Goal: Task Accomplishment & Management: Manage account settings

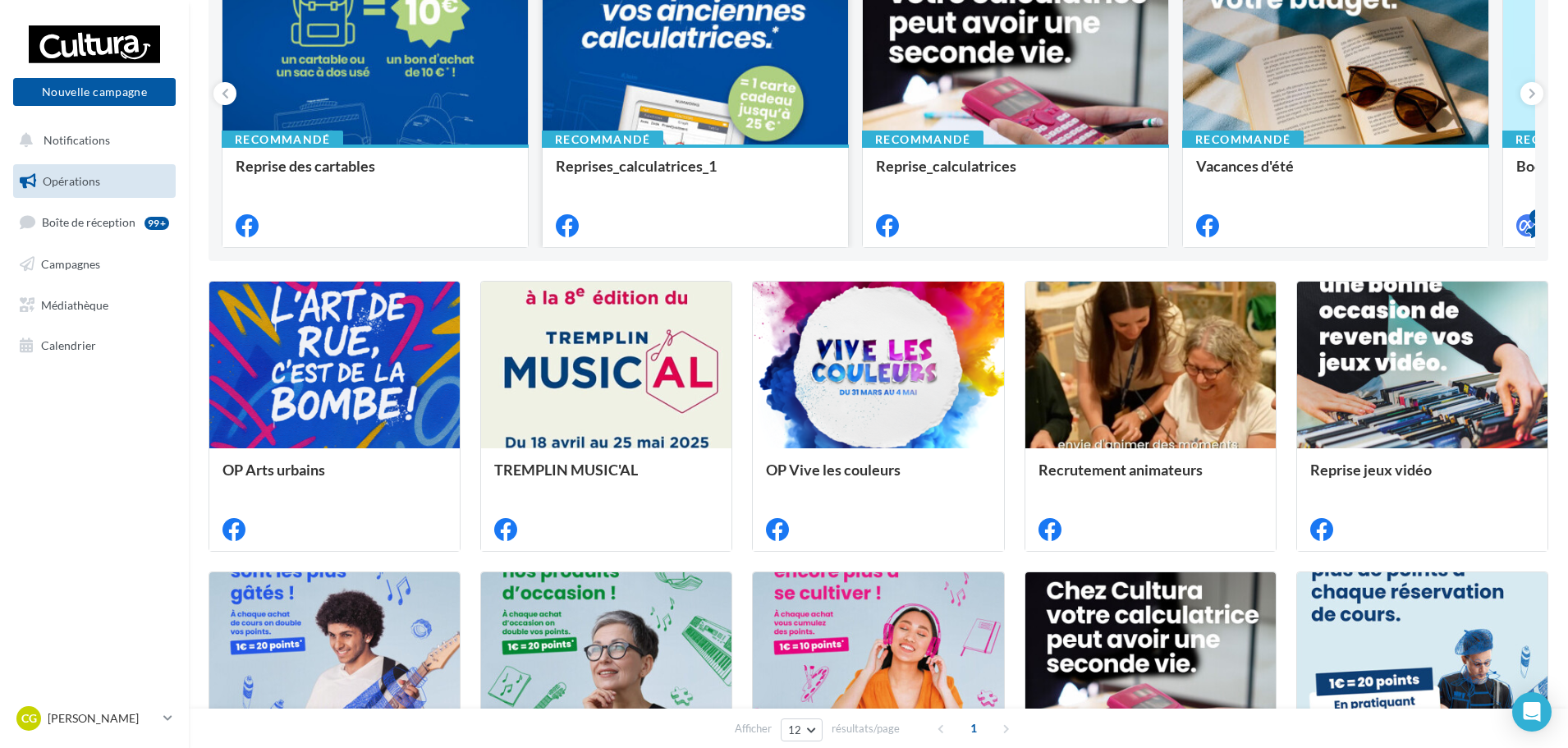
scroll to position [410, 0]
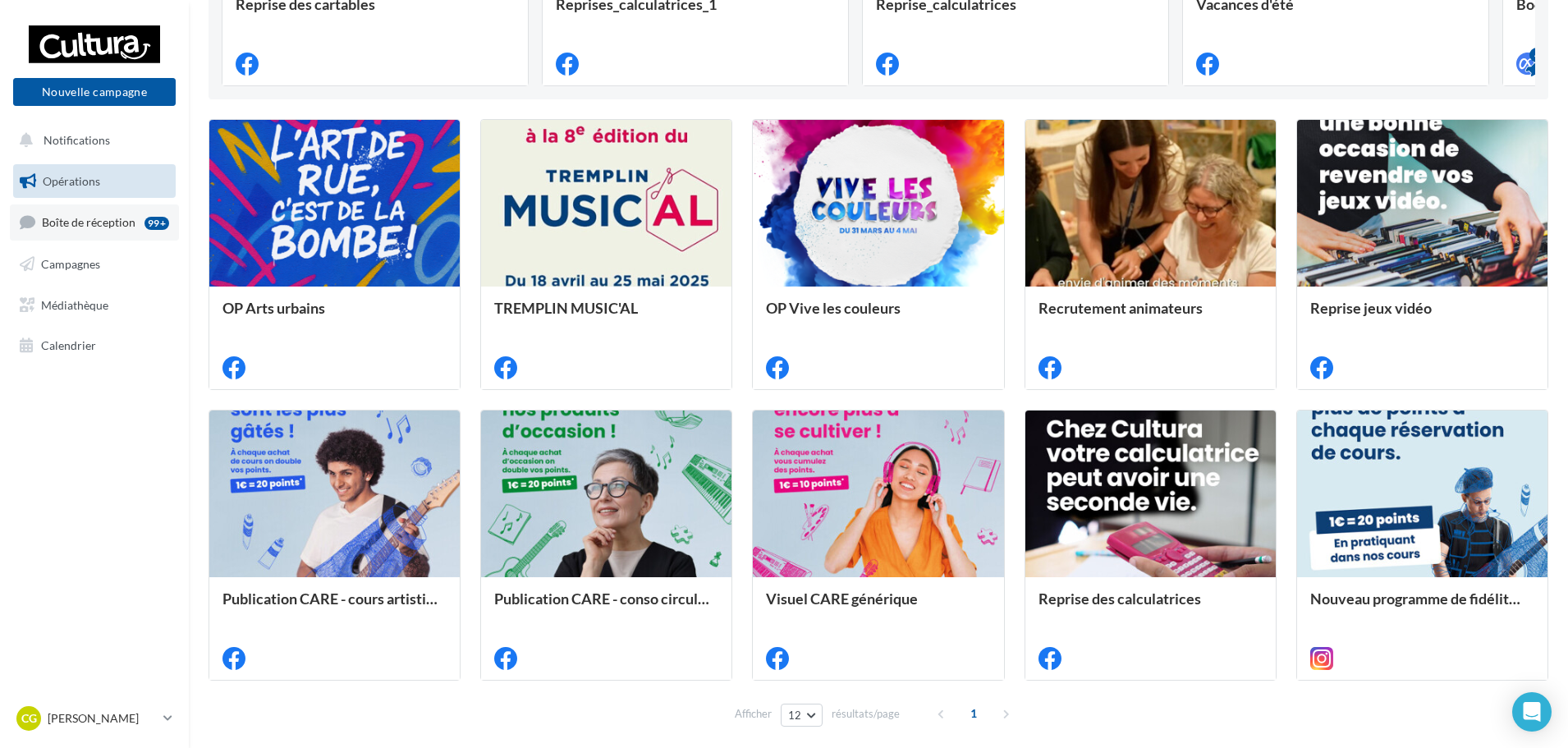
click at [62, 209] on link "Boîte de réception 99+" at bounding box center [94, 222] width 169 height 35
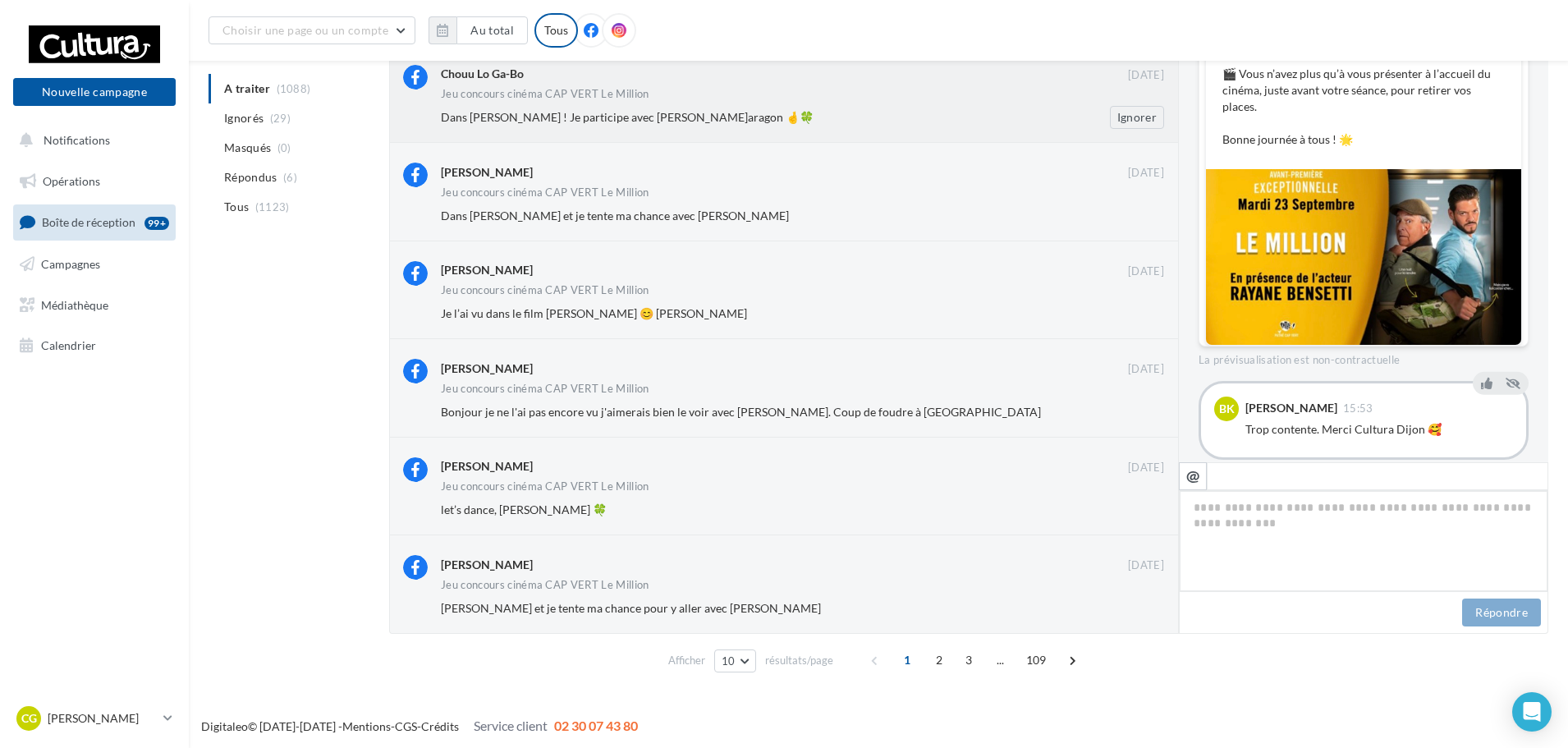
scroll to position [495, 0]
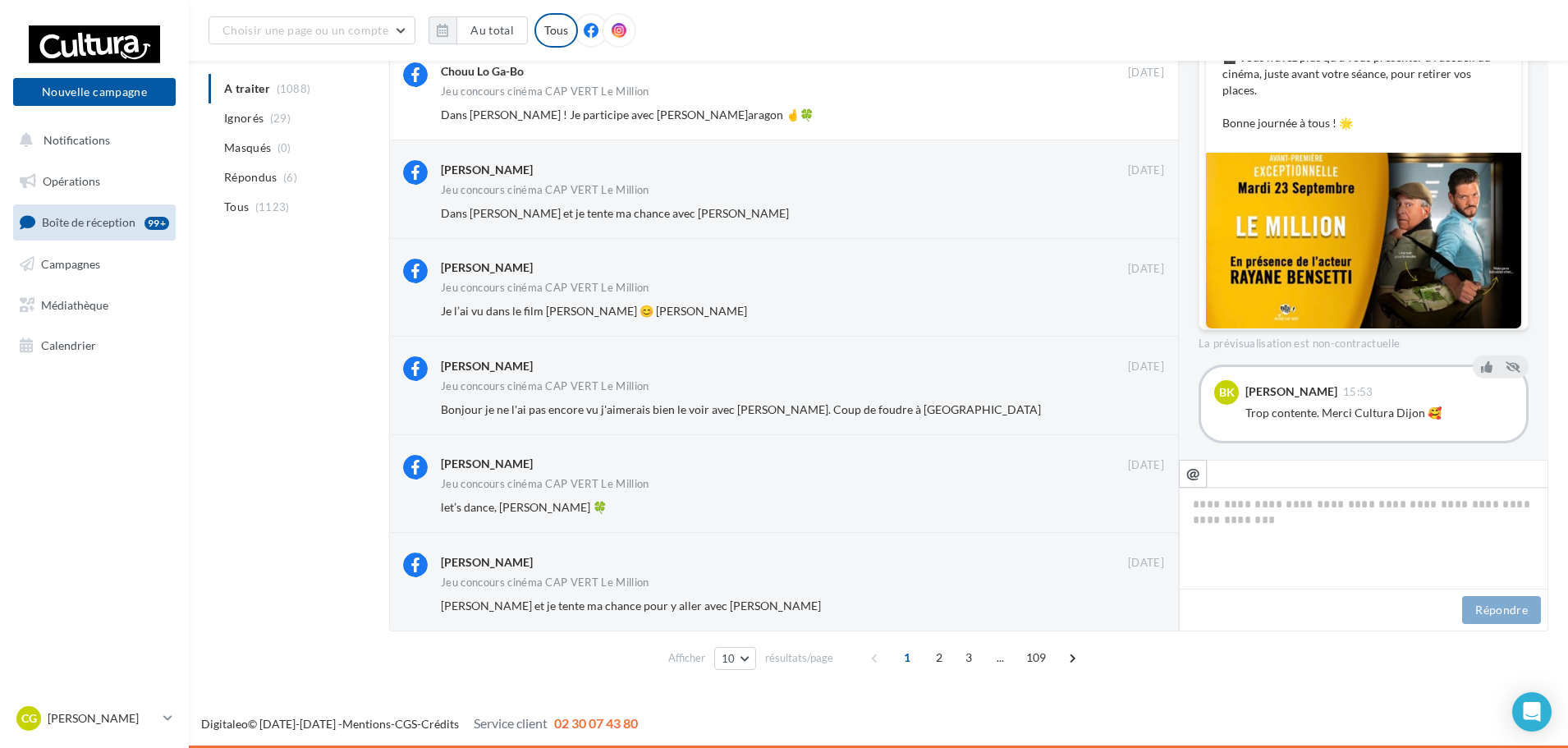
click at [580, 40] on div at bounding box center [591, 30] width 34 height 34
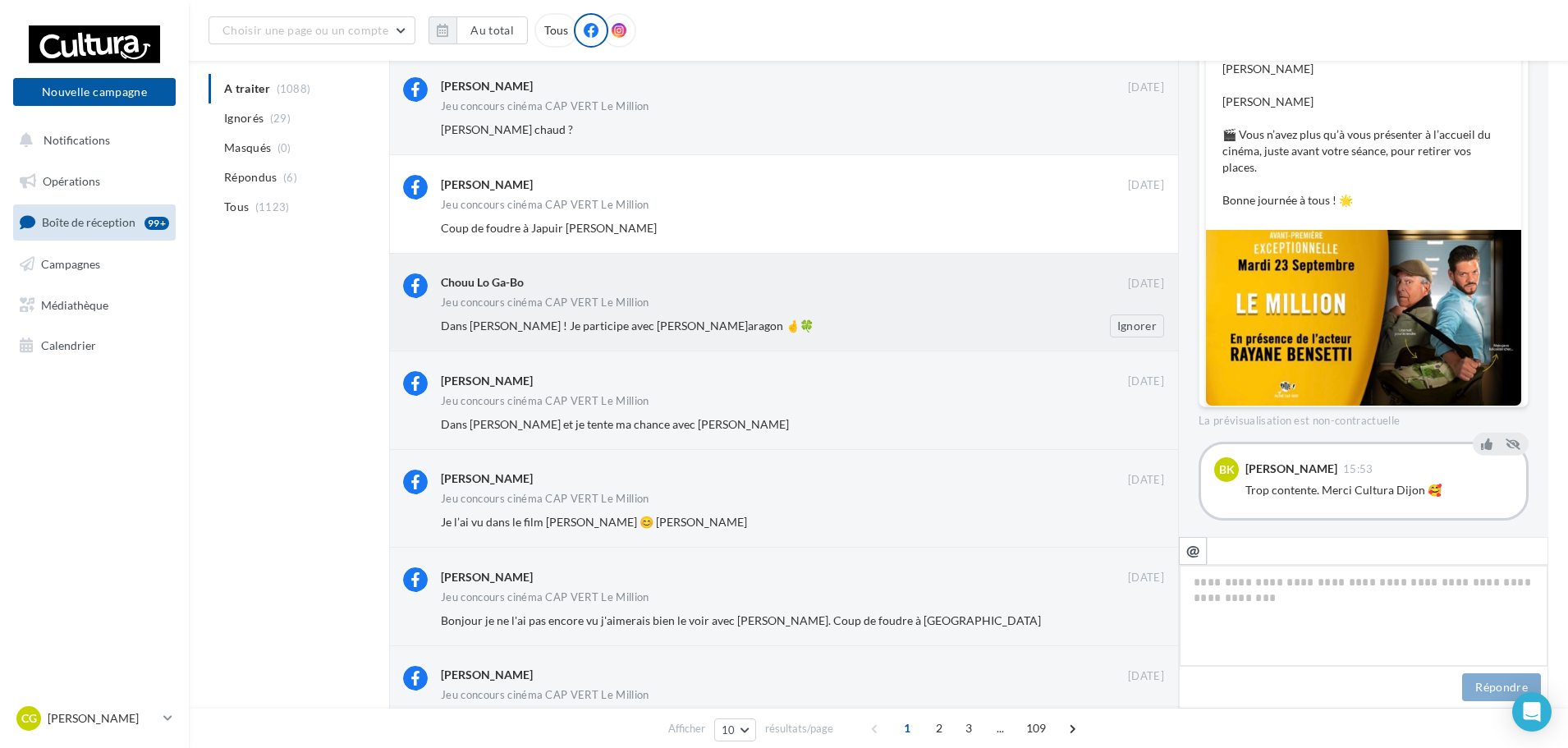
scroll to position [257, 0]
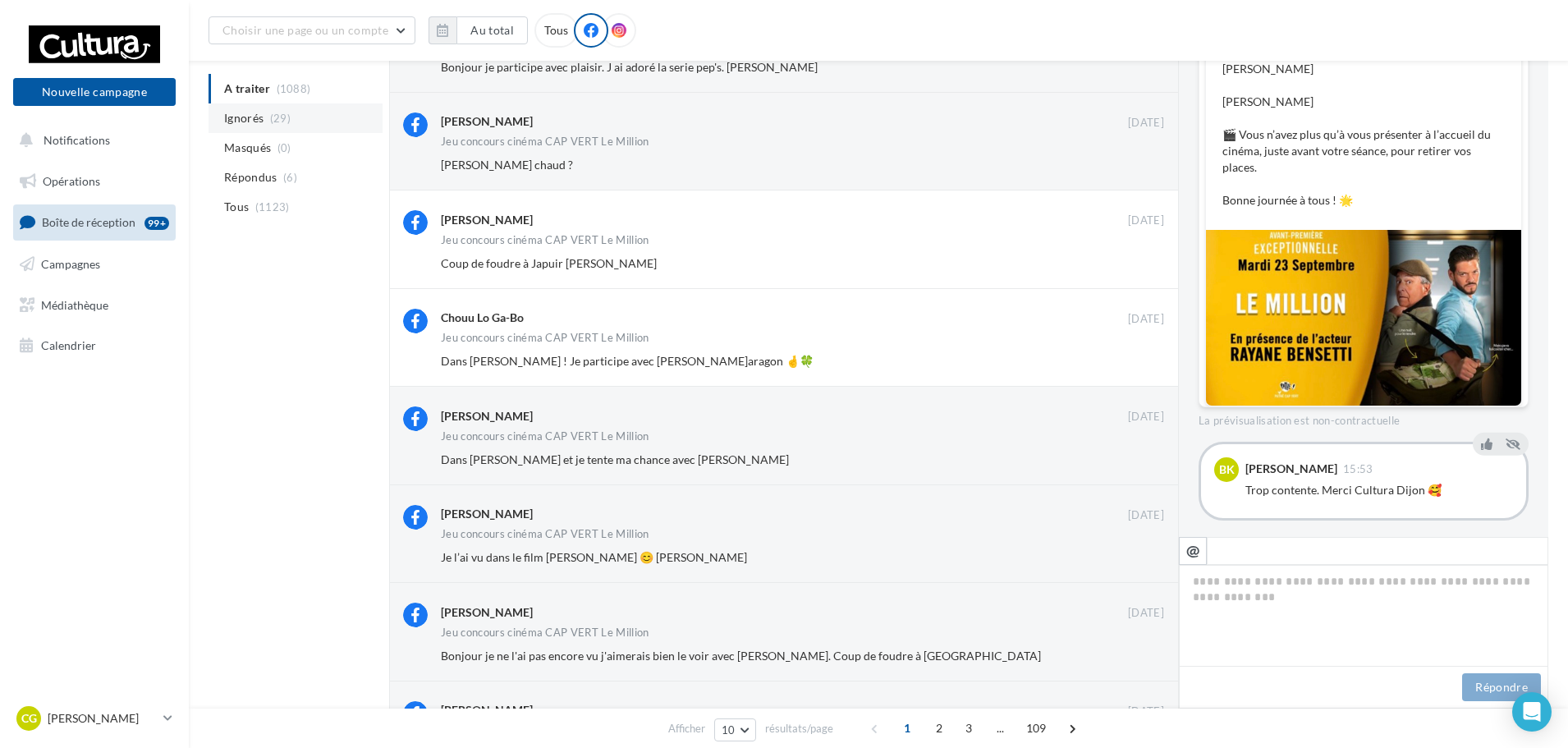
click at [259, 114] on span "Ignorés" at bounding box center [244, 118] width 39 height 17
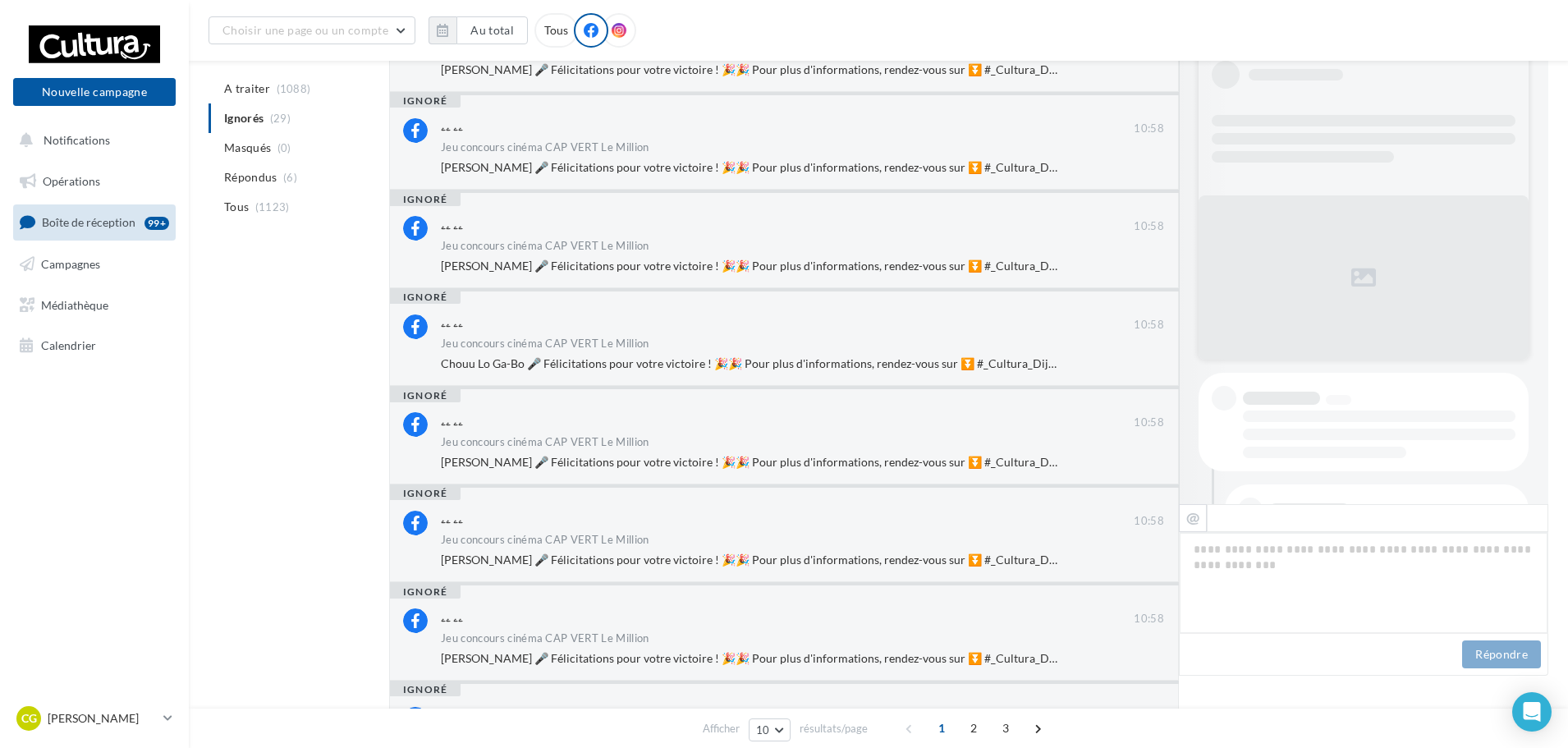
scroll to position [710, 0]
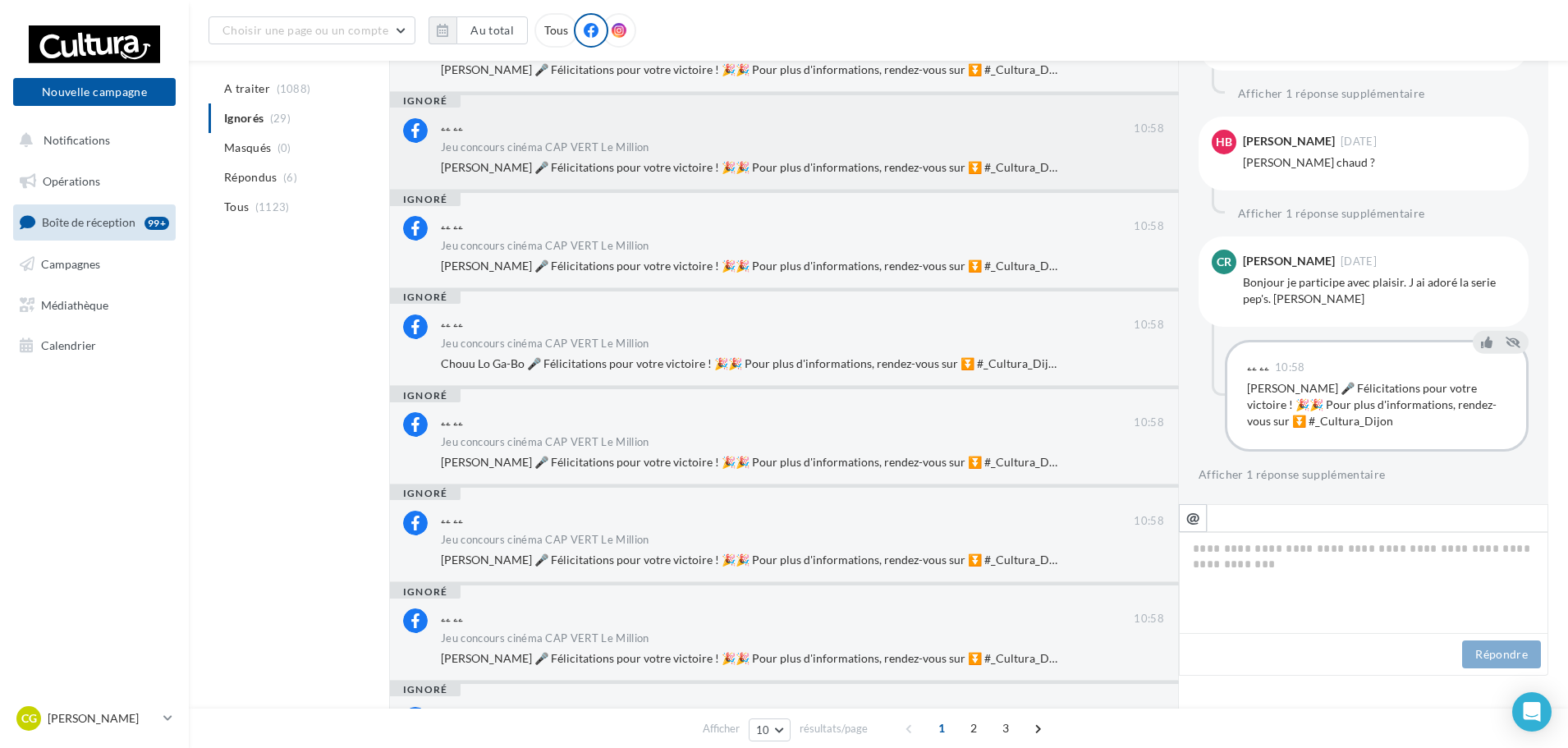
click at [695, 166] on span "Hugo Buzenet 🎤 Félicitations pour votre victoire ! 🎉🎉 Pour plus d'informations,…" at bounding box center [755, 167] width 628 height 14
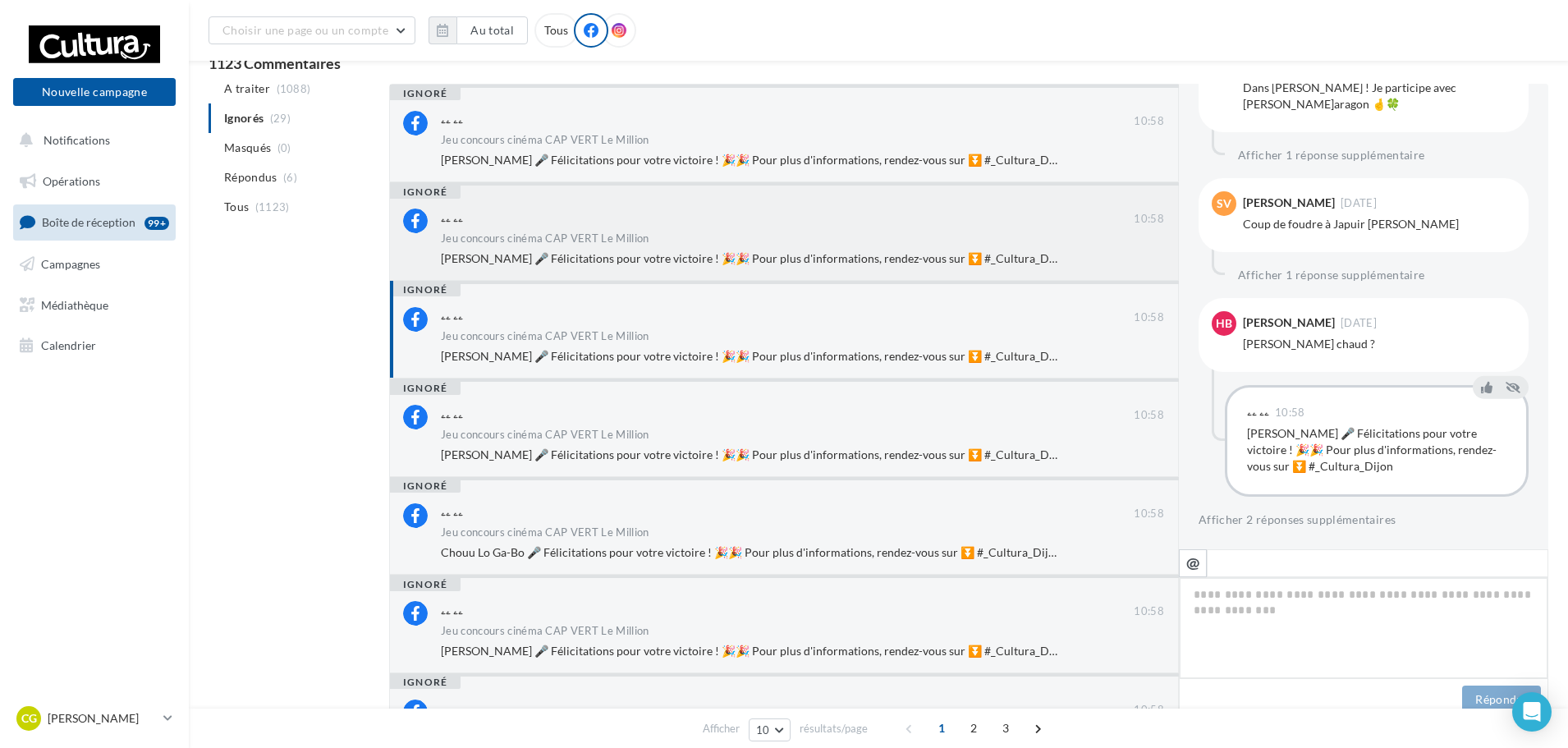
scroll to position [82, 0]
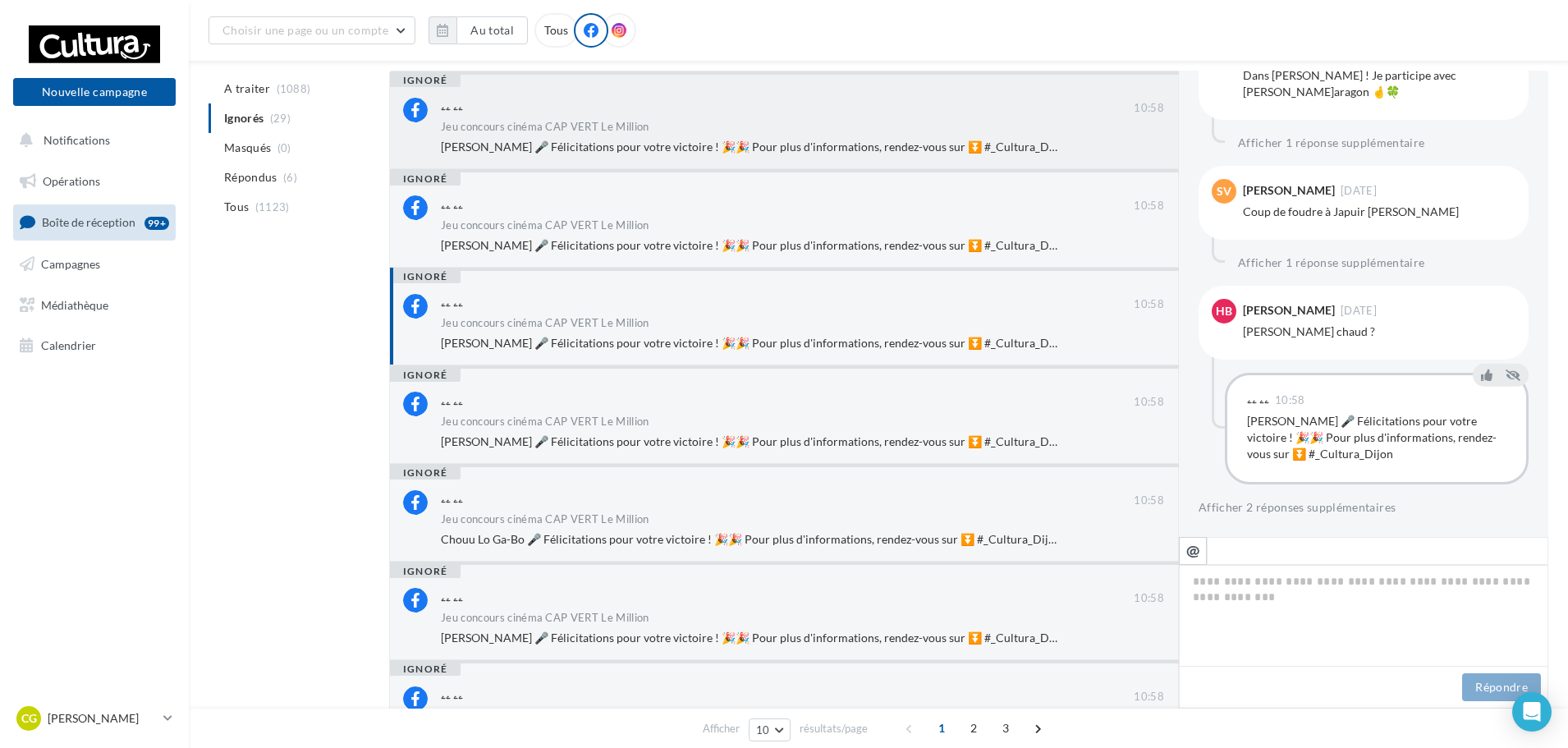
click at [910, 126] on div "Jeu concours cinéma CAP VERT Le Million" at bounding box center [802, 129] width 723 height 14
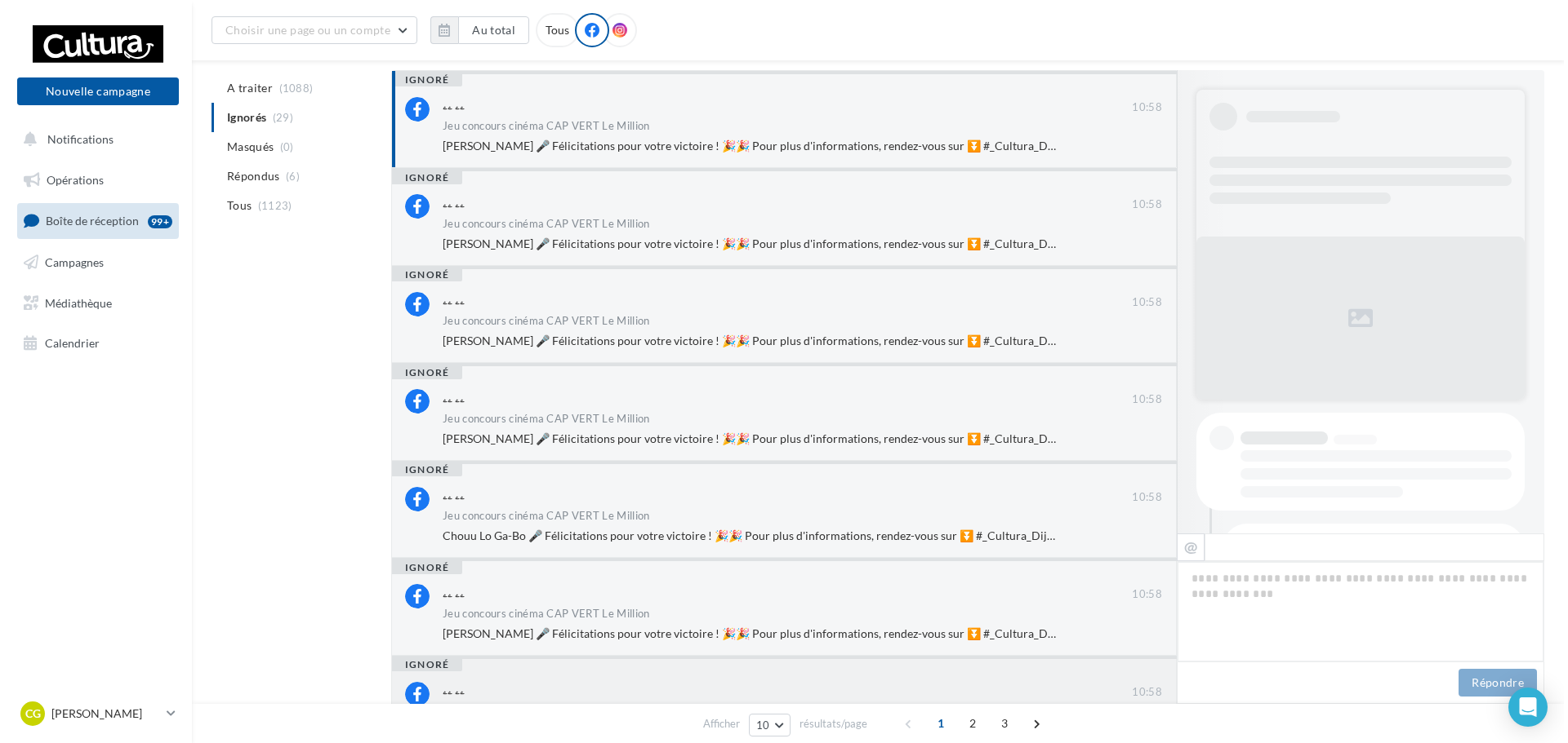
scroll to position [716, 0]
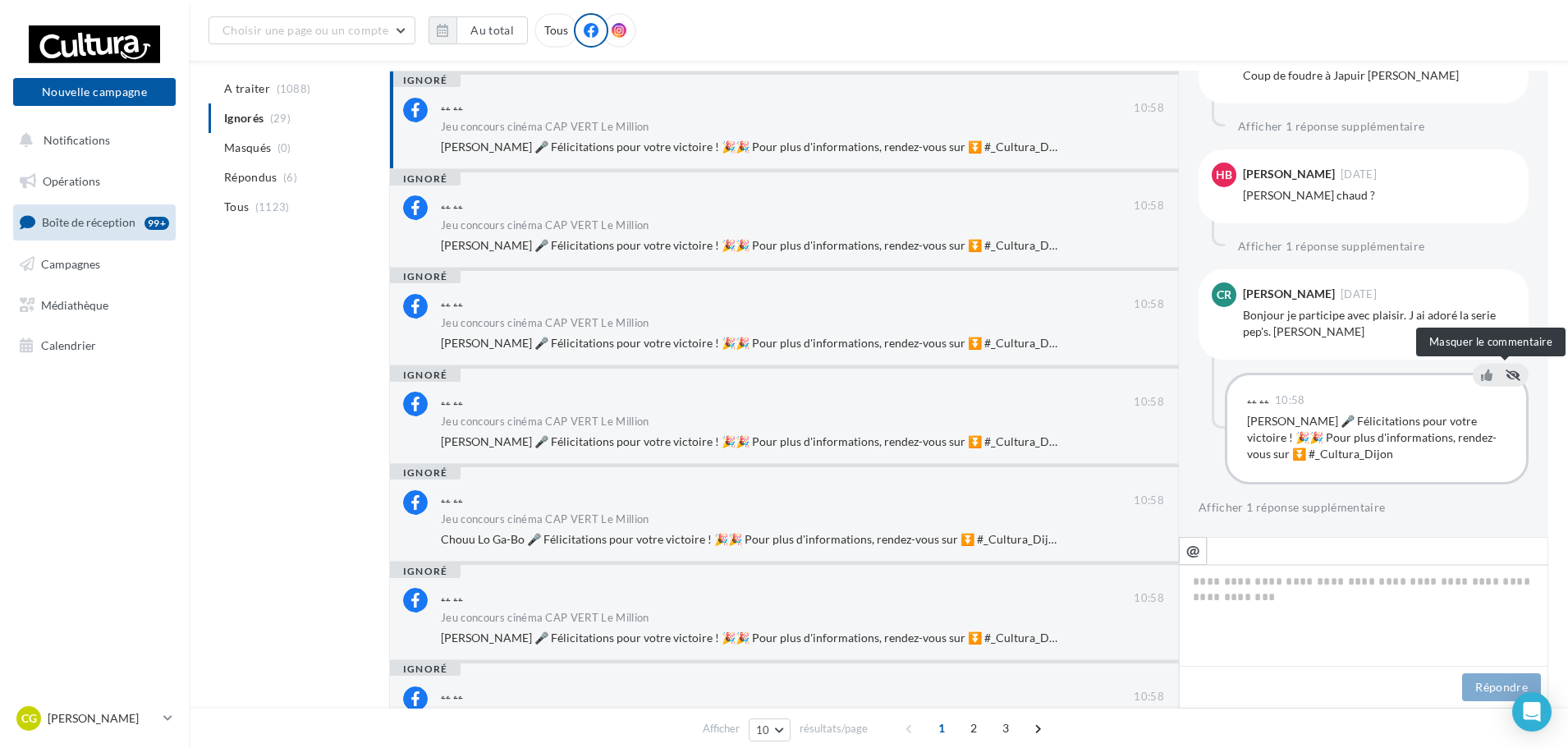
click at [1508, 370] on icon at bounding box center [1513, 374] width 15 height 11
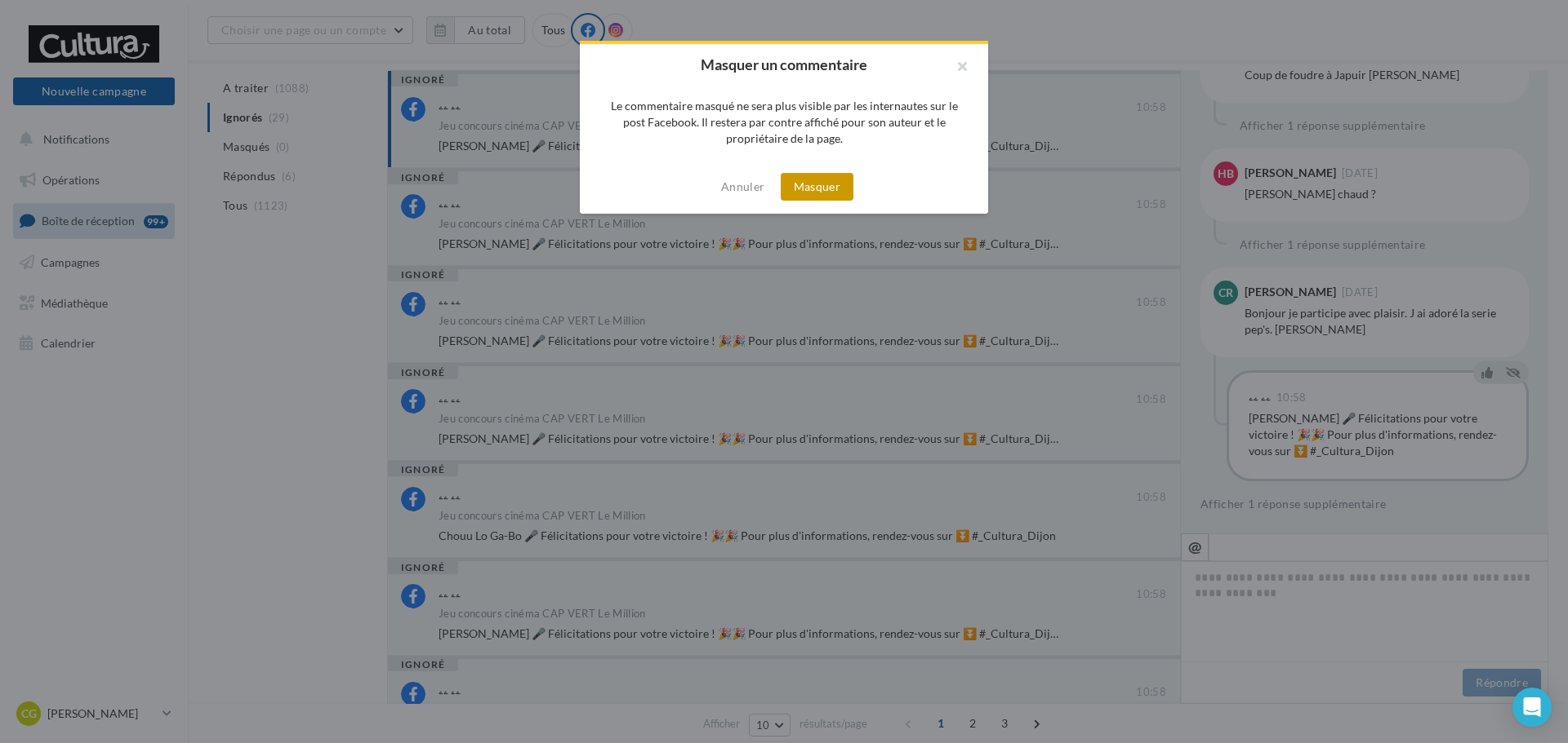
click at [809, 187] on button "Masquer" at bounding box center [817, 187] width 72 height 28
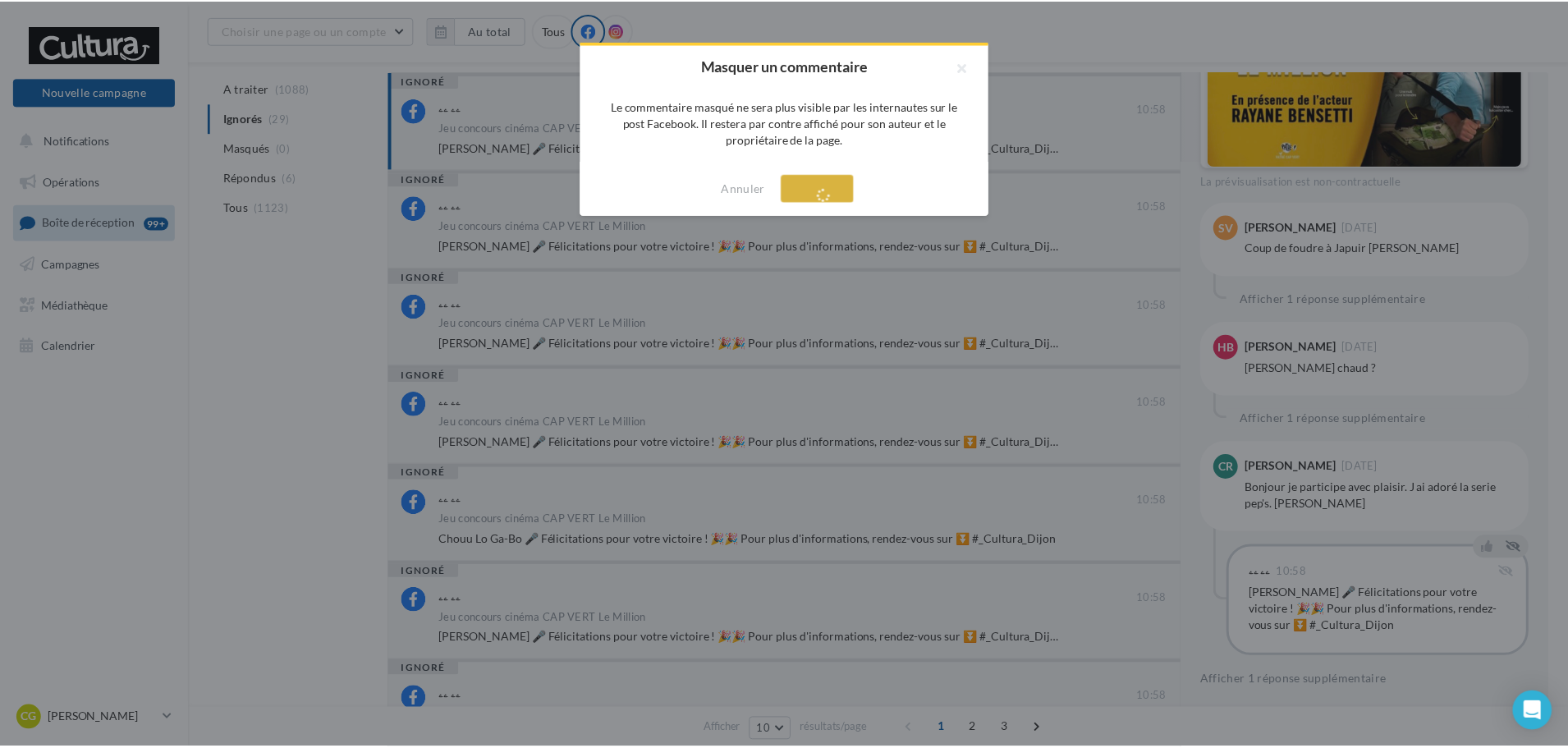
scroll to position [0, 0]
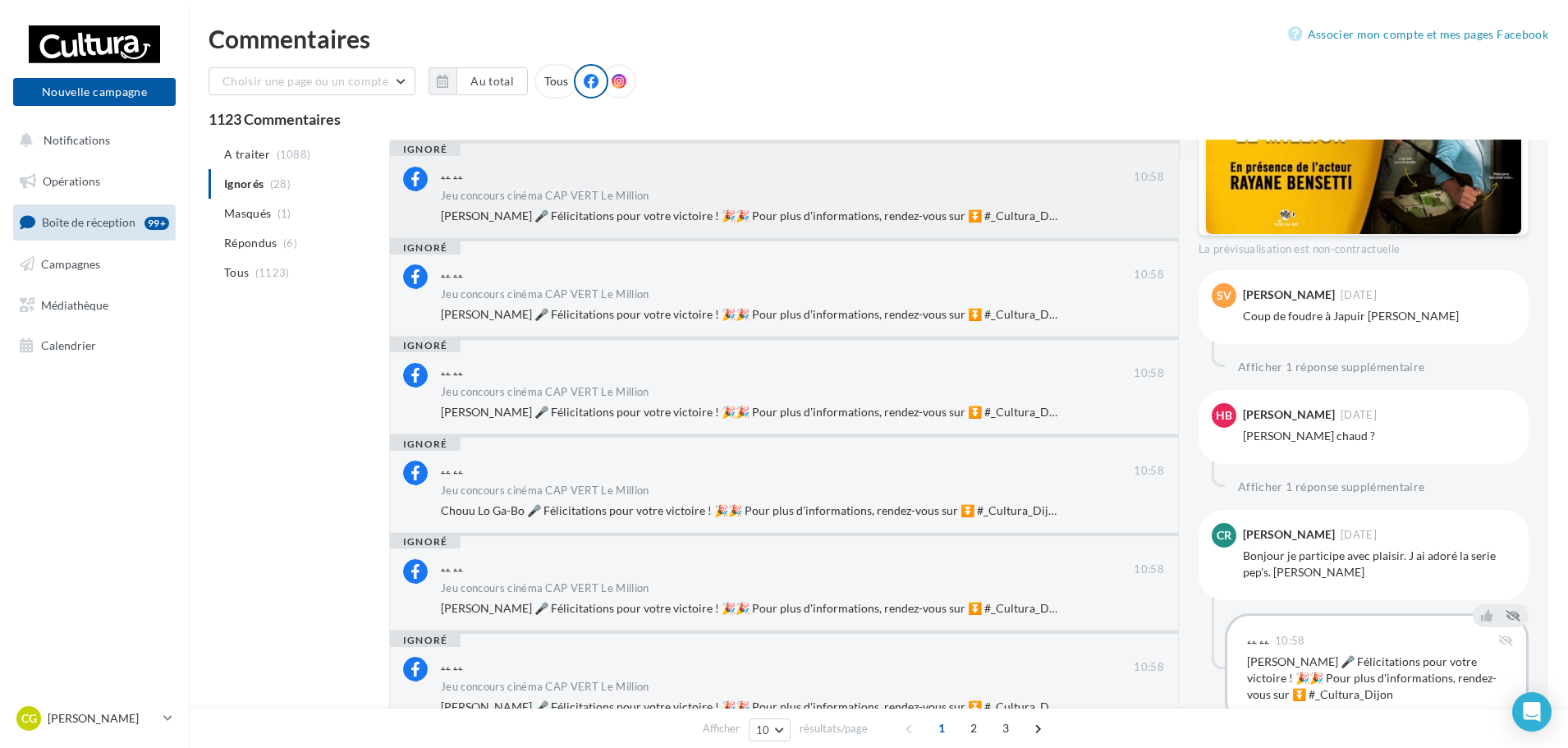
click at [1137, 197] on div "Jeu concours cinéma CAP VERT Le Million" at bounding box center [802, 197] width 723 height 14
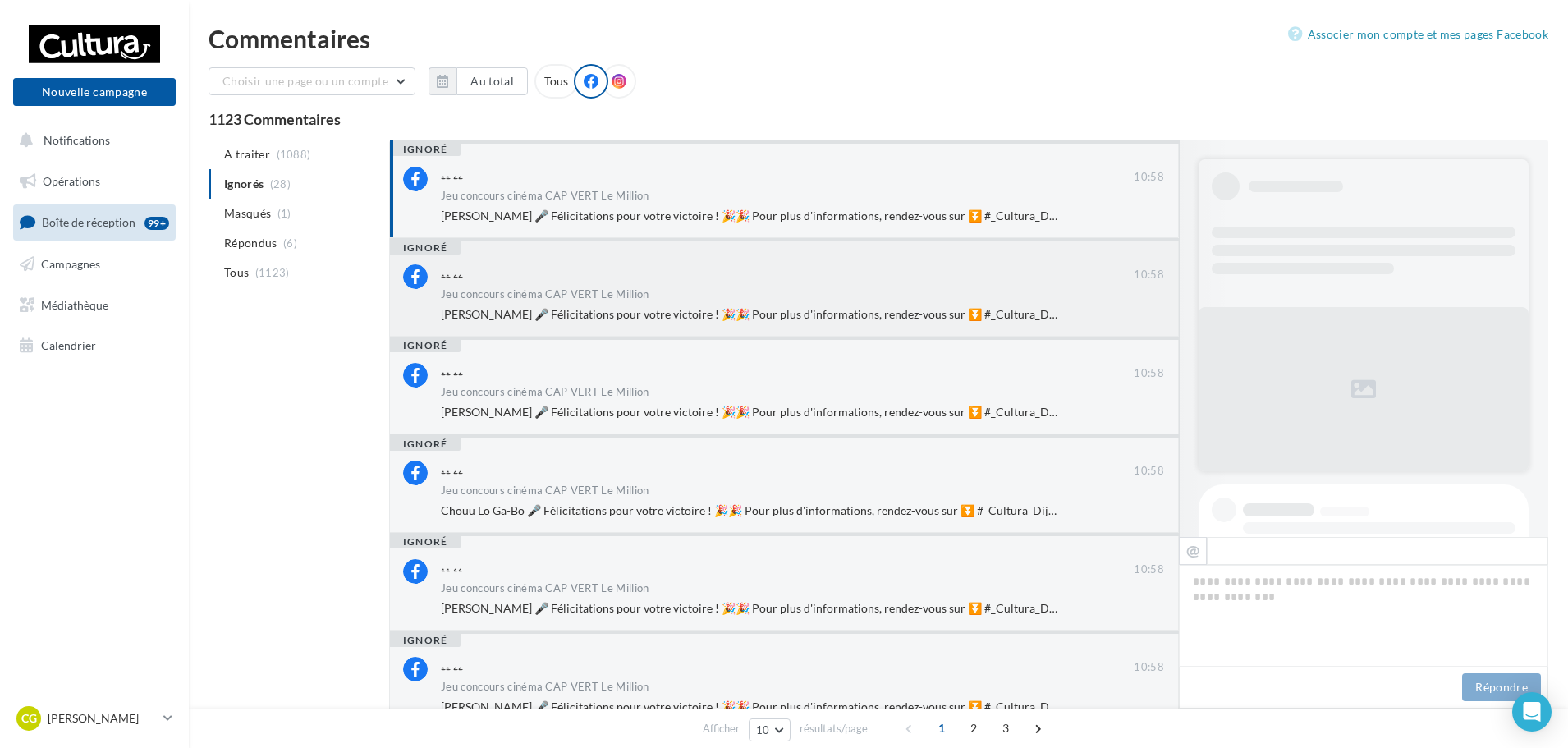
click at [780, 290] on div "Jeu concours cinéma CAP VERT Le Million" at bounding box center [802, 296] width 723 height 14
click at [813, 205] on div "ۦۦ ۦۦ 10:58 Jeu concours cinéma CAP VERT Le Million Myriam Rougetet 🎤 Félicitat…" at bounding box center [802, 196] width 723 height 58
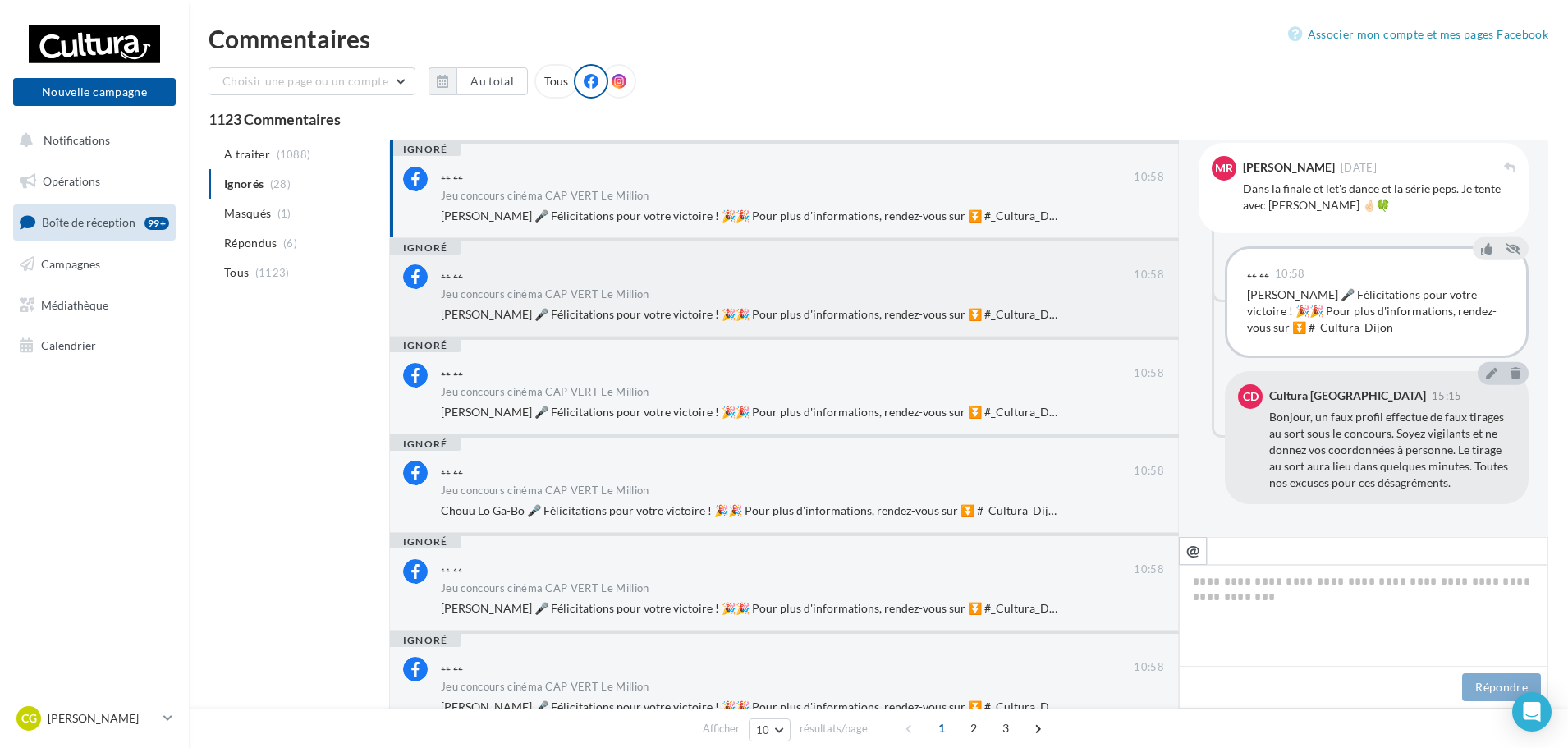
click at [702, 285] on div "ۦۦ ۦۦ" at bounding box center [787, 274] width 693 height 20
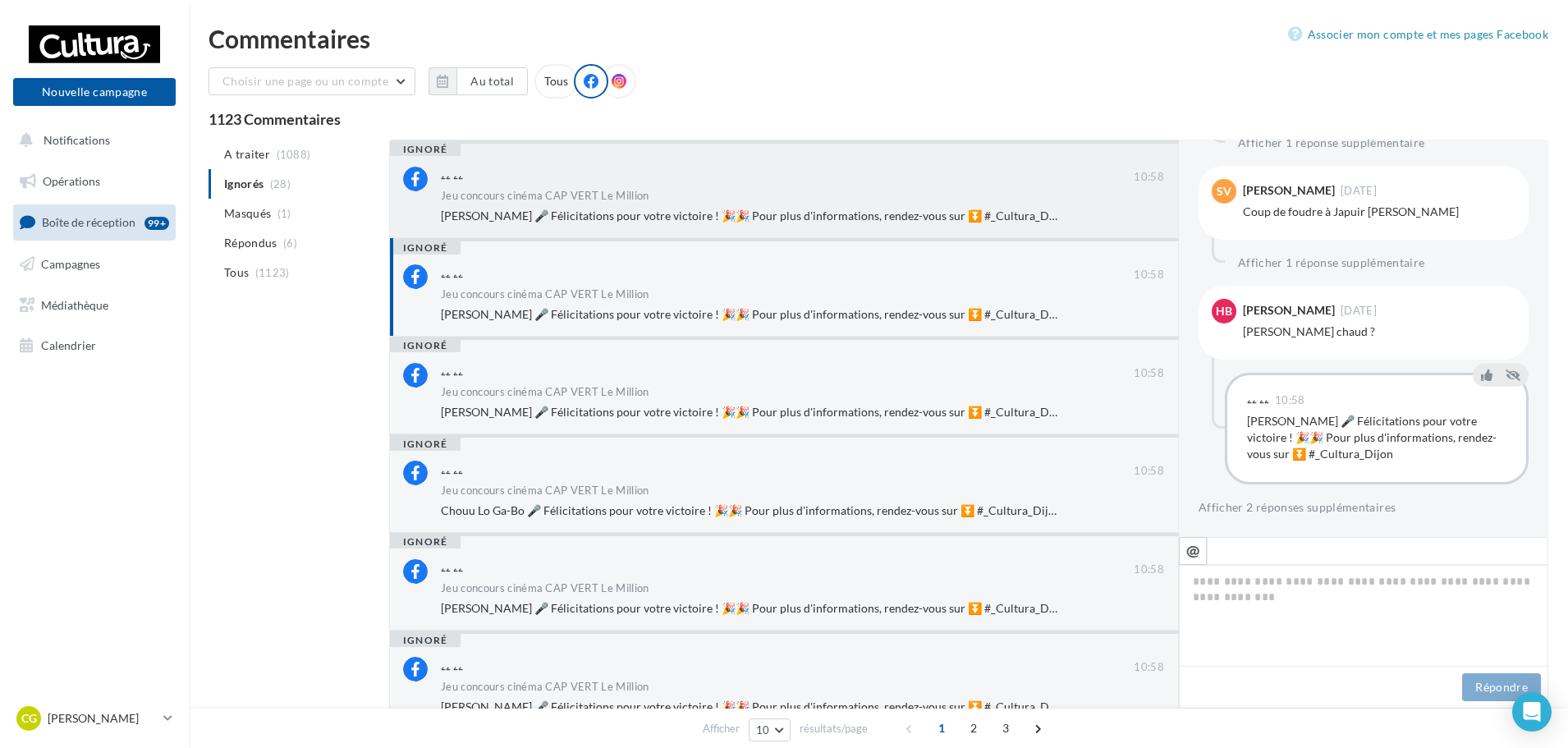
click at [796, 206] on div "ۦۦ ۦۦ 10:58 Jeu concours cinéma CAP VERT Le Million Myriam Rougetet 🎤 Félicitat…" at bounding box center [802, 196] width 723 height 58
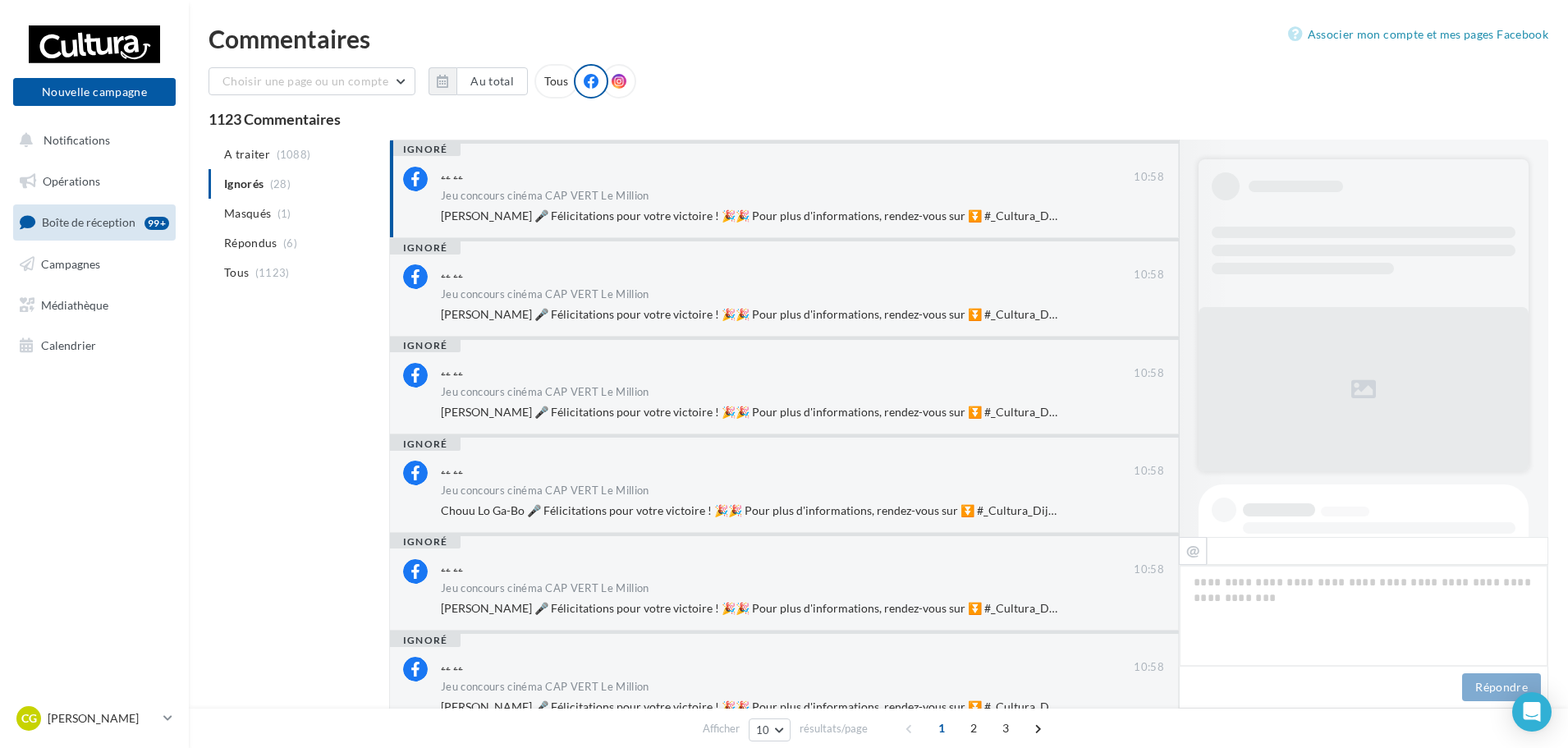
scroll to position [932, 0]
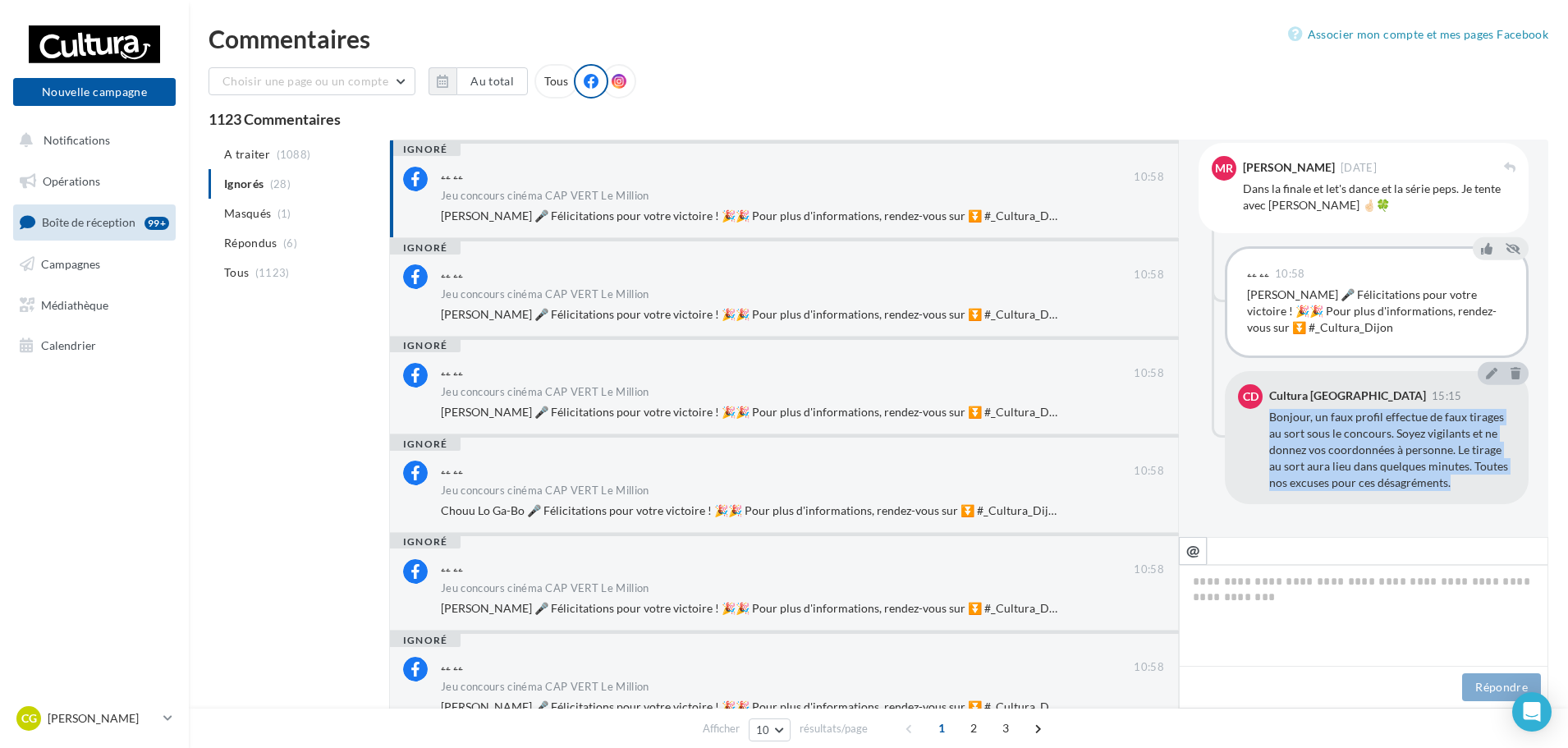
drag, startPoint x: 1273, startPoint y: 417, endPoint x: 1479, endPoint y: 479, distance: 215.1
click at [1479, 479] on div "Cultura Dijon 15:15 Bonjour, un faux profil effectue de faux tirages au sort so…" at bounding box center [1392, 438] width 246 height 107
copy span "Bonjour, un faux profil effectue de faux tirages au sort sous le concours. Soye…"
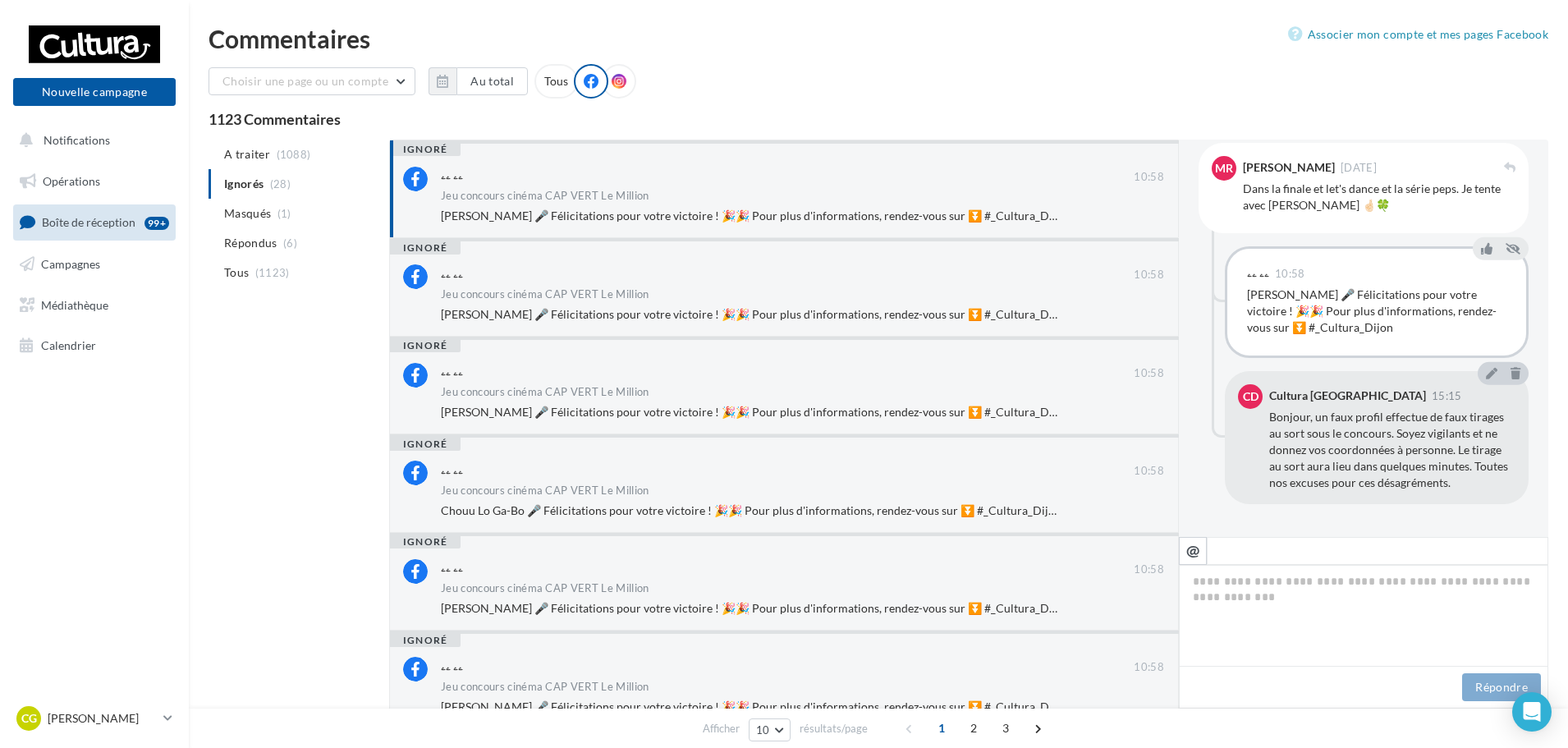
click at [1332, 522] on div "FB Ma page Facebook 🎬 JEU CONCOURS CINÉMA ✨ À l’occasion de l’avant-première ex…" at bounding box center [1364, 338] width 370 height 397
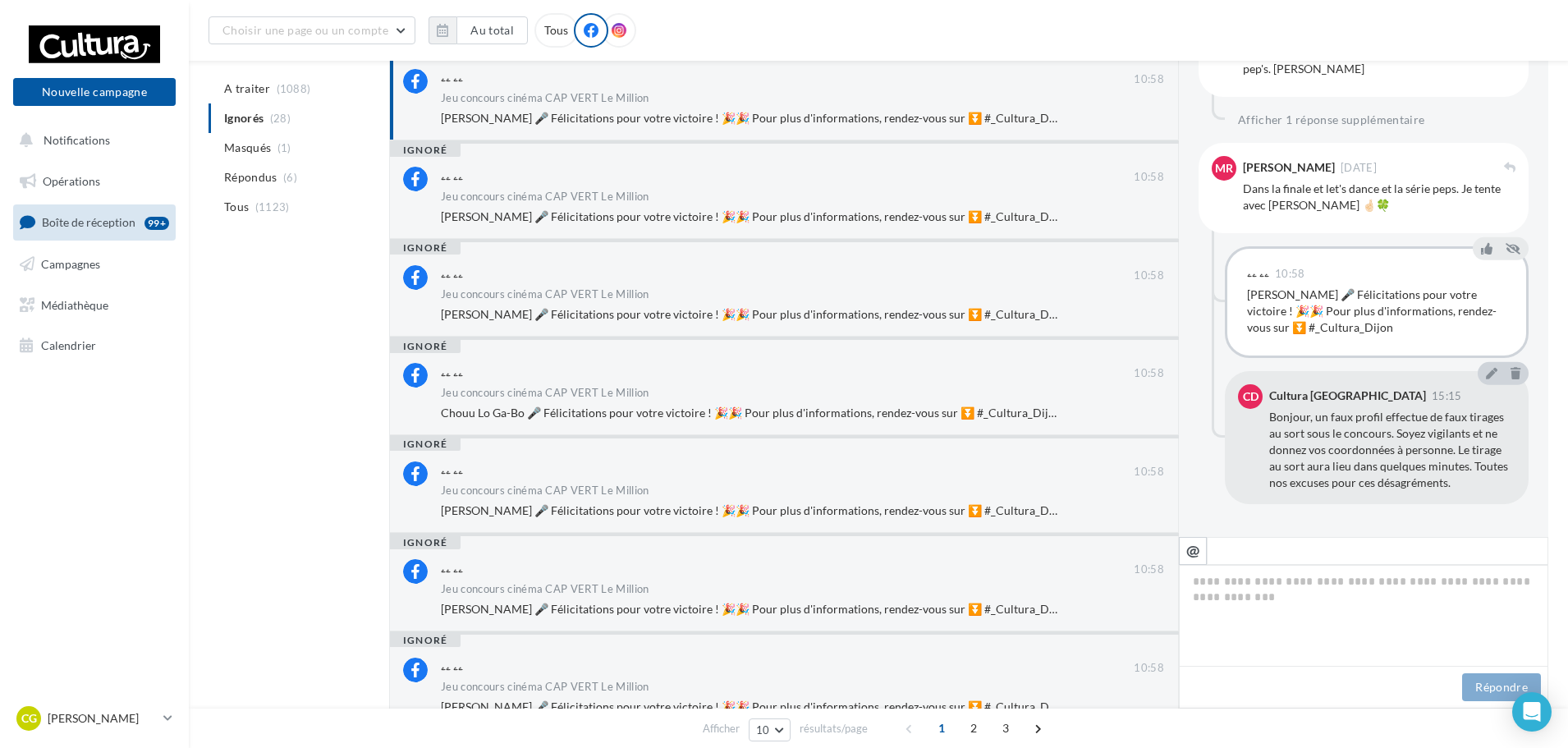
scroll to position [864, 0]
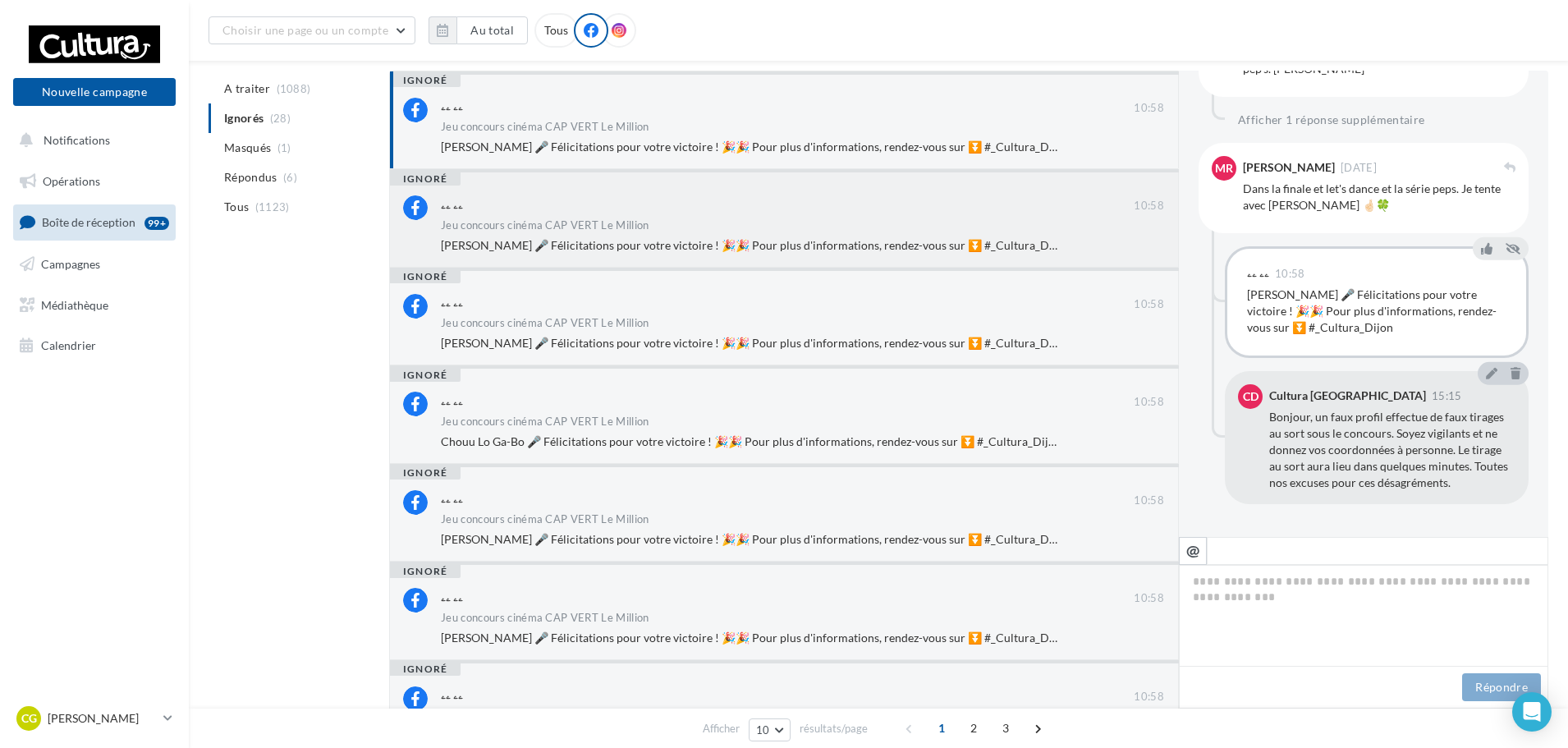
click at [735, 211] on div "ۦۦ ۦۦ" at bounding box center [787, 204] width 693 height 18
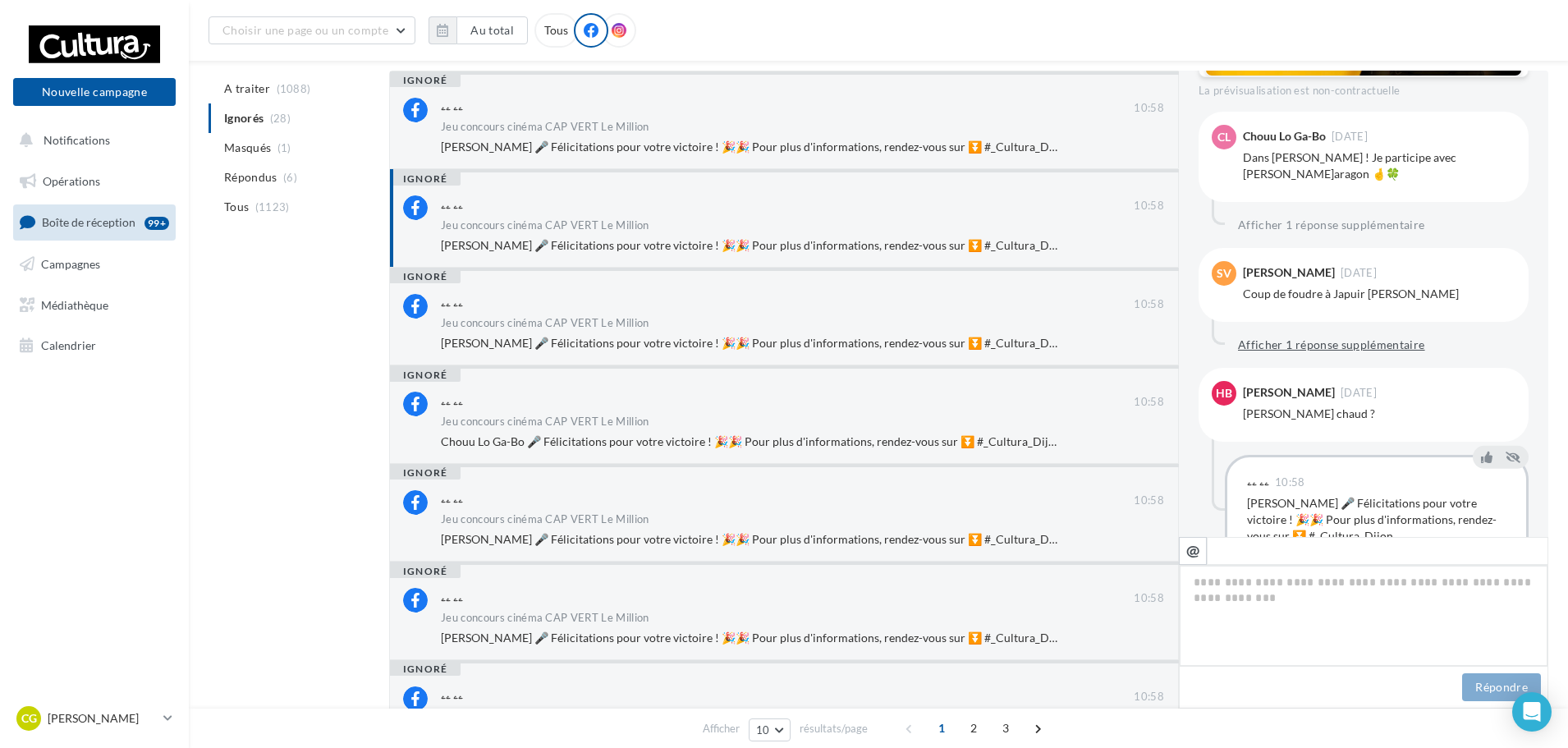
scroll to position [556, 0]
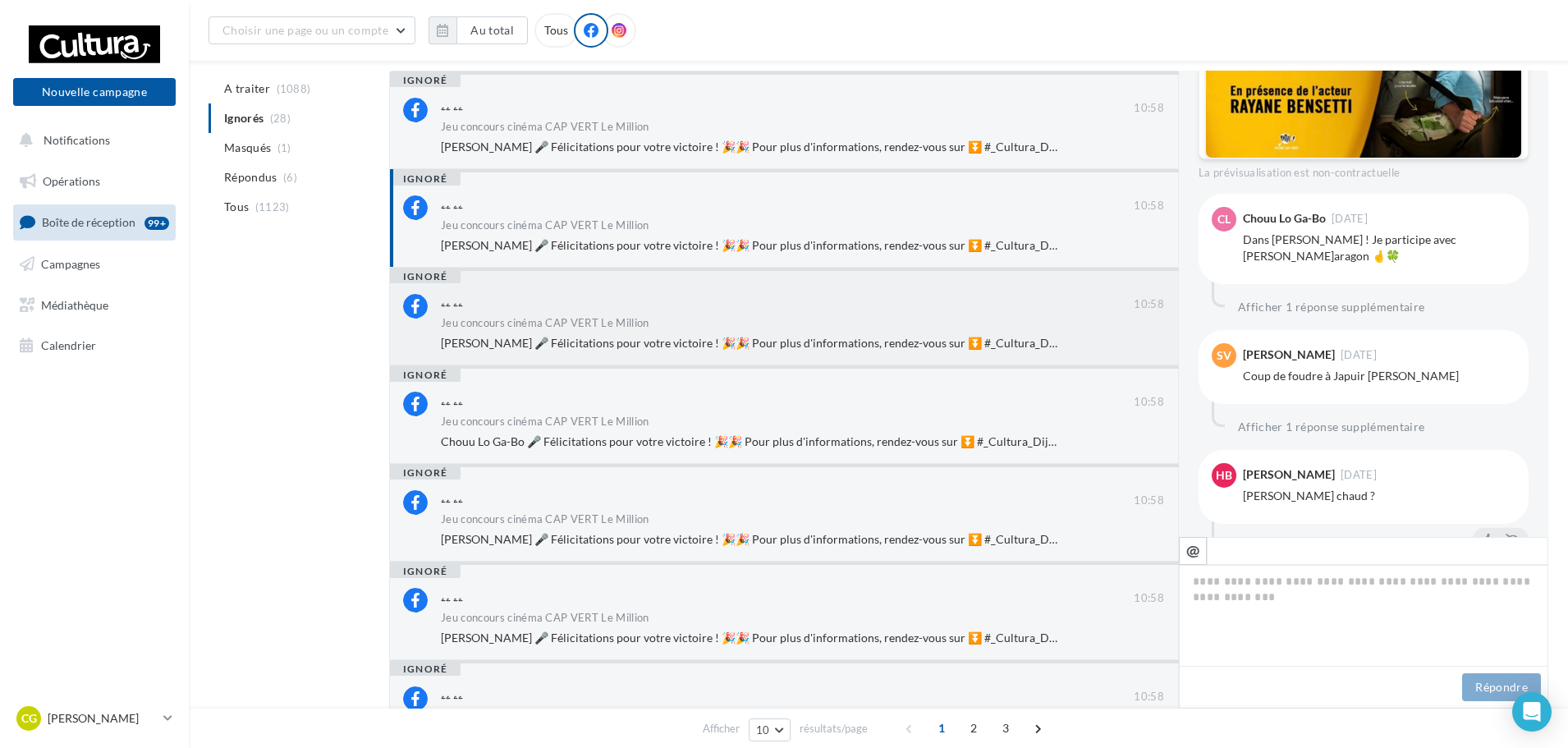
click at [663, 337] on span "Séverine Guy Buzenet 🎤 Félicitations pour votre victoire ! 🎉🎉 Pour plus d'infor…" at bounding box center [755, 343] width 628 height 14
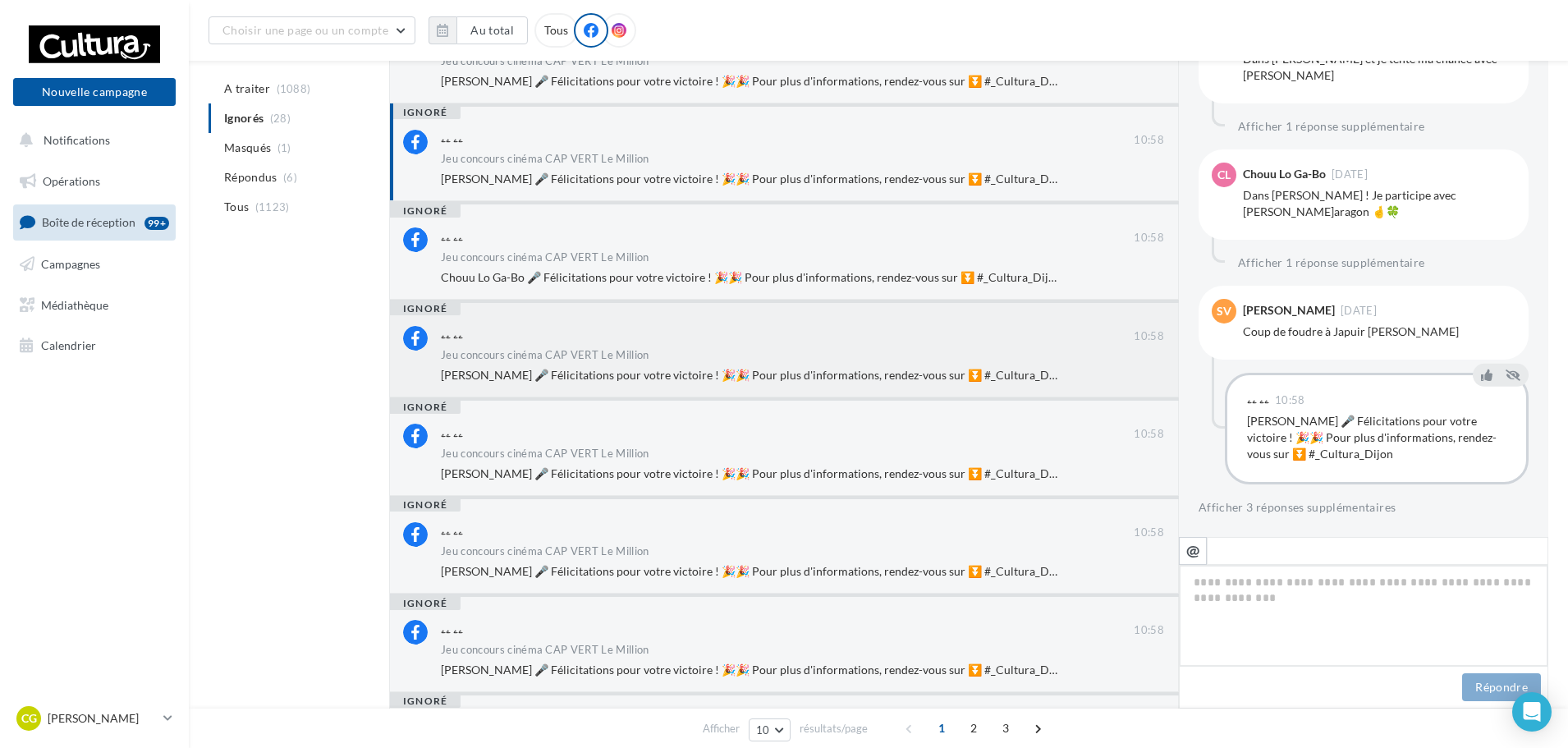
scroll to position [164, 0]
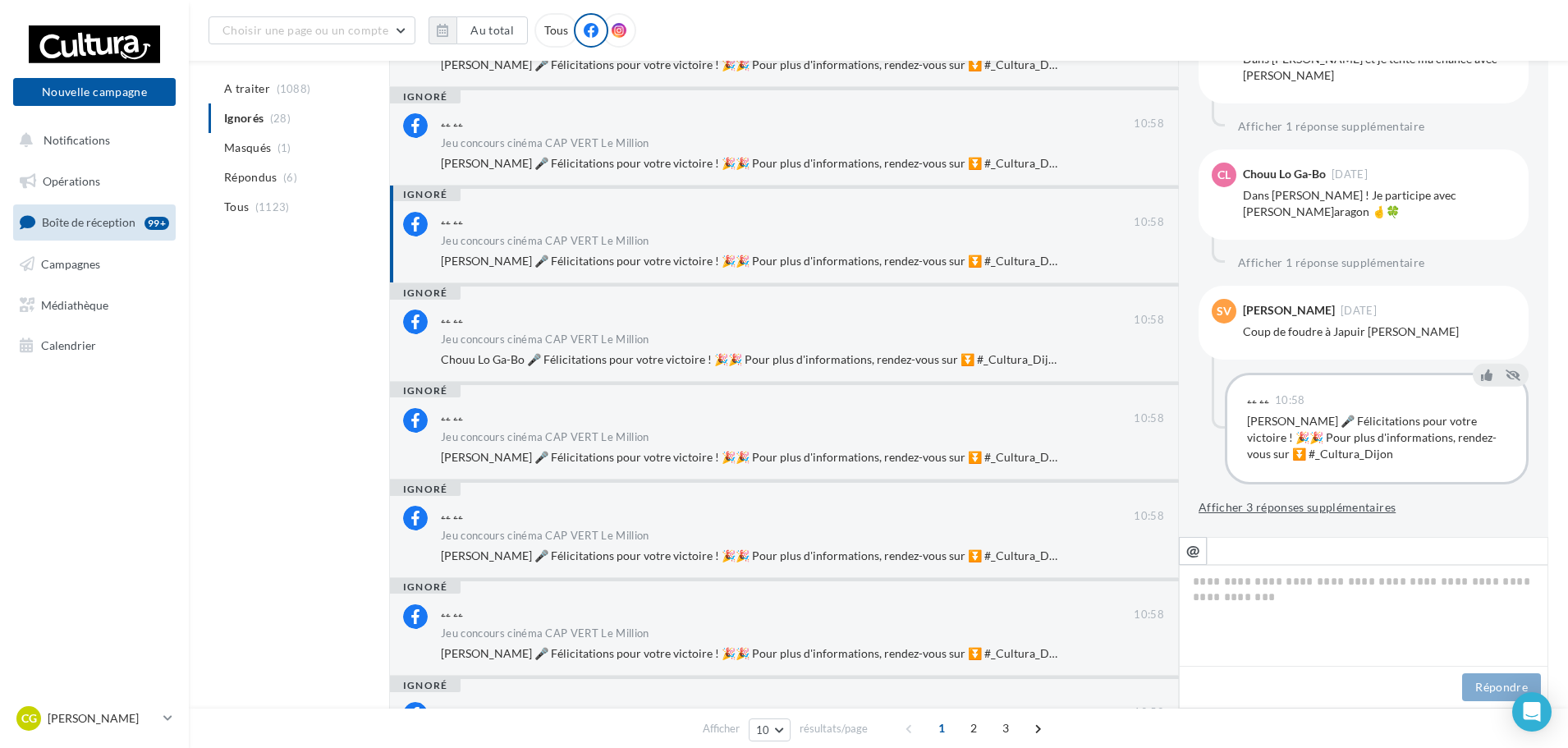
click at [1348, 505] on button "Afficher 3 réponses supplémentaires" at bounding box center [1297, 508] width 197 height 19
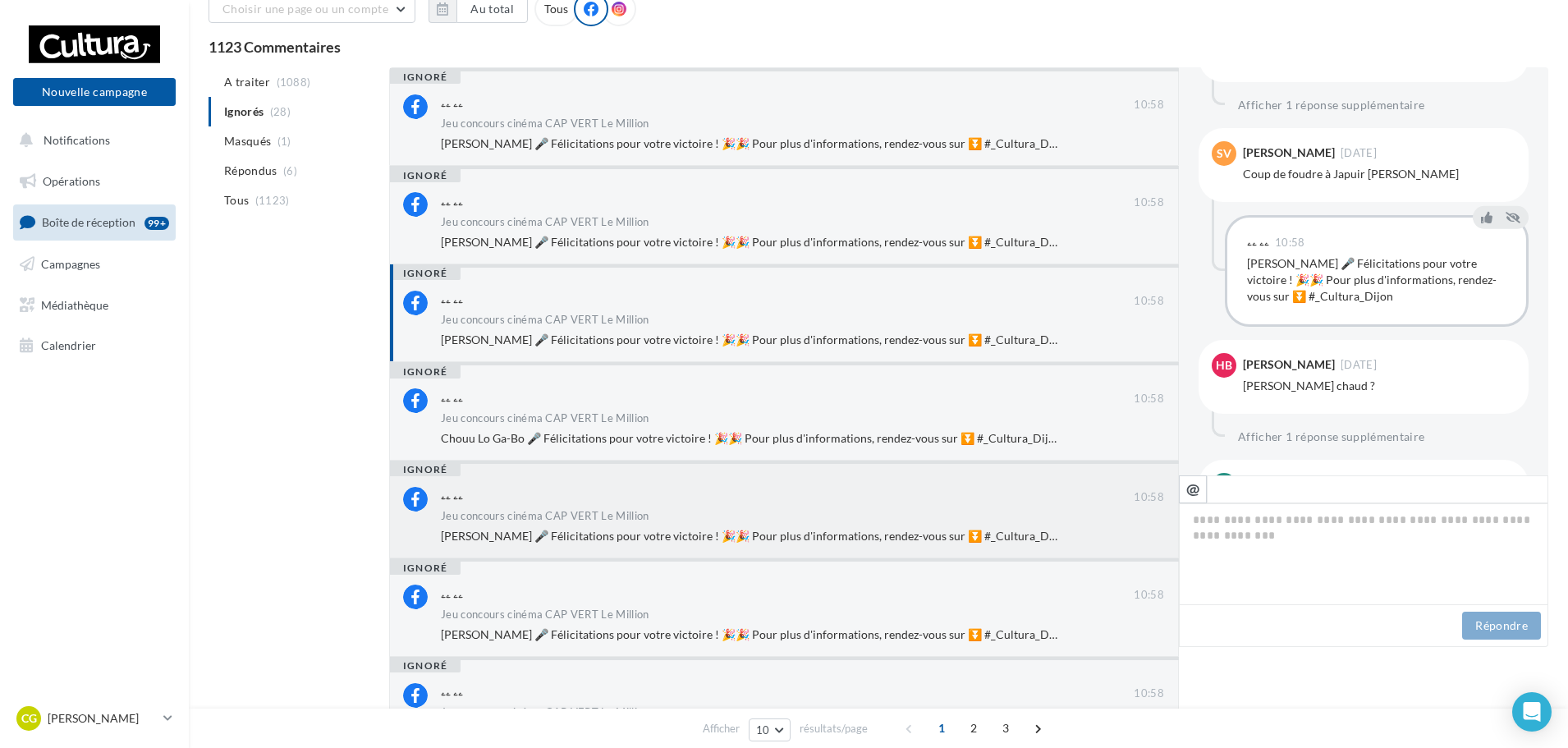
scroll to position [11, 0]
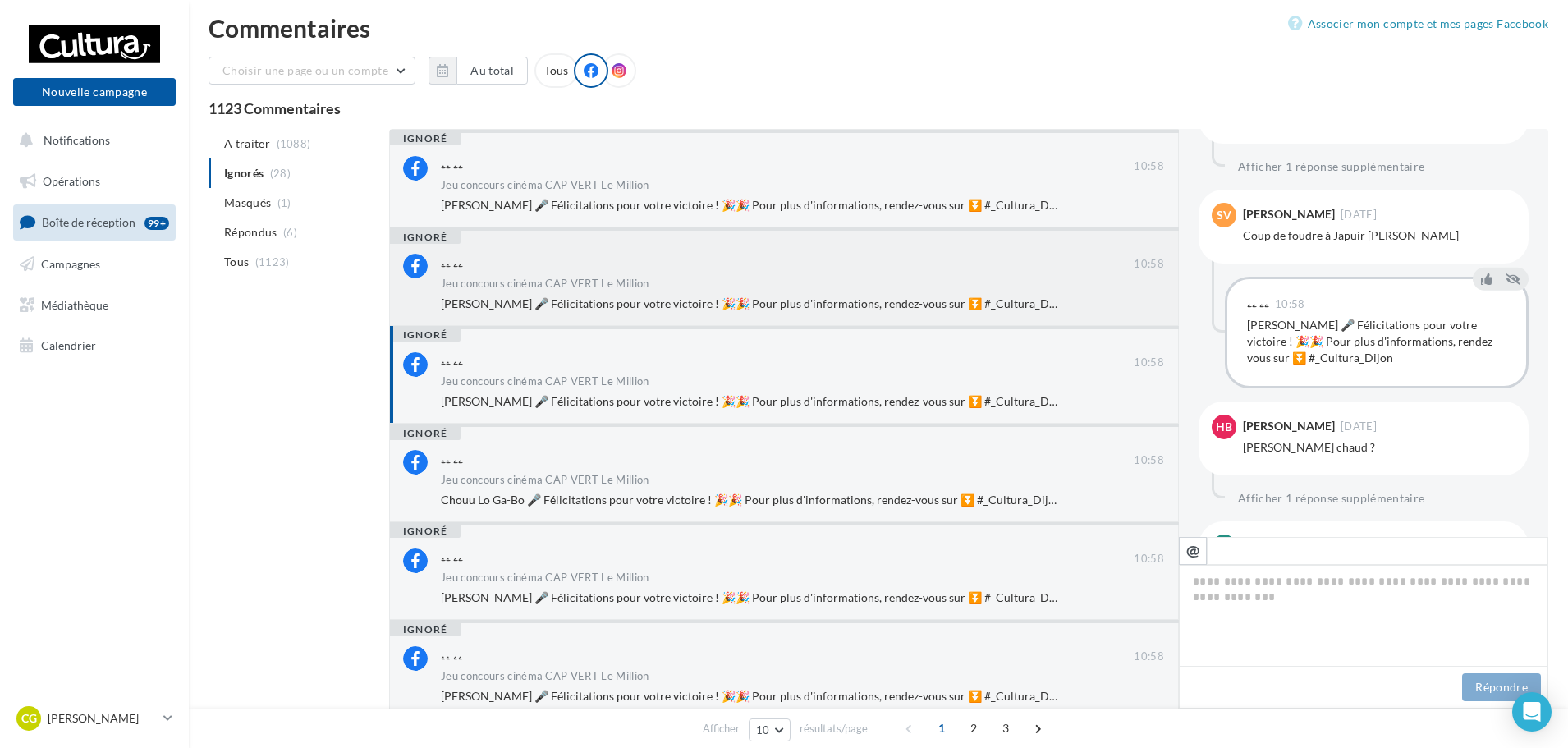
click at [784, 291] on div "Jeu concours cinéma CAP VERT Le Million" at bounding box center [802, 286] width 723 height 14
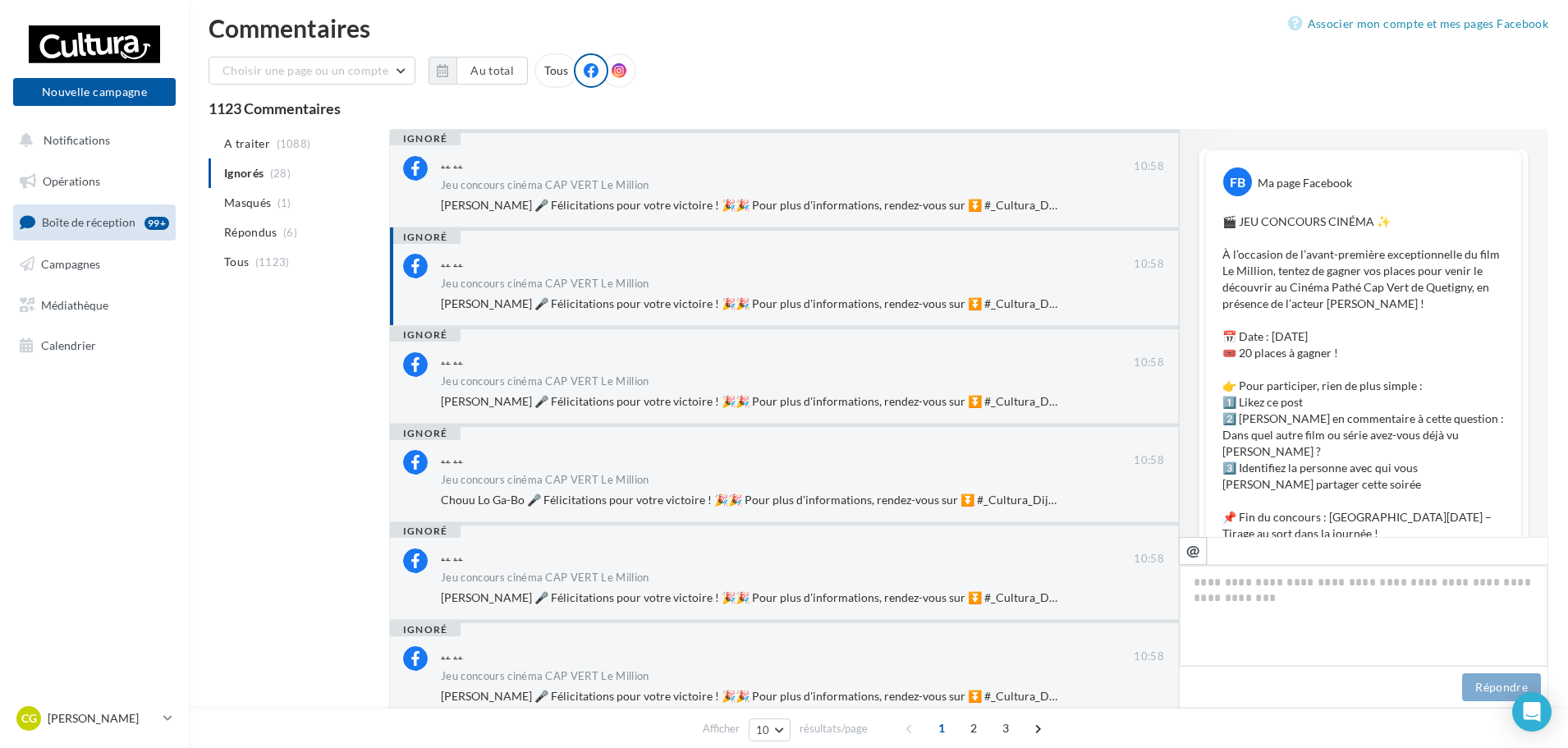
scroll to position [779, 0]
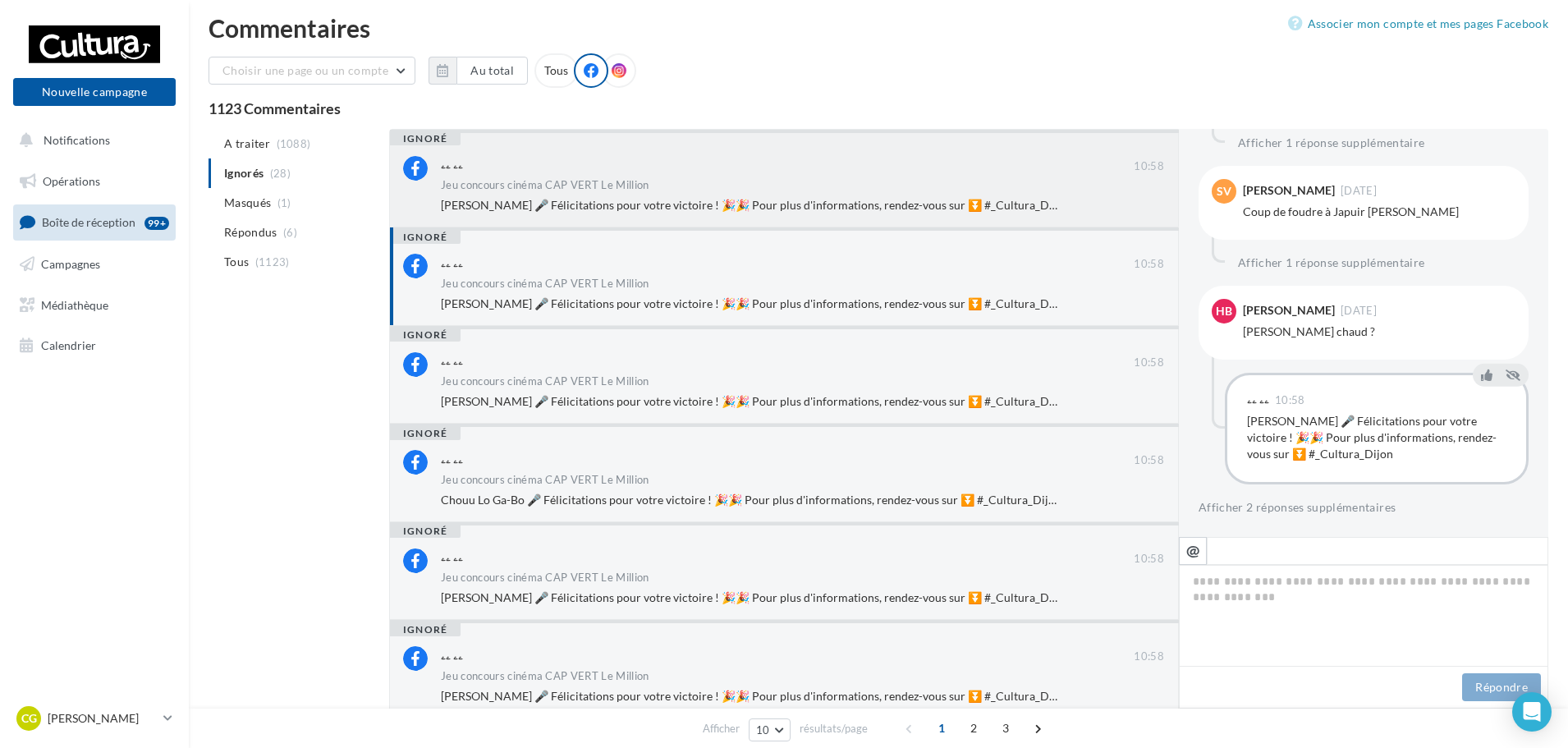
click at [807, 189] on div "Jeu concours cinéma CAP VERT Le Million" at bounding box center [802, 187] width 723 height 14
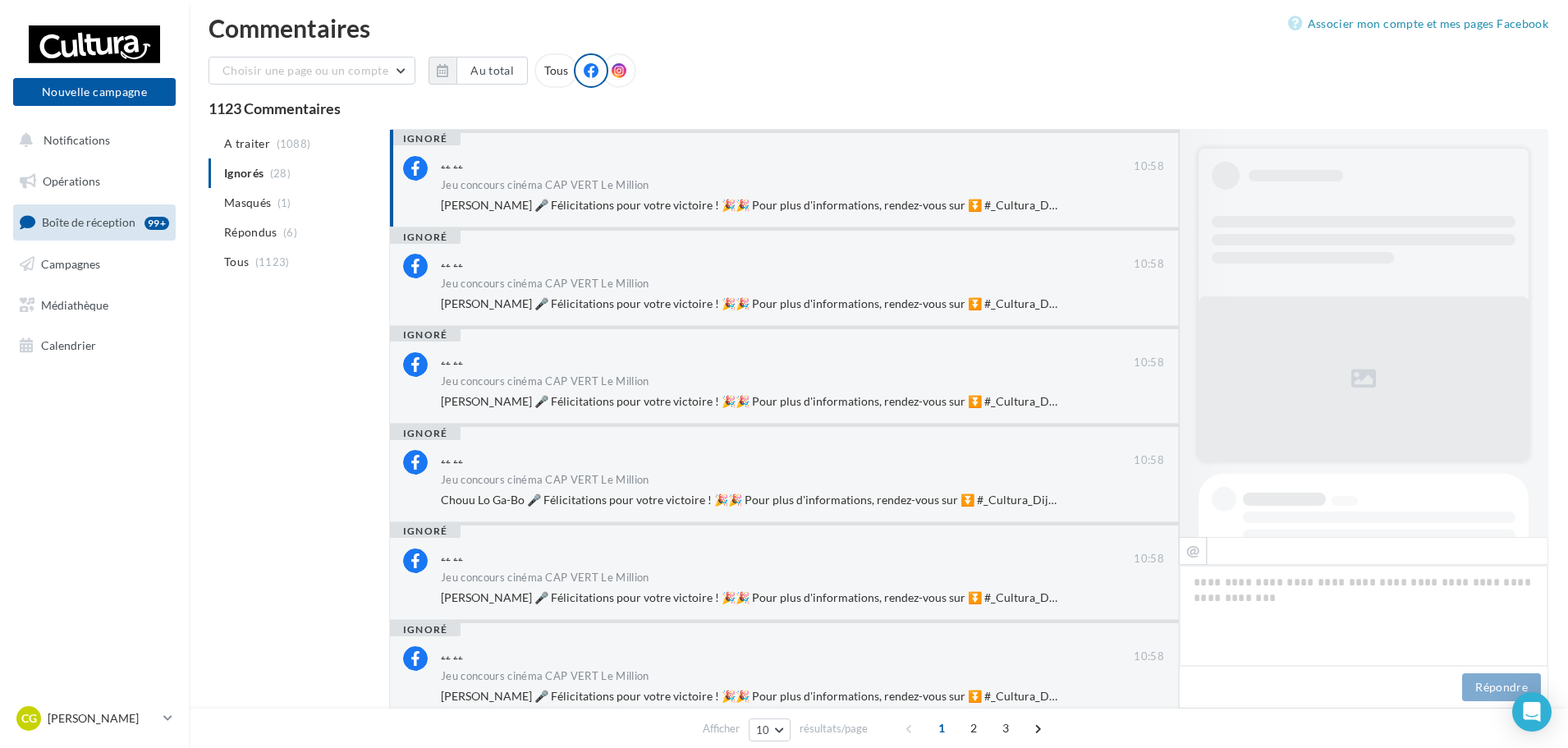
scroll to position [922, 0]
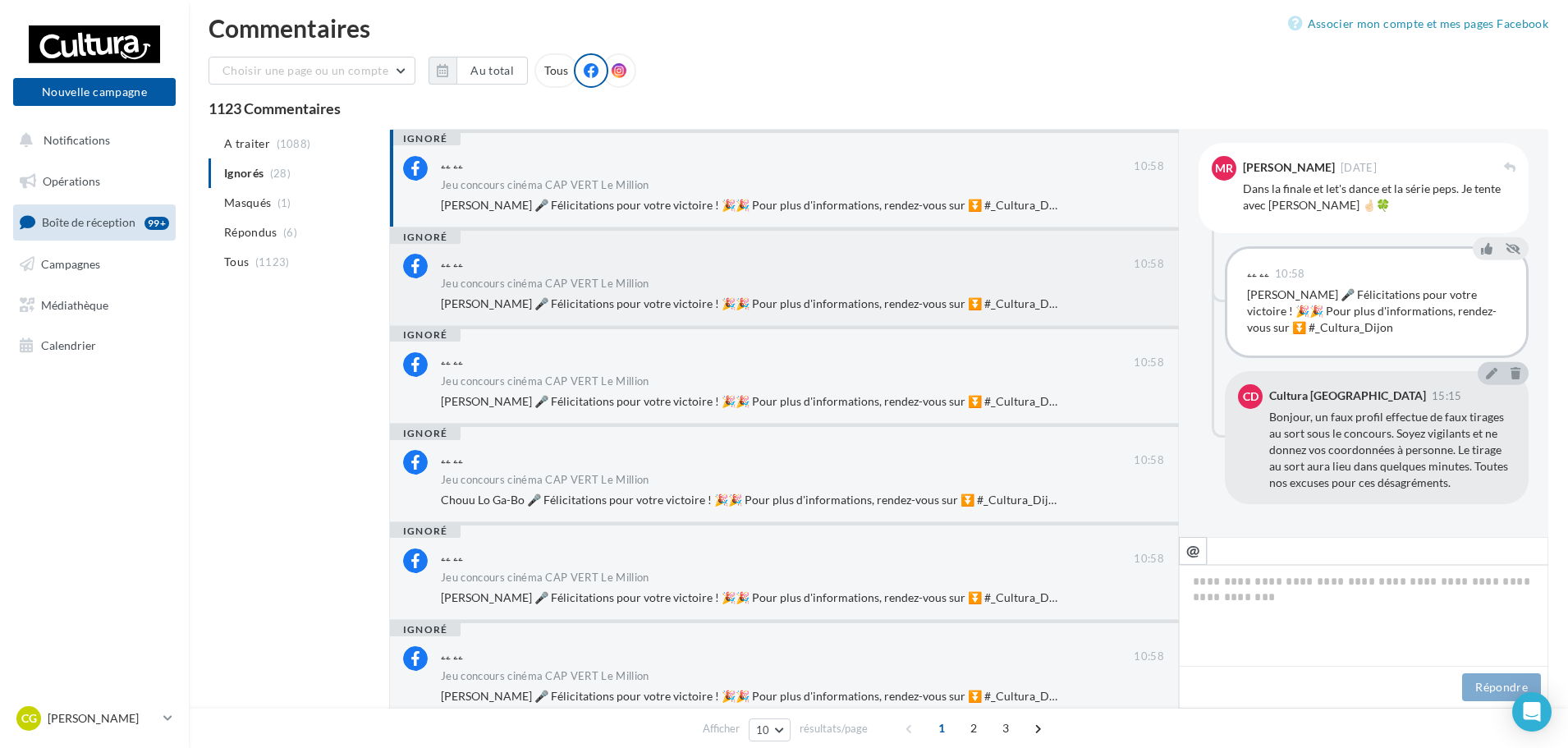
click at [857, 294] on div "ۦۦ ۦۦ 10:58 Jeu concours cinéma CAP VERT Le Million Hugo Buzenet 🎤 Félicitation…" at bounding box center [802, 282] width 723 height 58
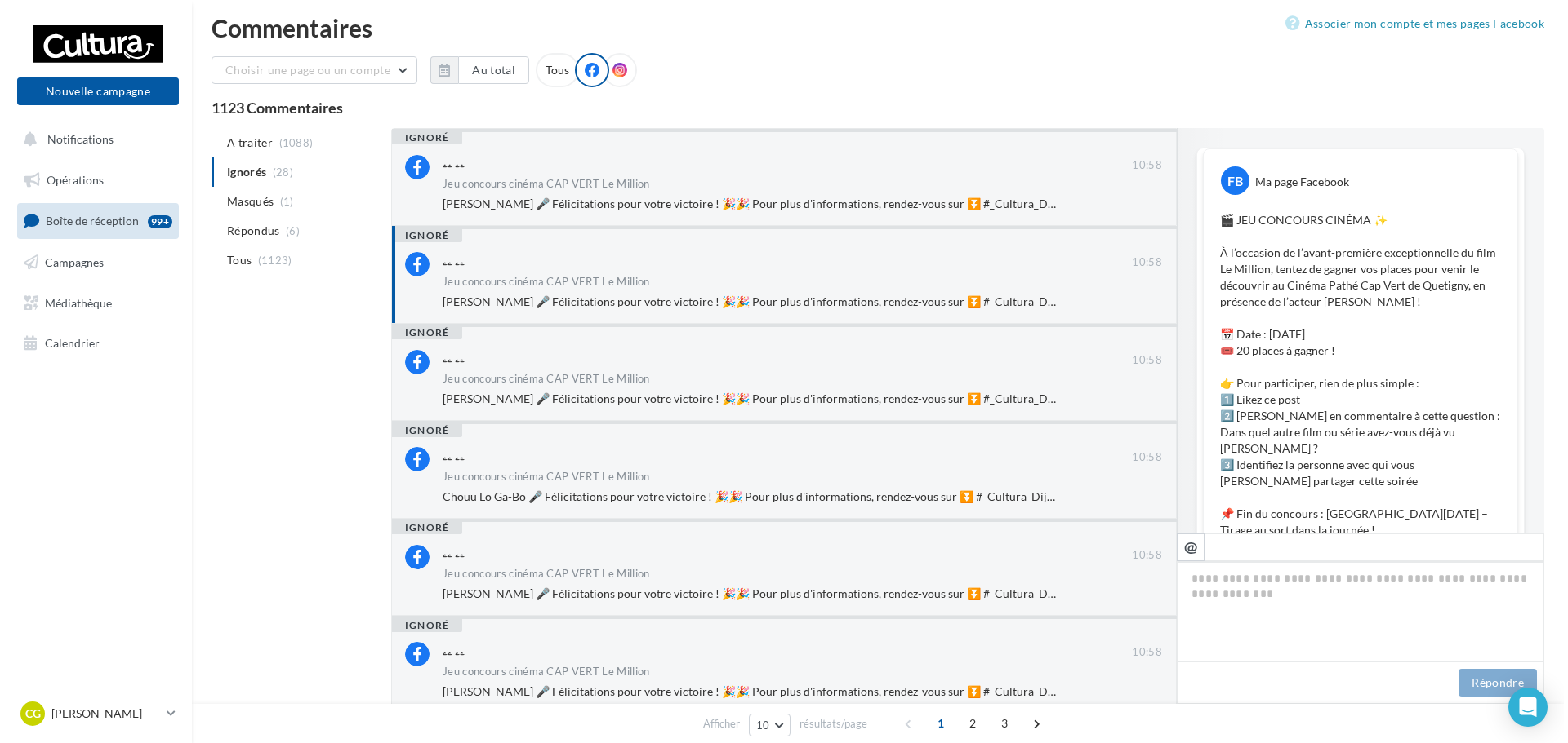
scroll to position [773, 0]
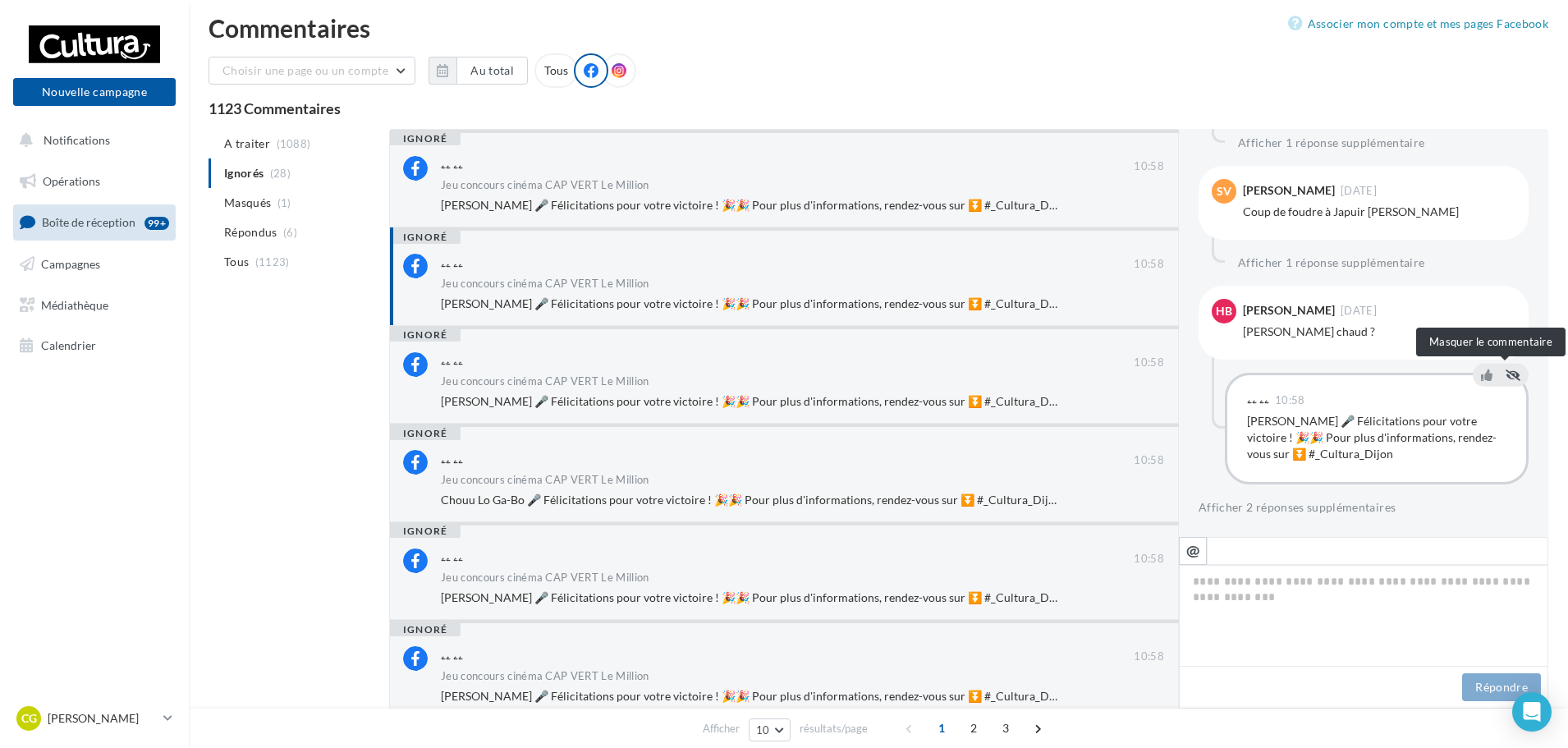
click at [1506, 381] on icon at bounding box center [1513, 374] width 15 height 11
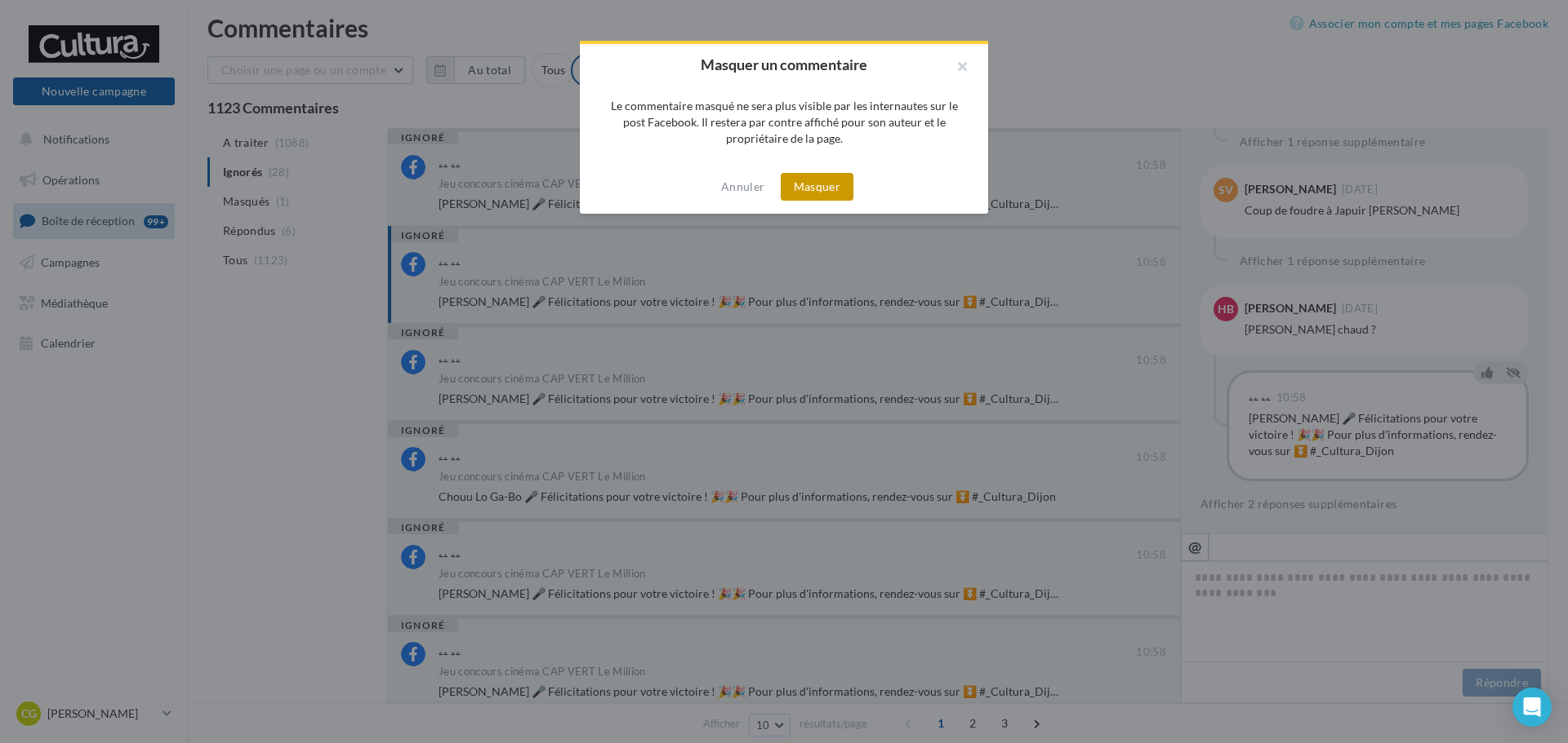
click at [796, 185] on button "Masquer" at bounding box center [817, 187] width 72 height 28
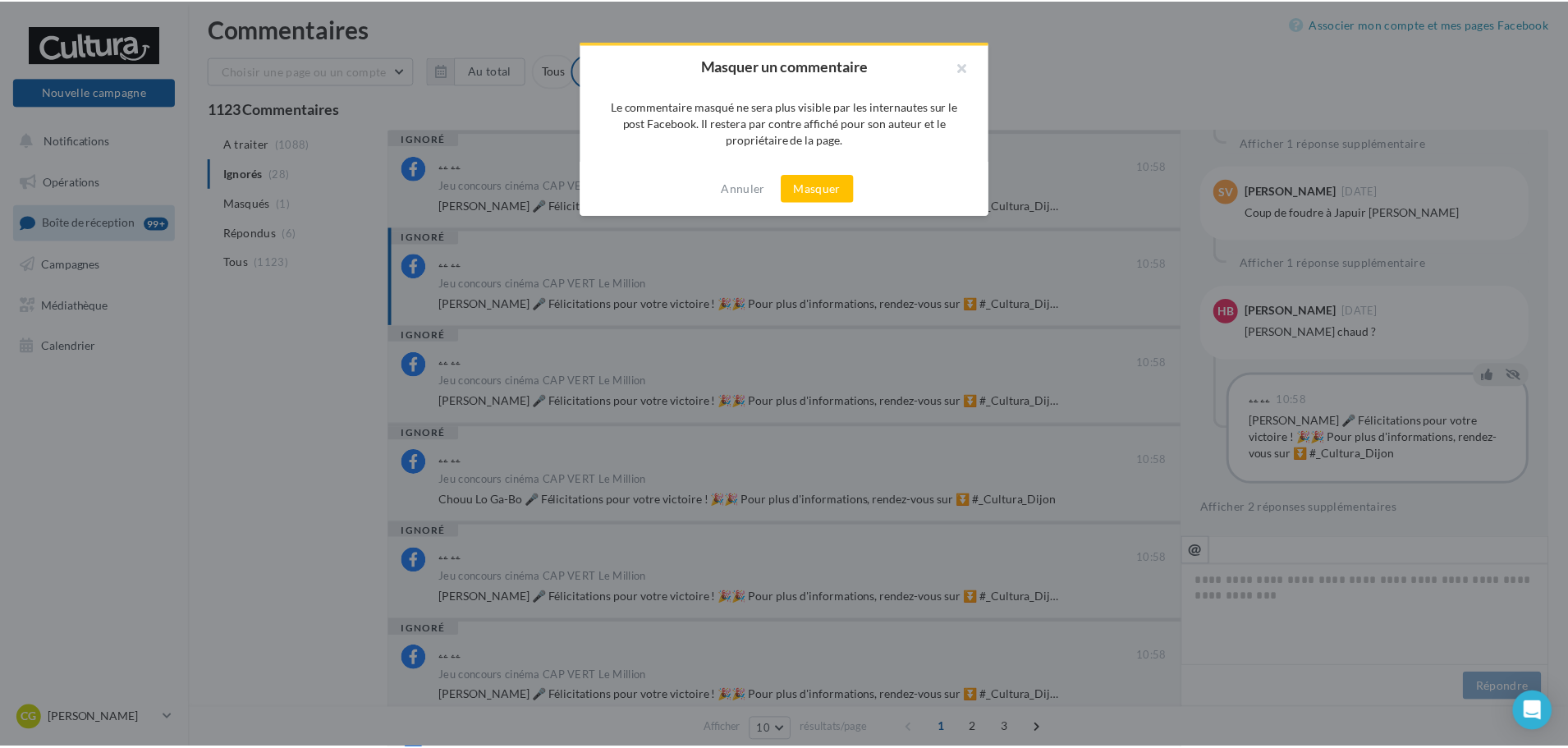
scroll to position [607, 0]
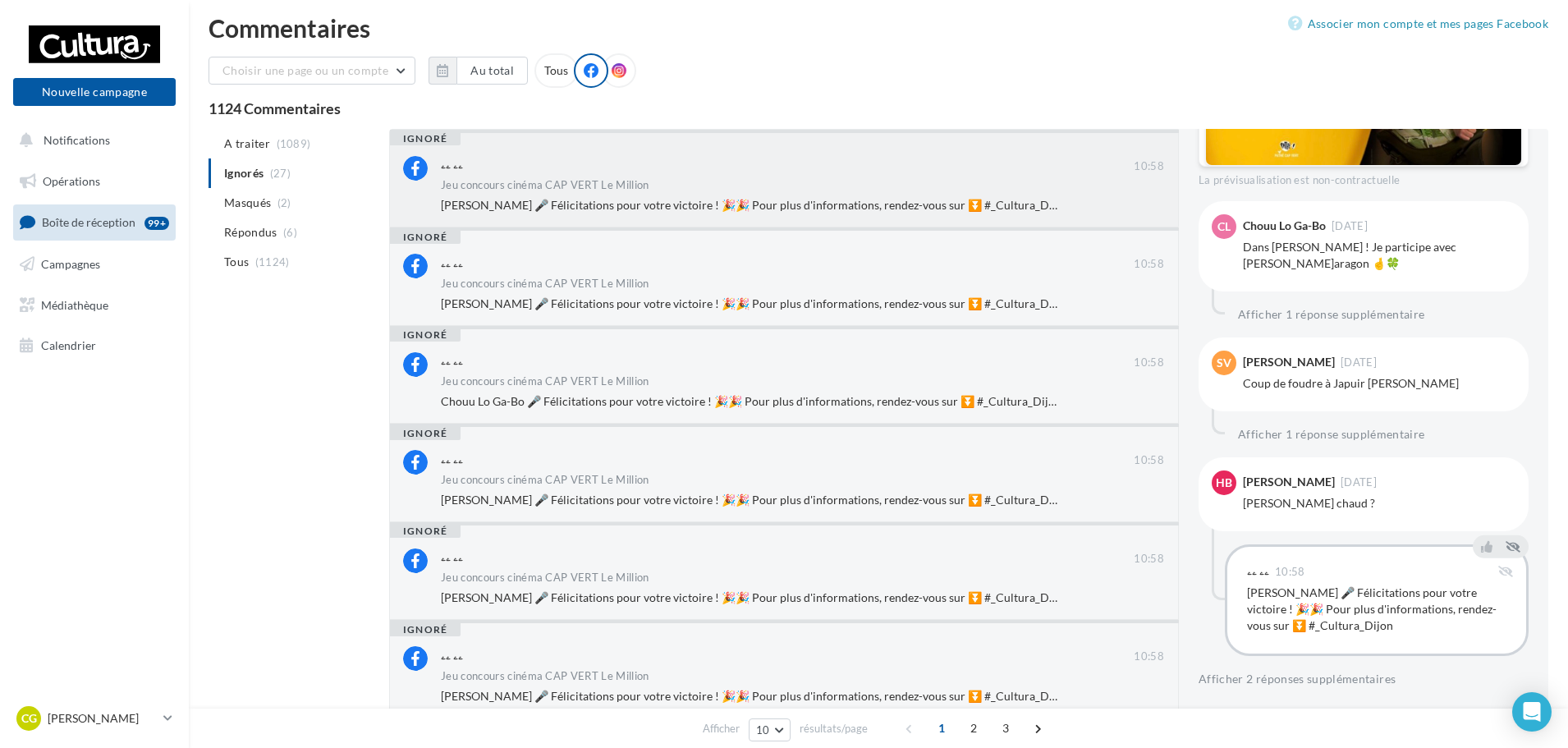
click at [852, 177] on div "ۦۦ ۦۦ 10:58 Jeu concours cinéma CAP VERT Le Million Myriam Rougetet 🎤 Félicitat…" at bounding box center [802, 185] width 723 height 58
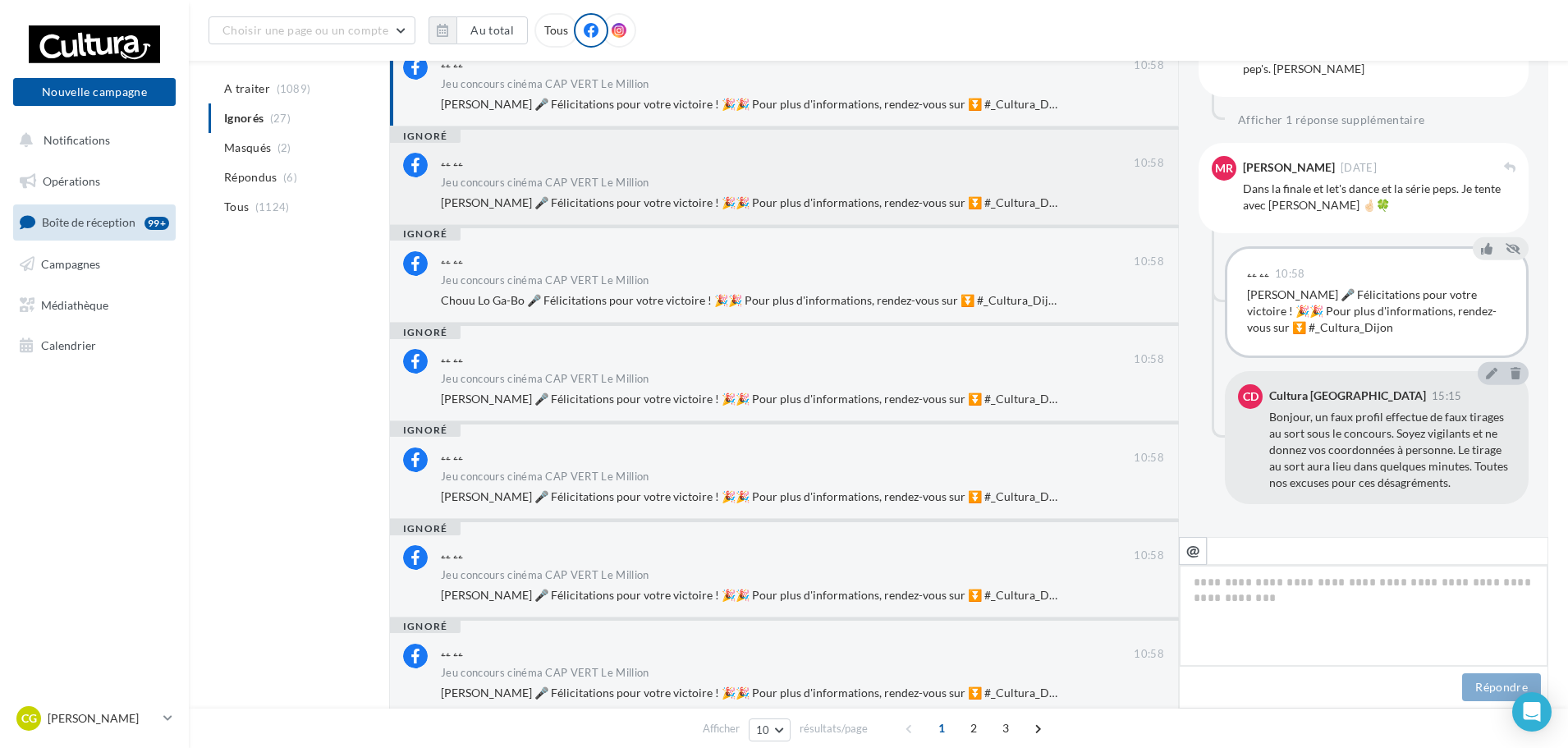
scroll to position [11, 0]
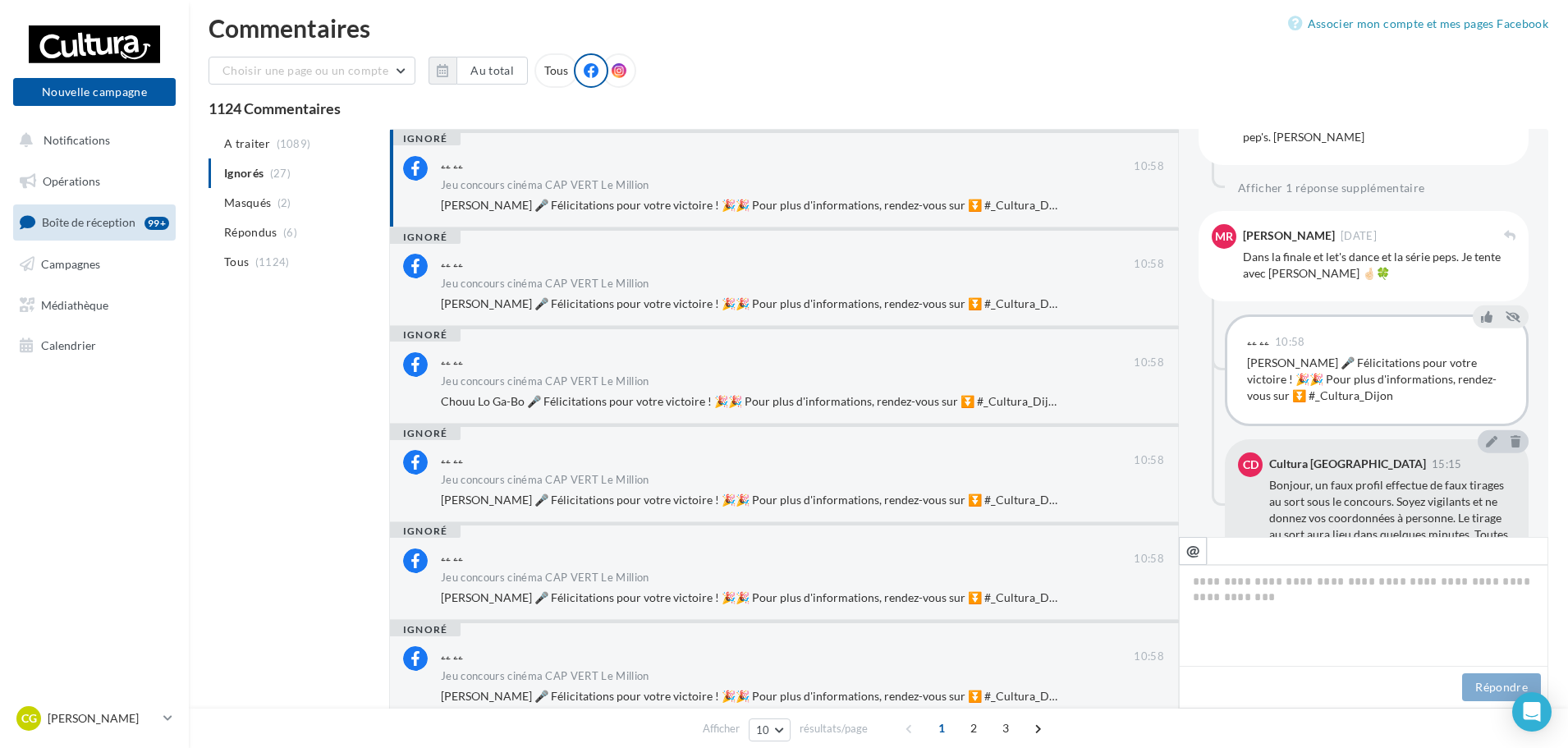
click at [1109, 195] on div "ۦۦ ۦۦ 10:58 Jeu concours cinéma CAP VERT Le Million Myriam Rougetet 🎤 Félicitat…" at bounding box center [802, 185] width 723 height 58
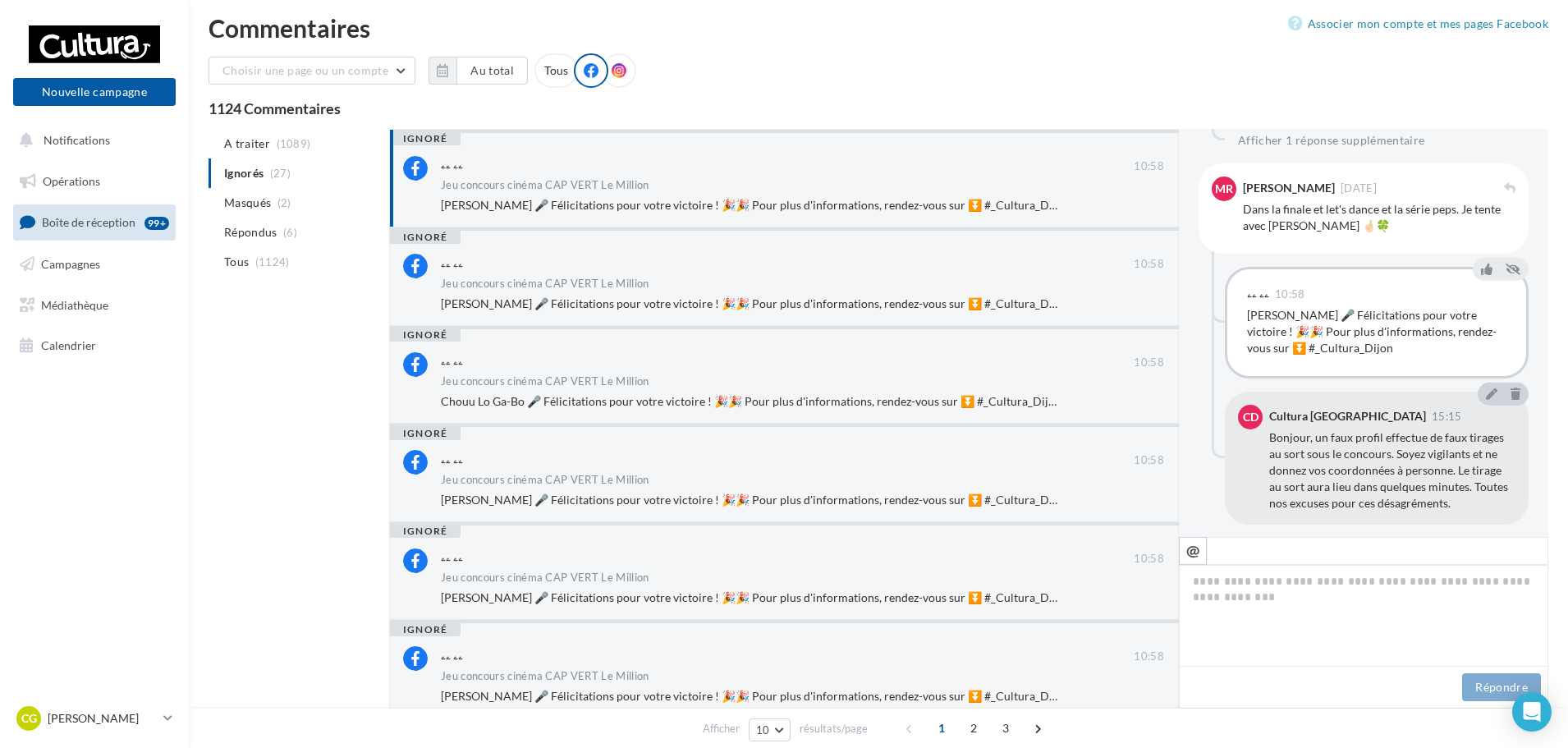
scroll to position [922, 0]
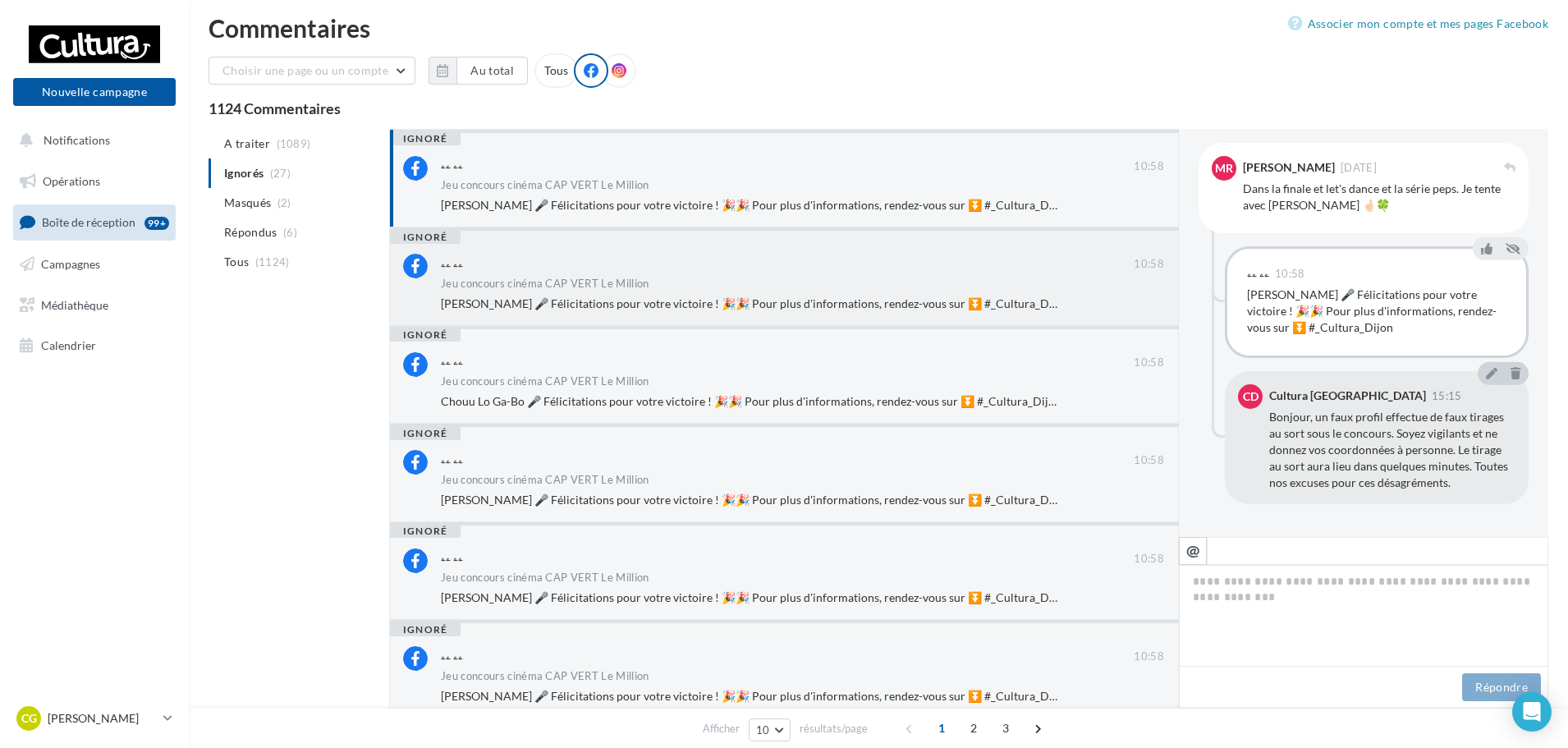
click at [861, 281] on div "Jeu concours cinéma CAP VERT Le Million" at bounding box center [802, 286] width 723 height 14
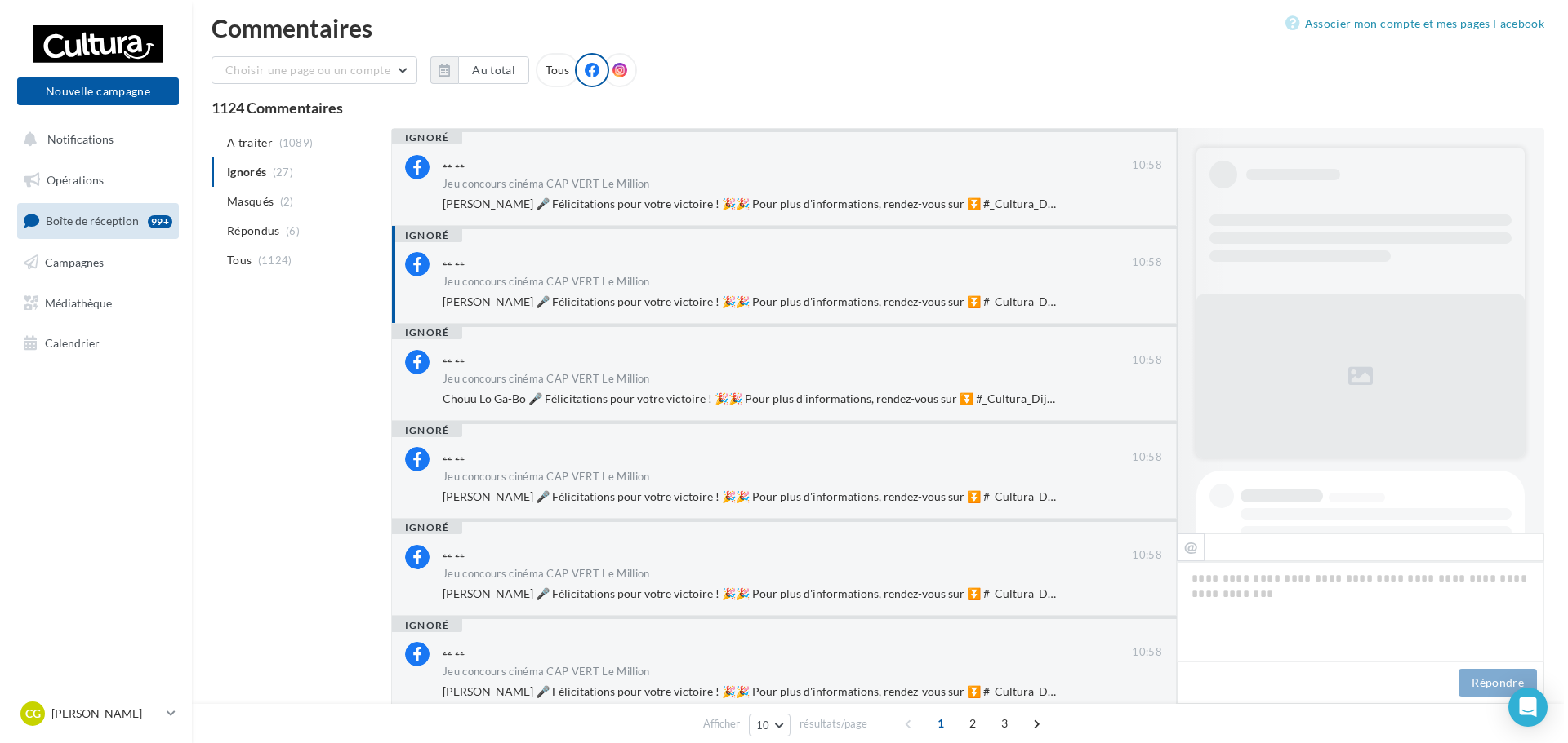
scroll to position [790, 0]
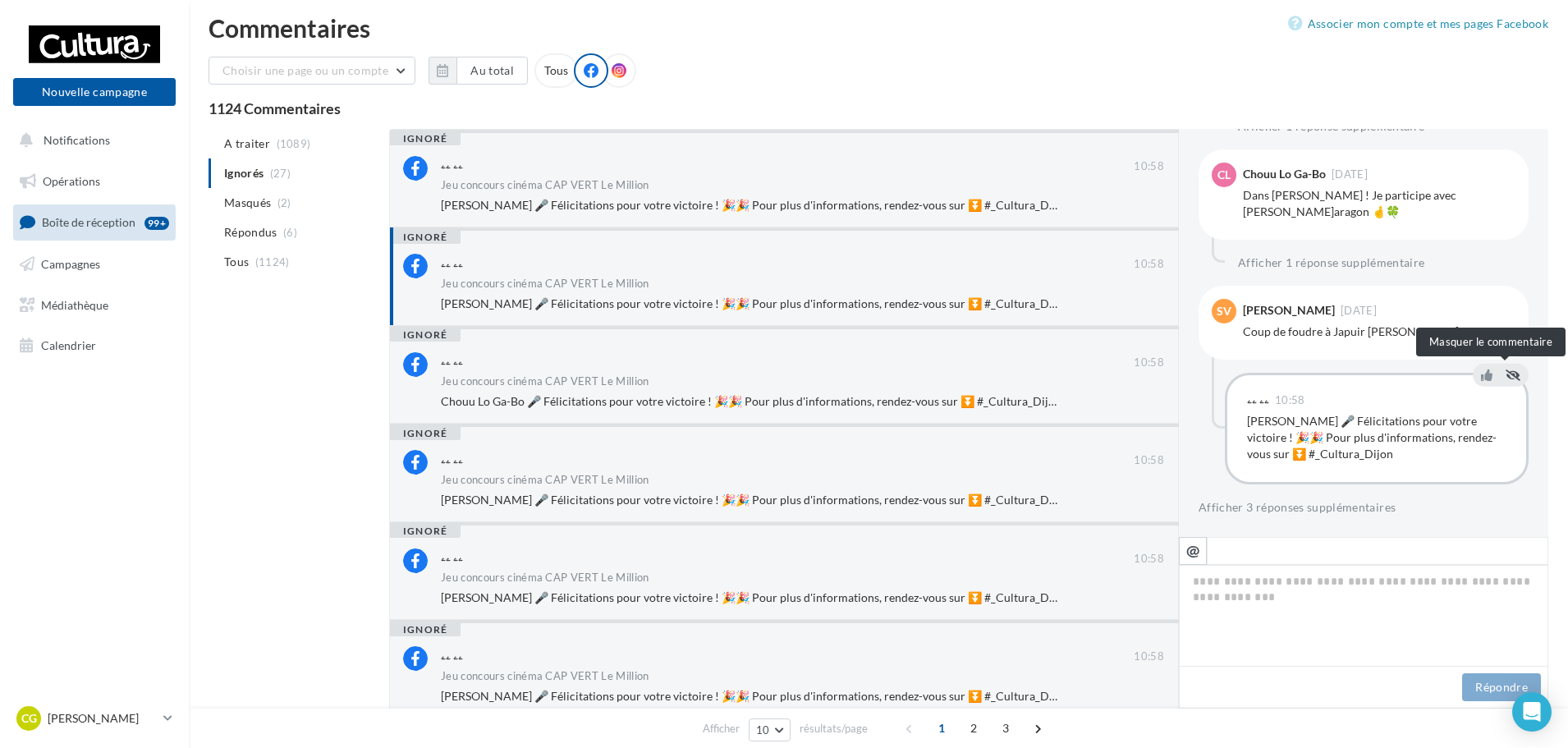
click at [1506, 376] on icon at bounding box center [1513, 374] width 15 height 11
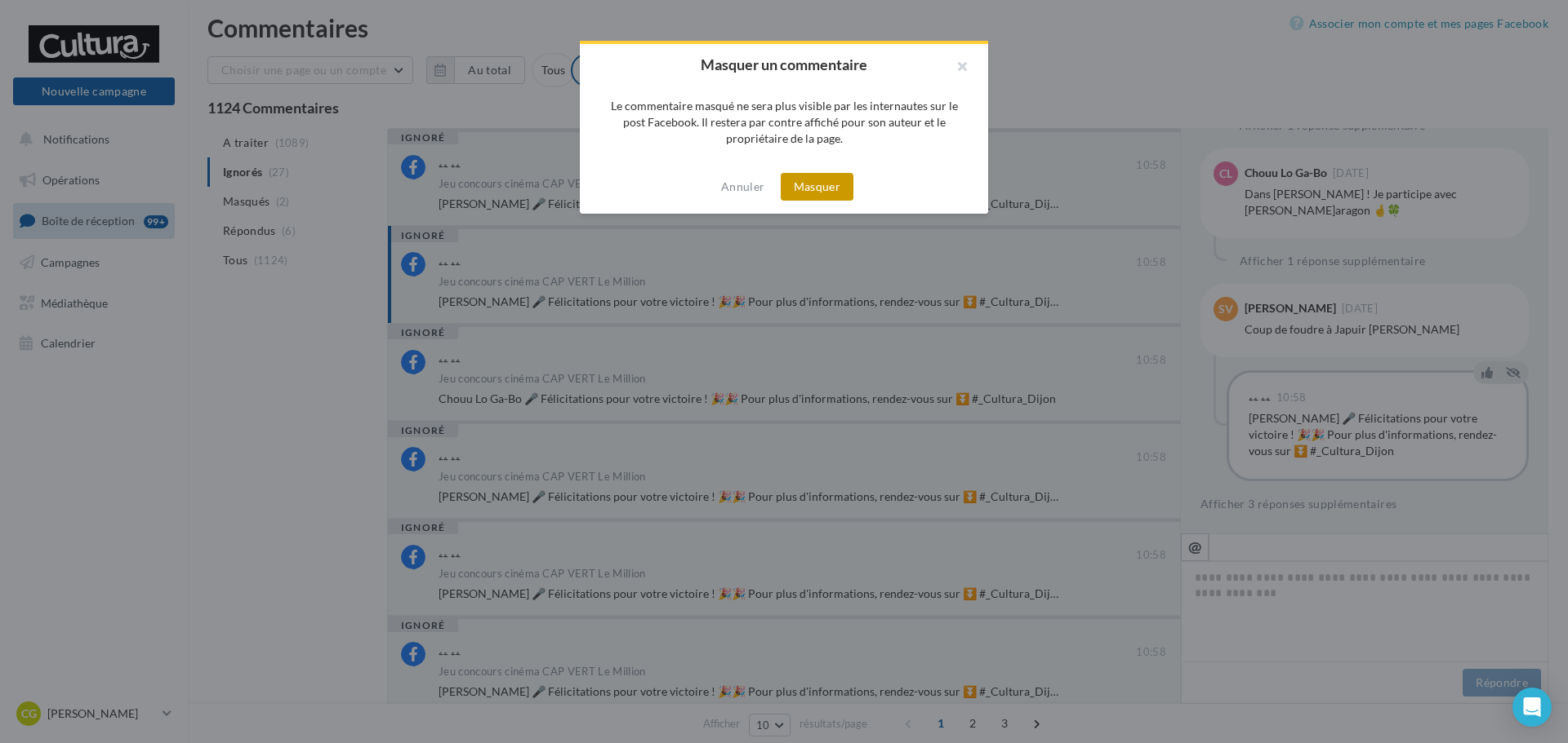
click at [823, 173] on button "Masquer" at bounding box center [817, 187] width 72 height 28
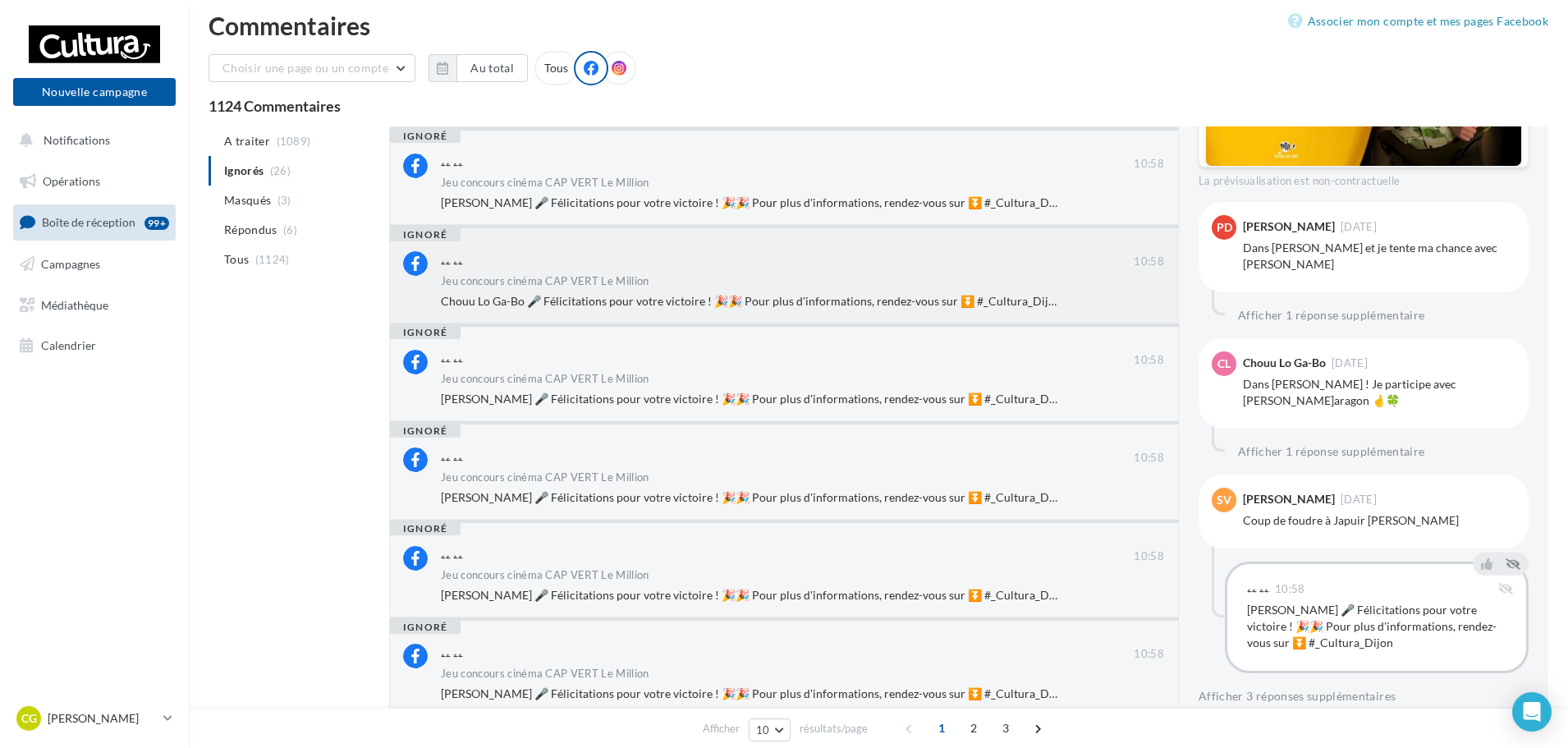
scroll to position [566, 0]
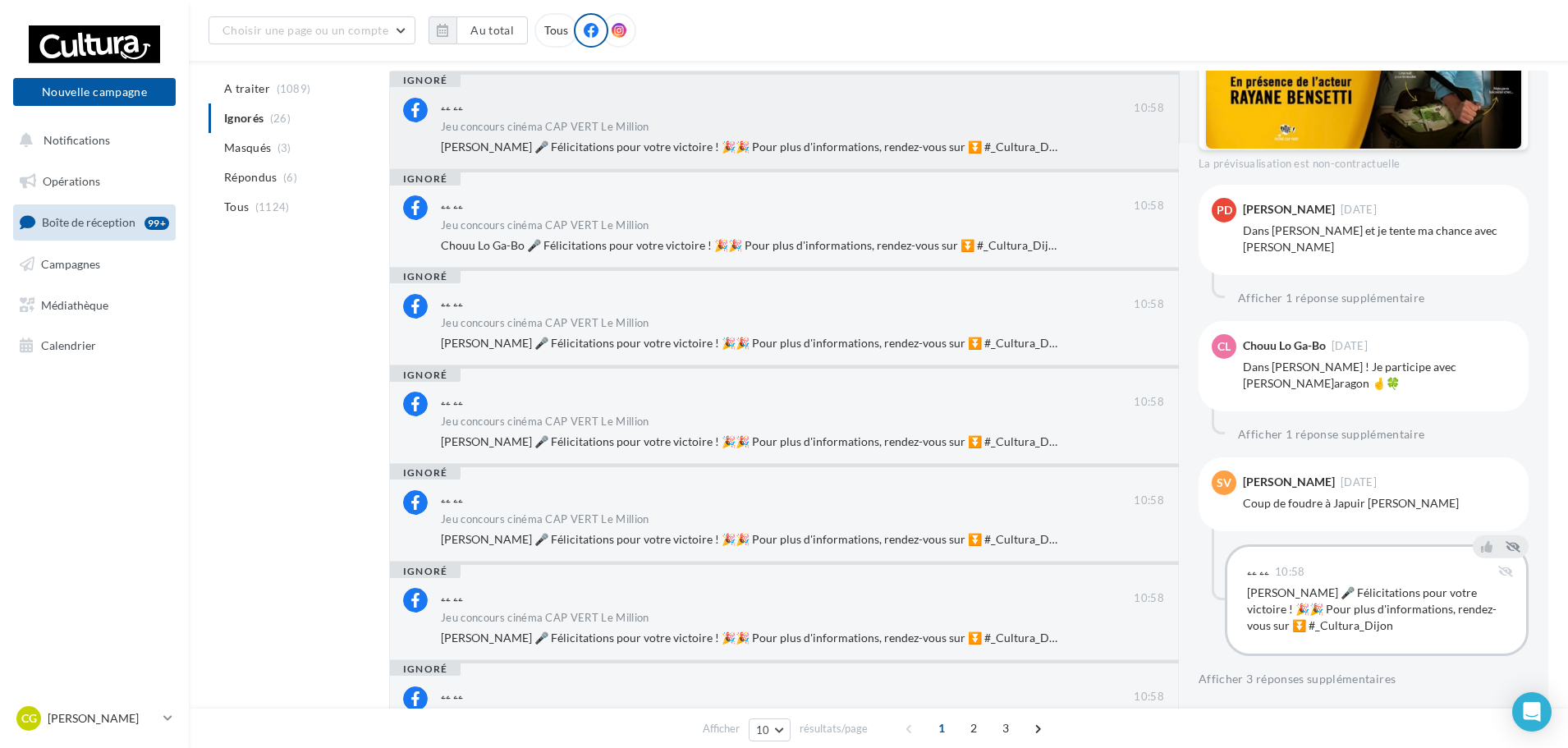
click at [995, 127] on div "Jeu concours cinéma CAP VERT Le Million" at bounding box center [802, 129] width 723 height 14
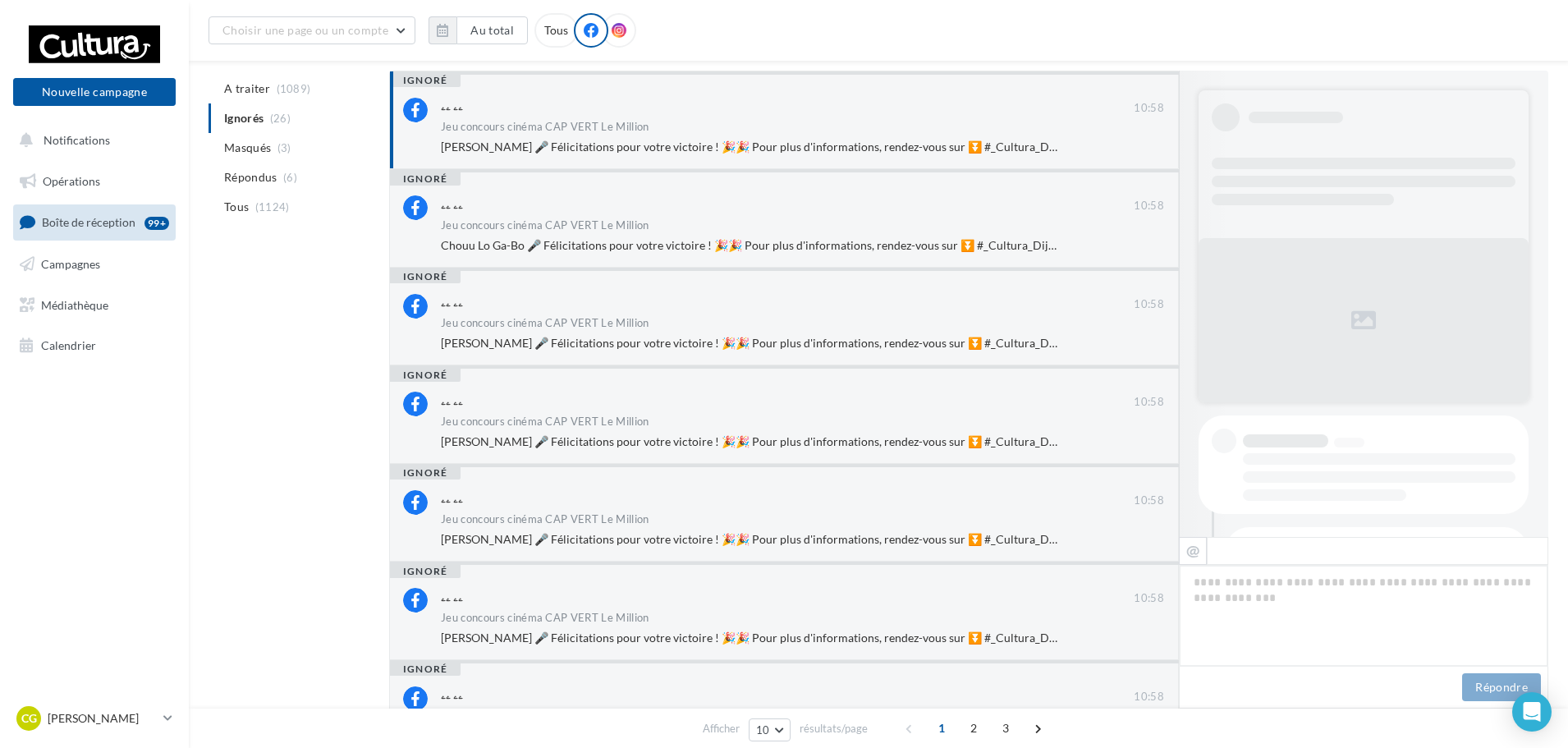
scroll to position [864, 0]
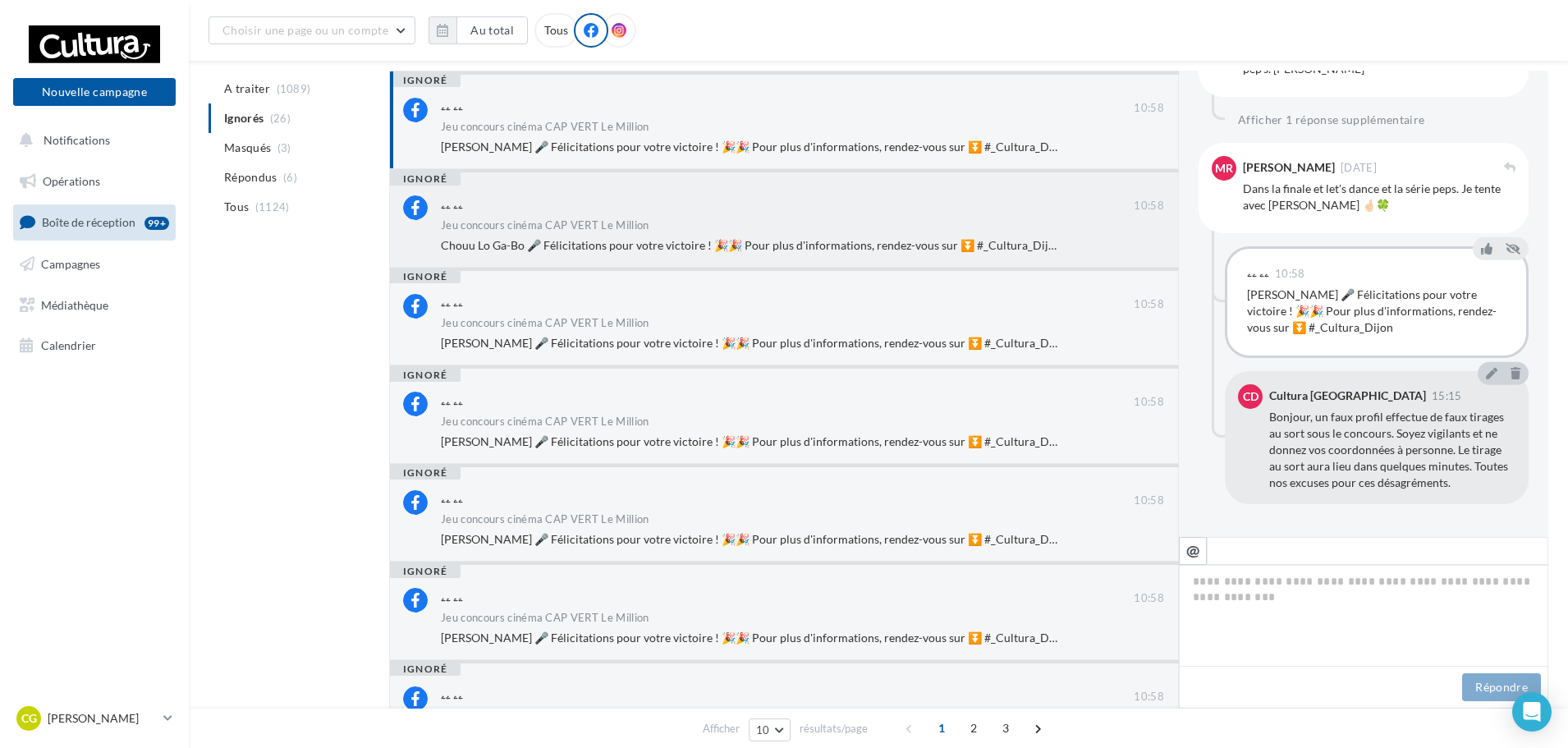
click at [979, 194] on div "ۦۦ ۦۦ 10:58 Jeu concours cinéma CAP VERT Le Million Chouu Lo Ga-Bo 🎤 Félicitati…" at bounding box center [784, 220] width 762 height 64
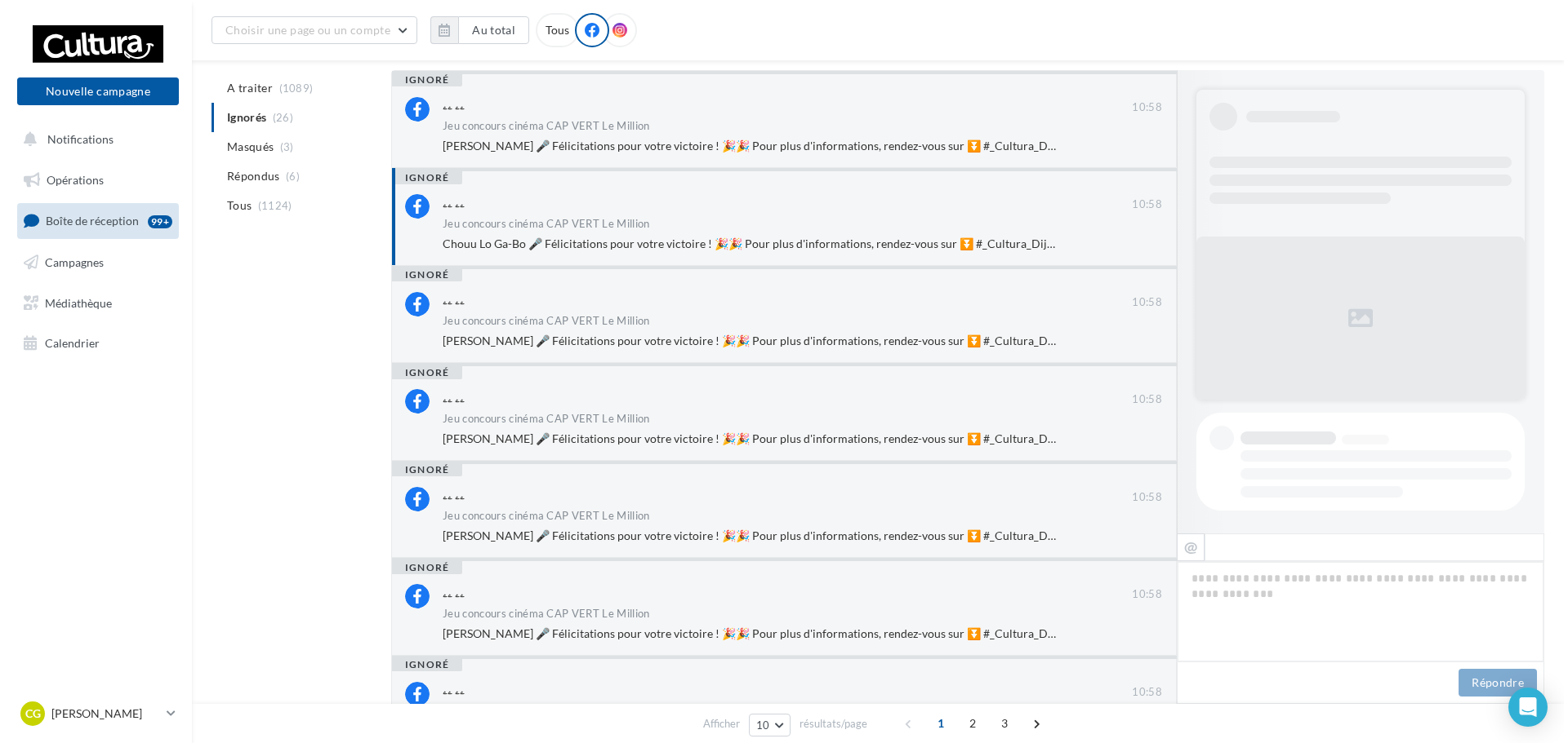
scroll to position [732, 0]
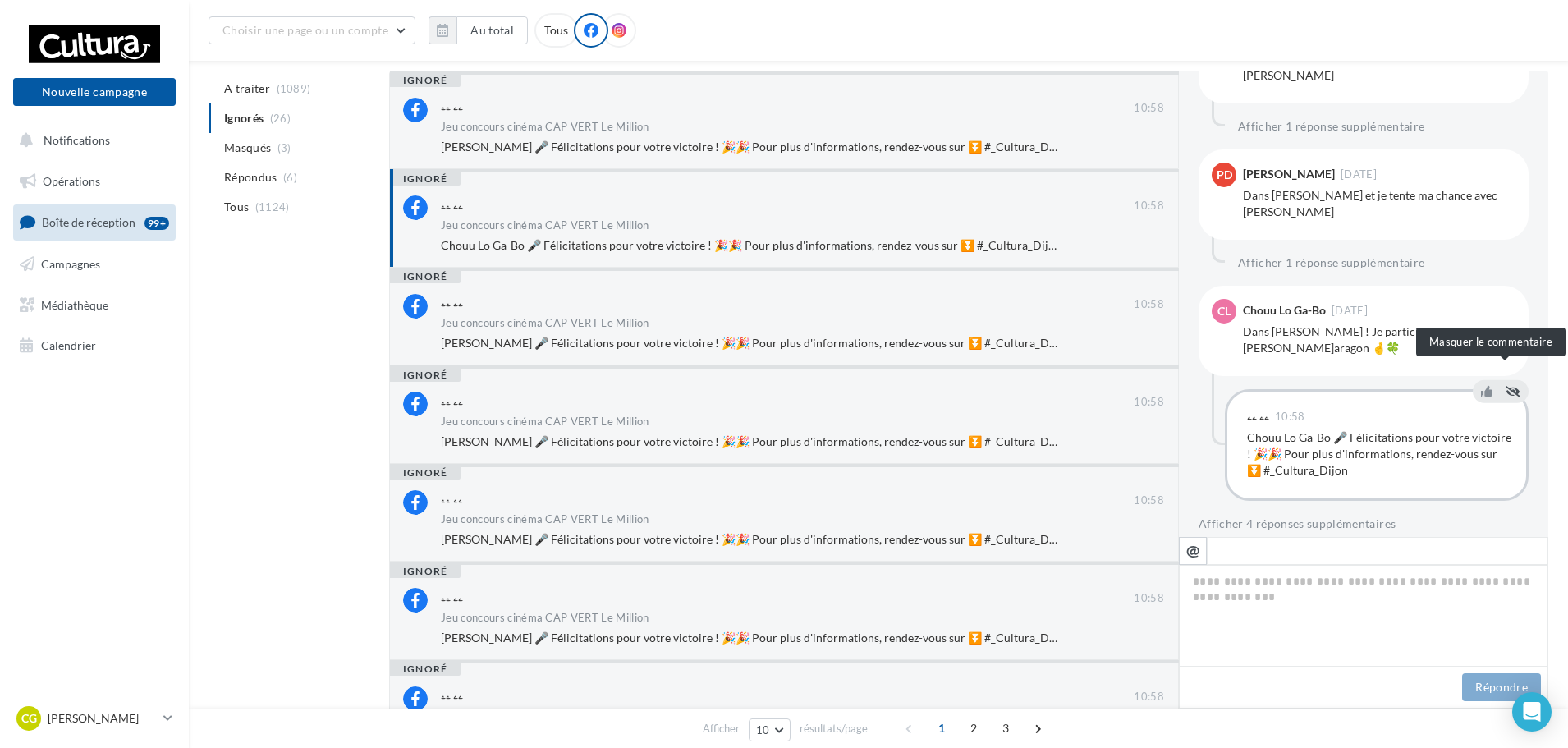
click at [1509, 385] on icon at bounding box center [1513, 390] width 15 height 11
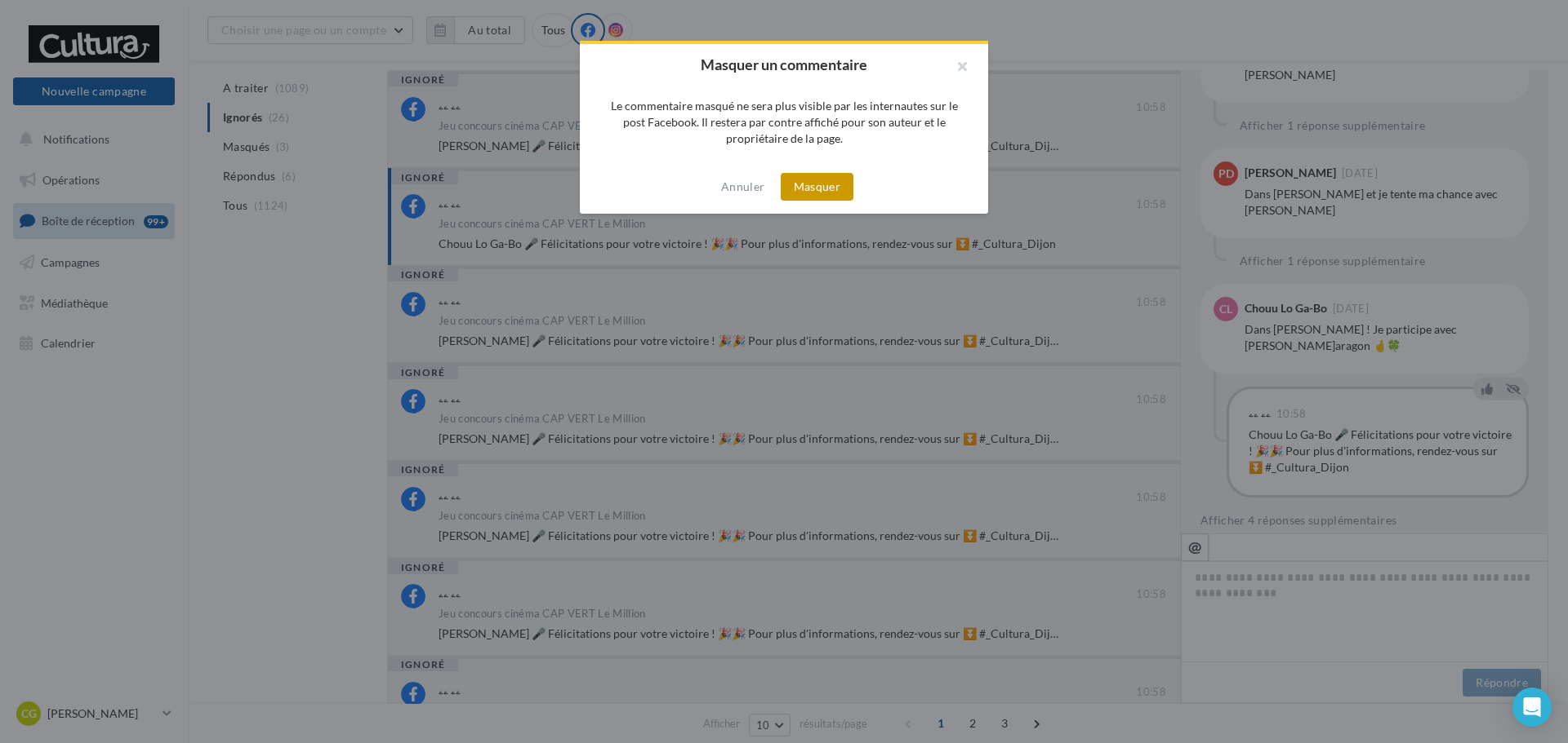
click at [796, 177] on button "Masquer" at bounding box center [817, 187] width 72 height 28
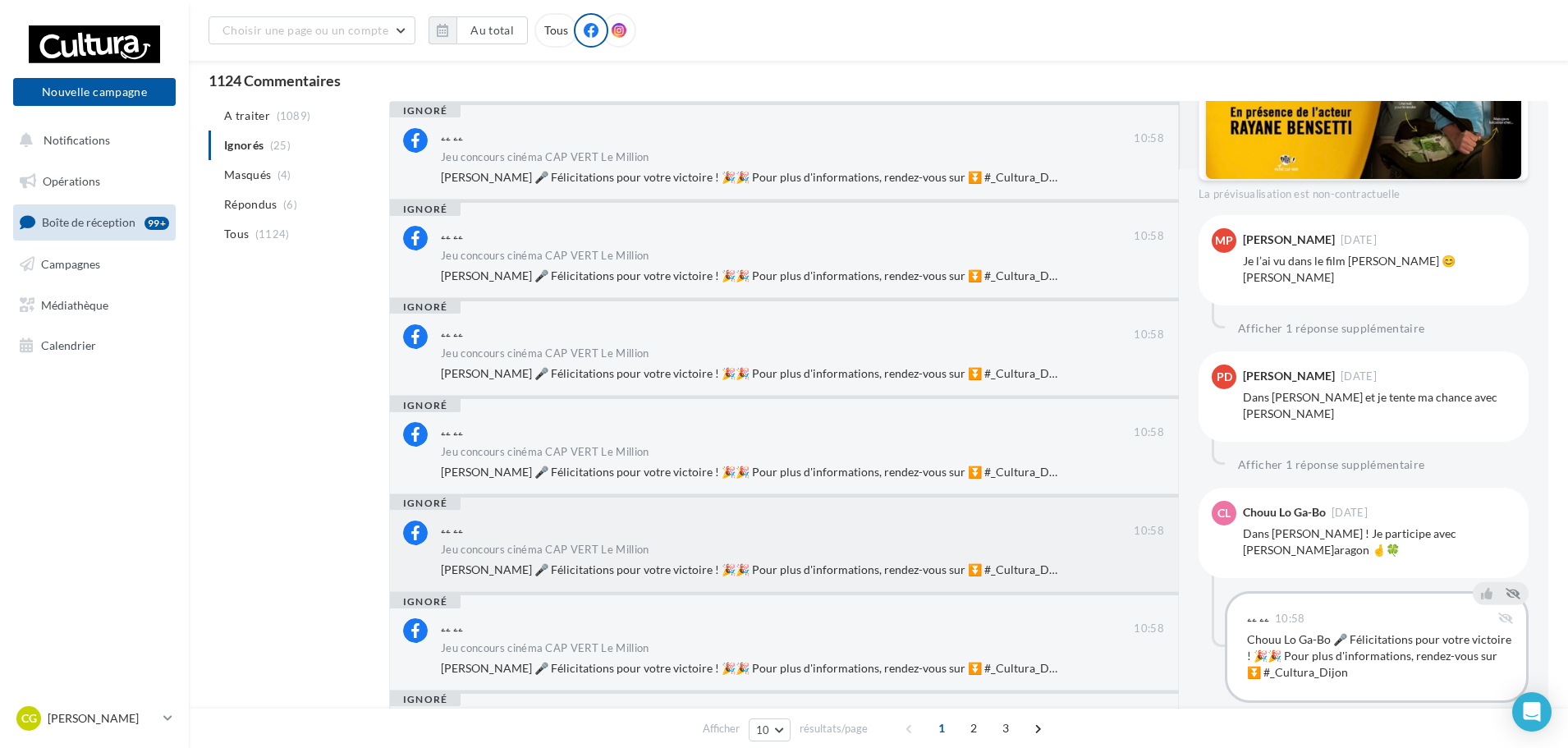
scroll to position [0, 0]
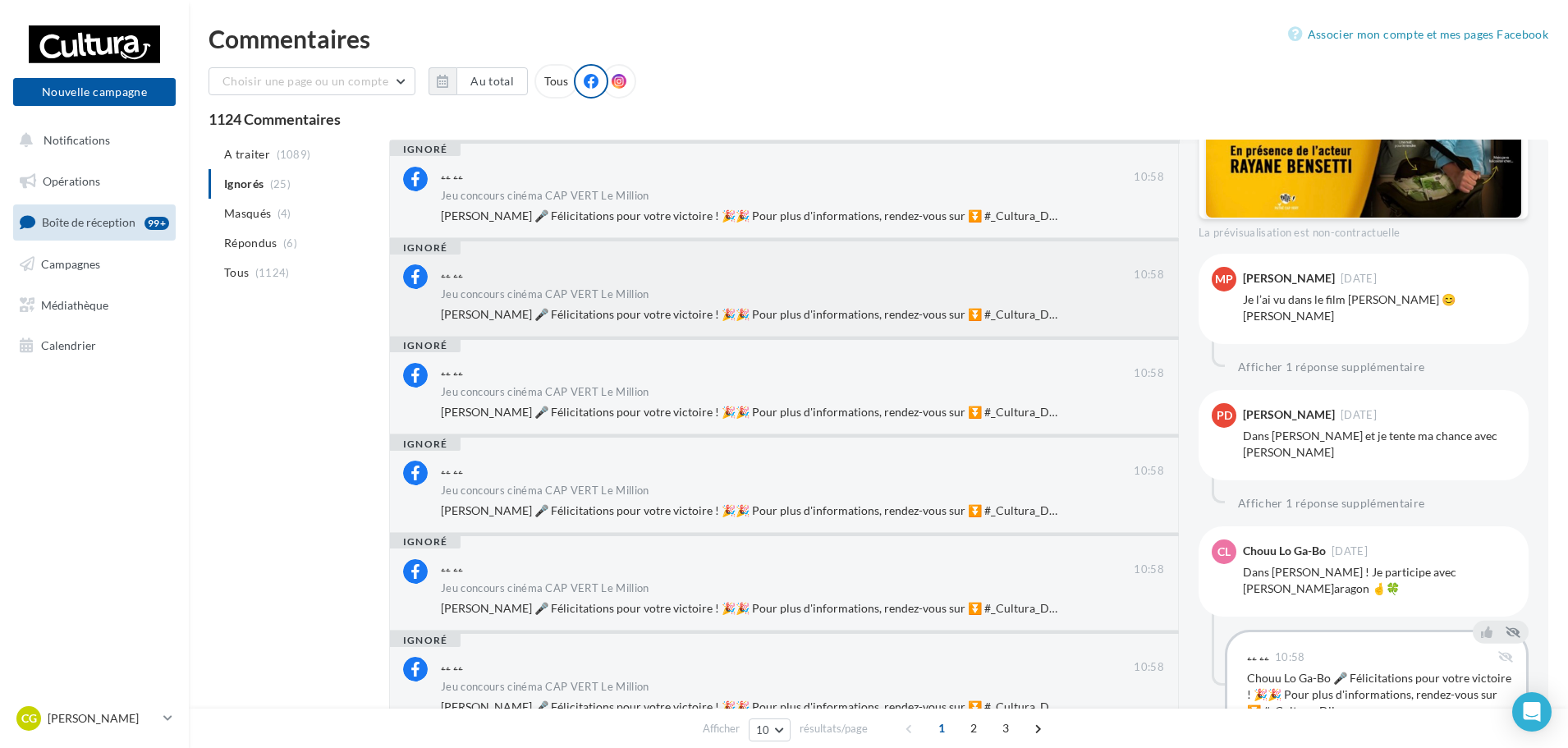
drag, startPoint x: 1020, startPoint y: 227, endPoint x: 1019, endPoint y: 261, distance: 34.0
click at [1019, 261] on div "ignoré ۦۦ ۦۦ 10:58 Jeu concours cinéma CAP VERT Le Million Myriam Rougetet 🎤 Fé…" at bounding box center [784, 630] width 790 height 982
click at [1019, 271] on div "ۦۦ ۦۦ" at bounding box center [787, 274] width 693 height 18
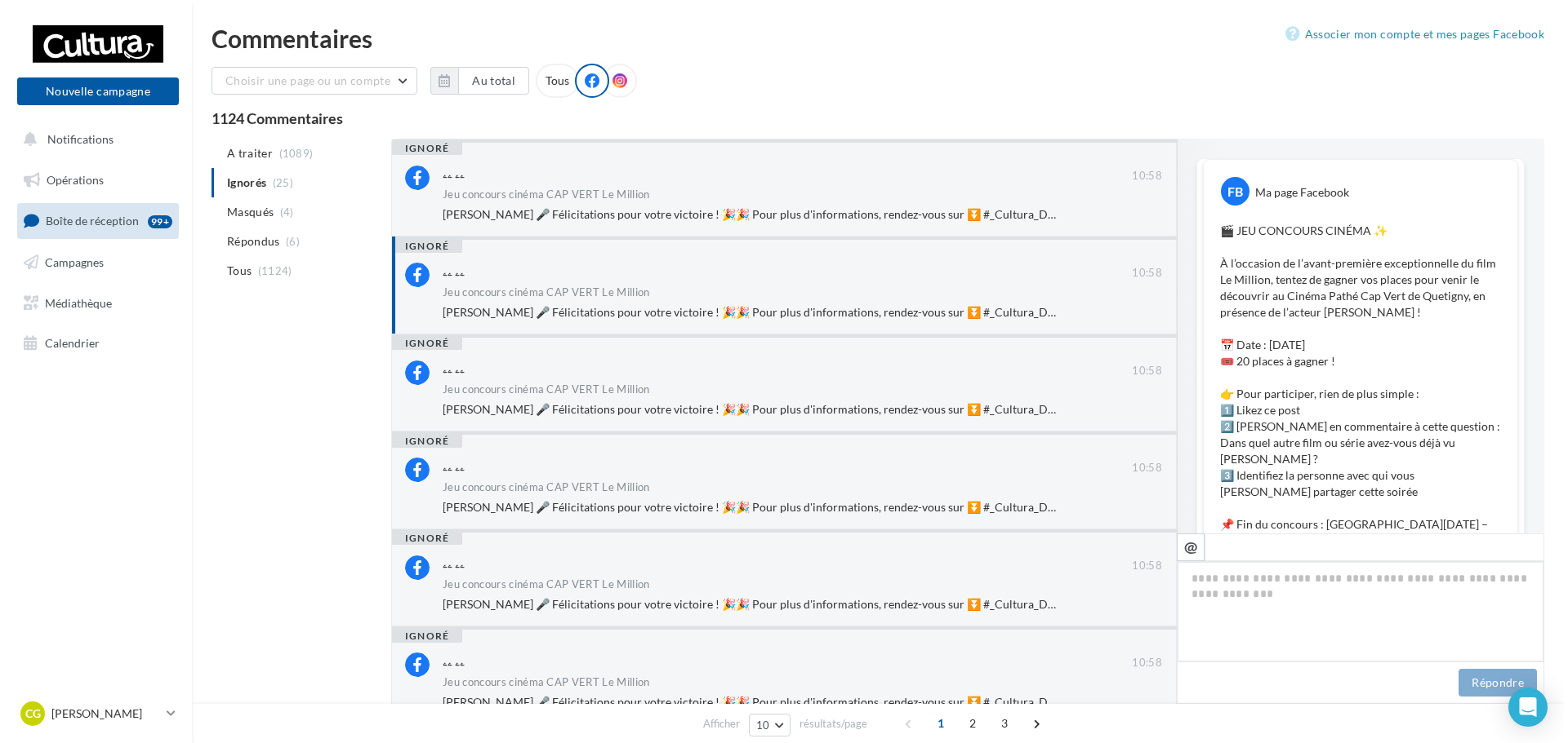
scroll to position [800, 0]
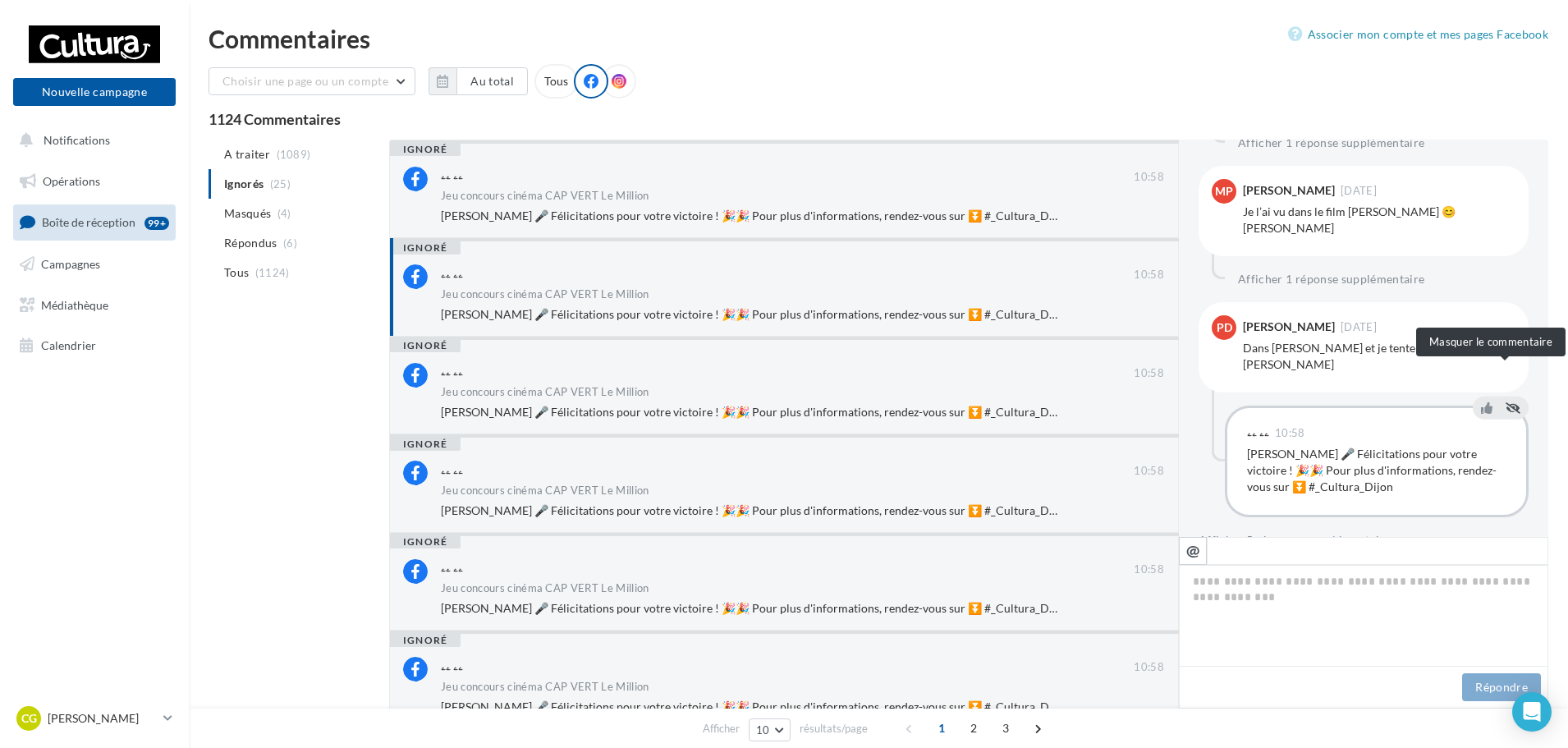
click at [1506, 402] on icon at bounding box center [1513, 407] width 15 height 11
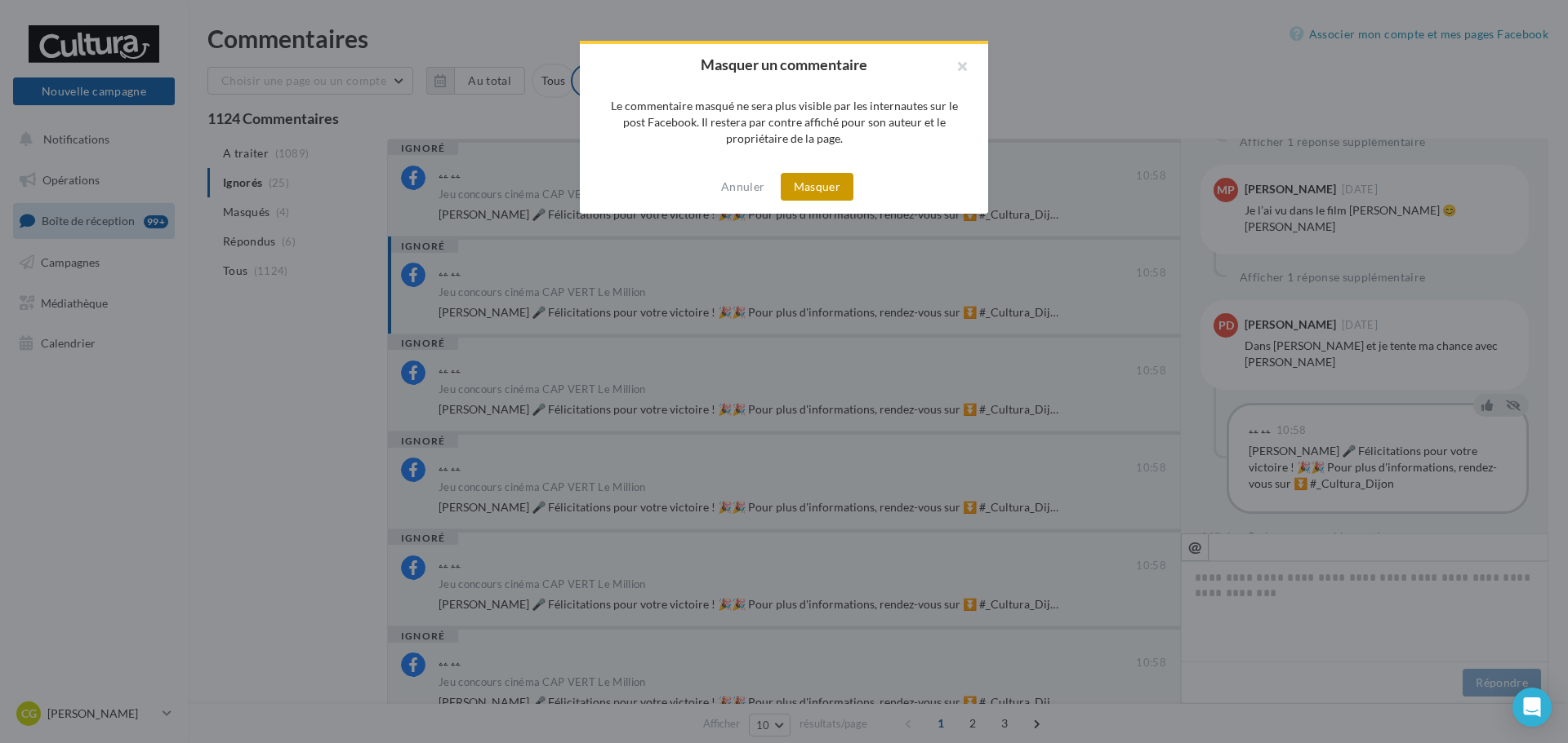
click at [817, 179] on button "Masquer" at bounding box center [817, 187] width 72 height 28
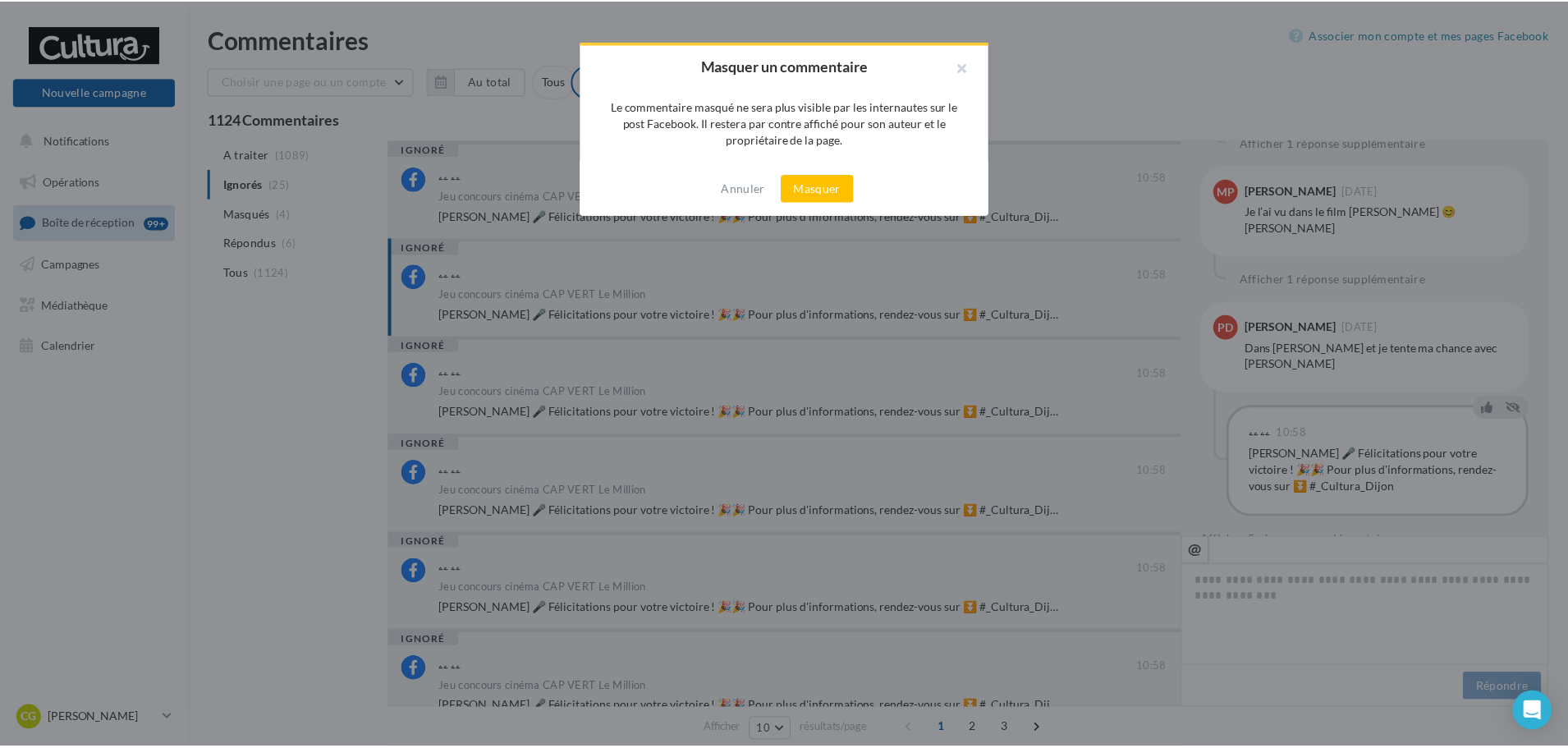
scroll to position [634, 0]
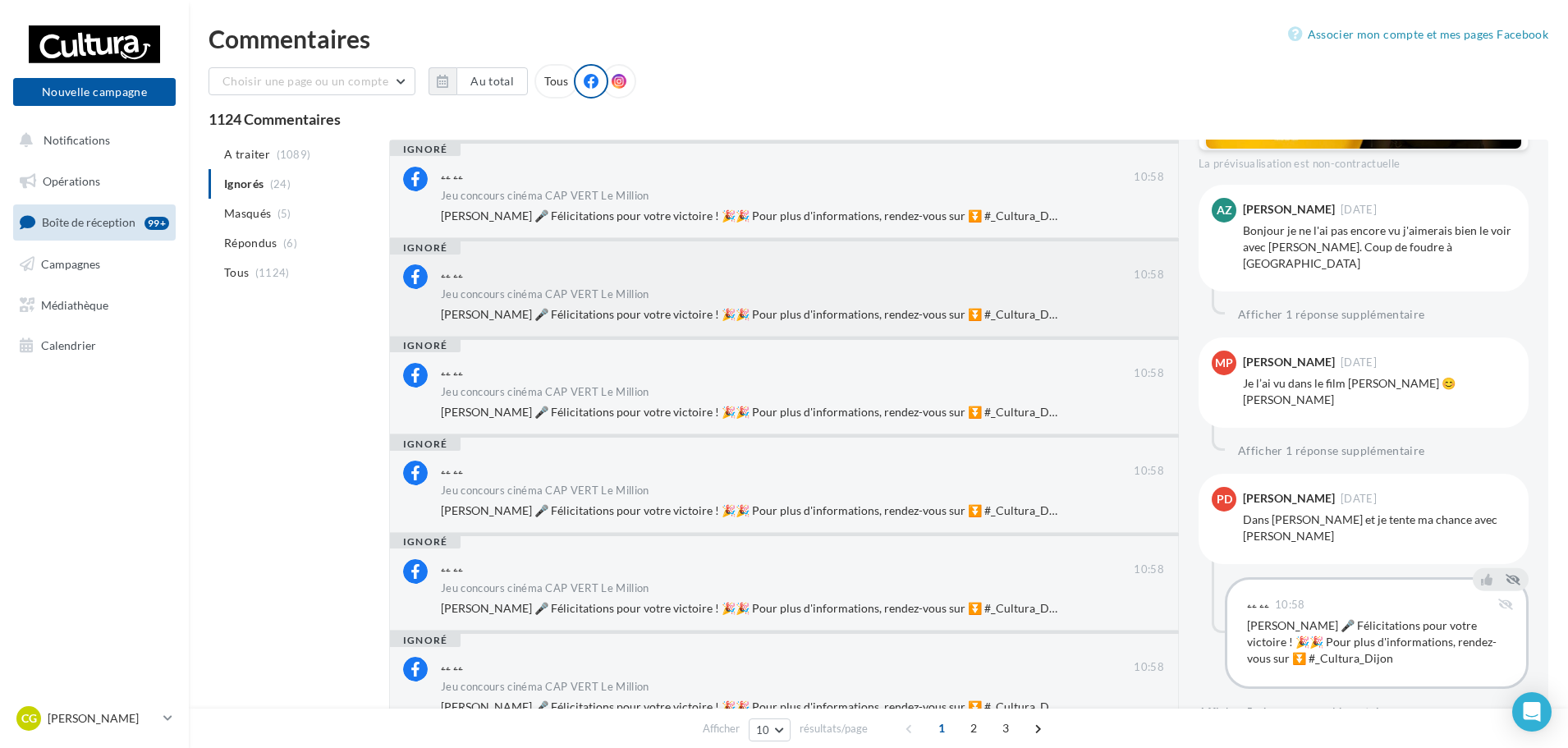
click at [741, 289] on div "Jeu concours cinéma CAP VERT Le Million" at bounding box center [802, 296] width 723 height 14
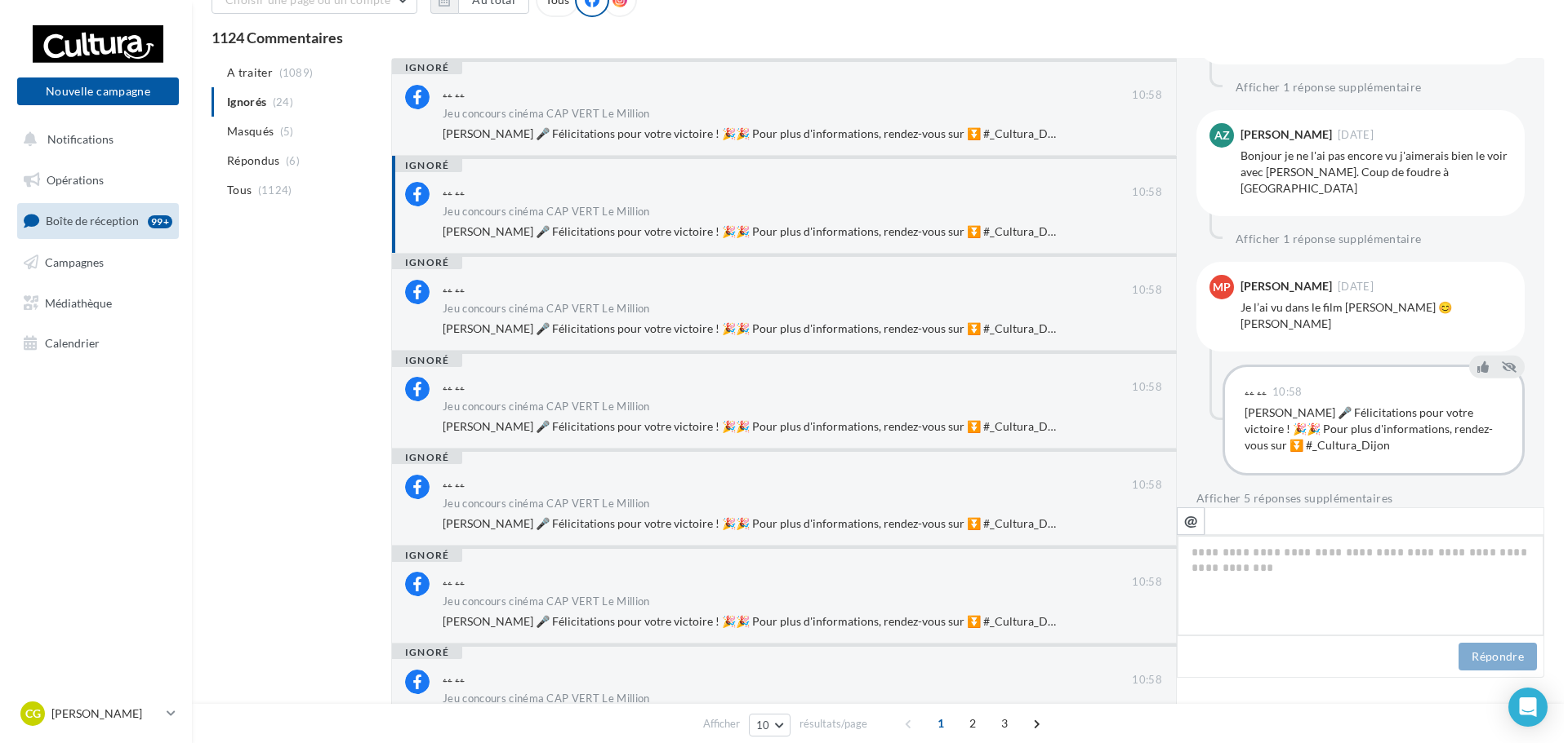
scroll to position [716, 0]
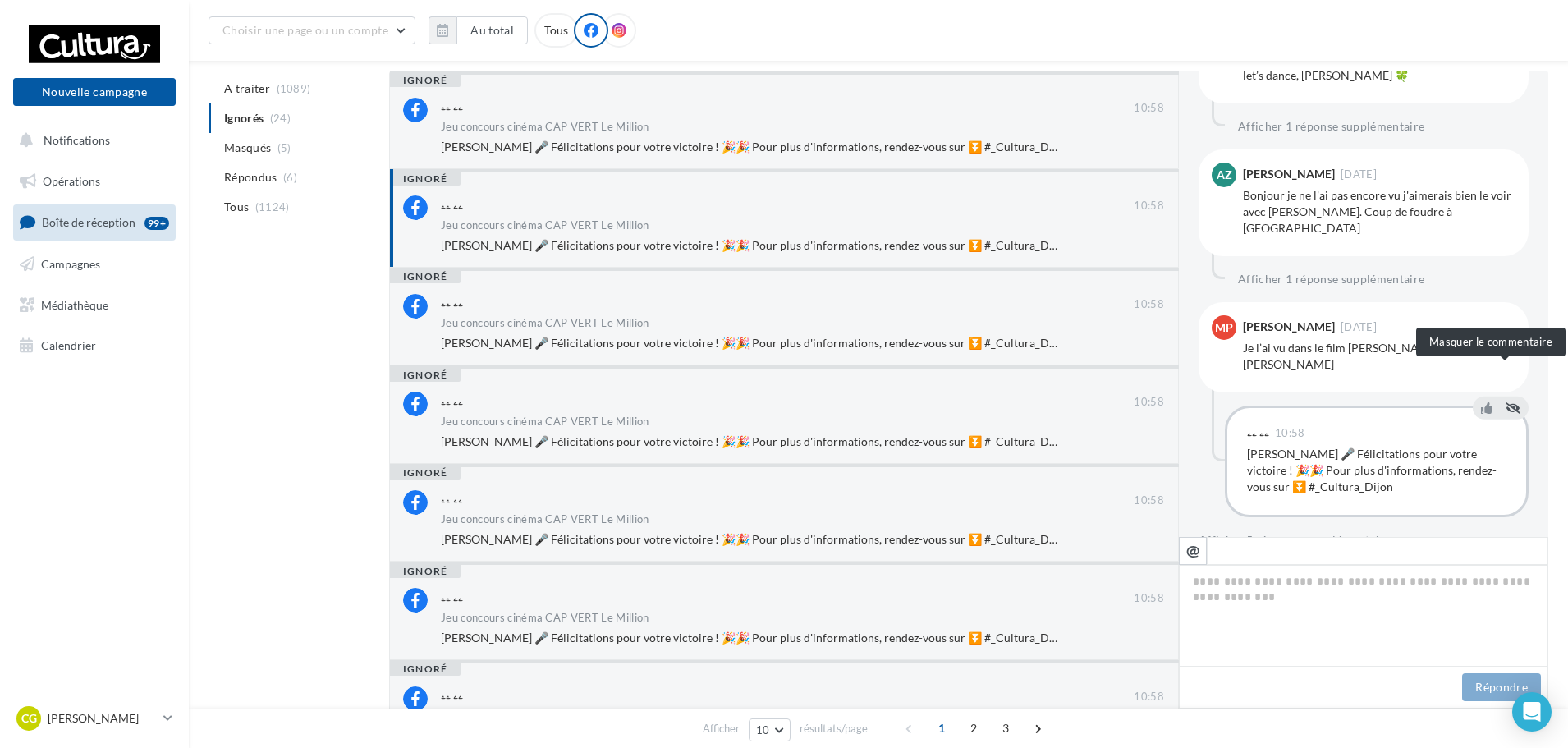
click at [1506, 402] on icon at bounding box center [1513, 407] width 15 height 11
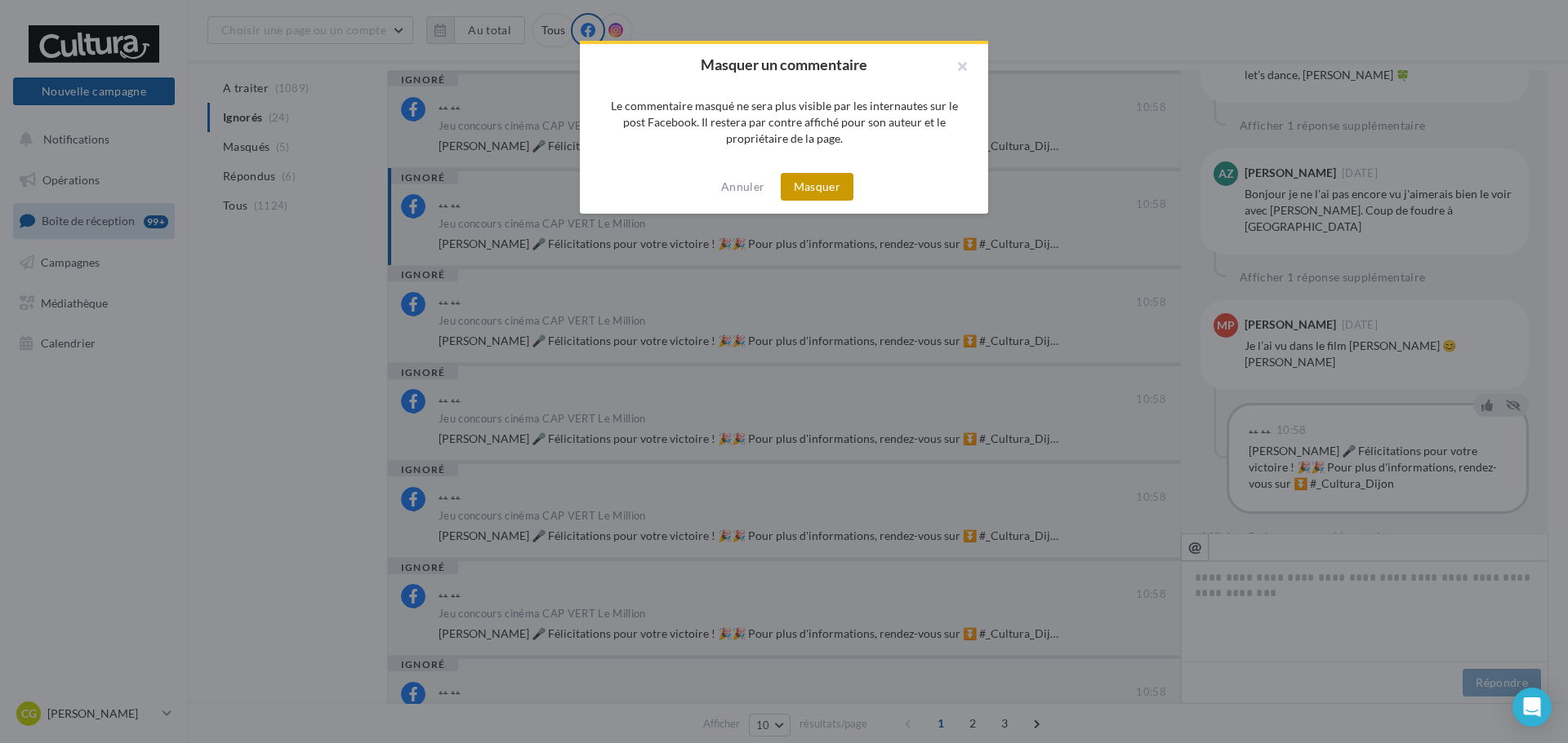
click at [823, 185] on button "Masquer" at bounding box center [817, 187] width 72 height 28
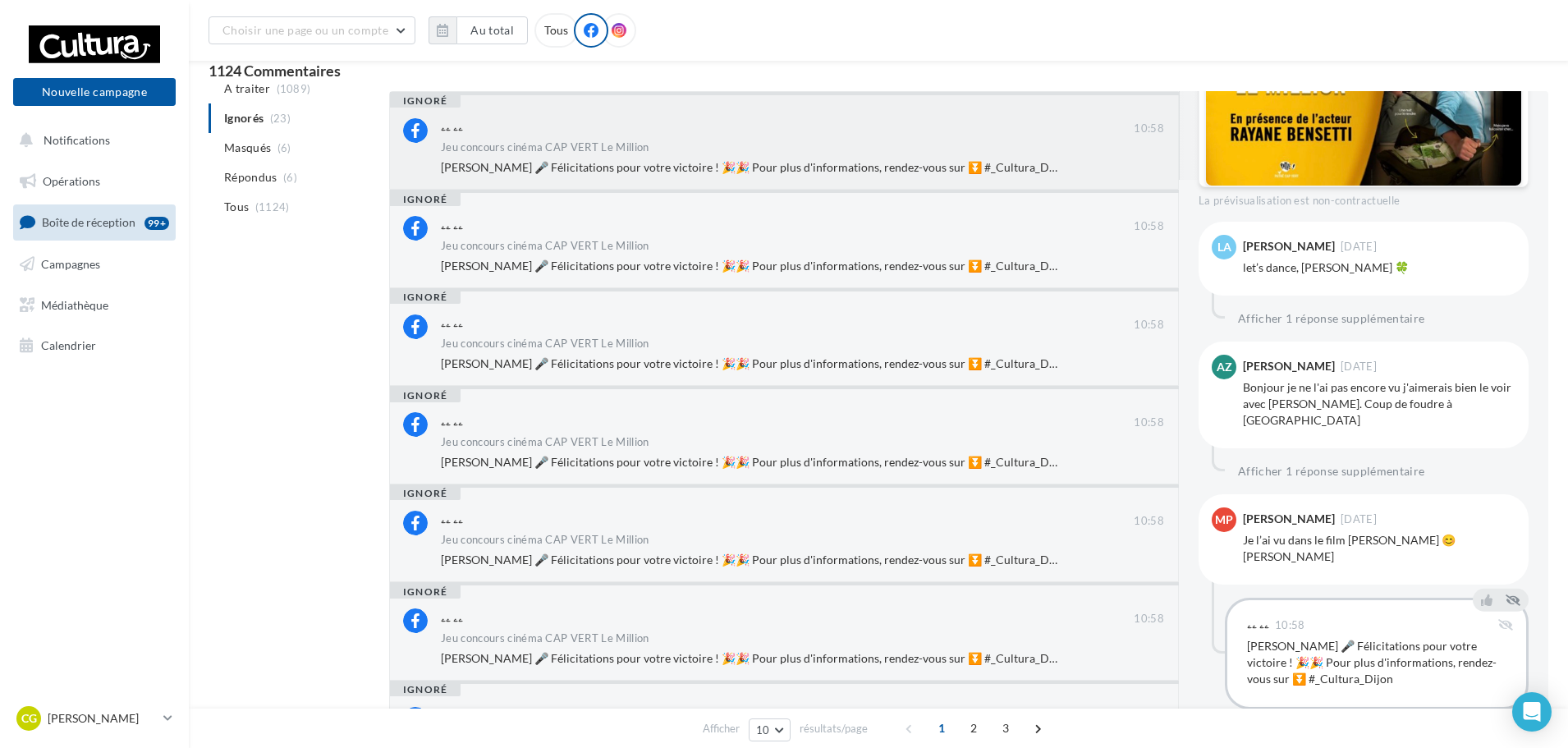
scroll to position [0, 0]
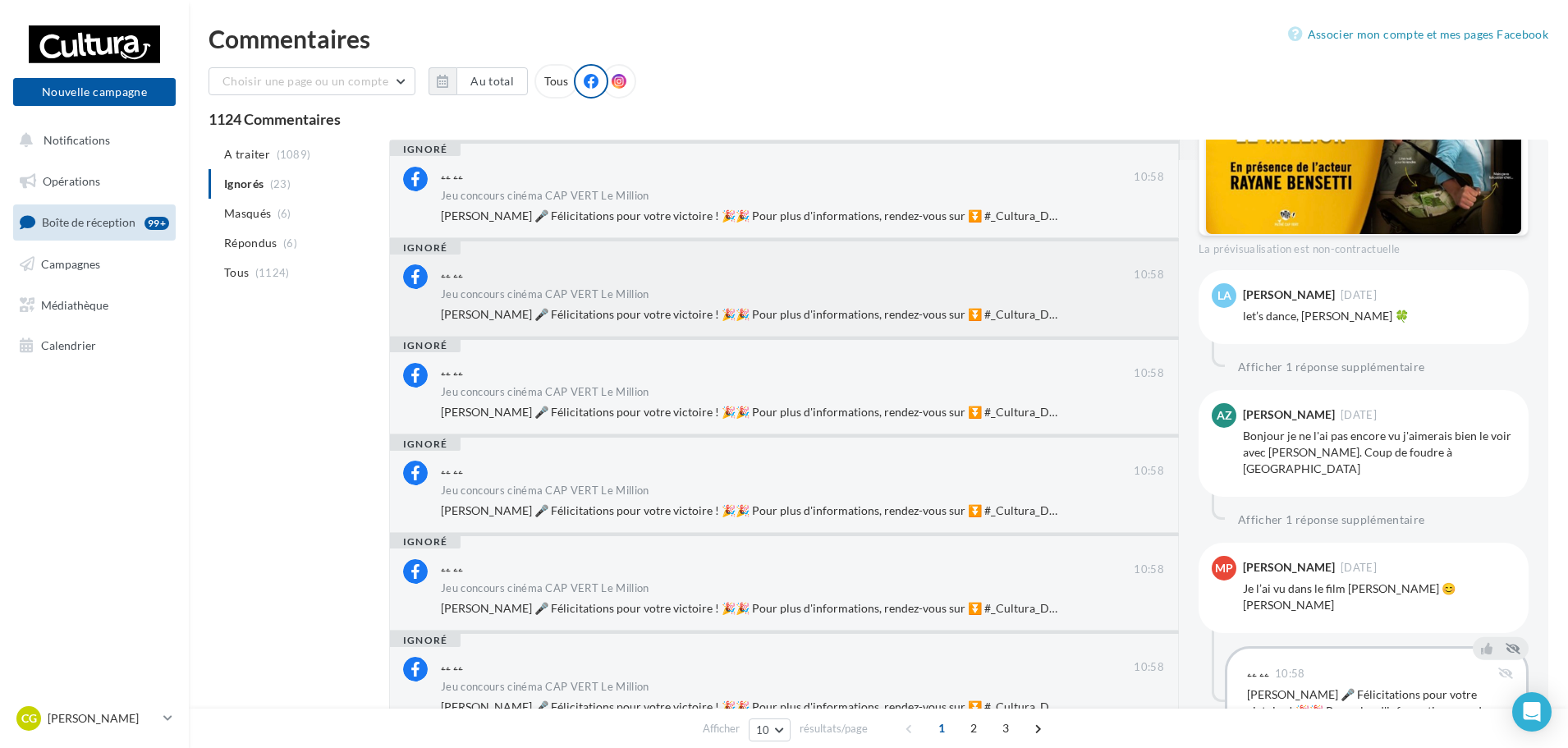
click at [956, 267] on div "ۦۦ ۦۦ" at bounding box center [787, 274] width 693 height 18
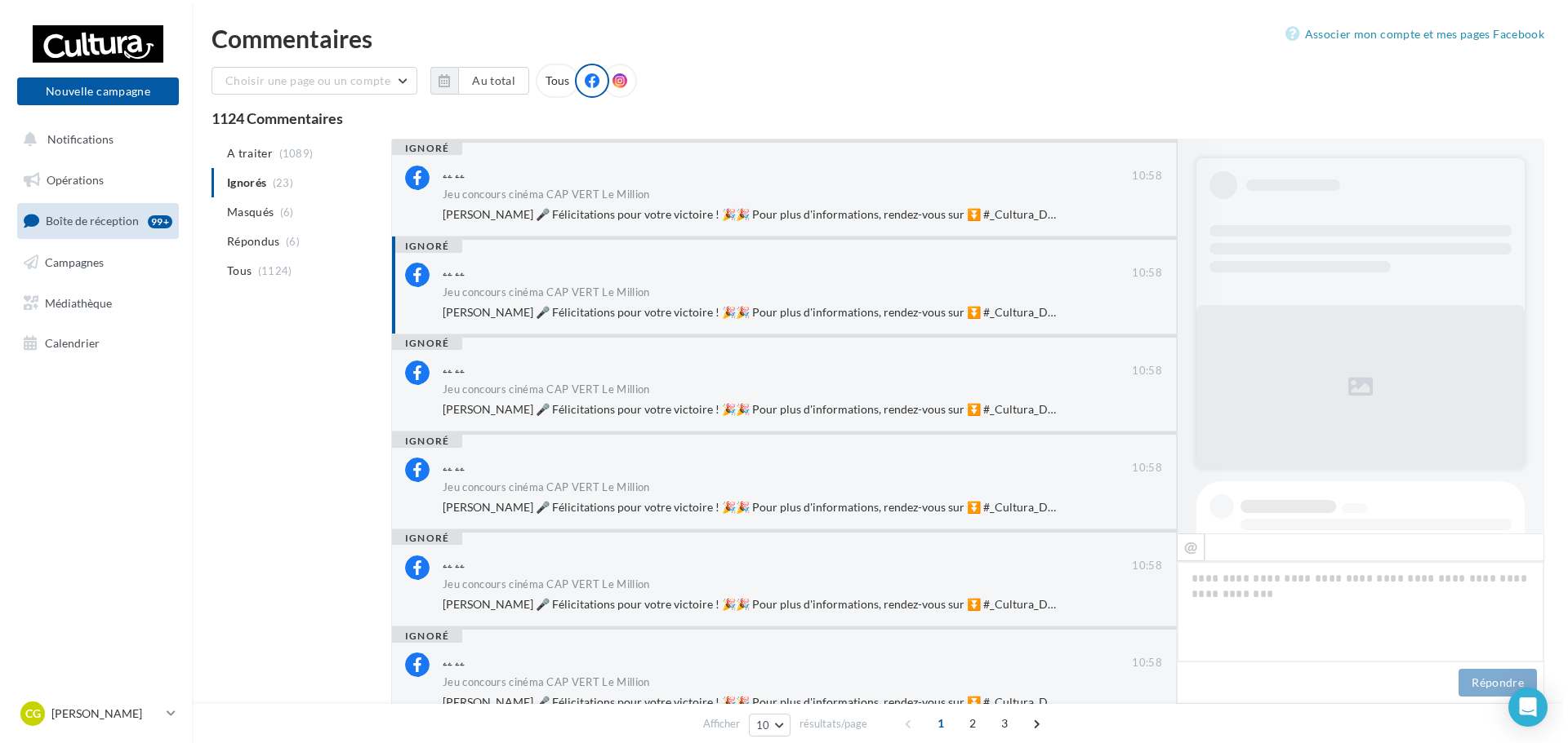
scroll to position [800, 0]
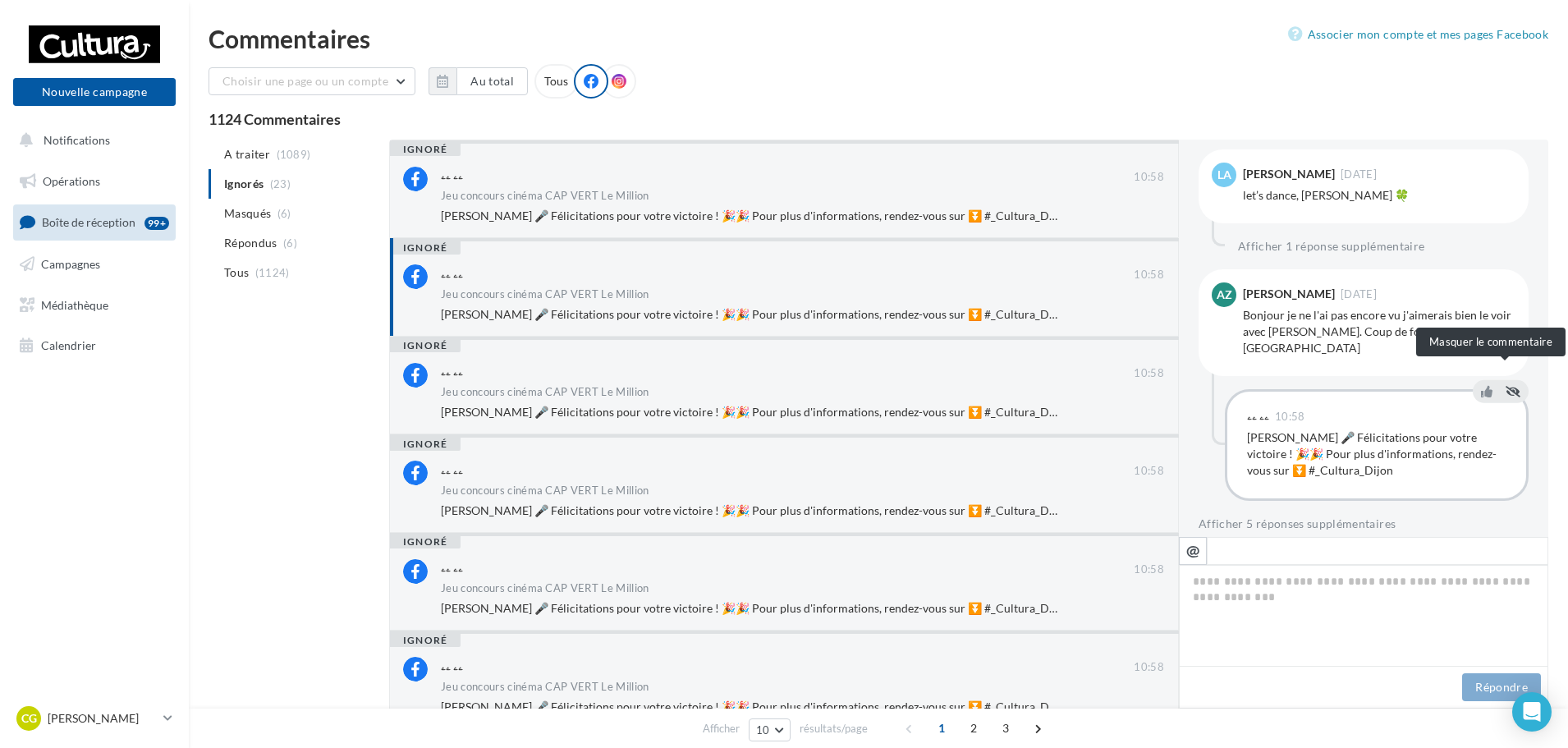
click at [1506, 385] on icon at bounding box center [1513, 390] width 15 height 11
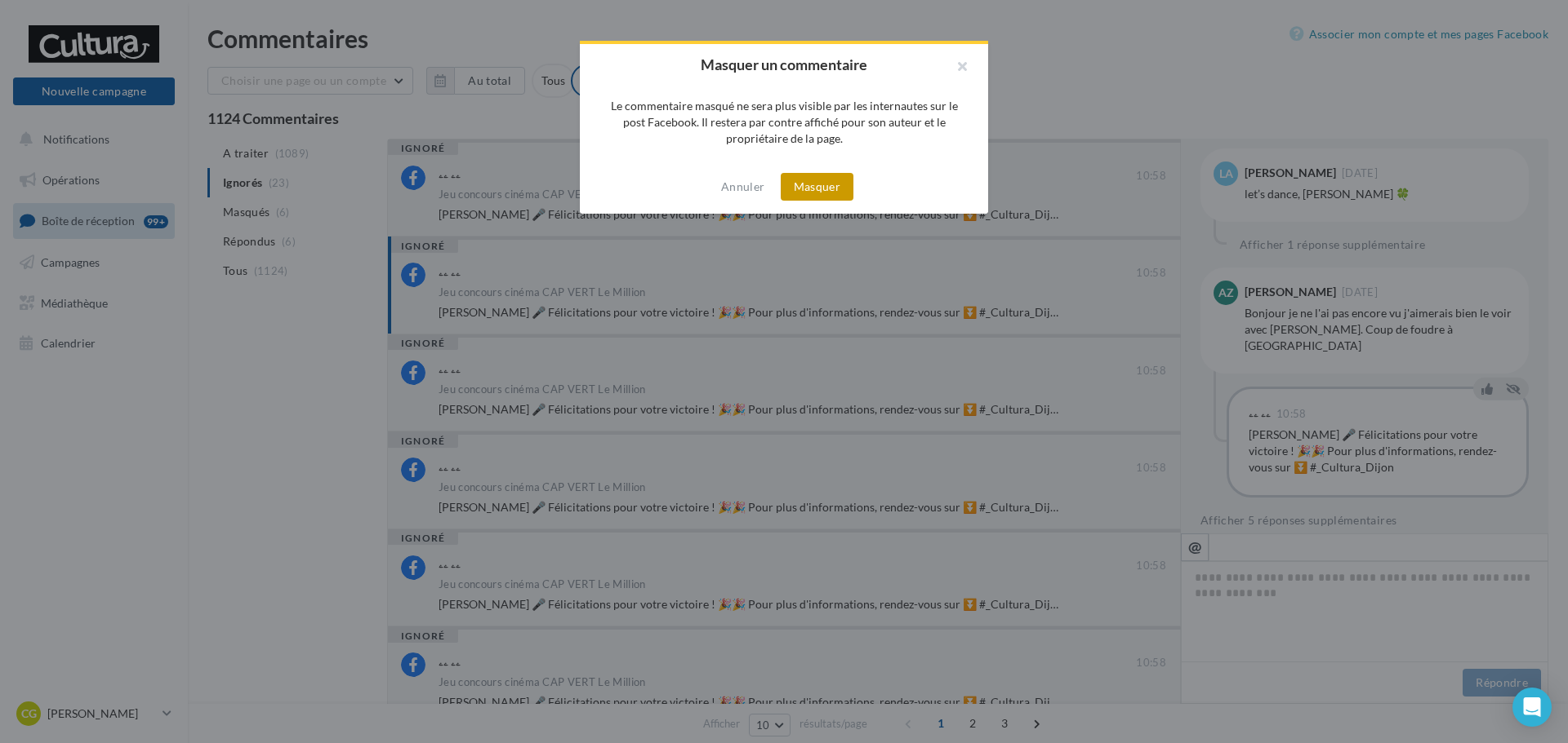
click at [830, 184] on button "Masquer" at bounding box center [817, 187] width 72 height 28
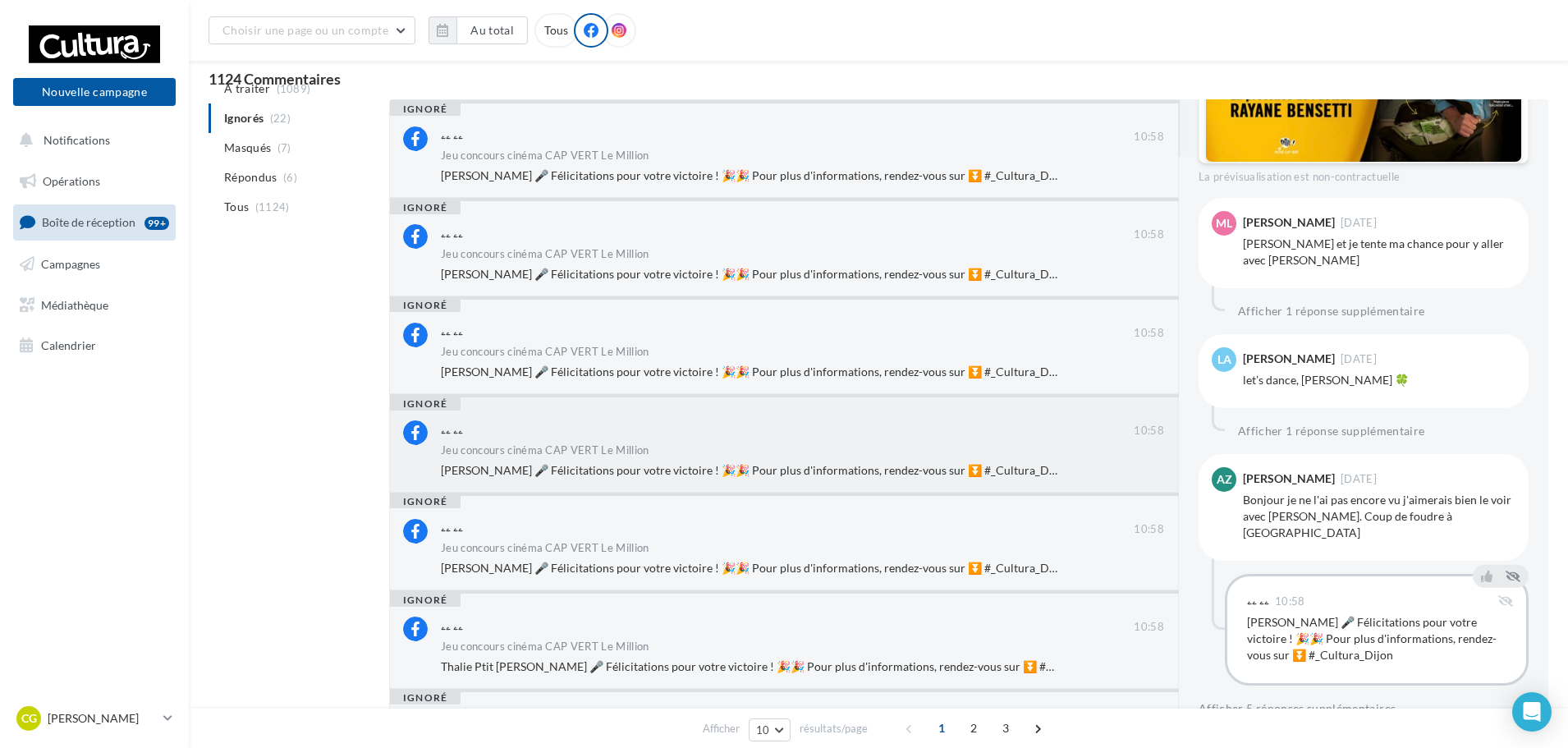
scroll to position [82, 0]
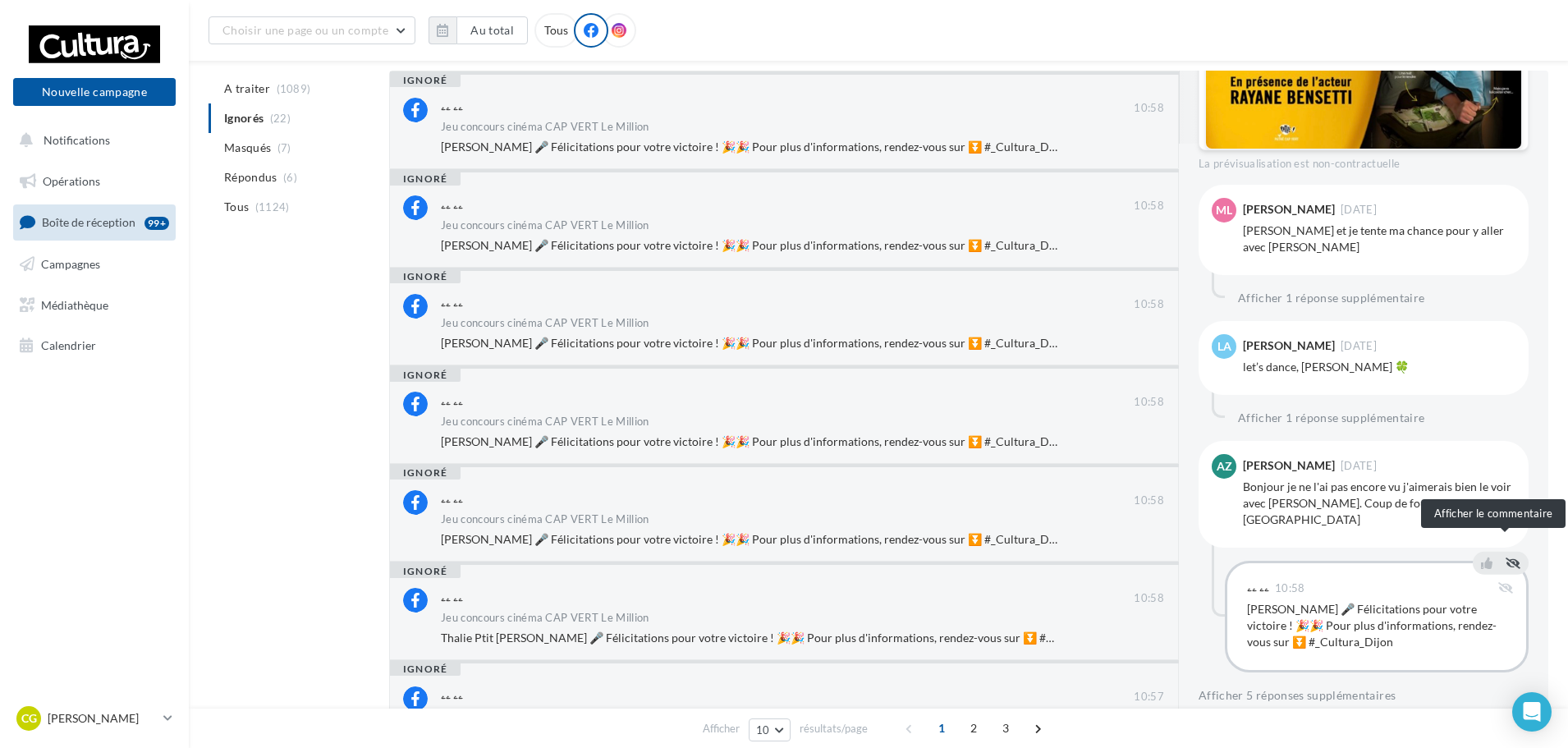
click at [1508, 557] on icon at bounding box center [1513, 562] width 15 height 11
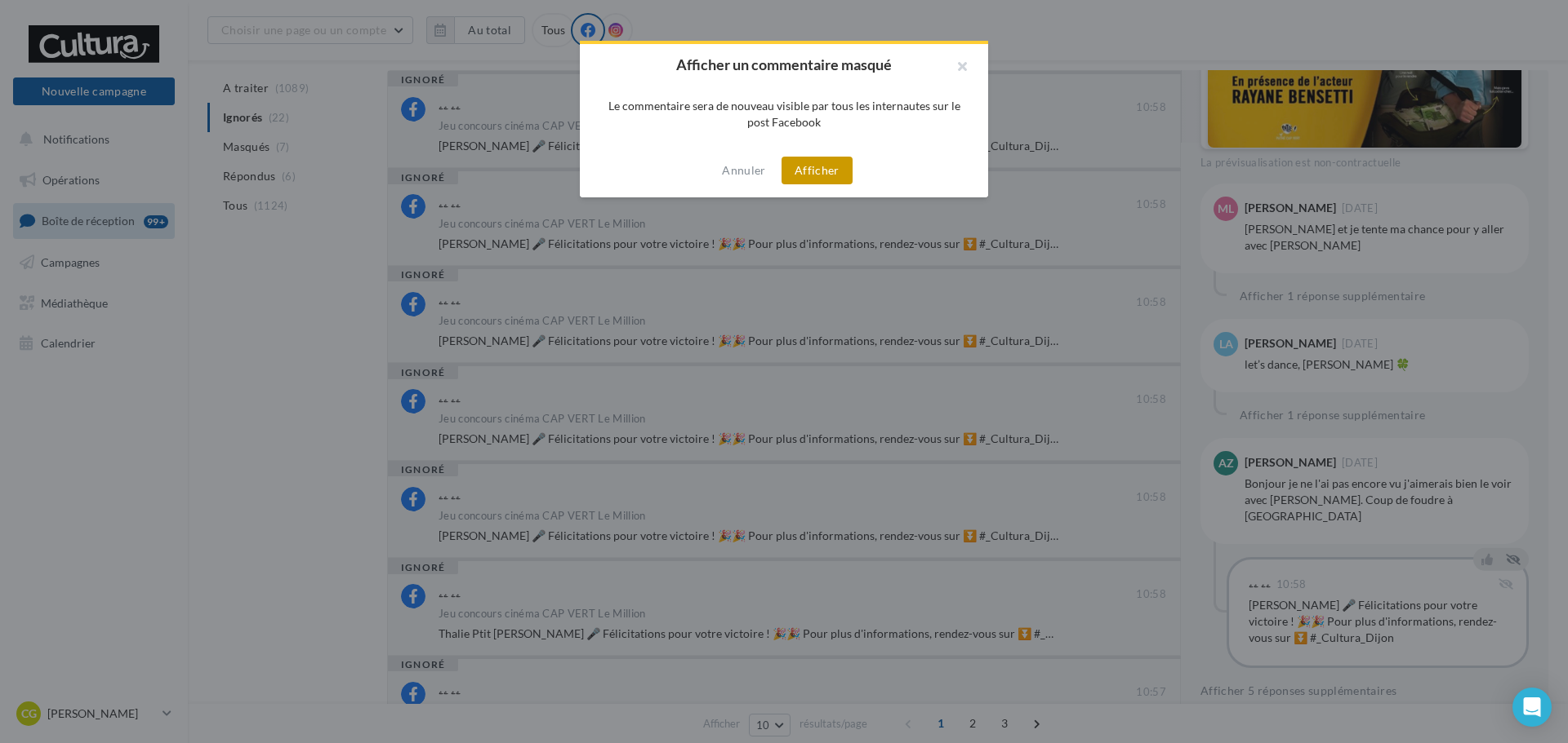
click at [807, 172] on button "Afficher" at bounding box center [818, 171] width 71 height 28
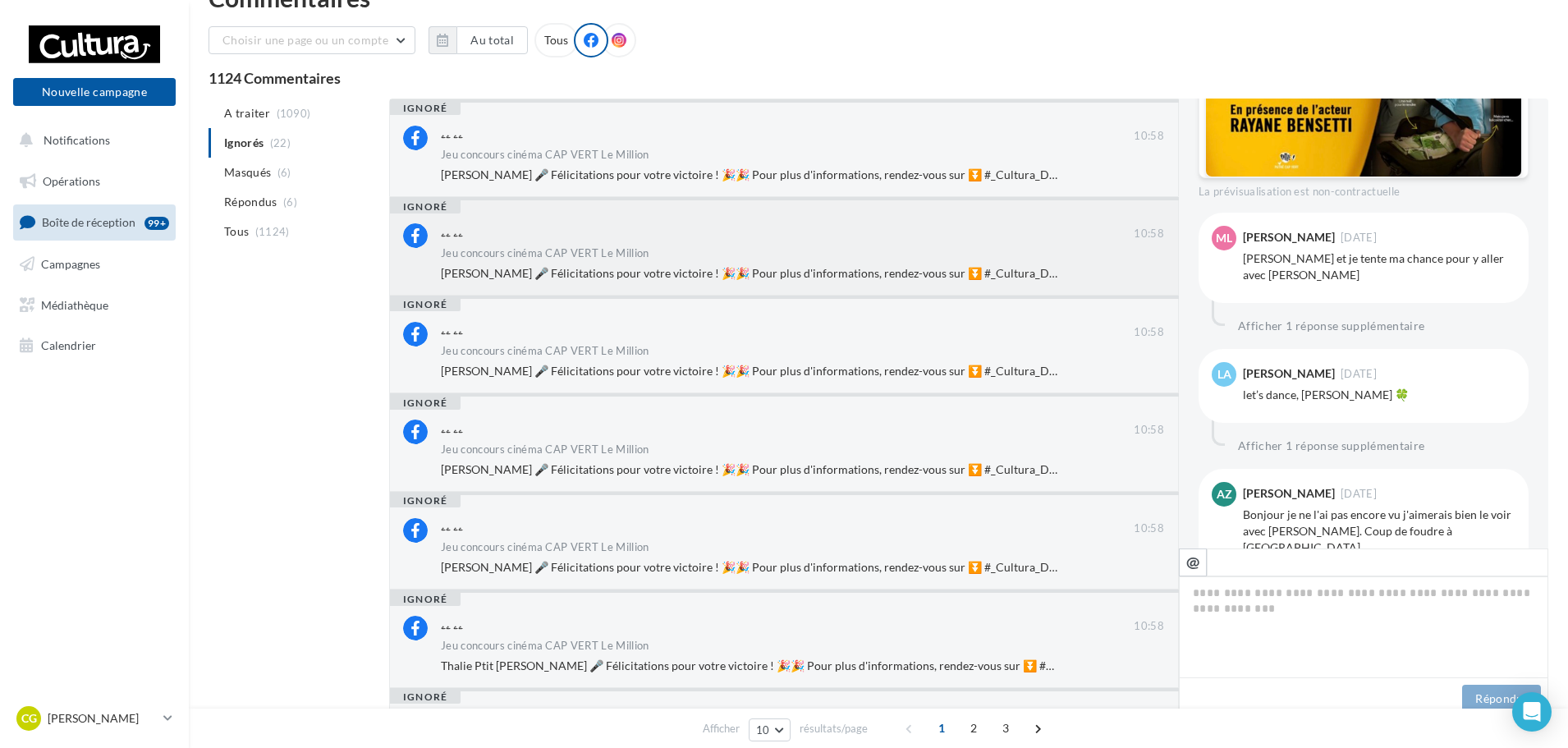
scroll to position [0, 0]
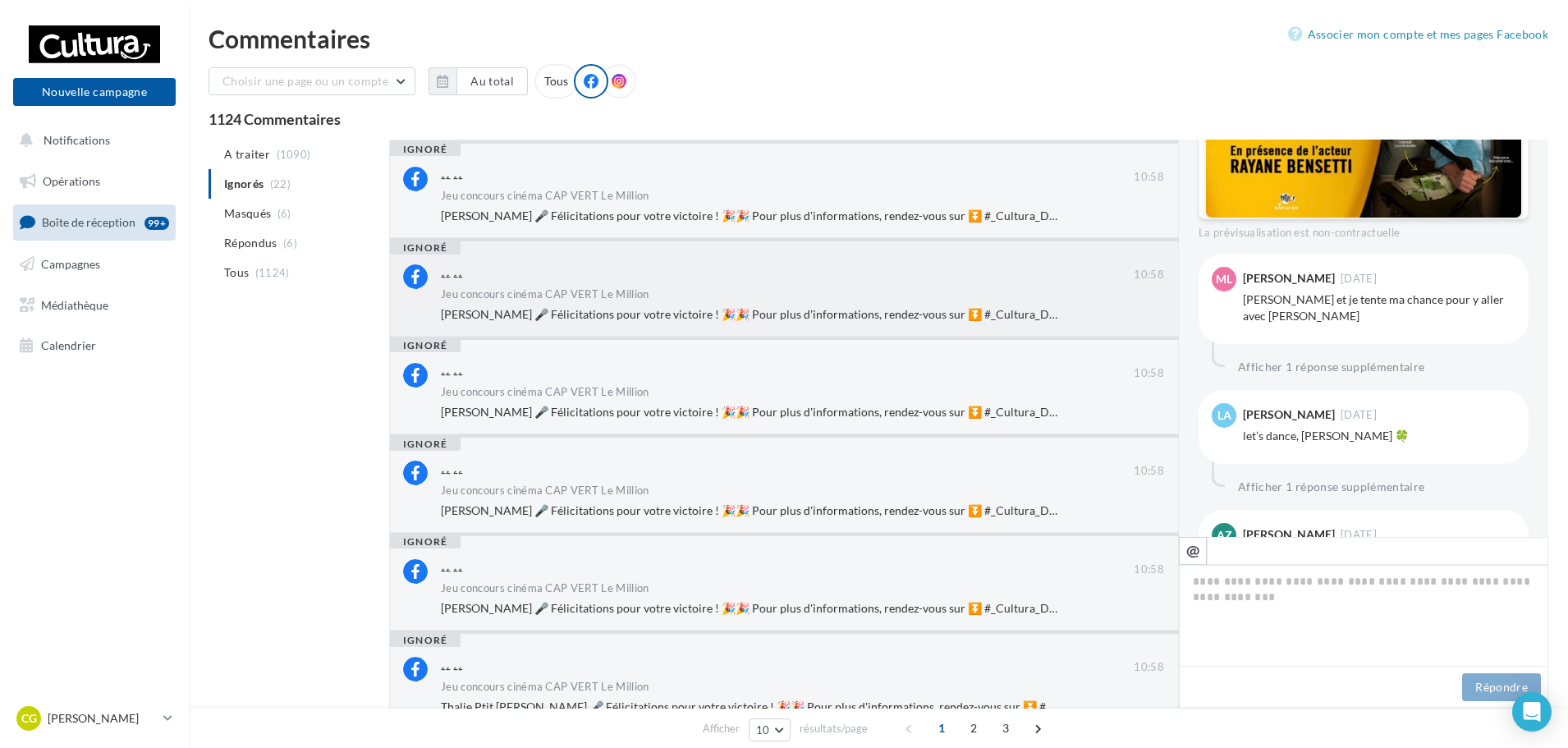
click at [815, 303] on div "Jeu concours cinéma CAP VERT Le Million" at bounding box center [802, 296] width 723 height 14
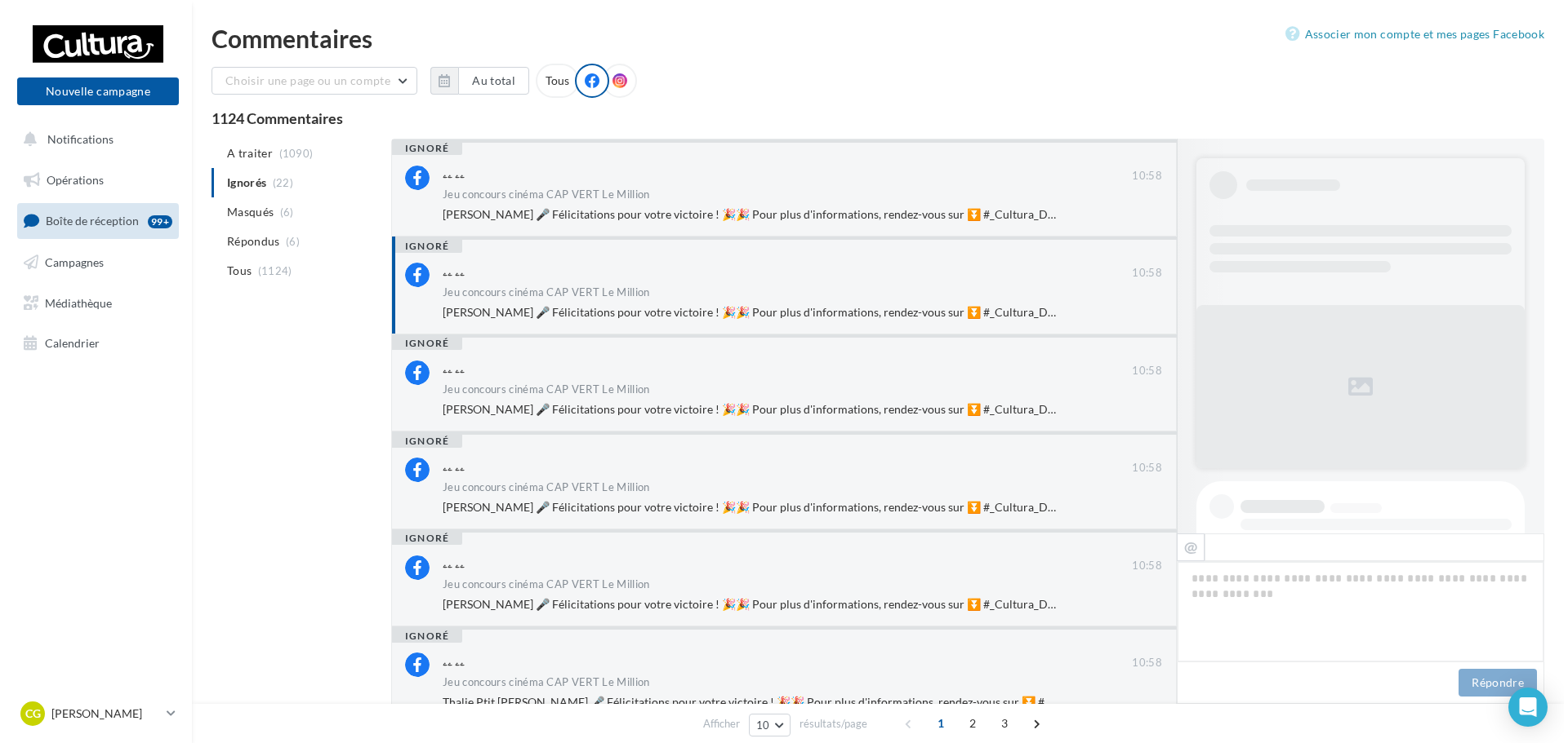
scroll to position [784, 0]
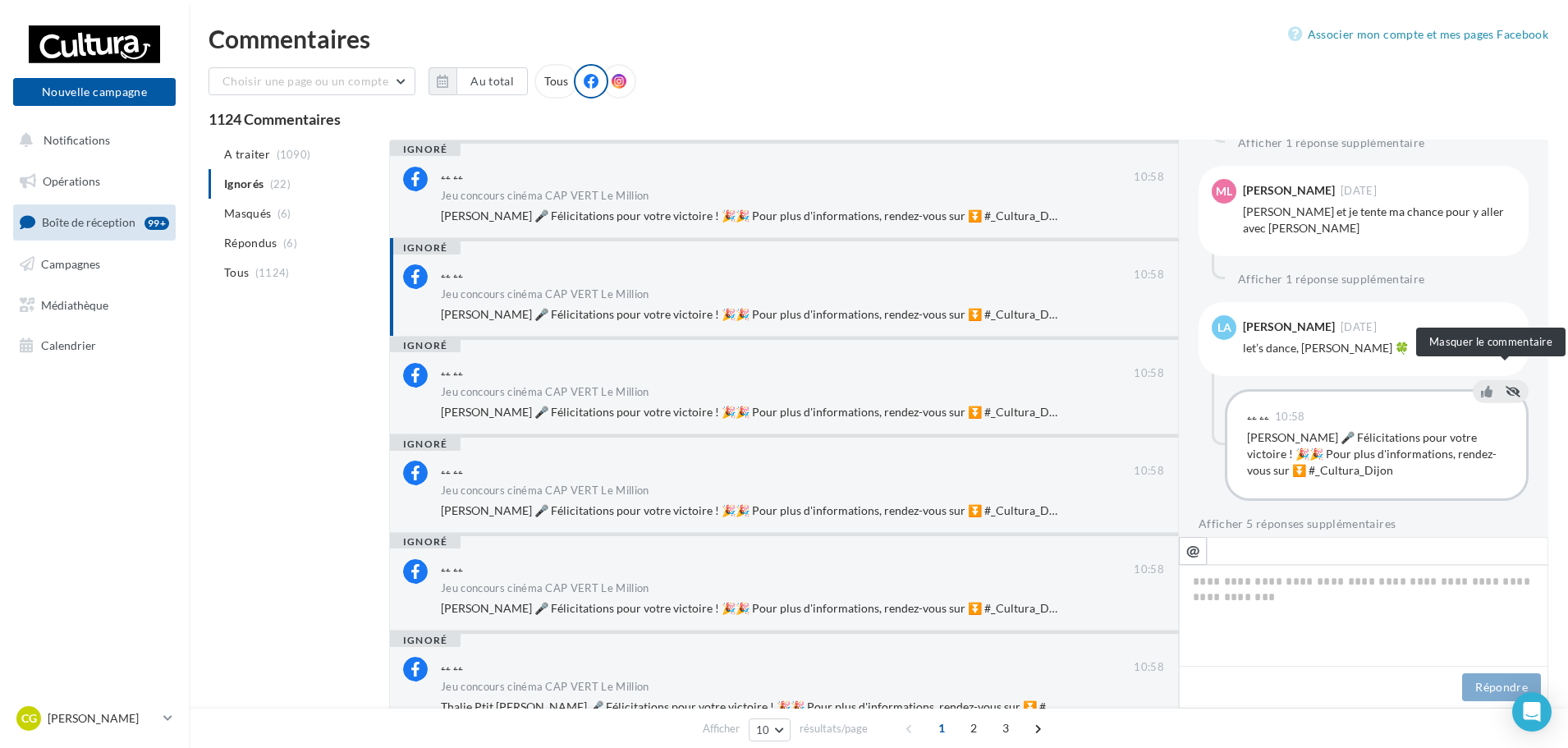
click at [1509, 385] on icon at bounding box center [1513, 390] width 15 height 11
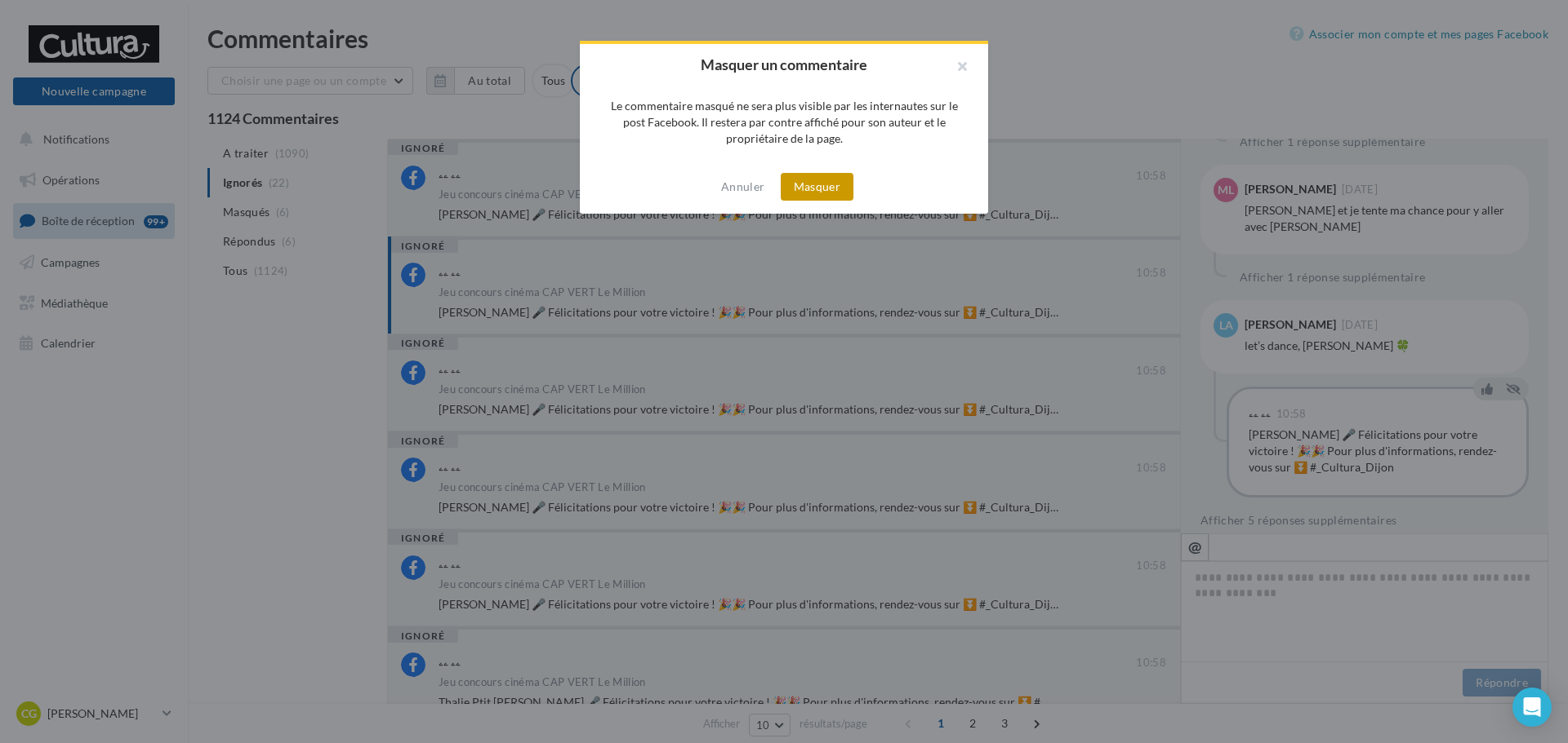
click at [823, 189] on button "Masquer" at bounding box center [817, 187] width 72 height 28
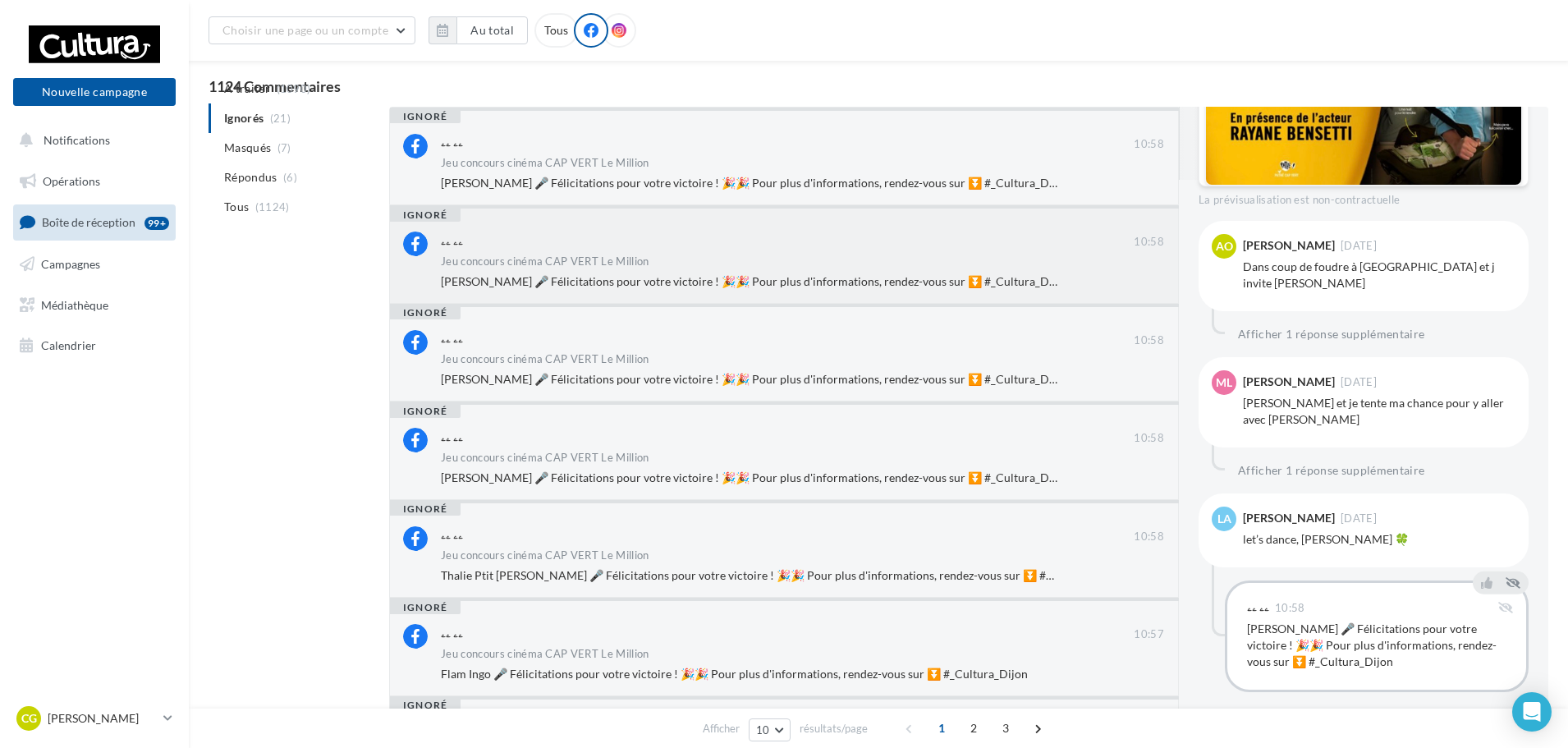
scroll to position [82, 0]
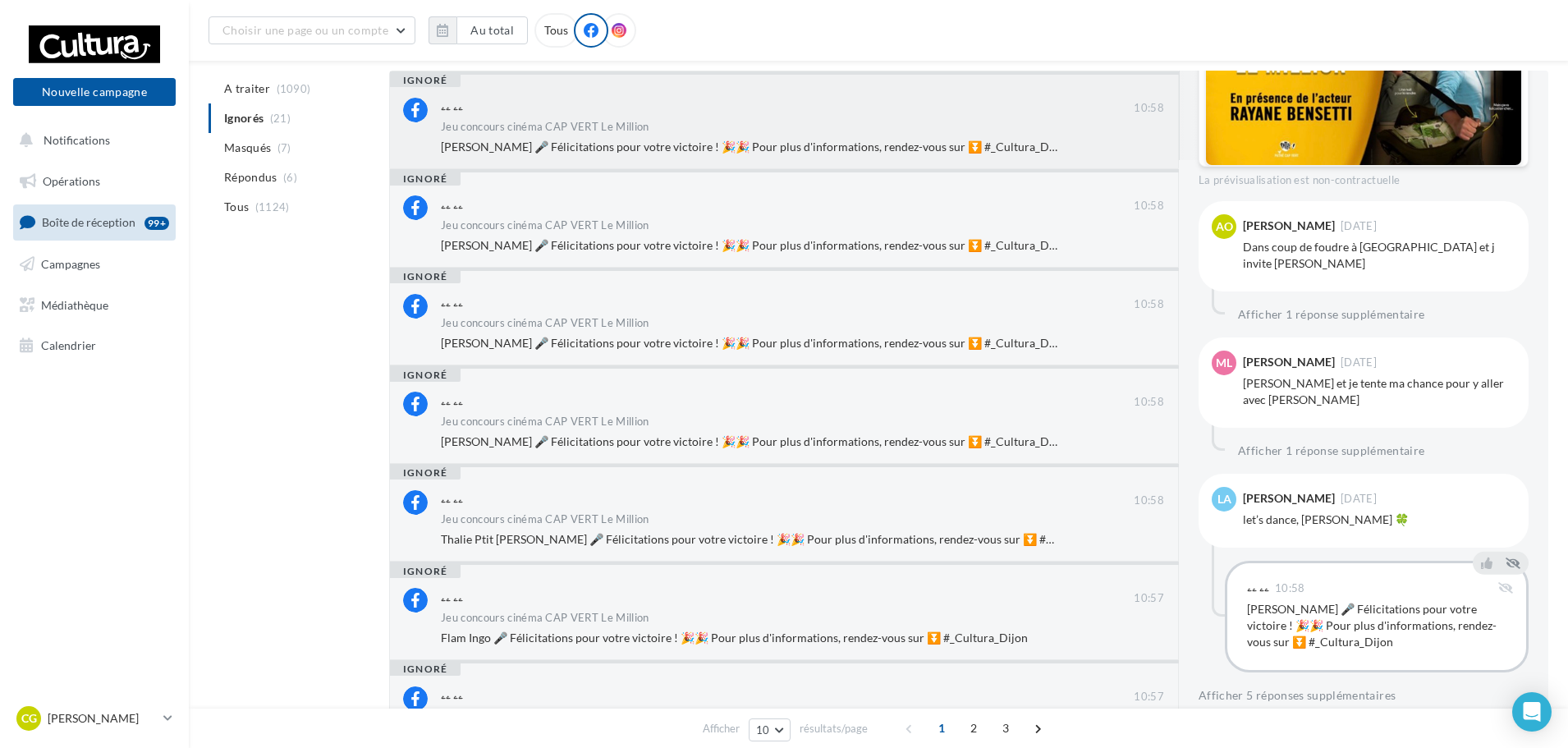
click at [939, 145] on span "Myriam Rougetet 🎤 Félicitations pour votre victoire ! 🎉🎉 Pour plus d'informatio…" at bounding box center [755, 146] width 628 height 14
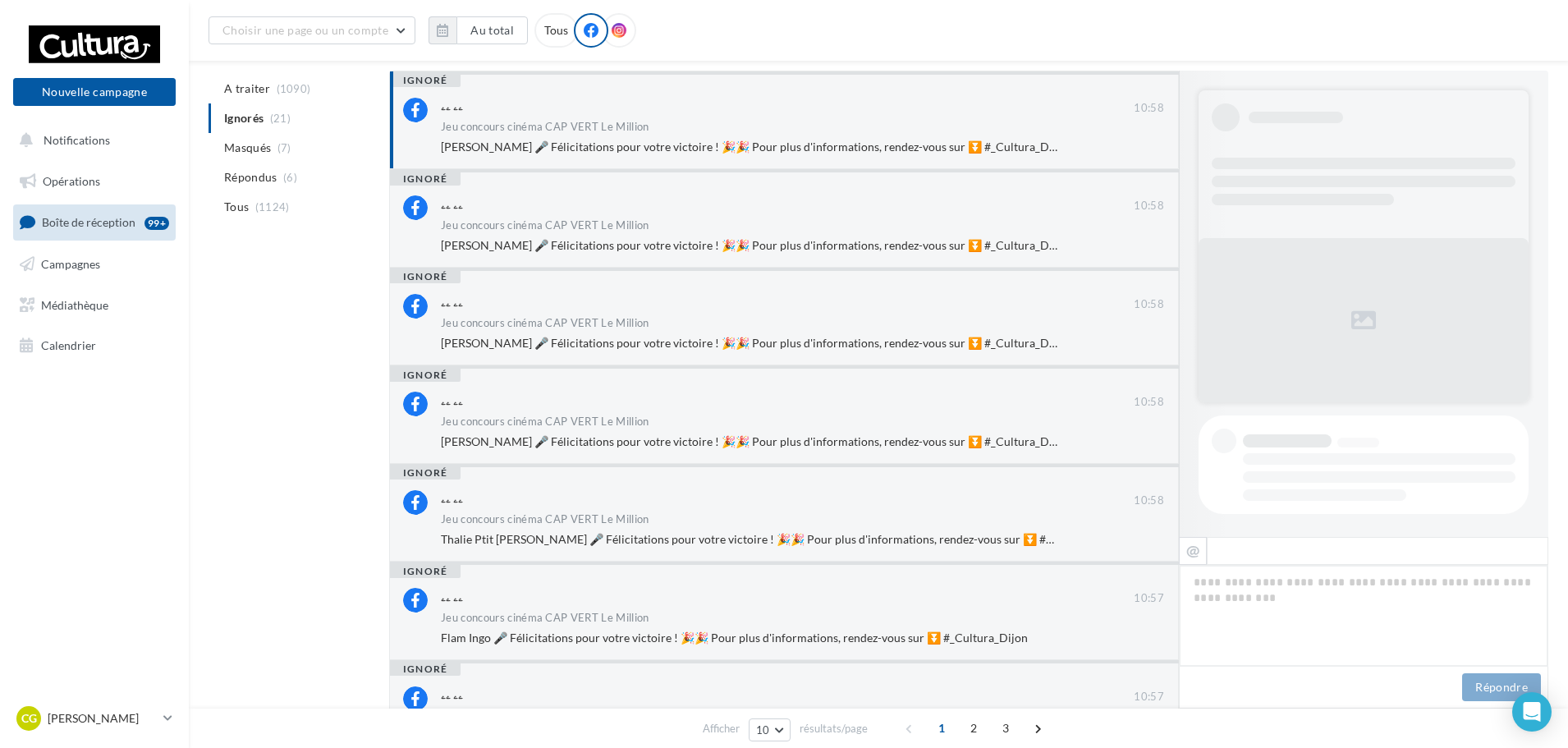
scroll to position [864, 0]
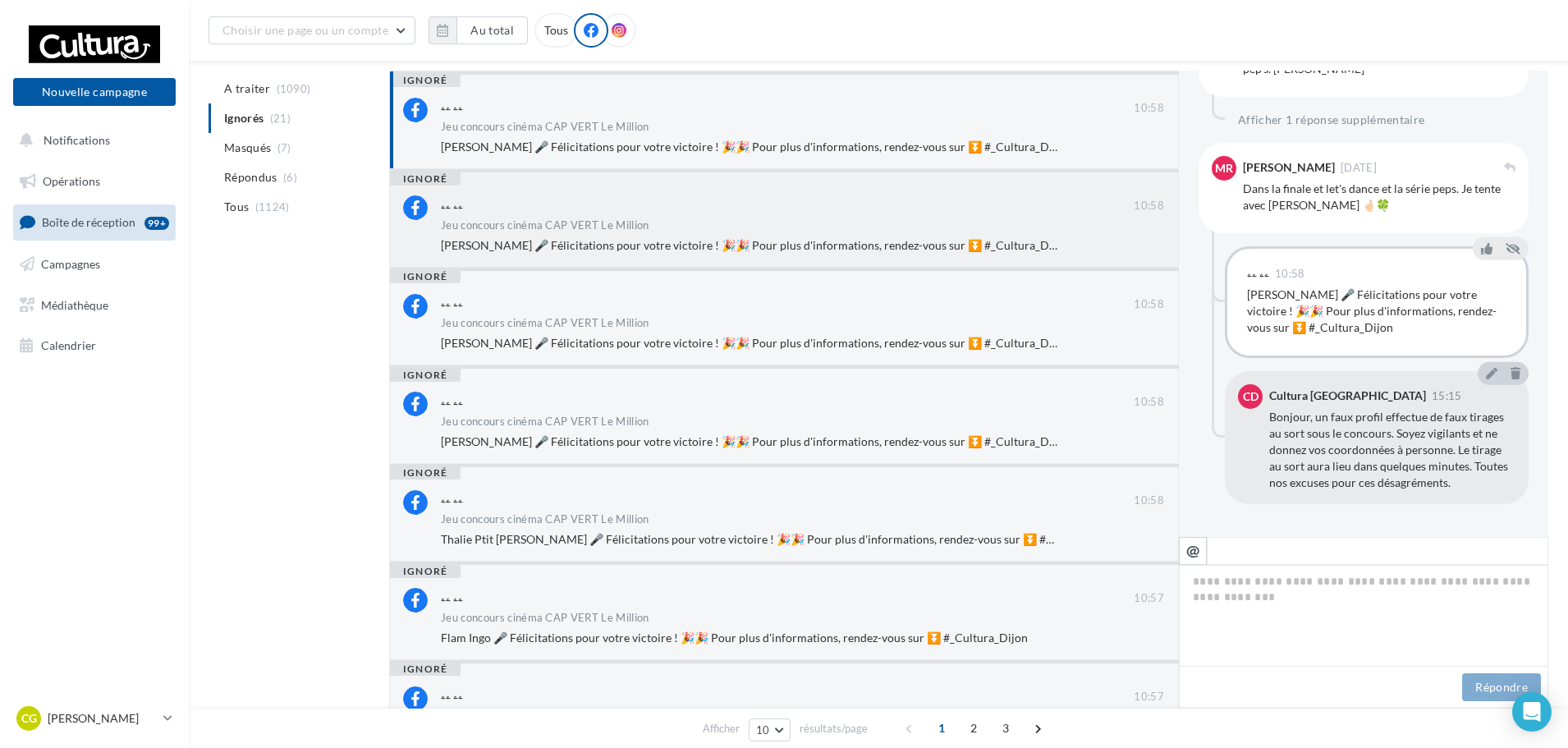
click at [901, 220] on div "Jeu concours cinéma CAP VERT Le Million" at bounding box center [802, 227] width 723 height 14
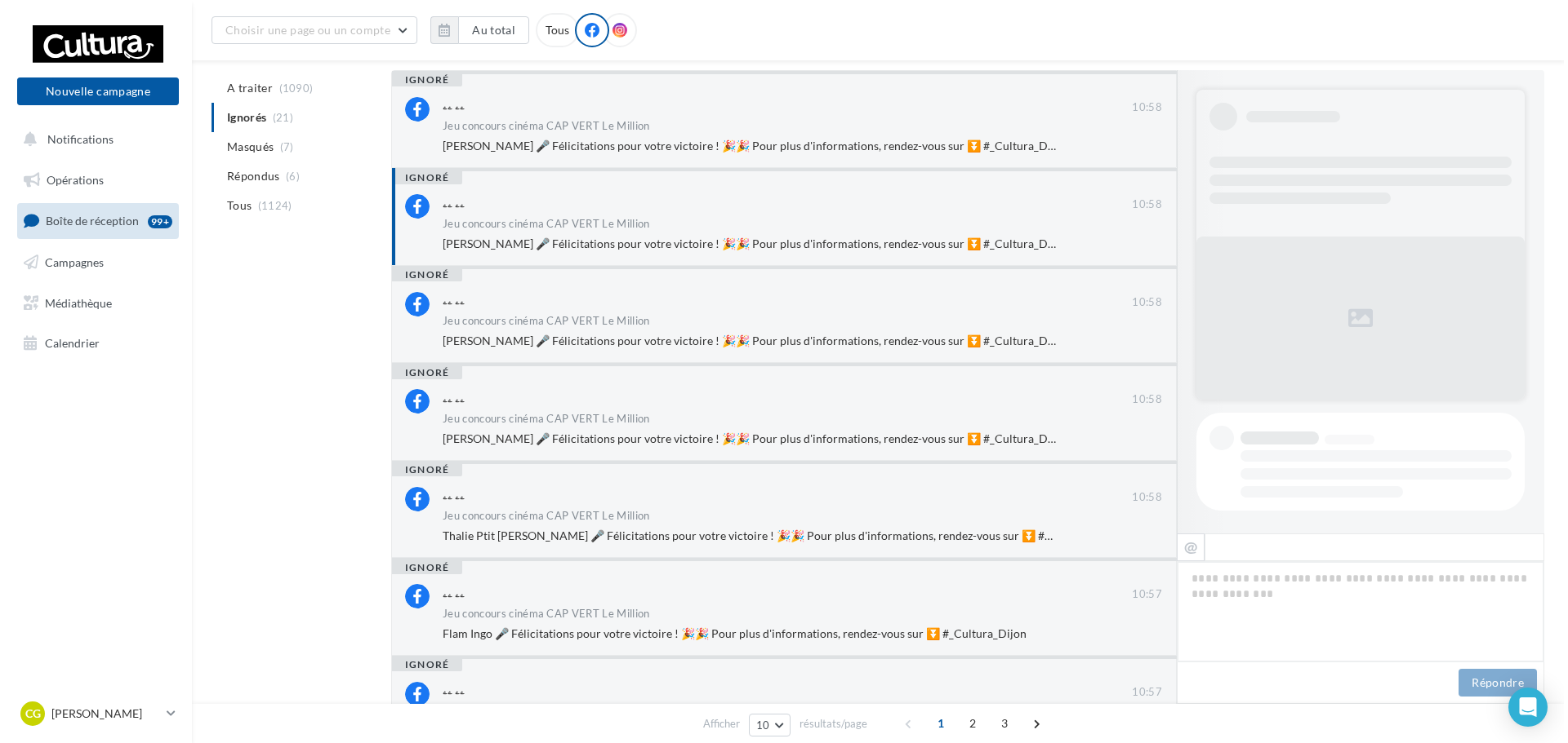
scroll to position [716, 0]
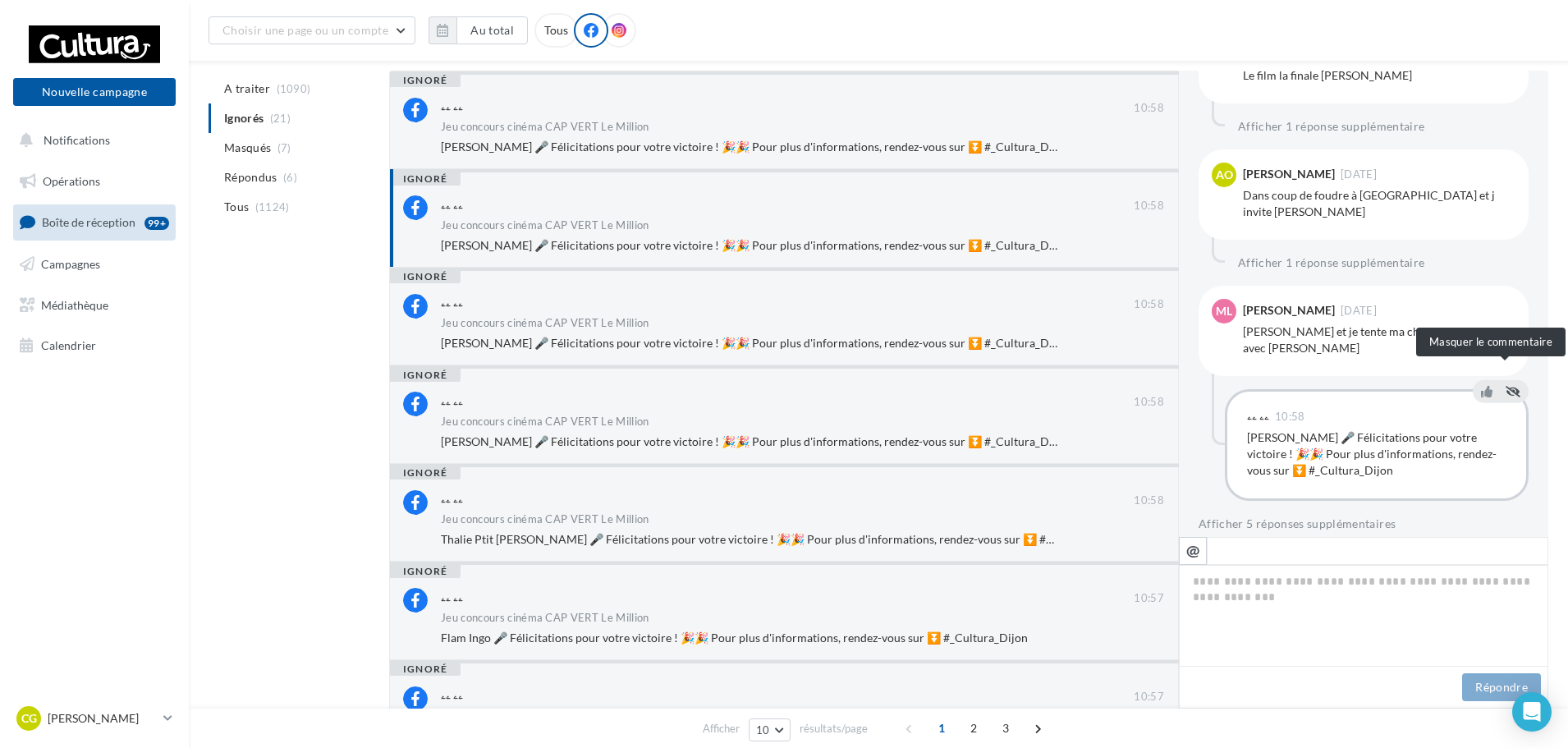
click at [1506, 385] on icon at bounding box center [1513, 390] width 15 height 11
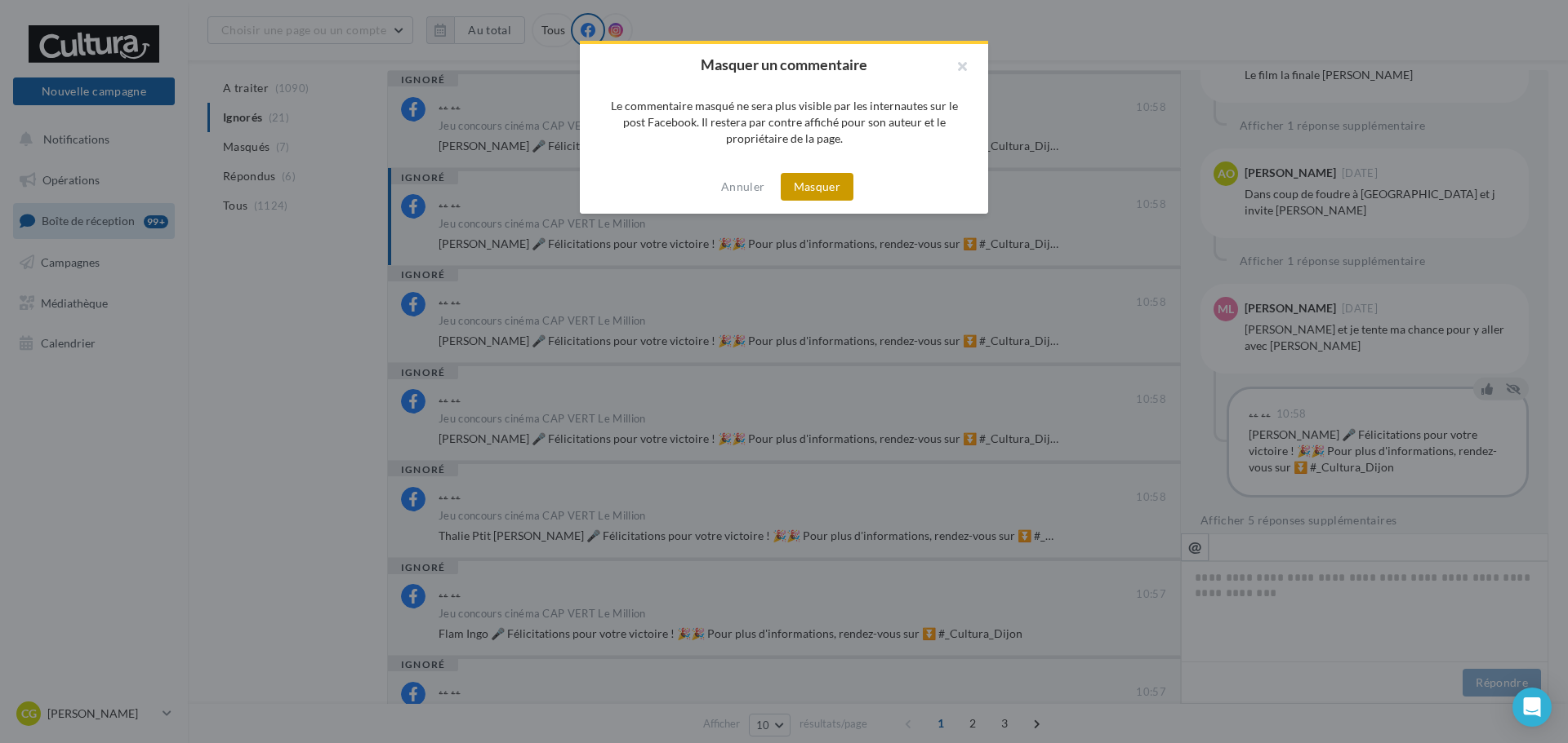
click at [834, 187] on button "Masquer" at bounding box center [817, 187] width 72 height 28
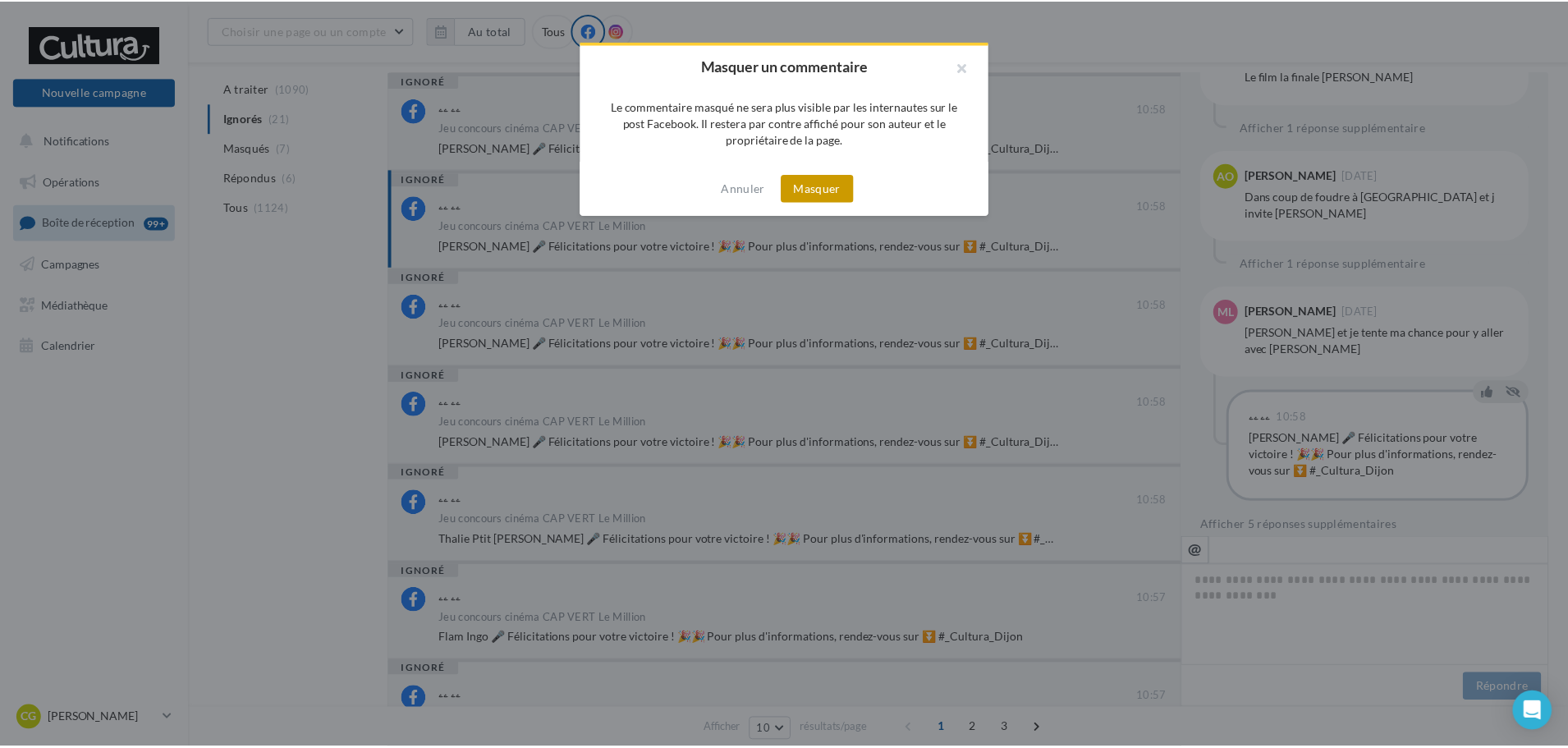
scroll to position [549, 0]
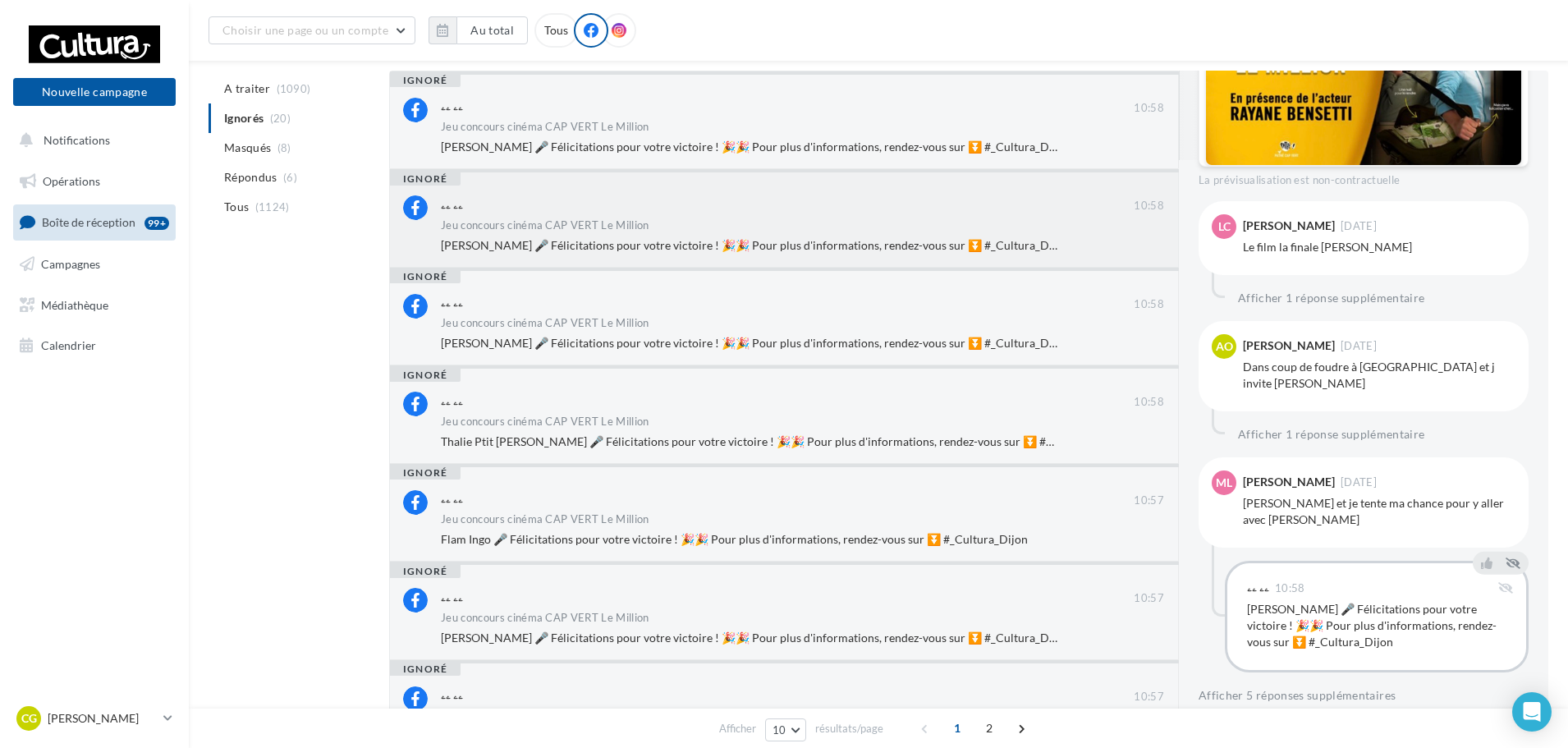
click at [689, 239] on span "Anne Ozl 🎤 Félicitations pour votre victoire ! 🎉🎉 Pour plus d'informations, ren…" at bounding box center [755, 246] width 628 height 14
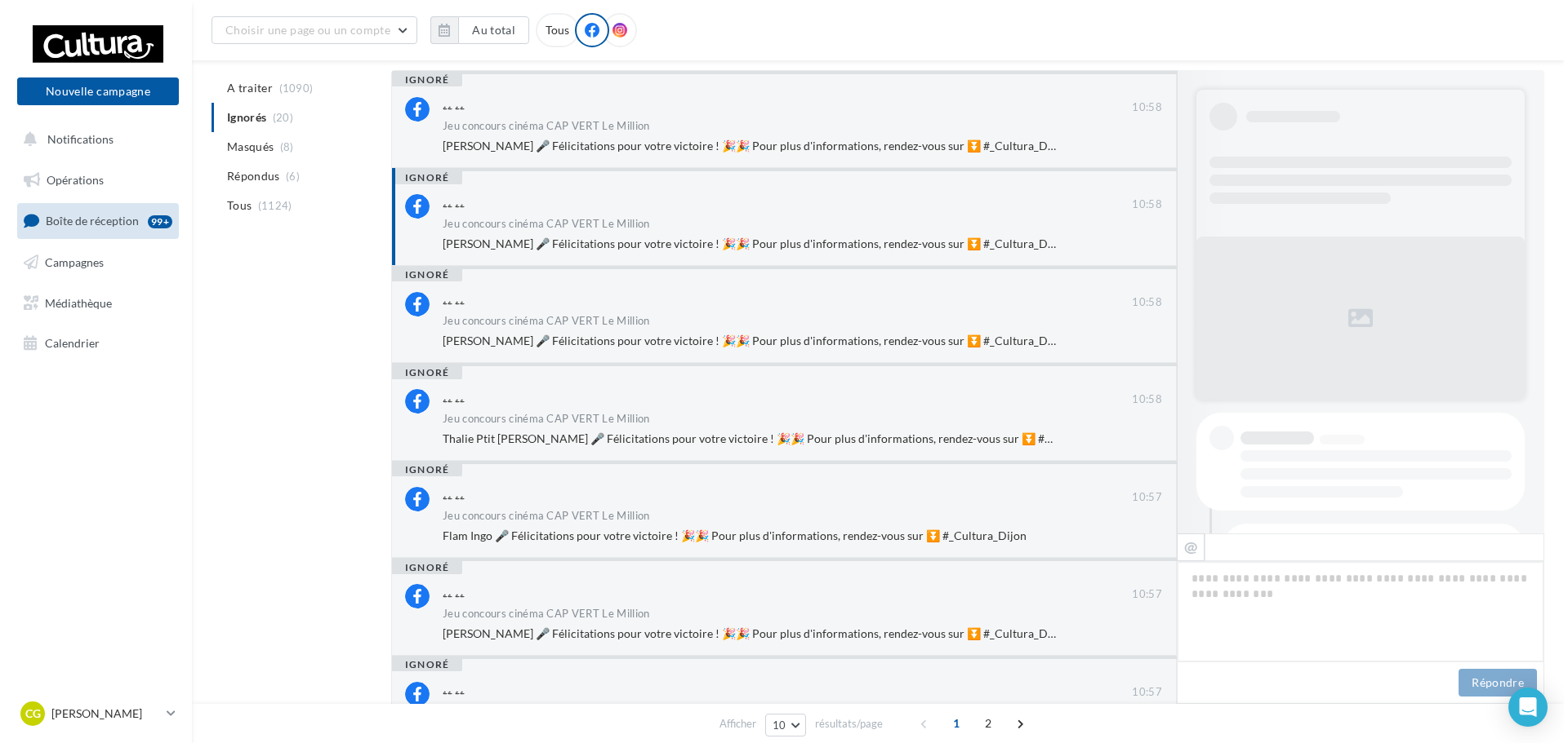
scroll to position [699, 0]
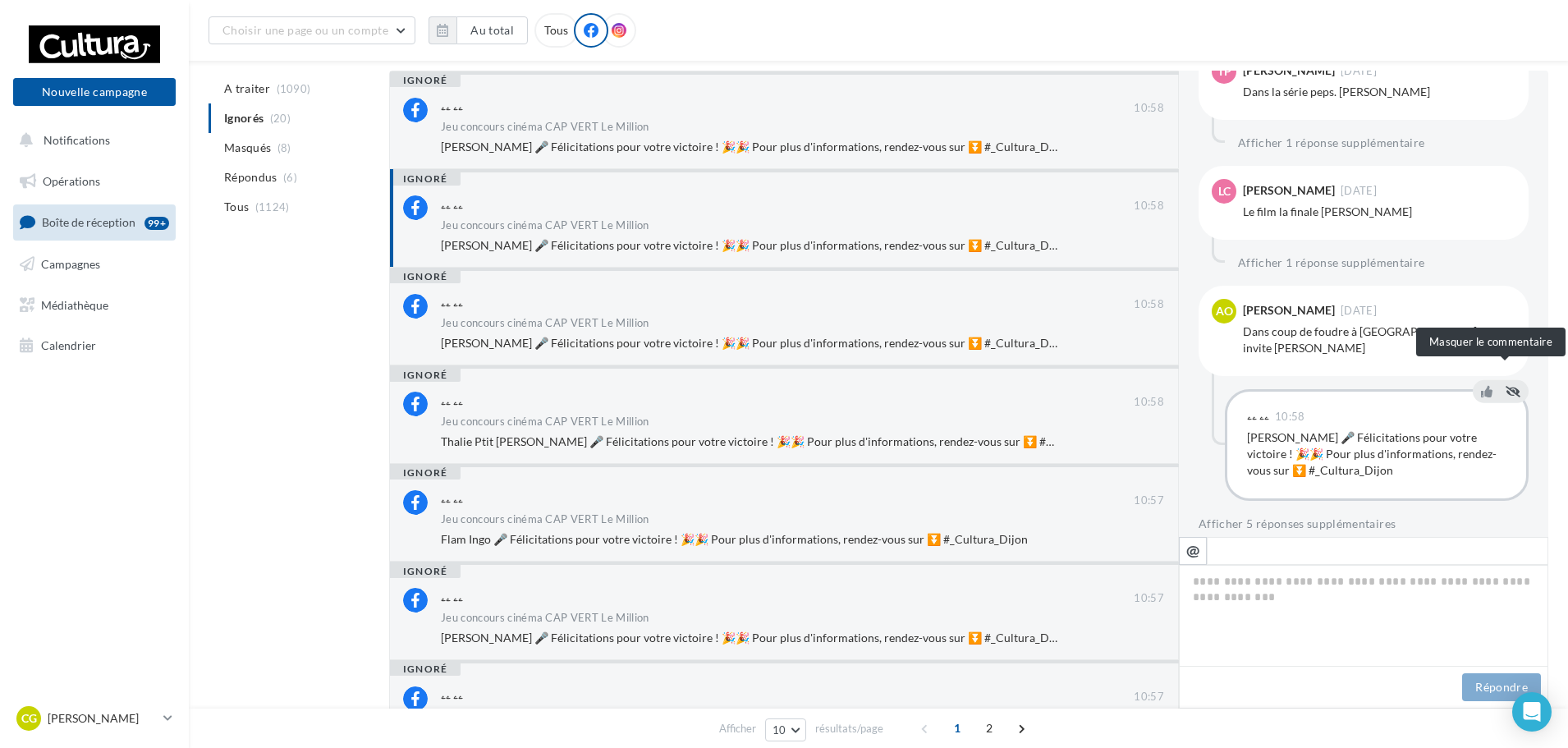
click at [1510, 381] on button at bounding box center [1513, 391] width 21 height 19
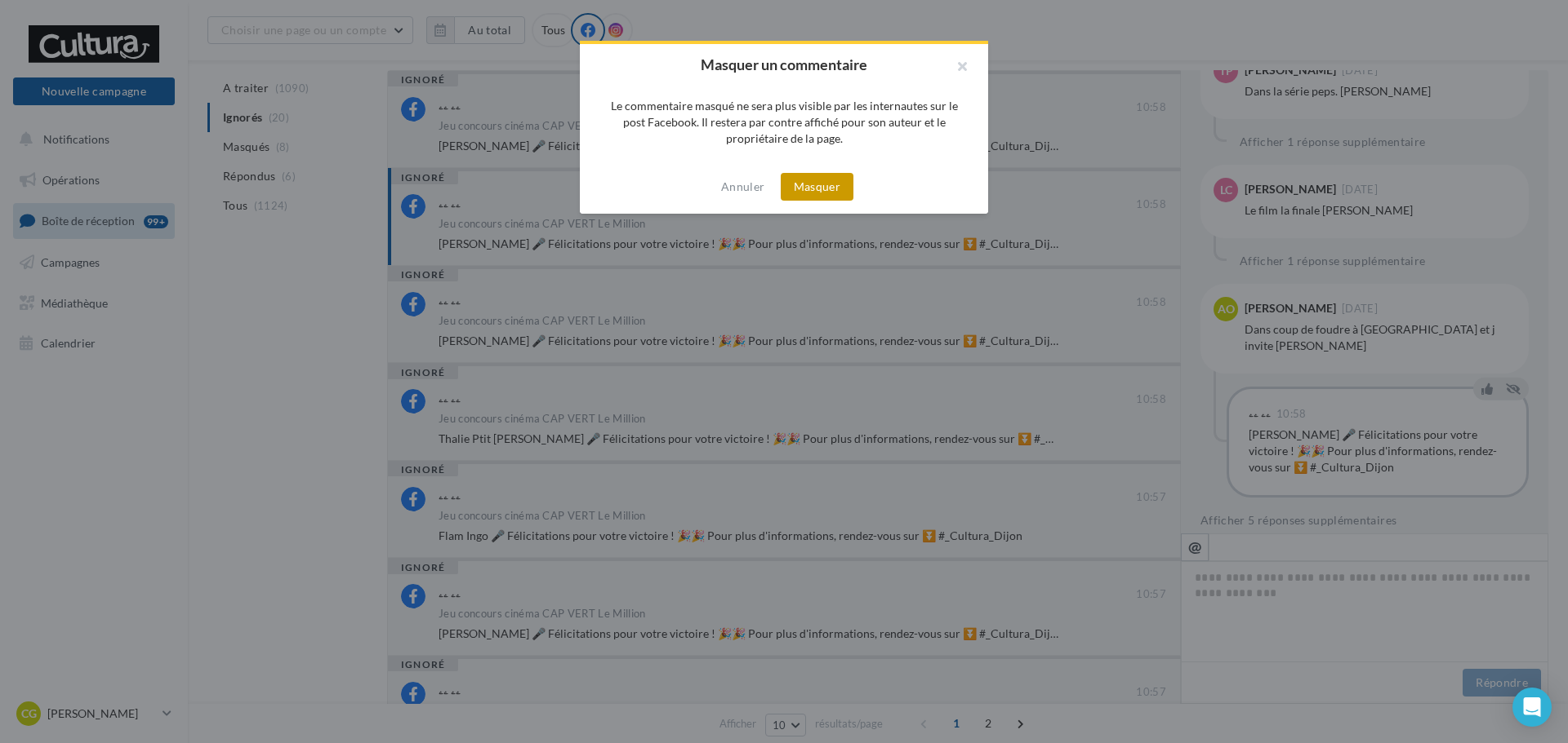
click at [799, 187] on button "Masquer" at bounding box center [817, 187] width 72 height 28
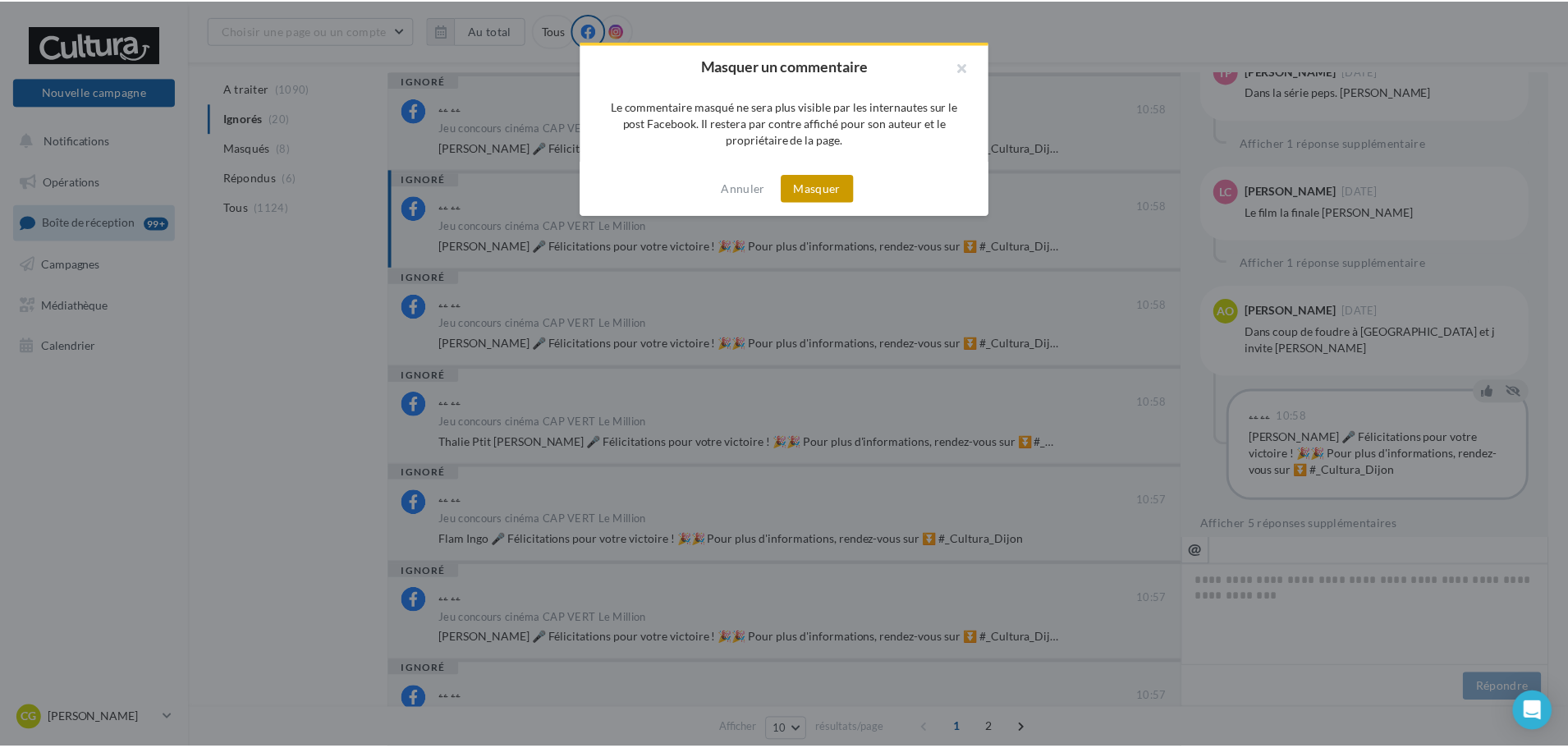
scroll to position [532, 0]
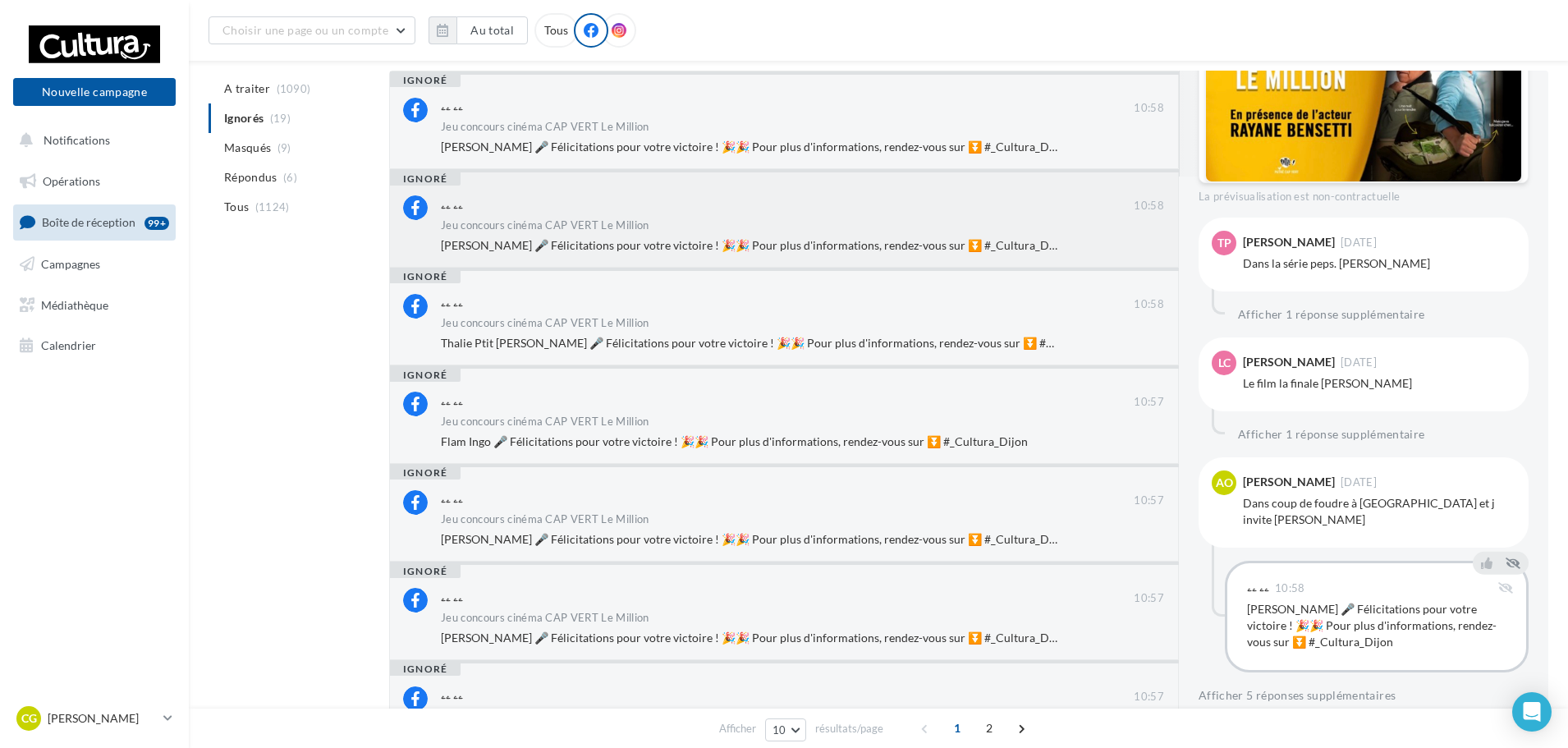
click at [795, 250] on span "Laurine Ct 🎤 Félicitations pour votre victoire ! 🎉🎉 Pour plus d'informations, r…" at bounding box center [755, 246] width 628 height 14
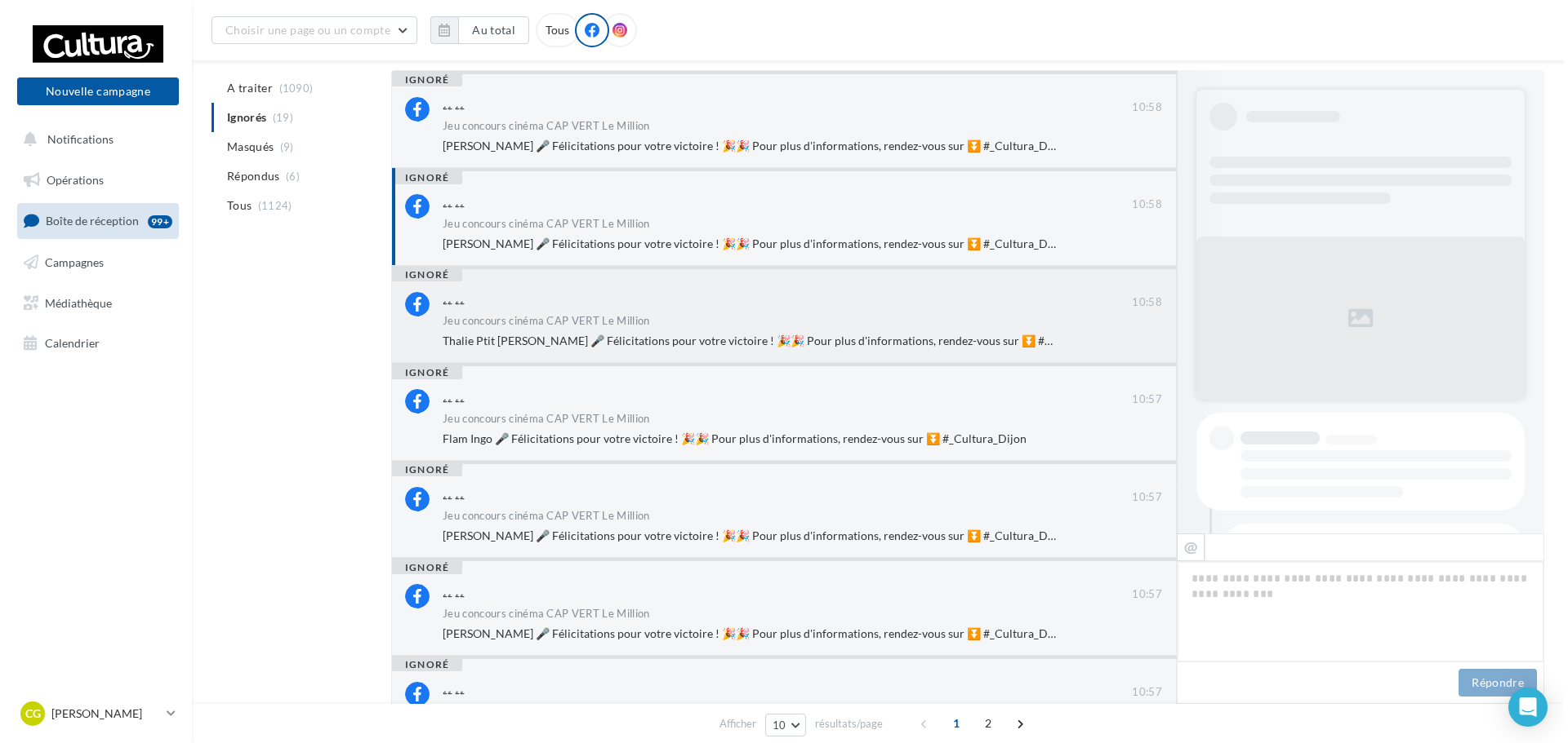
scroll to position [732, 0]
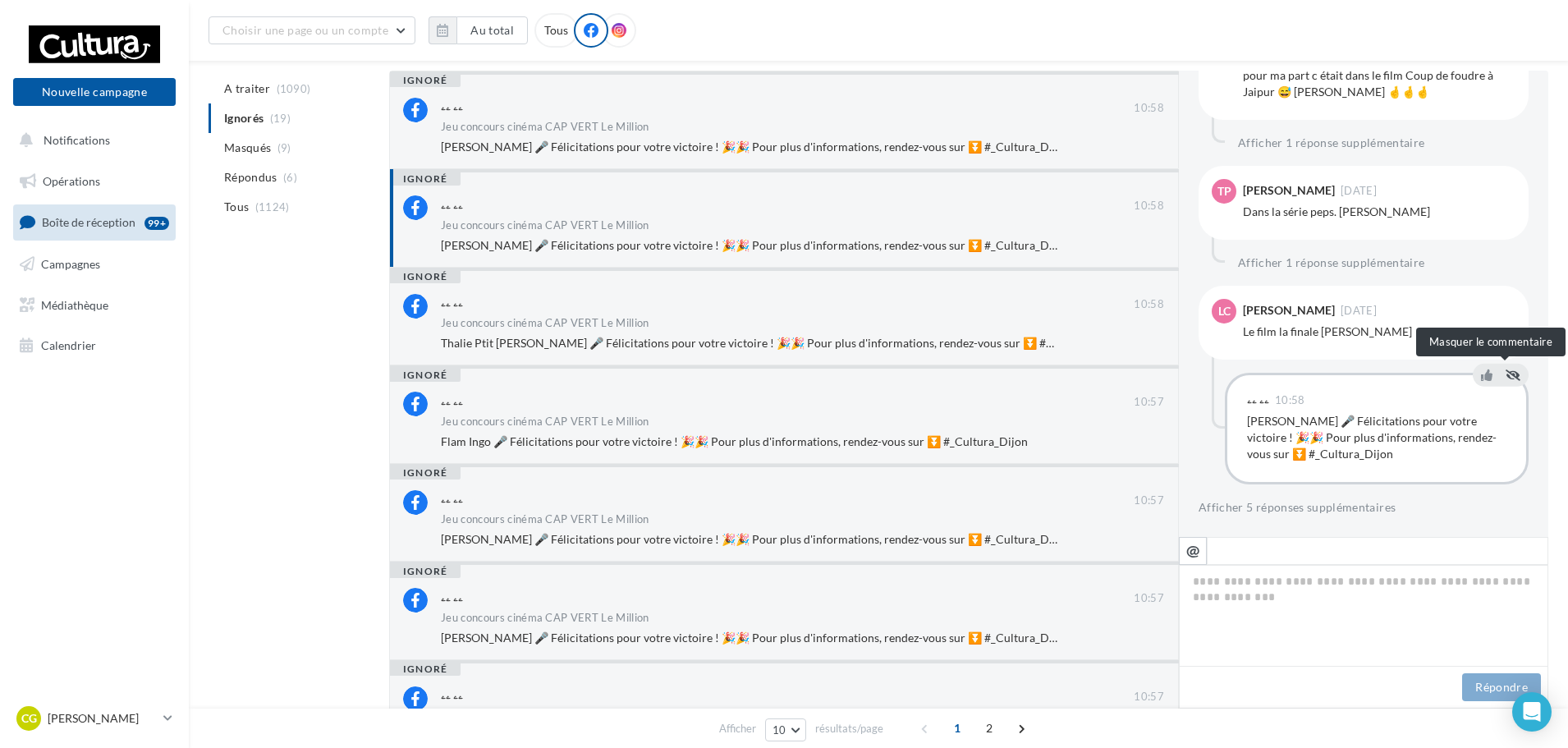
click at [1502, 374] on button at bounding box center [1513, 374] width 21 height 19
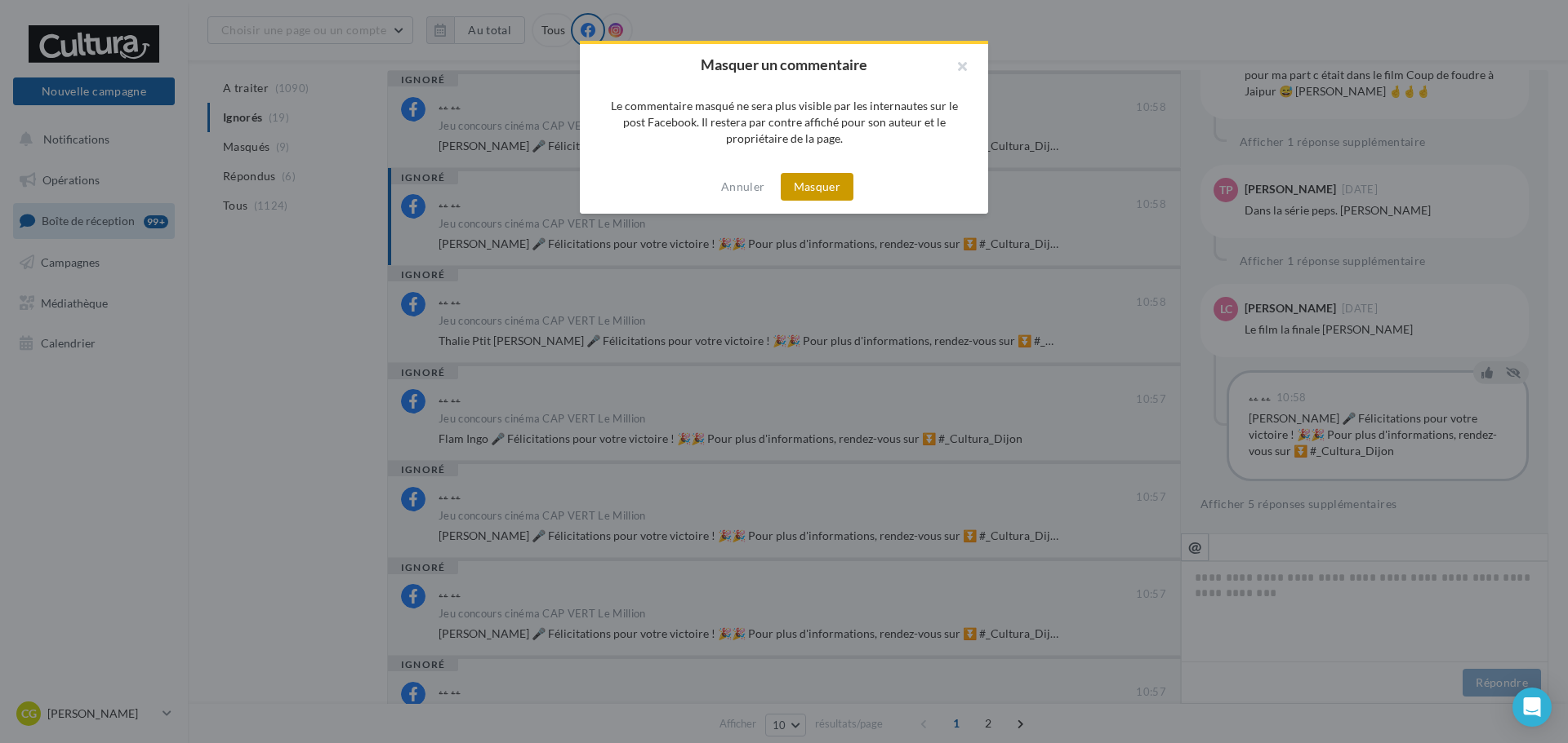
click at [808, 186] on button "Masquer" at bounding box center [817, 187] width 72 height 28
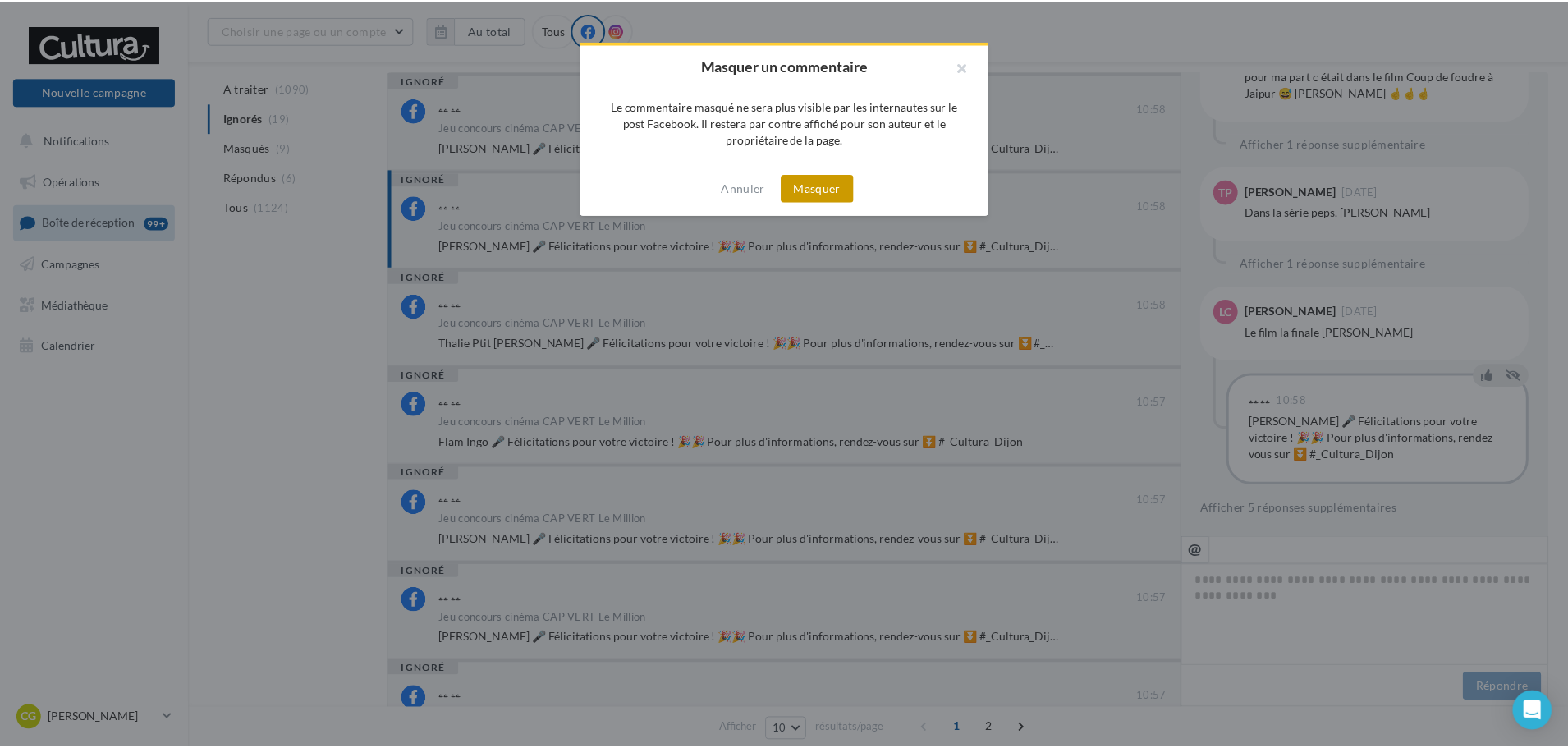
scroll to position [566, 0]
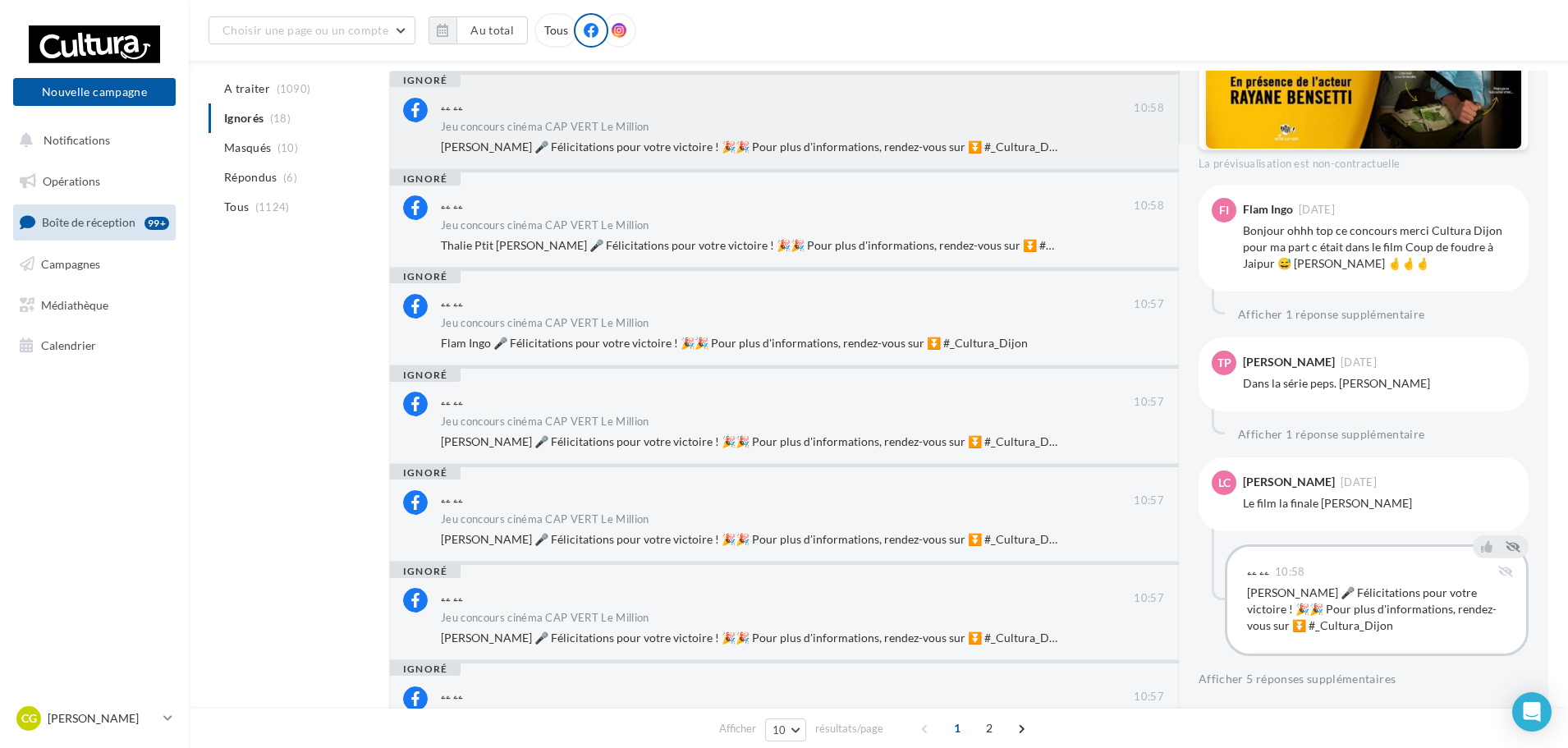
click at [675, 90] on div "ignoré ۦۦ ۦۦ 10:58 Jeu concours cinéma CAP VERT Le Million Myriam Rougetet 🎤 Fé…" at bounding box center [784, 120] width 790 height 98
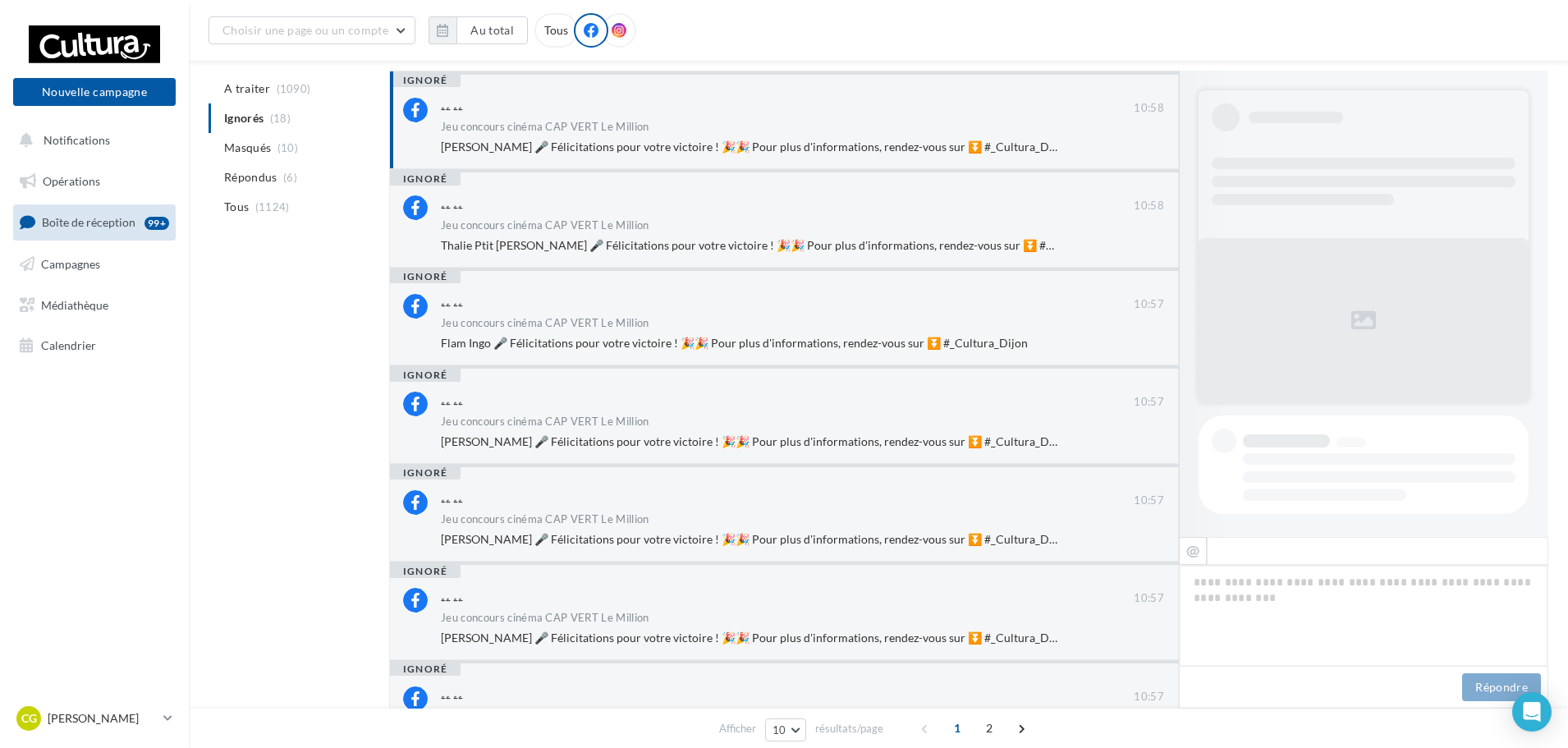
scroll to position [864, 0]
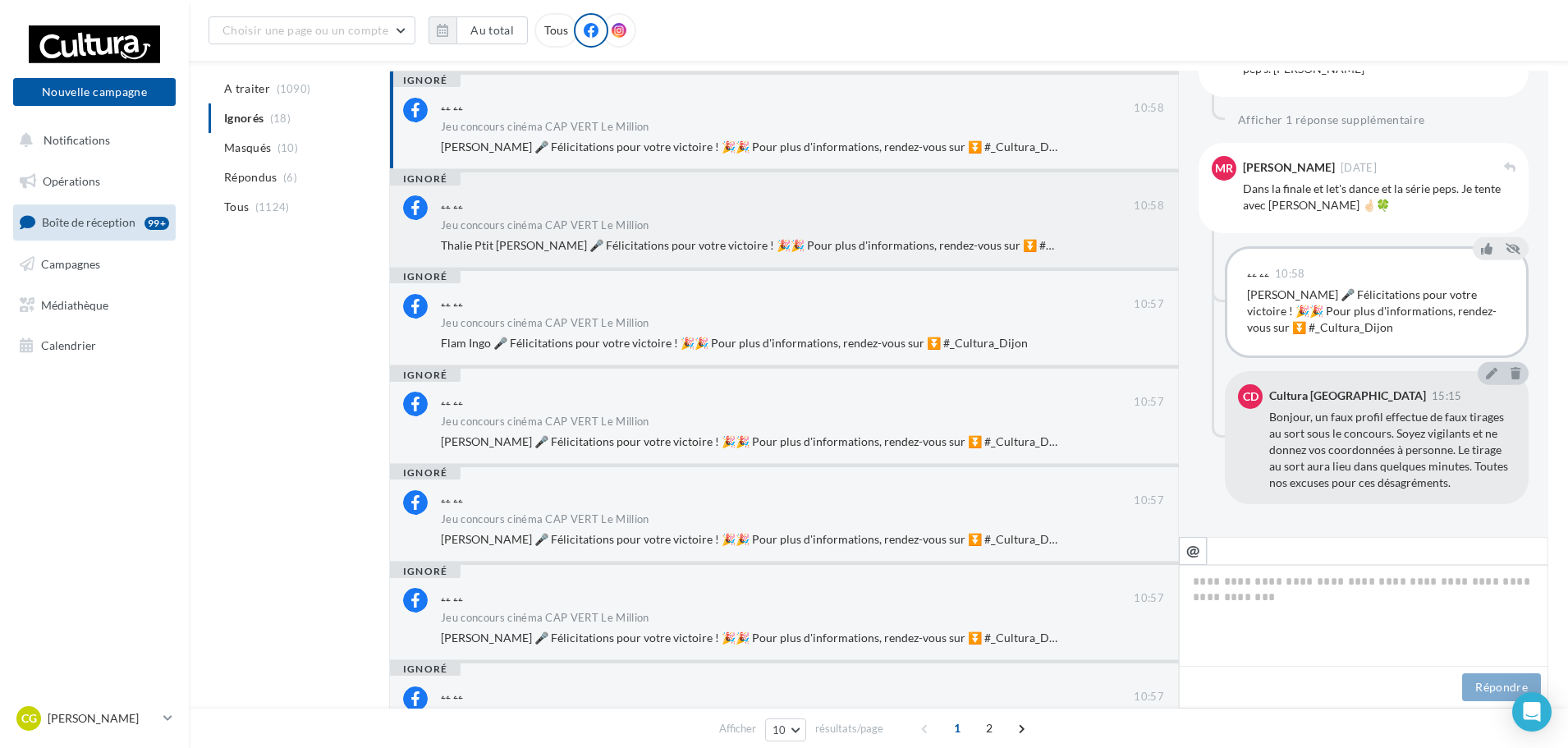
click at [677, 201] on div "ۦۦ ۦۦ" at bounding box center [787, 204] width 693 height 18
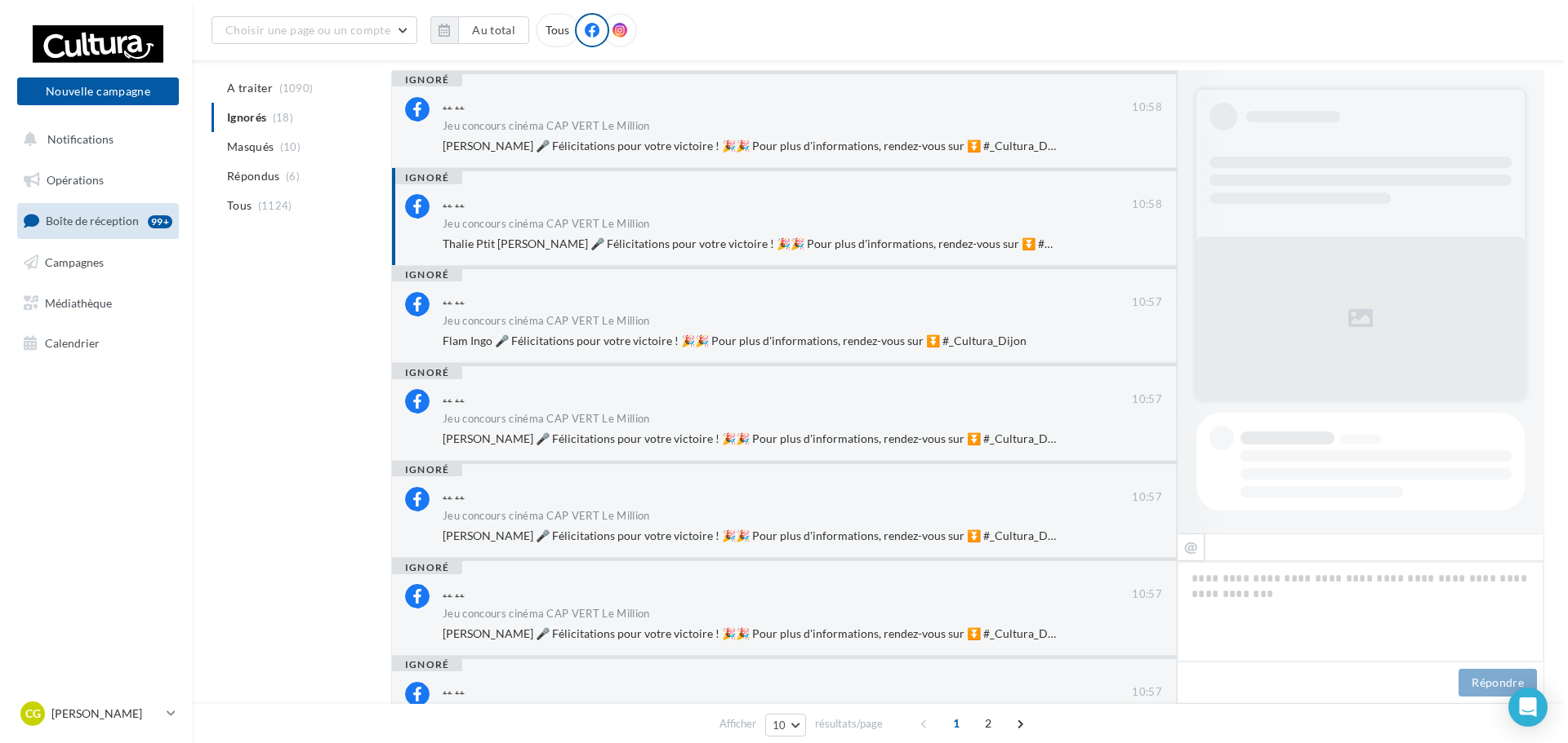
scroll to position [748, 0]
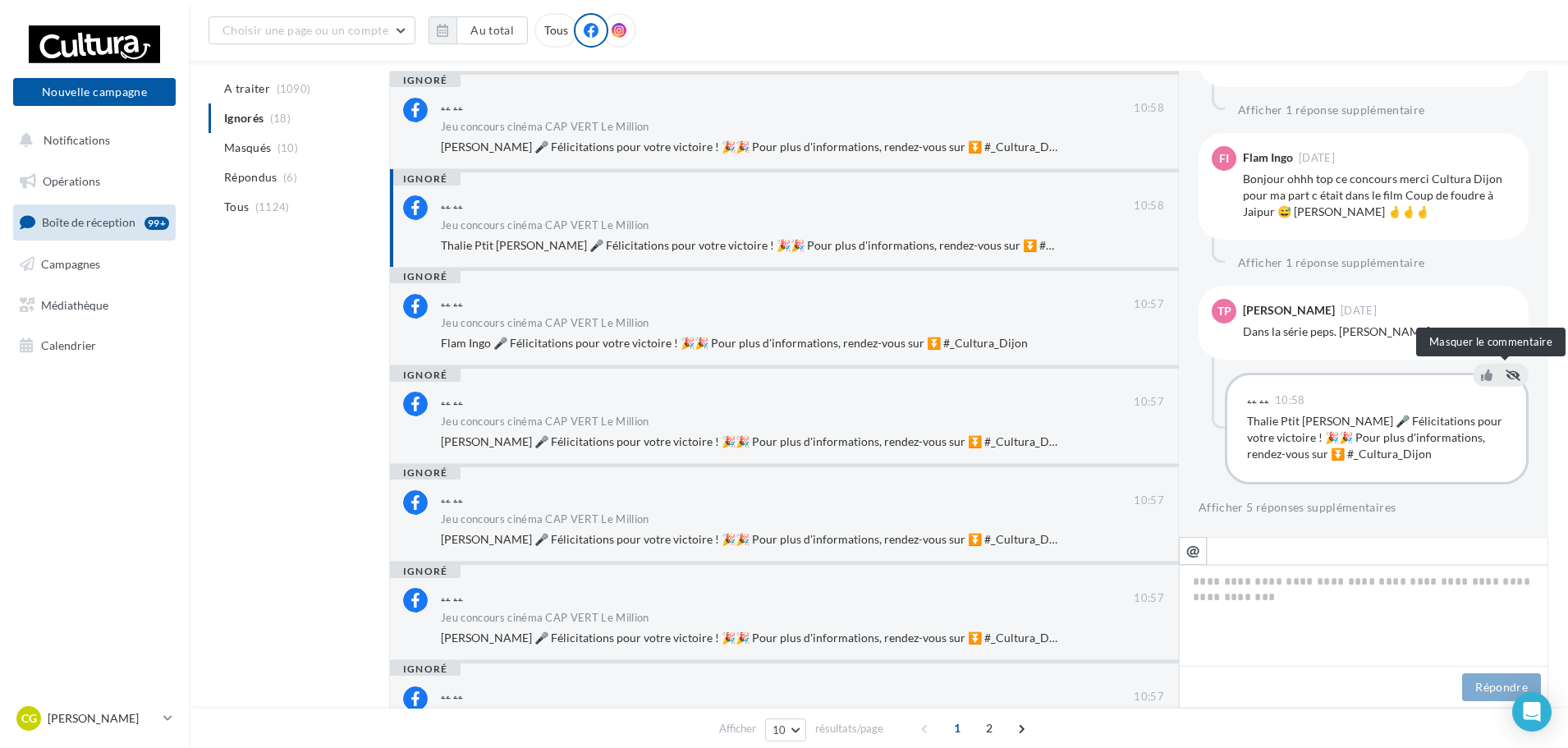
click at [1506, 379] on icon at bounding box center [1513, 374] width 15 height 11
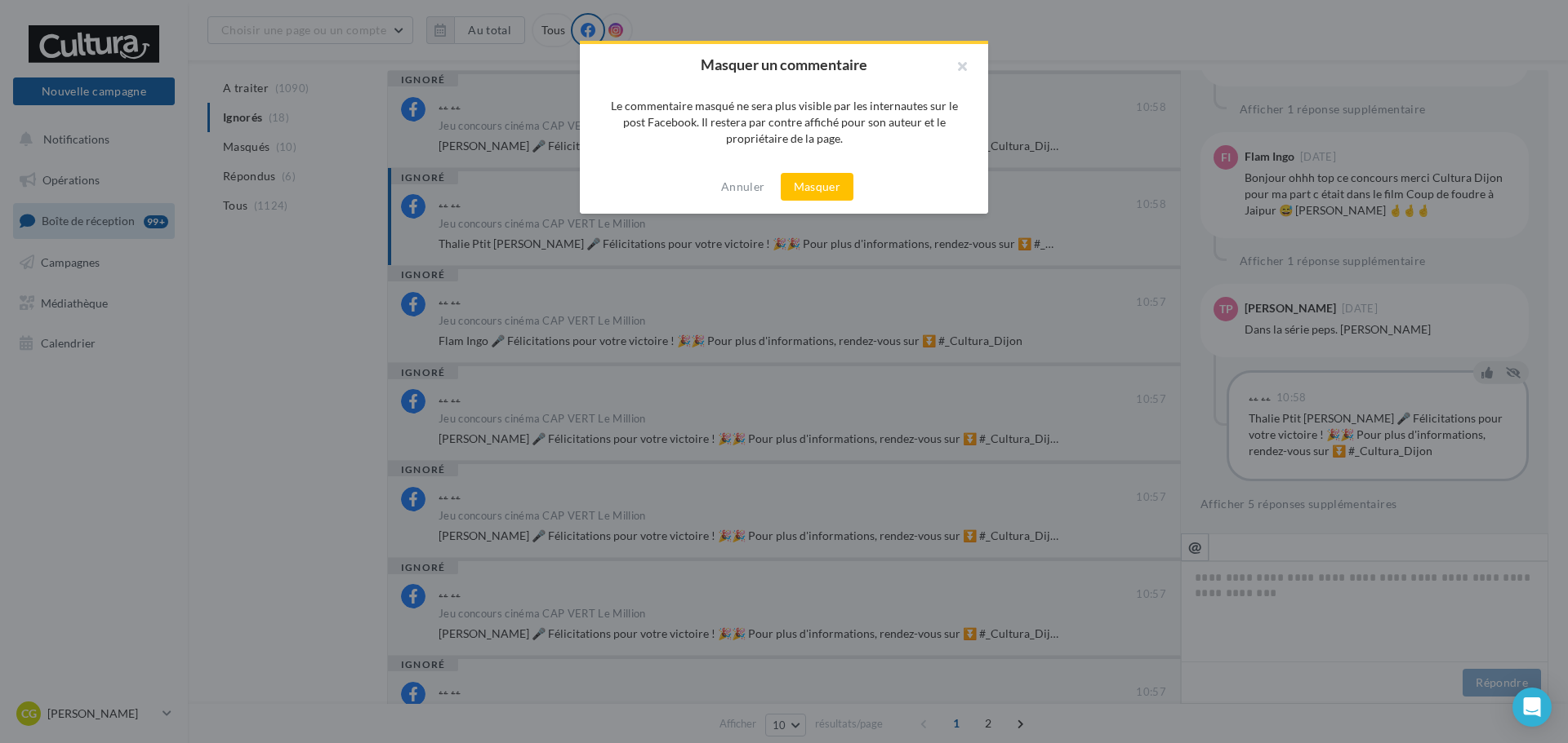
click at [841, 181] on button "Masquer" at bounding box center [817, 187] width 72 height 28
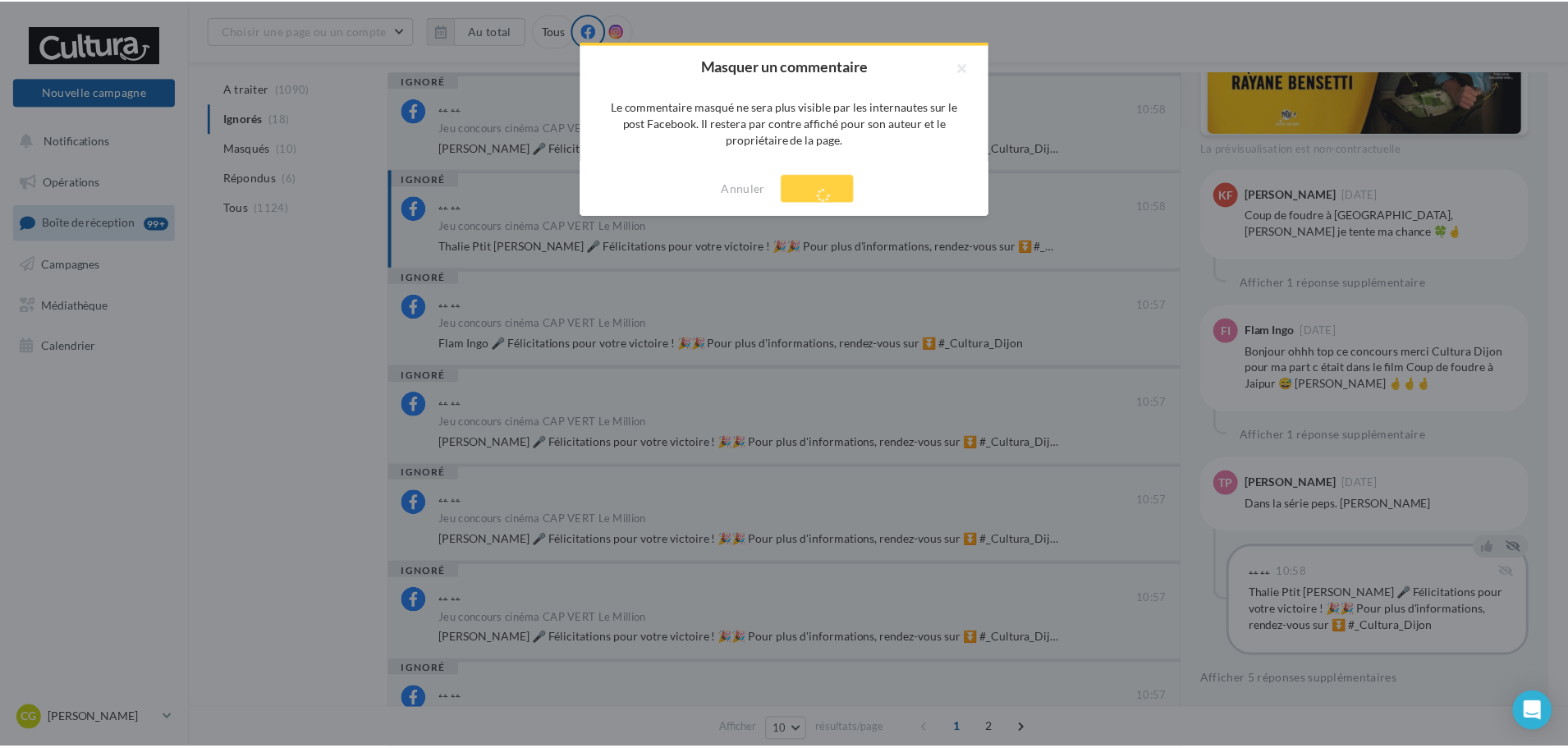
scroll to position [581, 0]
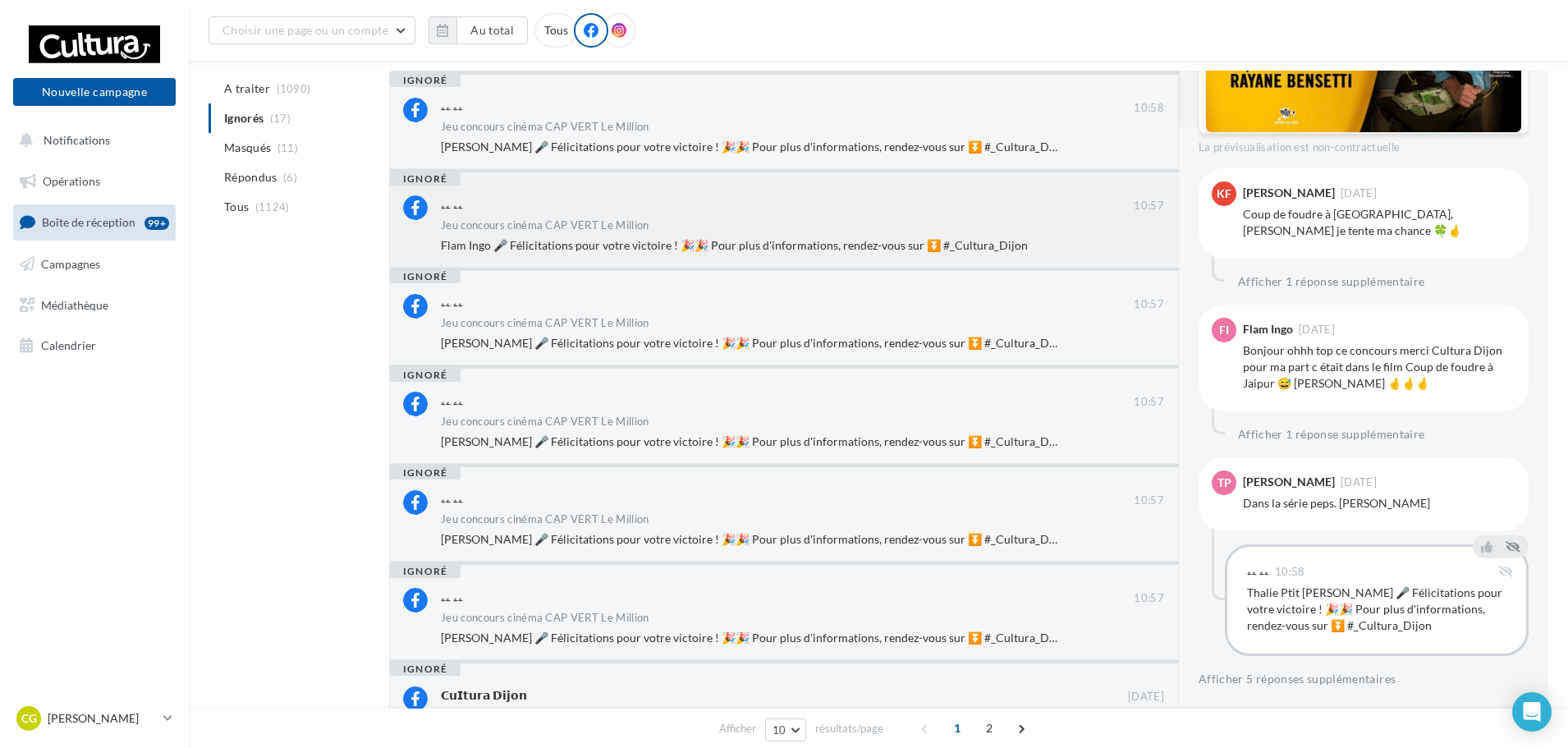
click at [773, 215] on div "ۦۦ ۦۦ" at bounding box center [787, 205] width 693 height 20
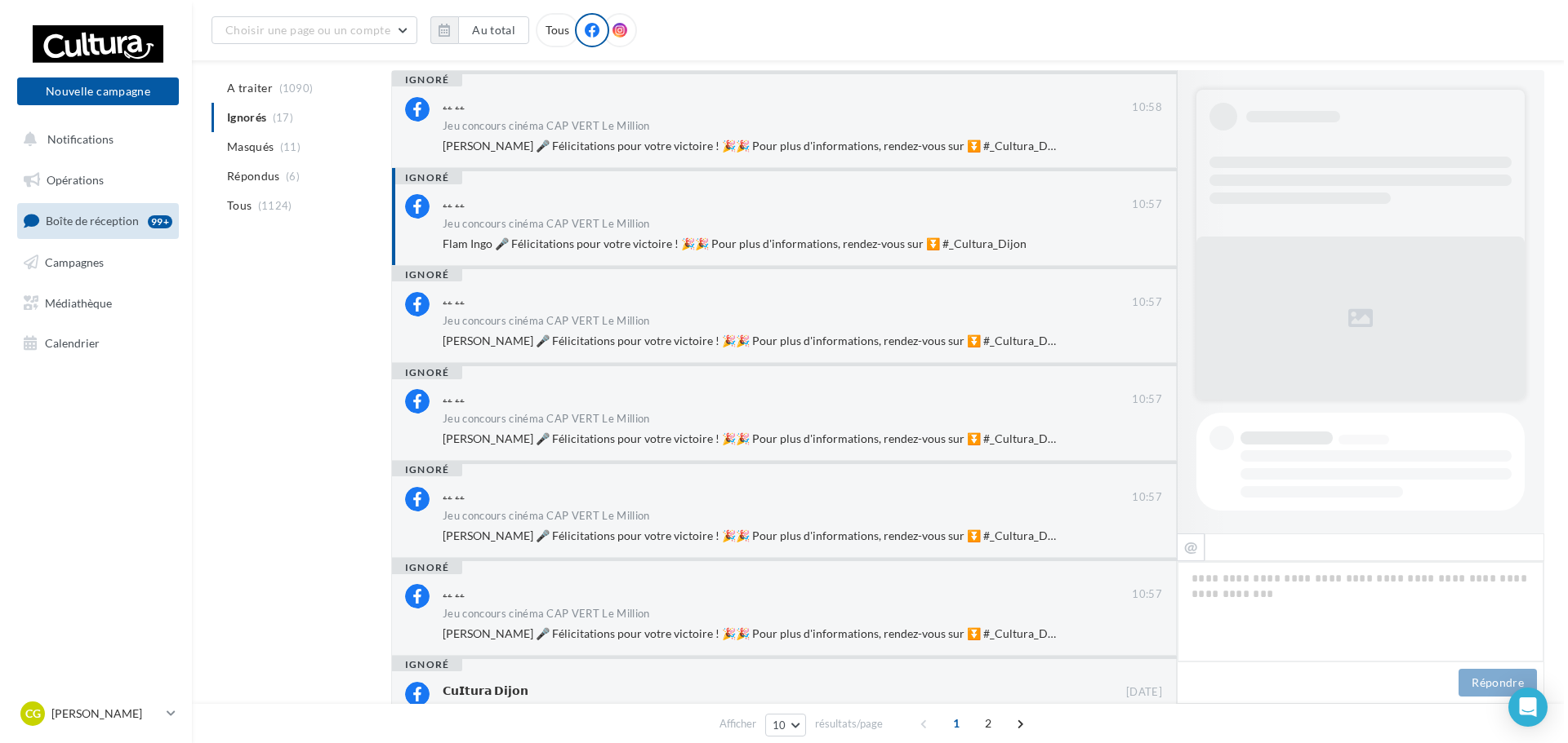
scroll to position [765, 0]
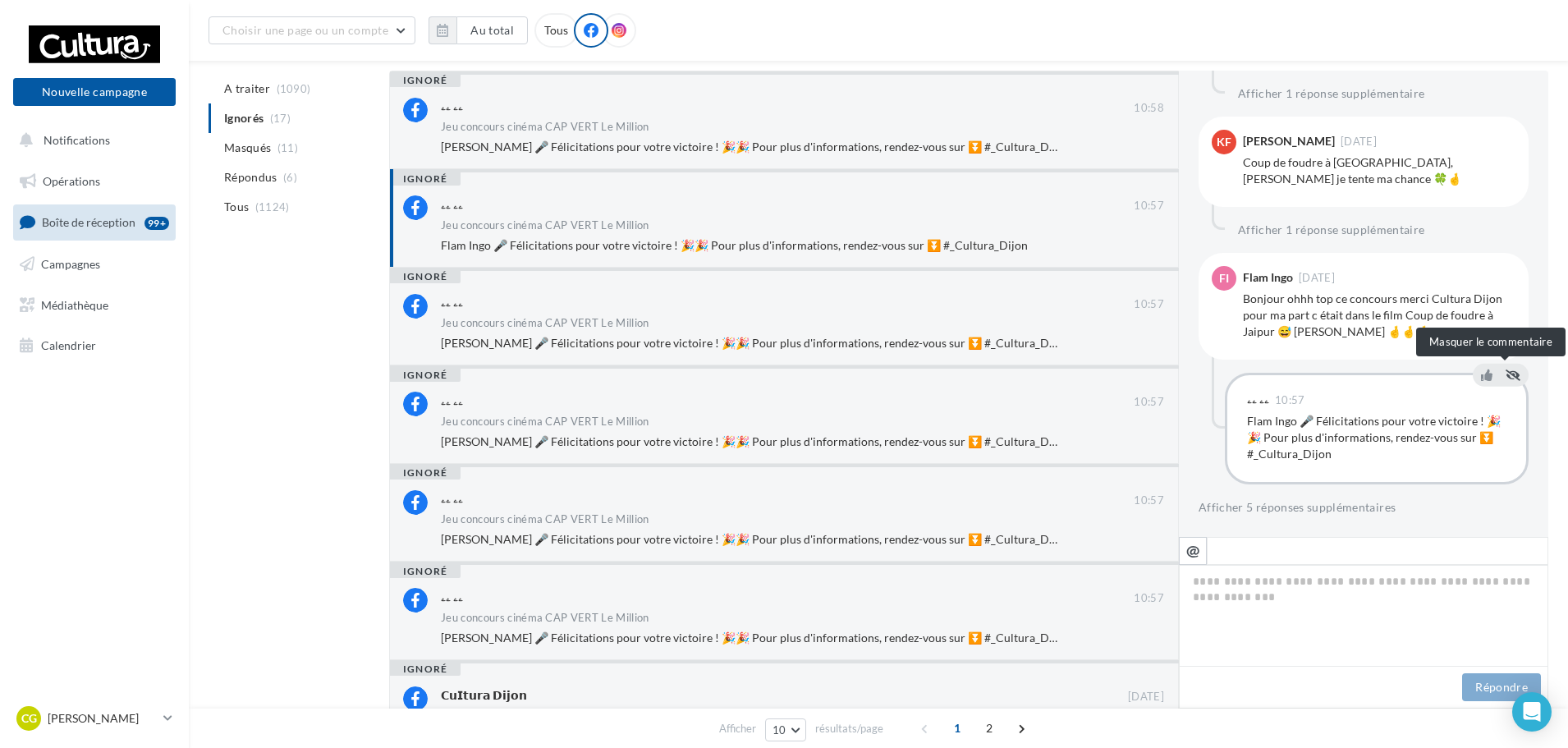
click at [1508, 367] on button at bounding box center [1513, 374] width 21 height 19
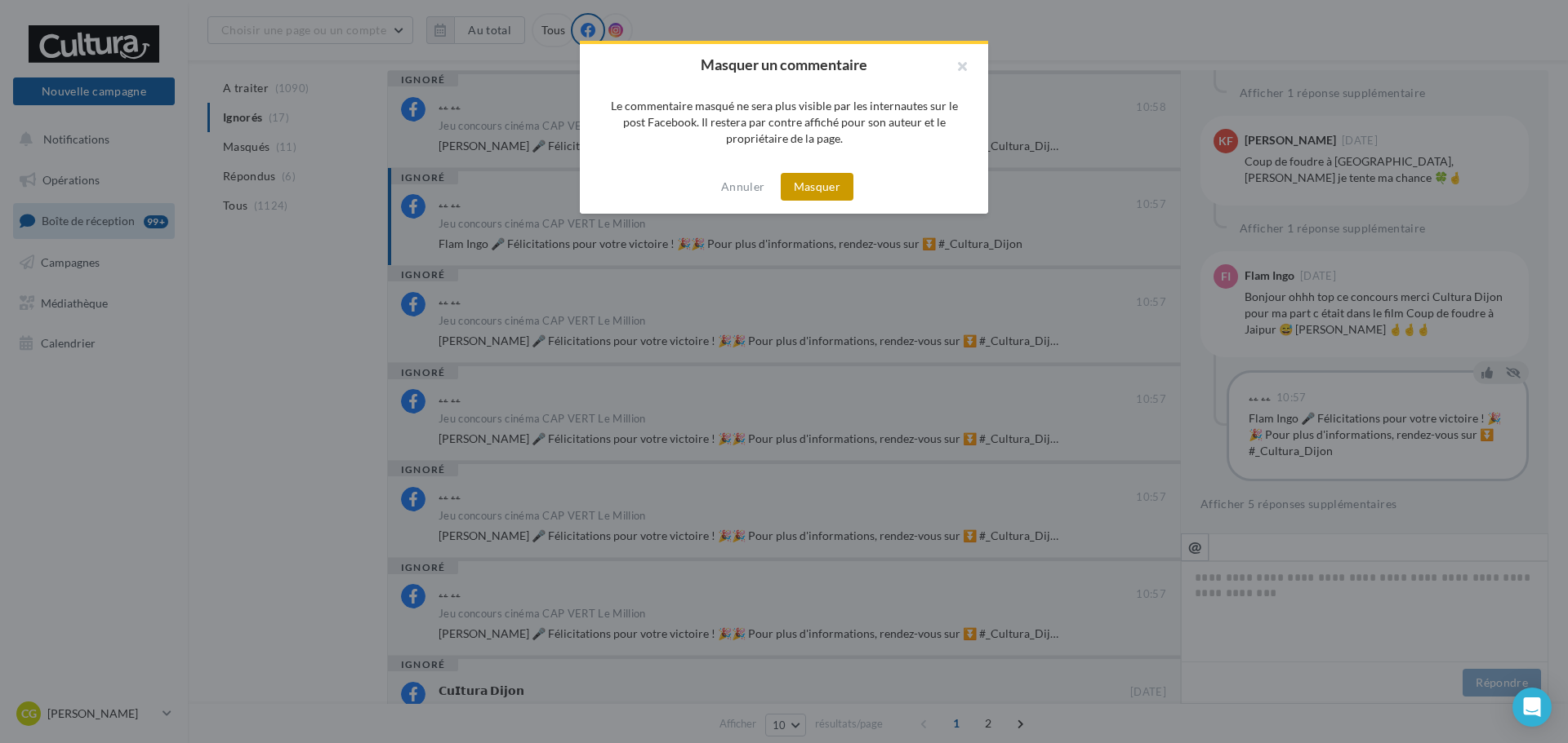
click at [806, 187] on button "Masquer" at bounding box center [817, 187] width 72 height 28
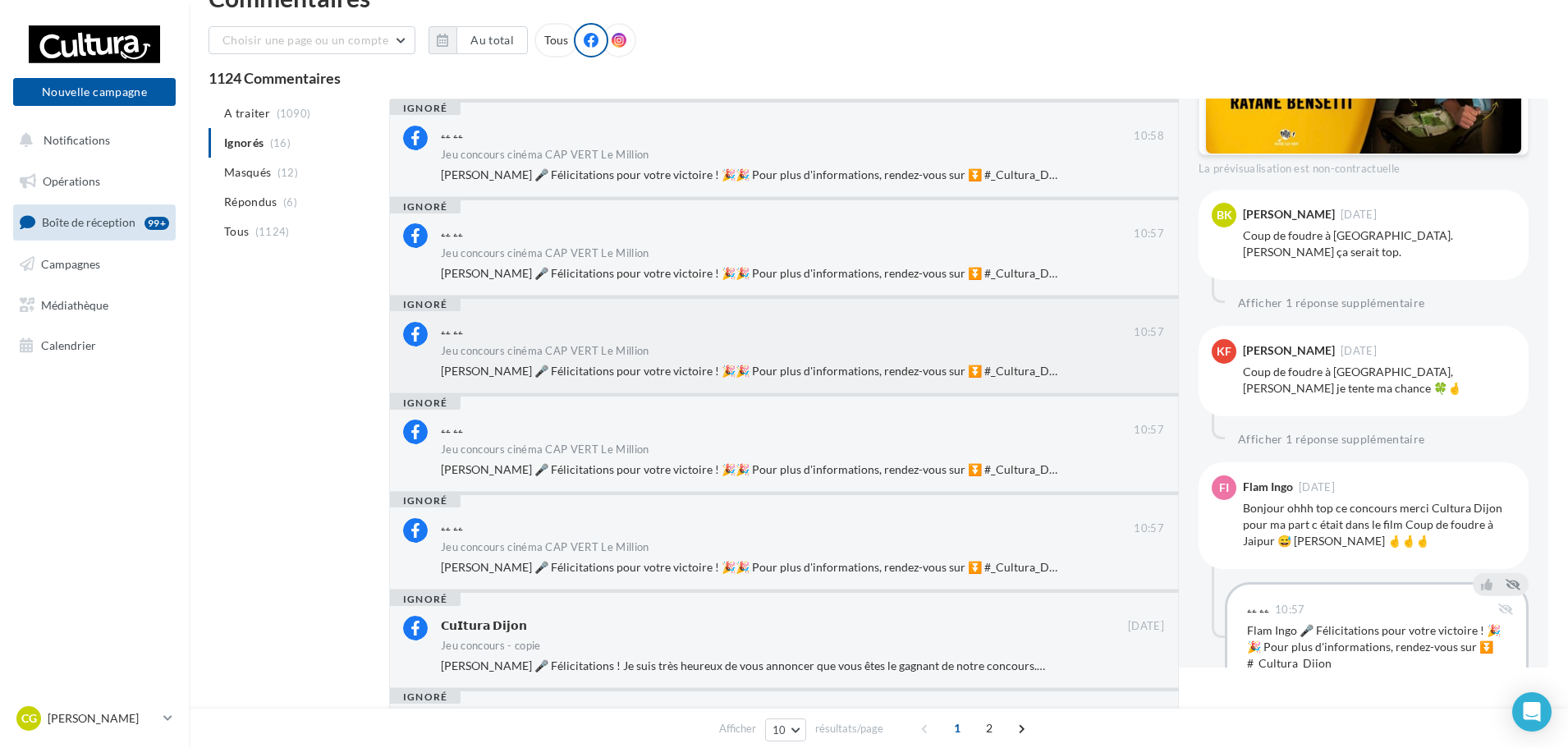
scroll to position [0, 0]
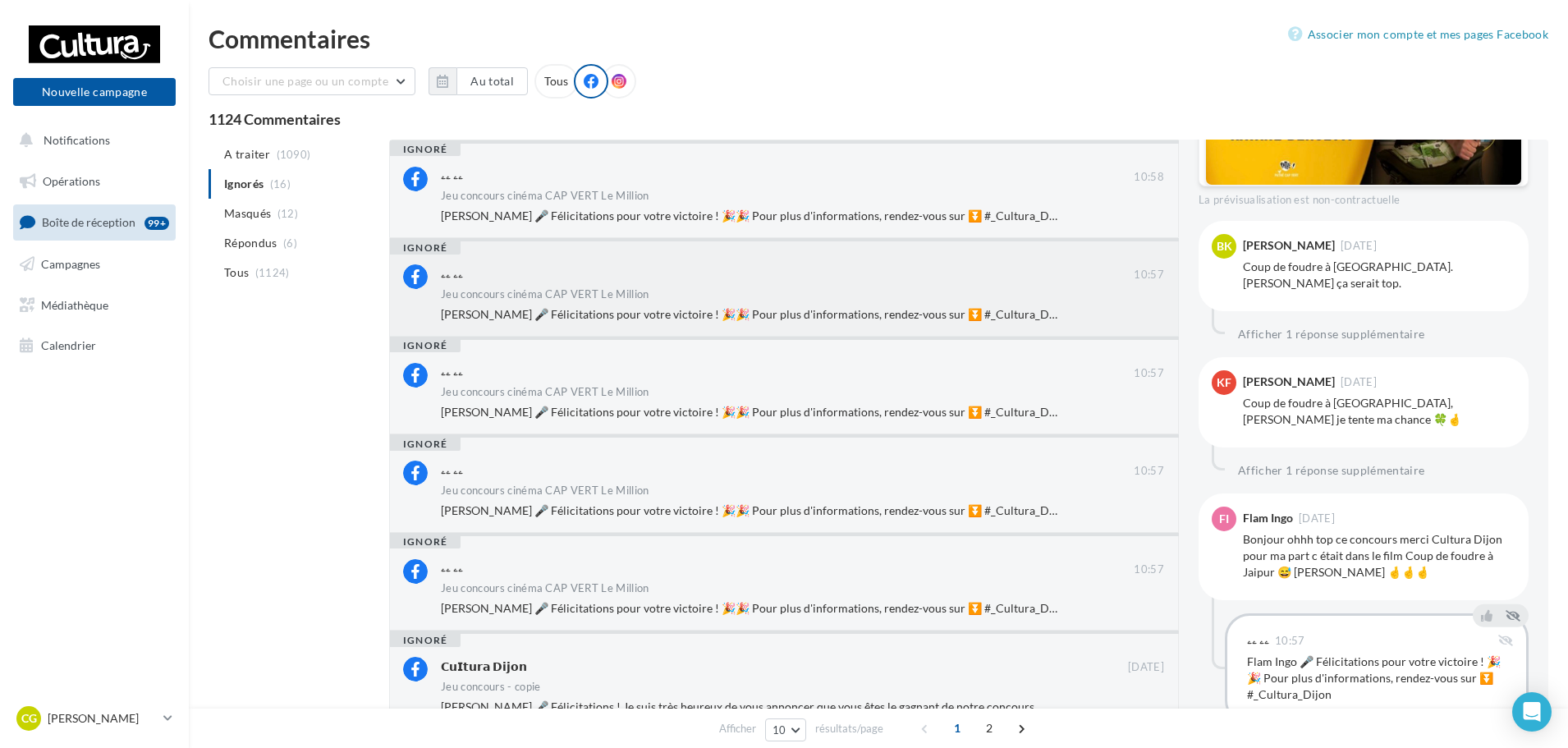
click at [791, 315] on span "Karen Fassier 🎤 Félicitations pour votre victoire ! 🎉🎉 Pour plus d'informations…" at bounding box center [755, 314] width 628 height 14
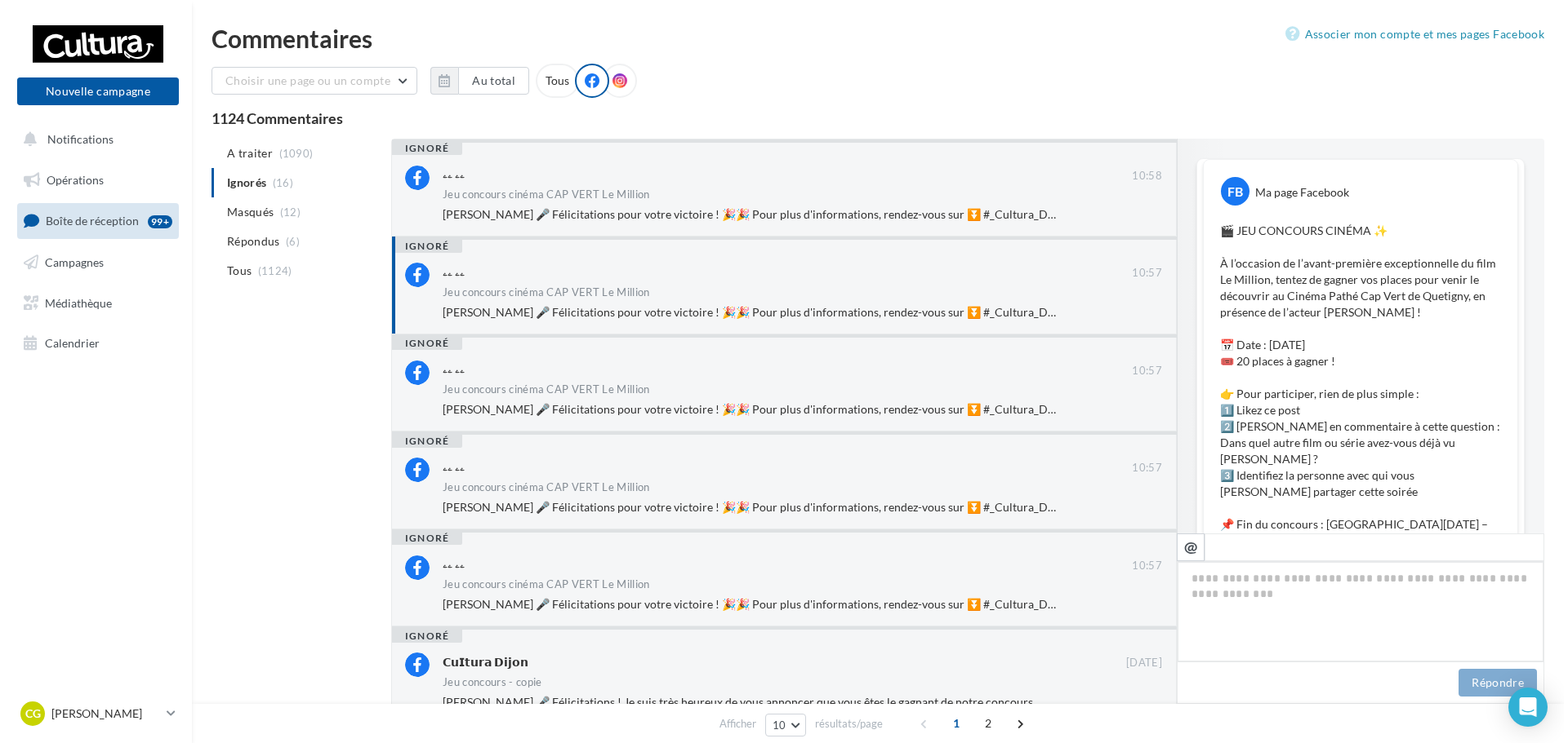
scroll to position [817, 0]
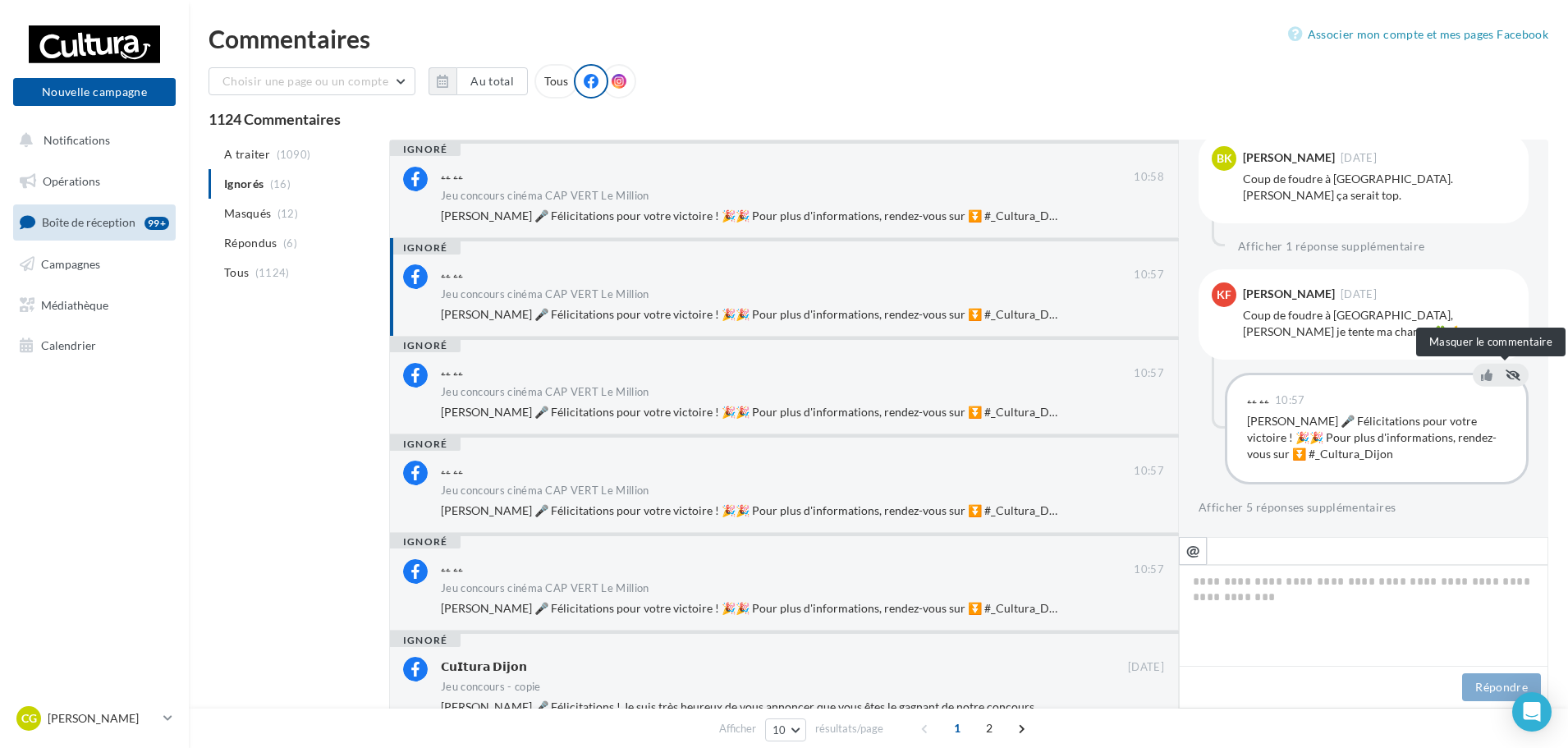
click at [1506, 370] on icon at bounding box center [1513, 374] width 15 height 11
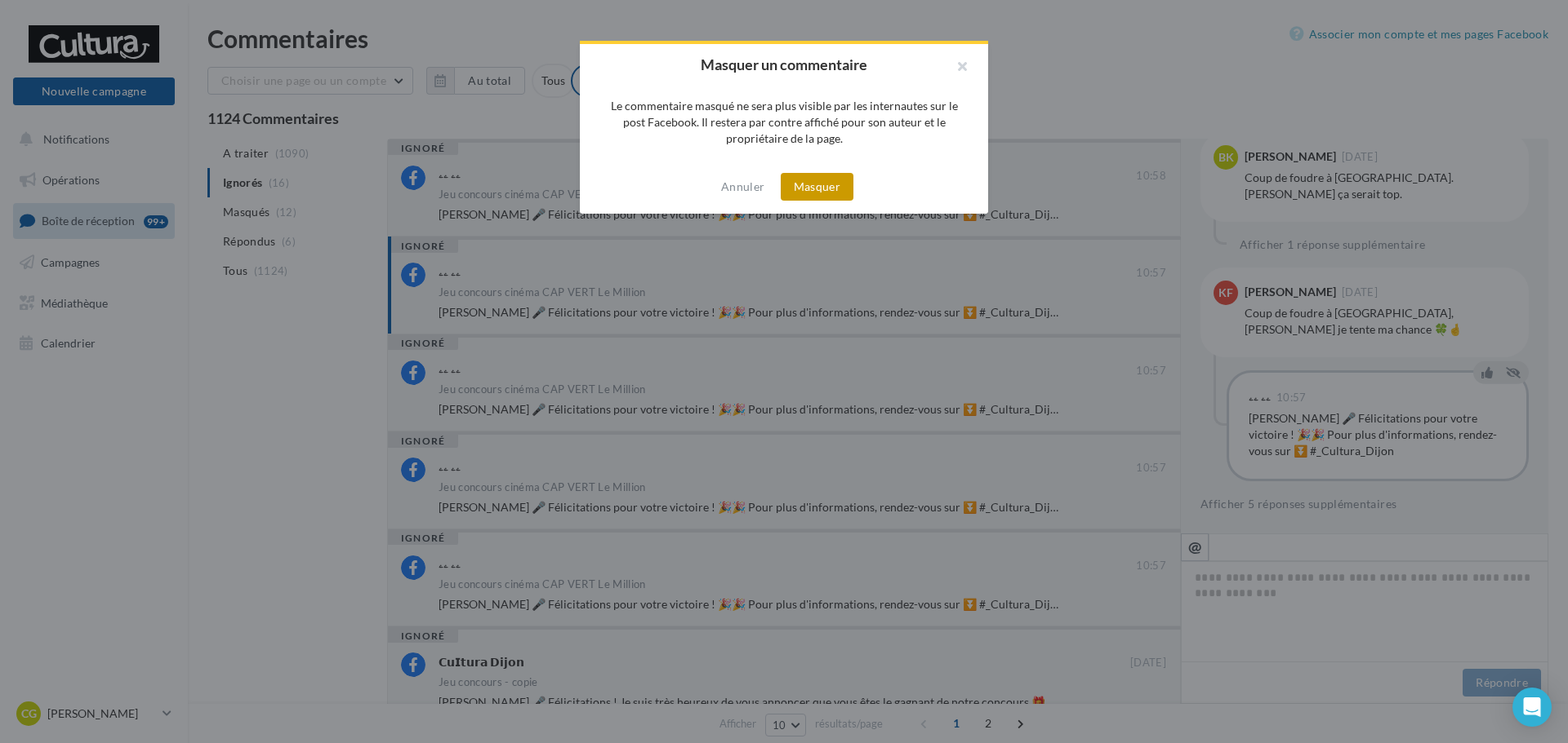
click at [829, 186] on button "Masquer" at bounding box center [817, 187] width 72 height 28
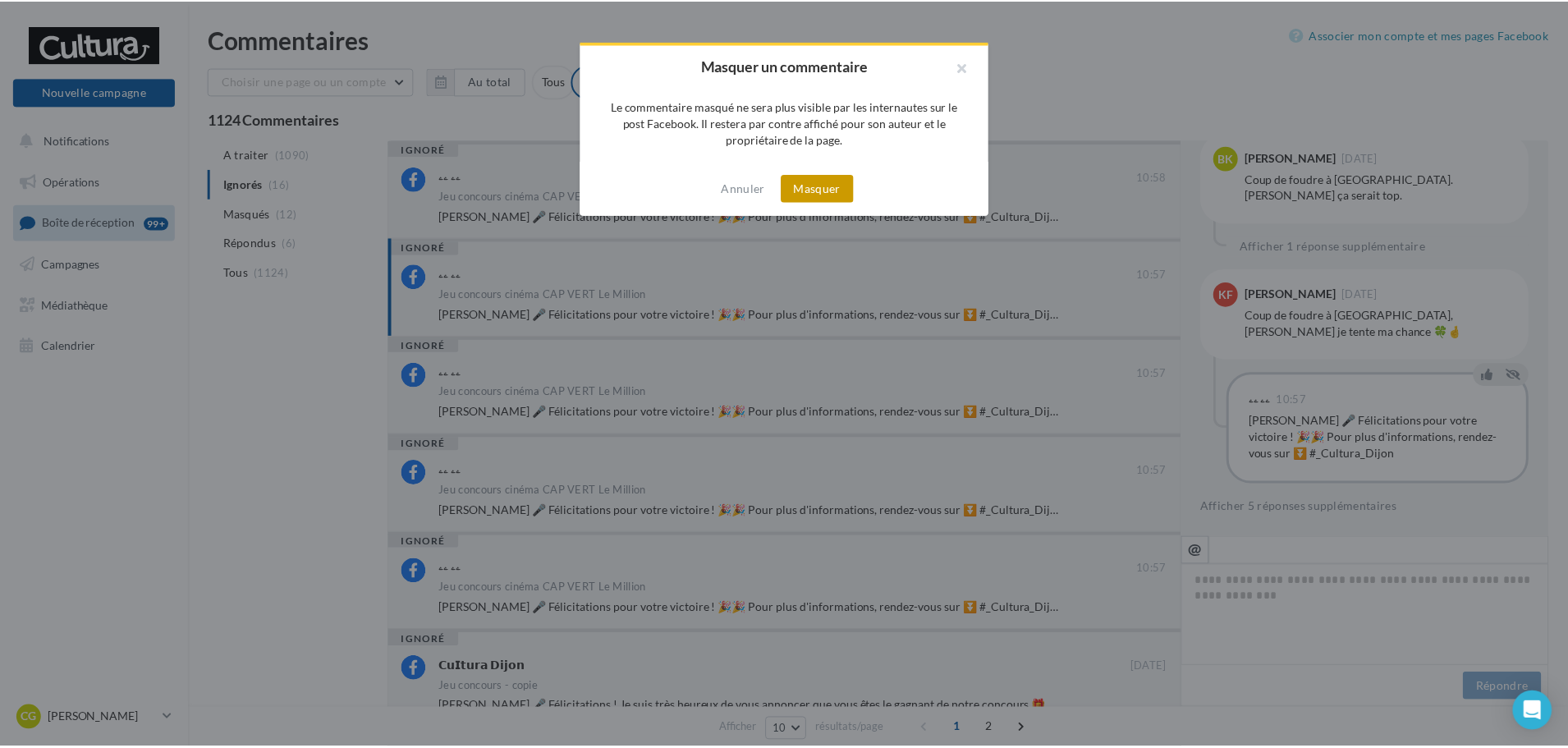
scroll to position [651, 0]
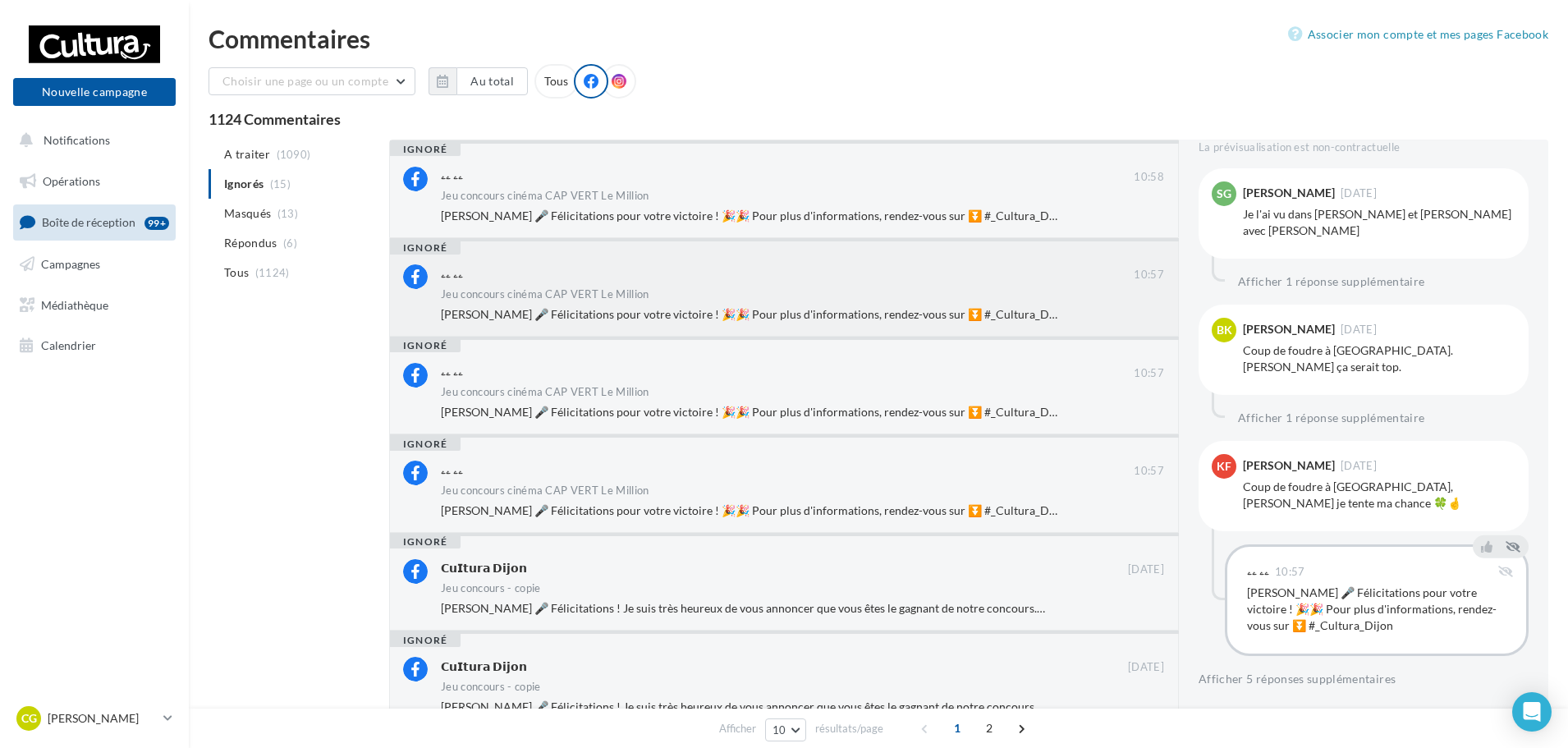
click at [824, 304] on div "ۦۦ ۦۦ 10:57 Jeu concours cinéma CAP VERT Le Million Beatrice Knop 🎤 Félicitatio…" at bounding box center [802, 294] width 723 height 58
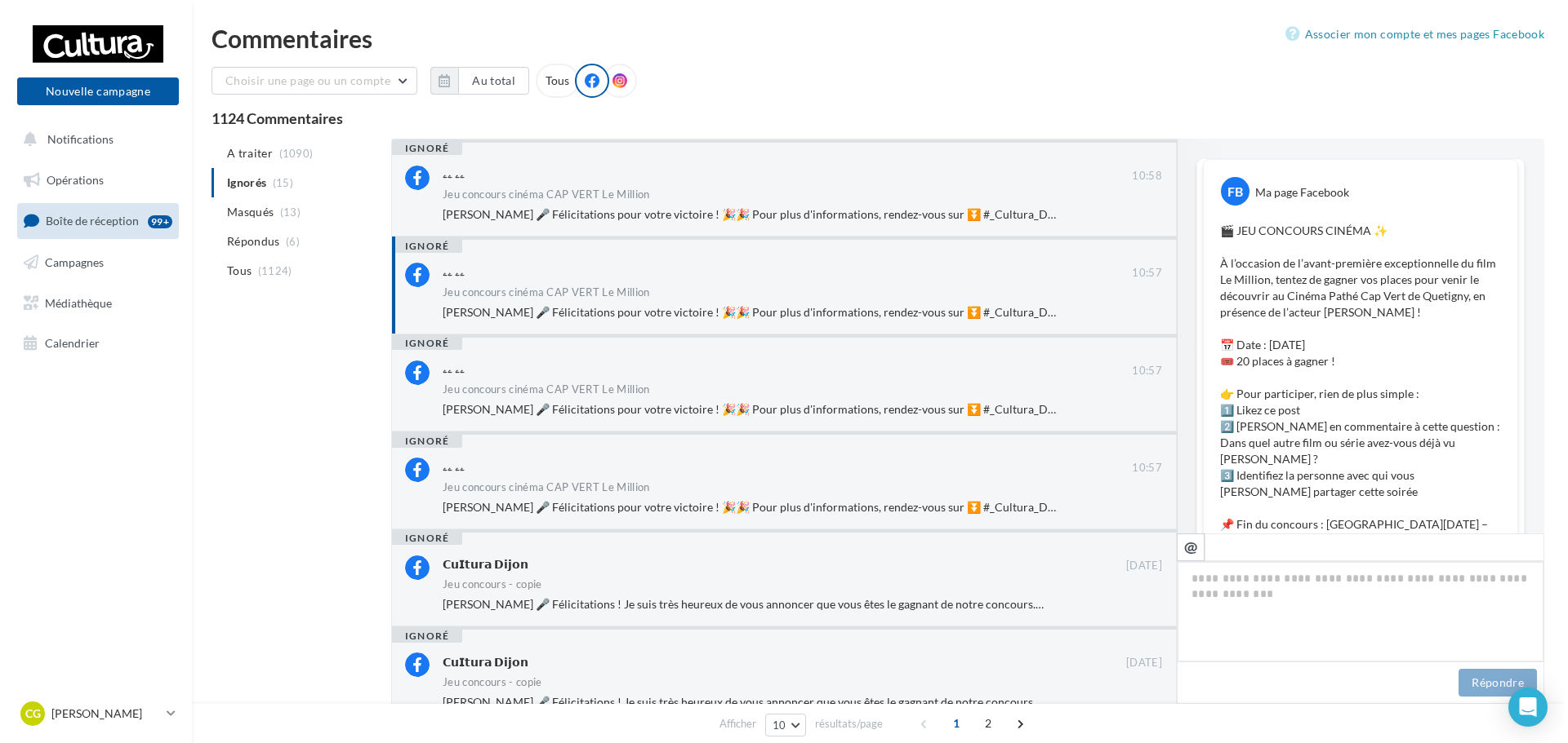
scroll to position [800, 0]
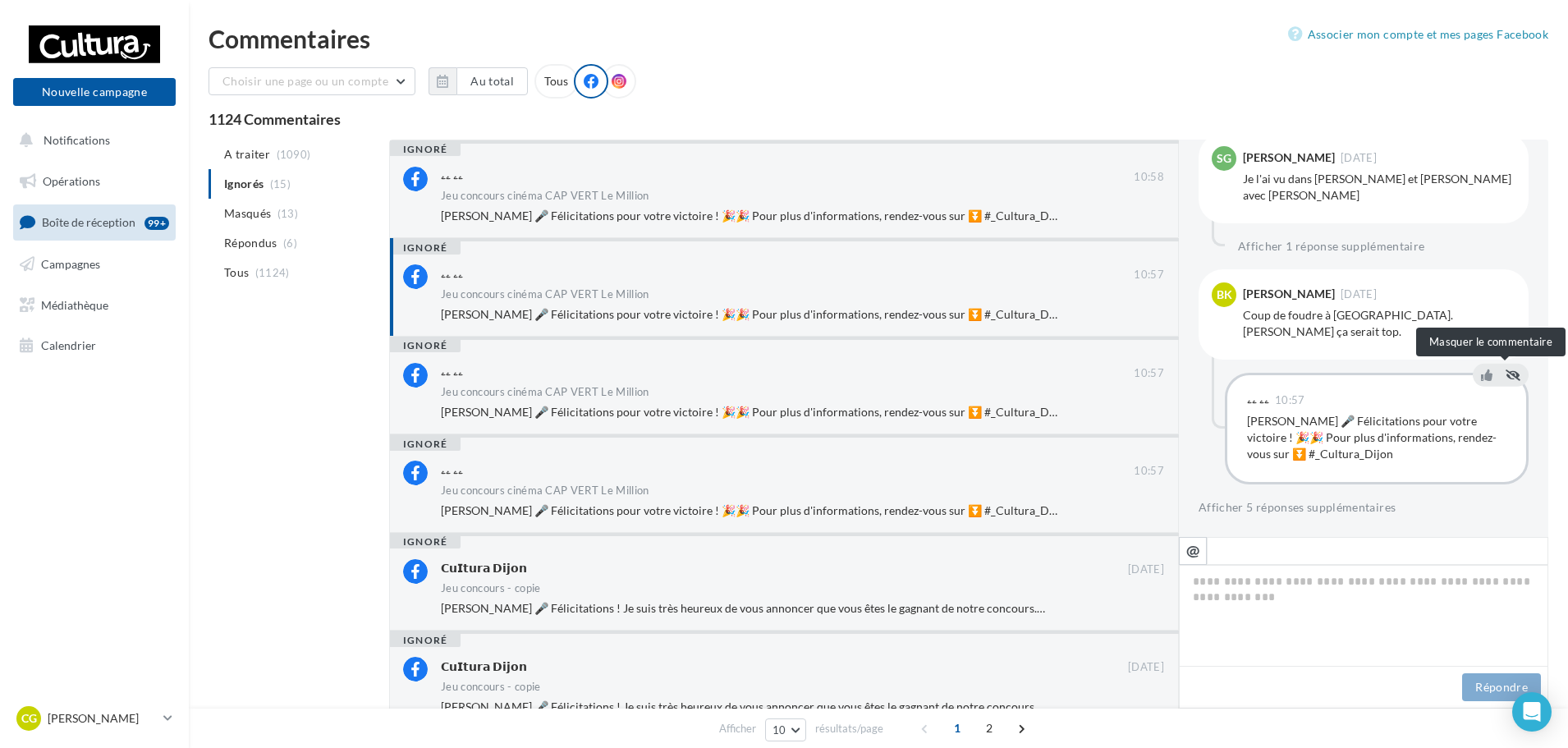
click at [1506, 373] on icon at bounding box center [1513, 374] width 15 height 11
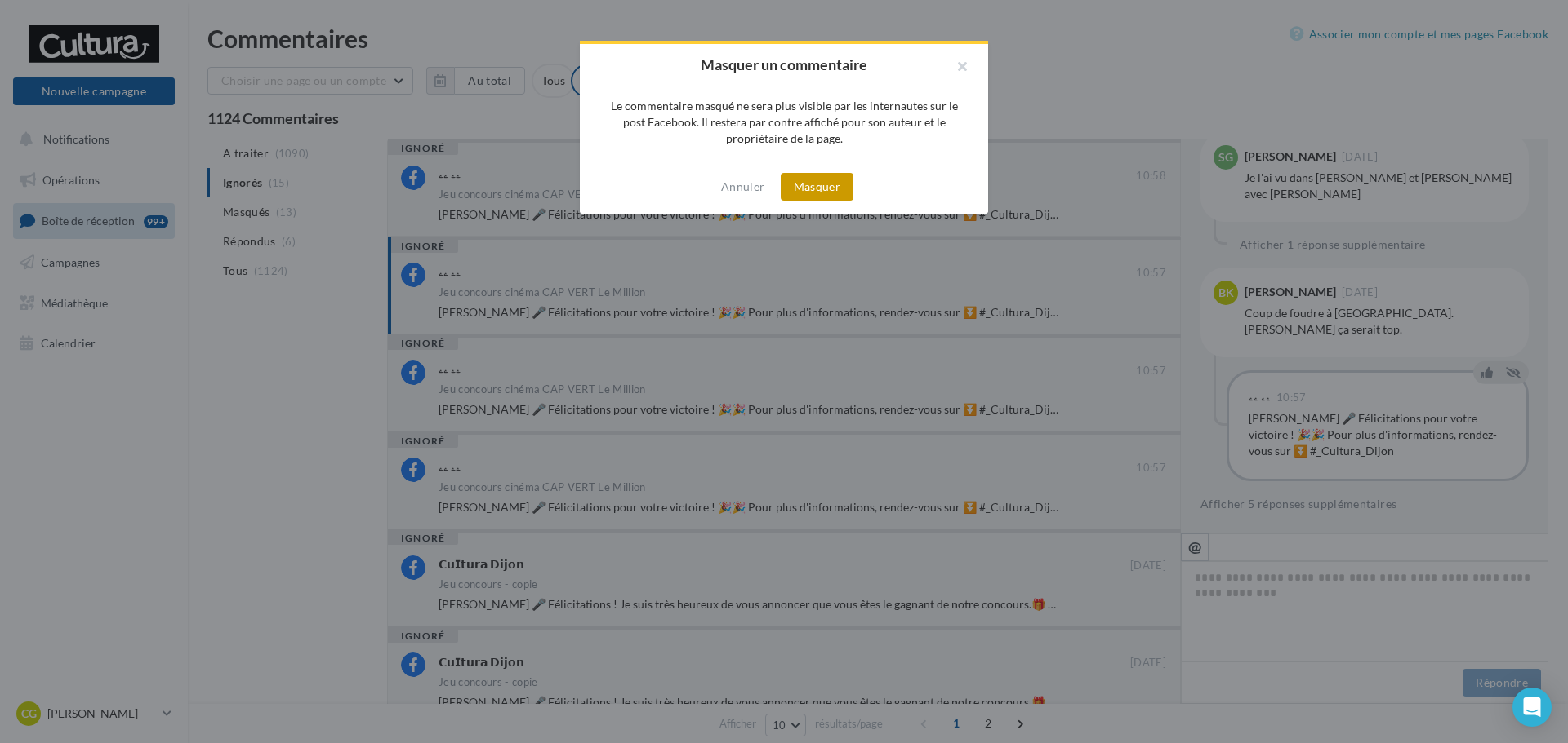
click at [835, 182] on button "Masquer" at bounding box center [817, 187] width 72 height 28
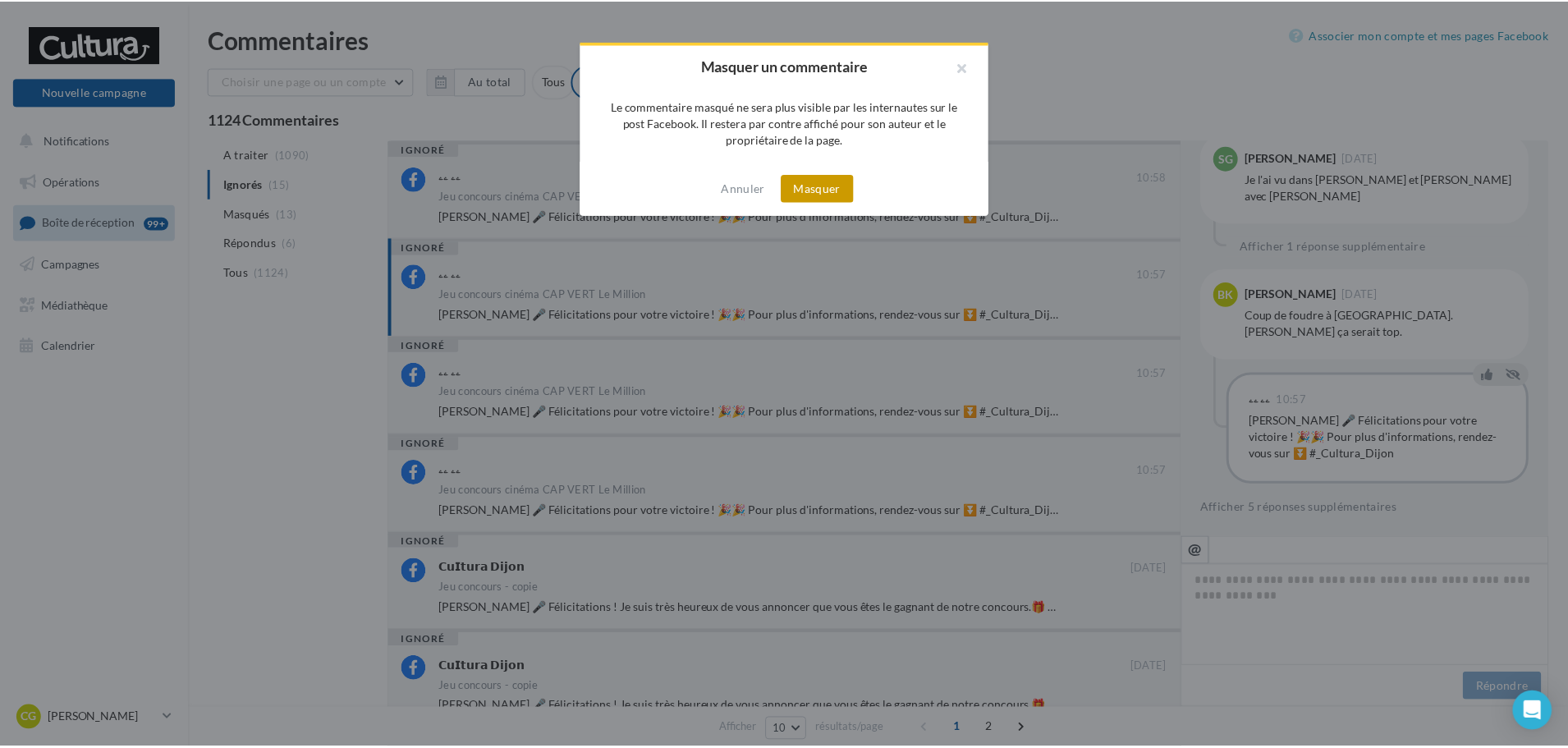
scroll to position [634, 0]
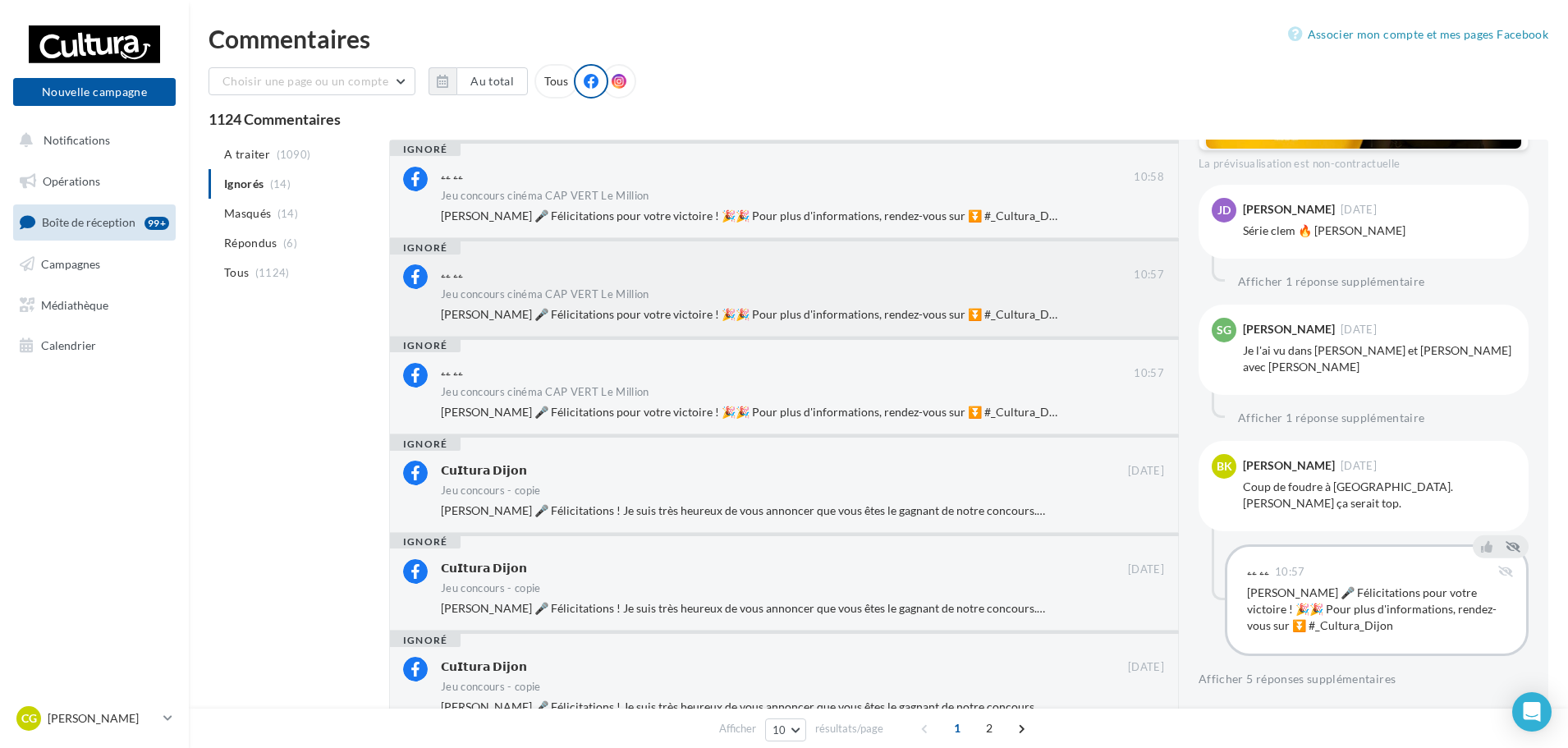
click at [812, 281] on div "ۦۦ ۦۦ" at bounding box center [787, 274] width 693 height 18
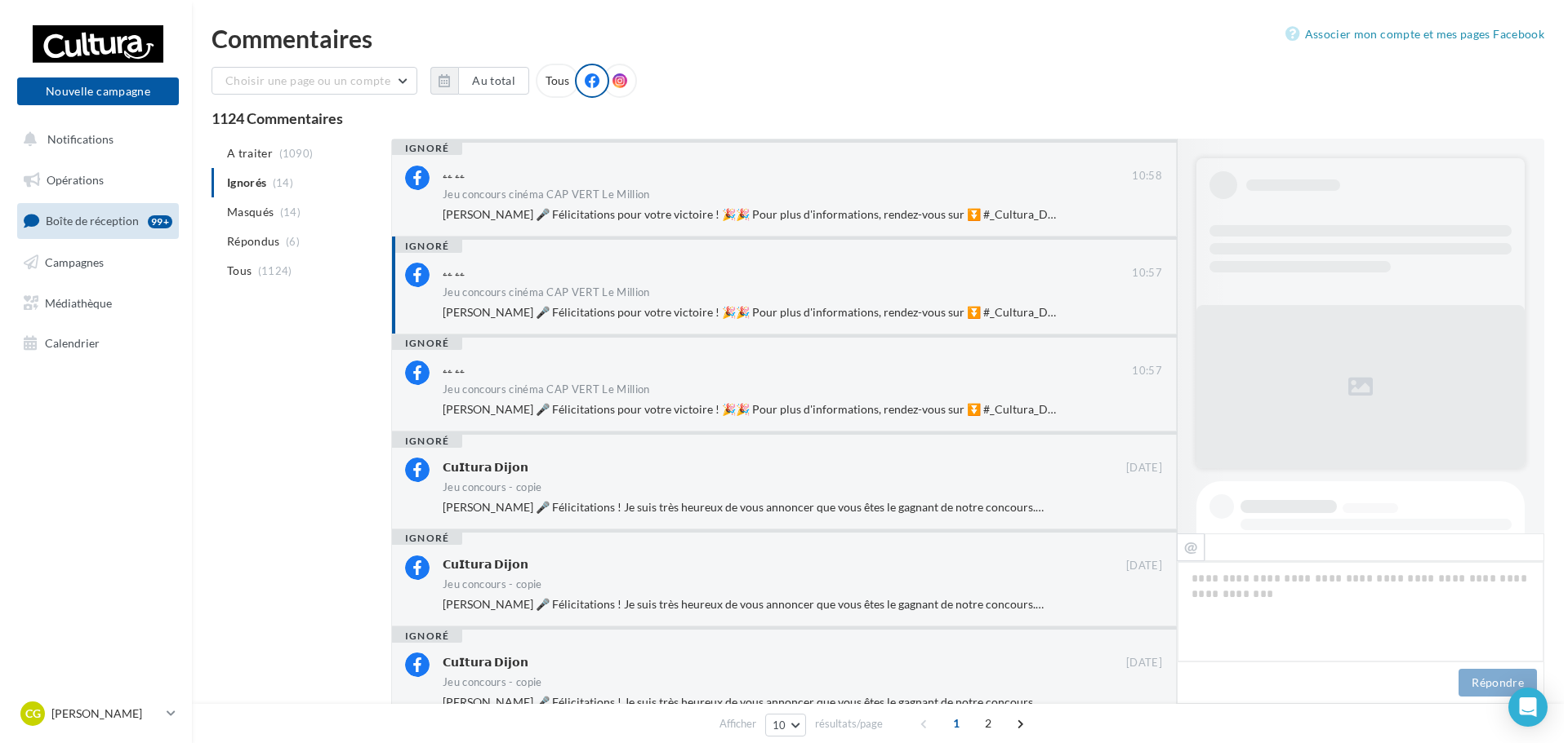
scroll to position [665, 0]
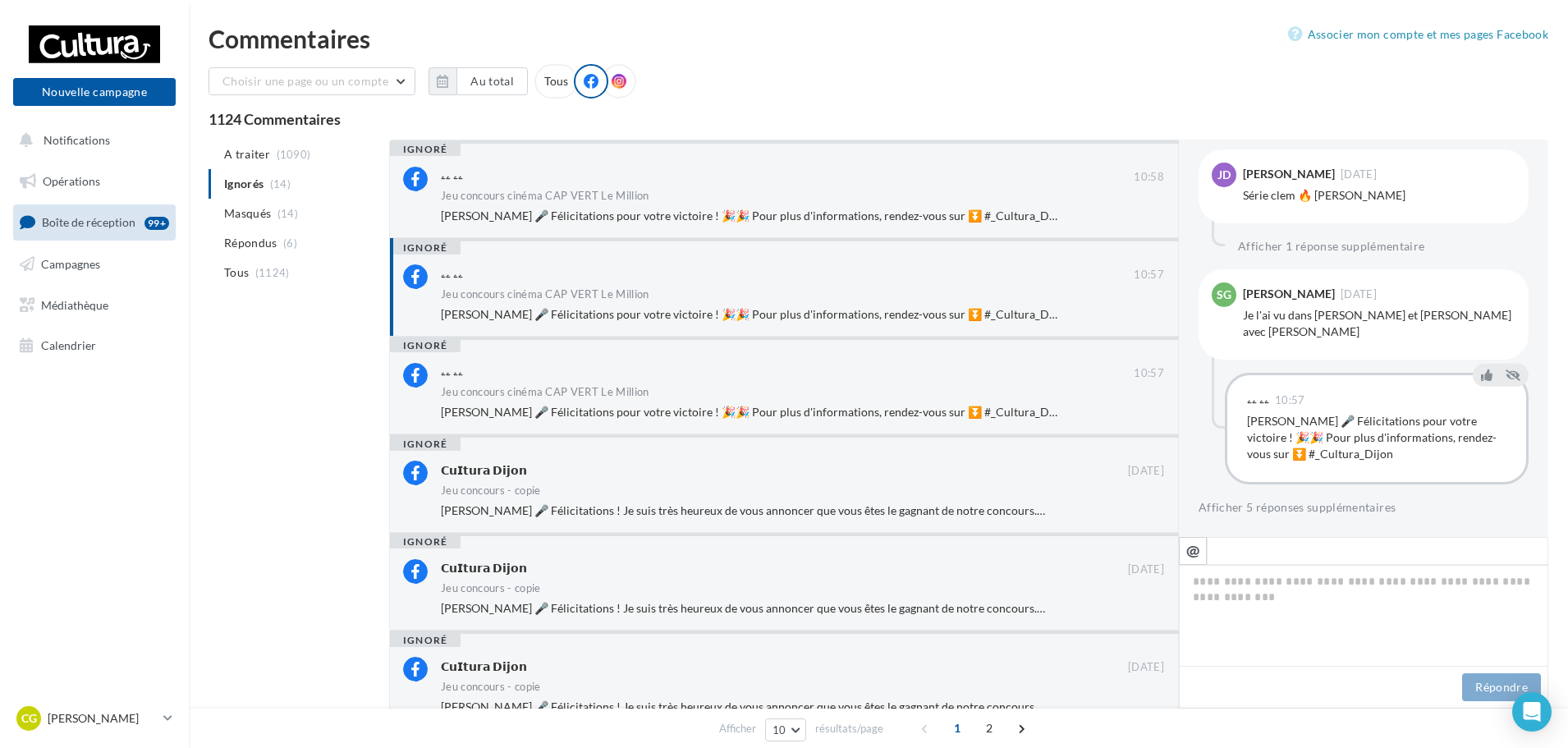
click at [1515, 378] on div at bounding box center [1501, 376] width 49 height 23
click at [1511, 378] on icon at bounding box center [1513, 374] width 15 height 11
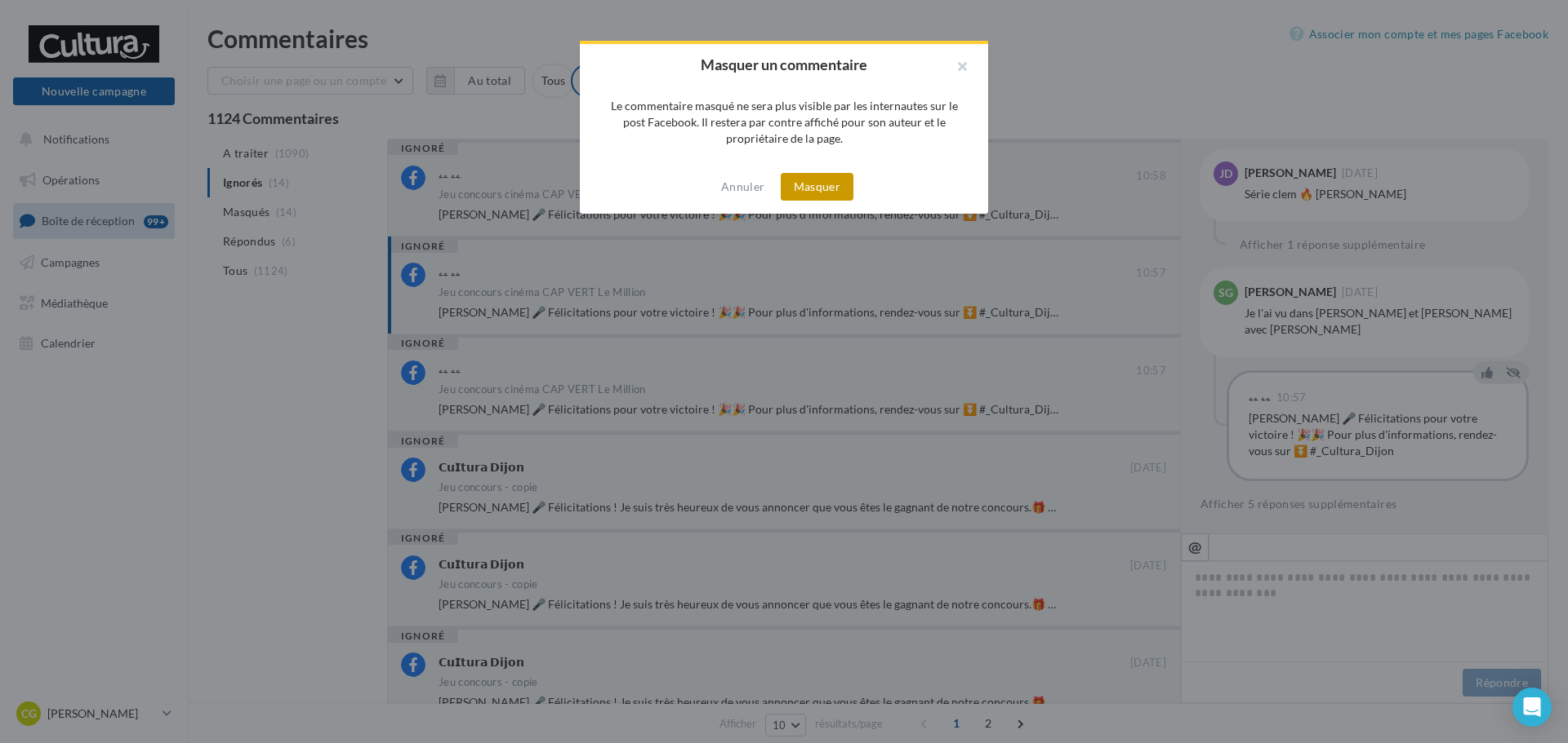
click at [840, 185] on button "Masquer" at bounding box center [817, 187] width 72 height 28
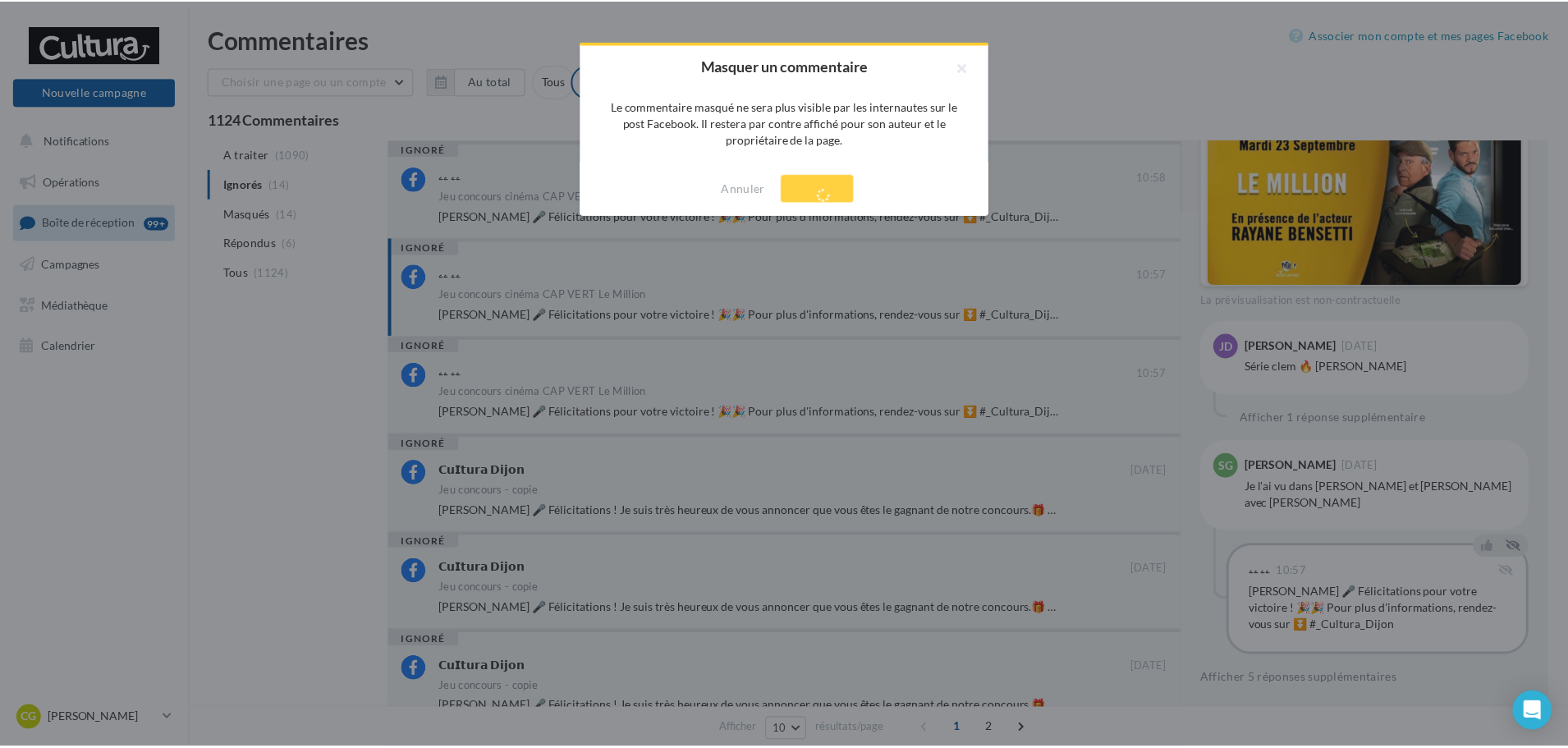
scroll to position [498, 0]
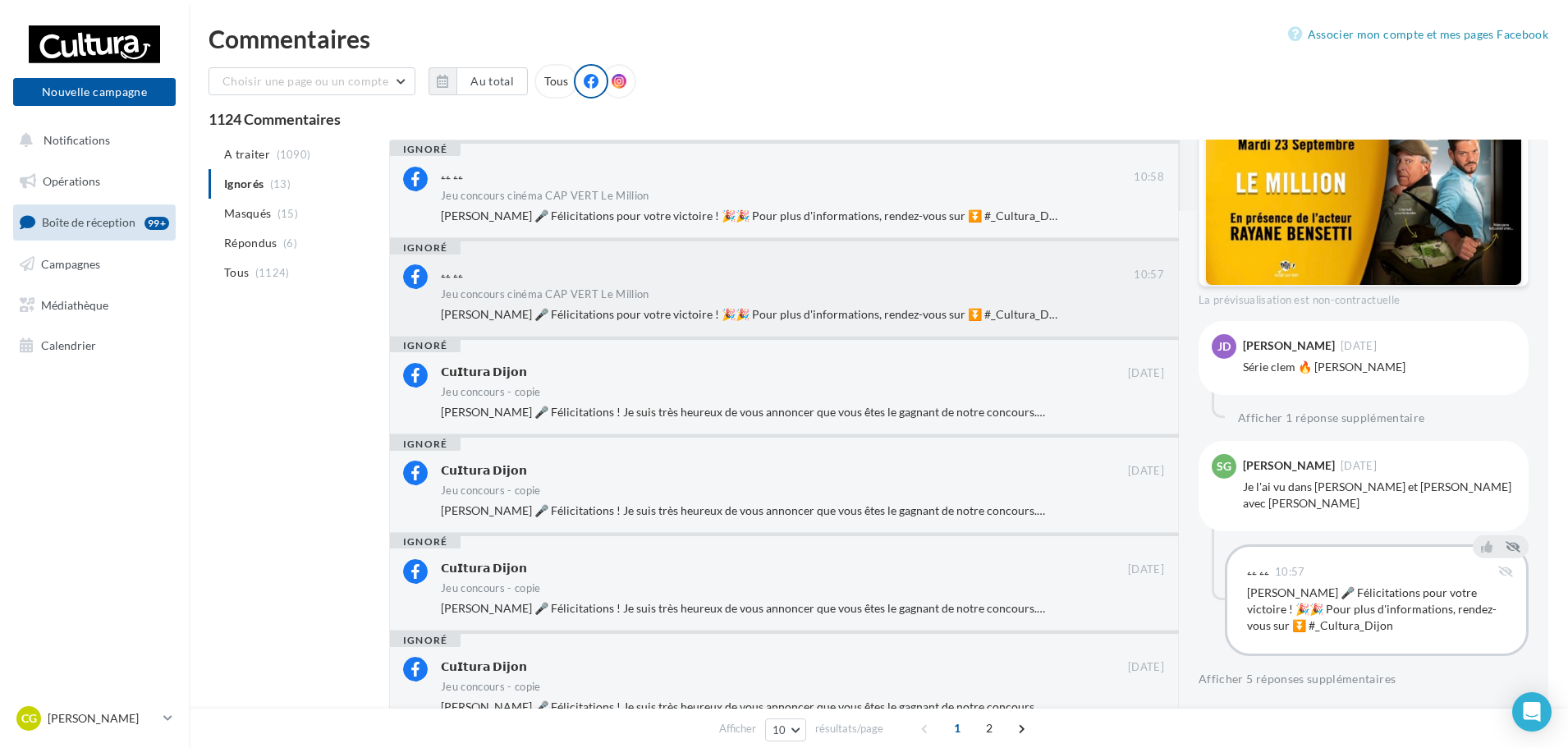
click at [796, 307] on span "Jimmy Dubuisson 🎤 Félicitations pour votre victoire ! 🎉🎉 Pour plus d'informatio…" at bounding box center [755, 314] width 628 height 14
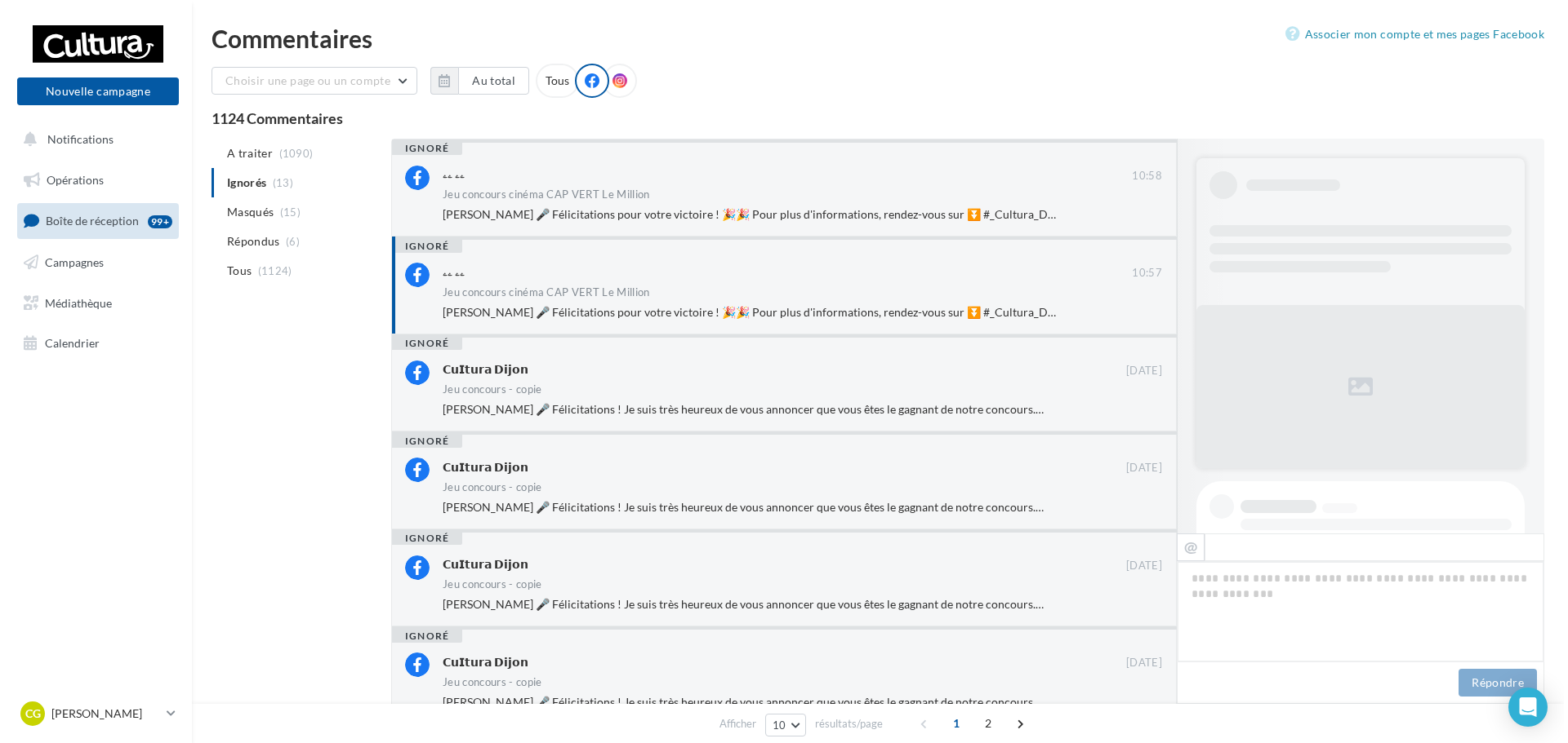
scroll to position [530, 0]
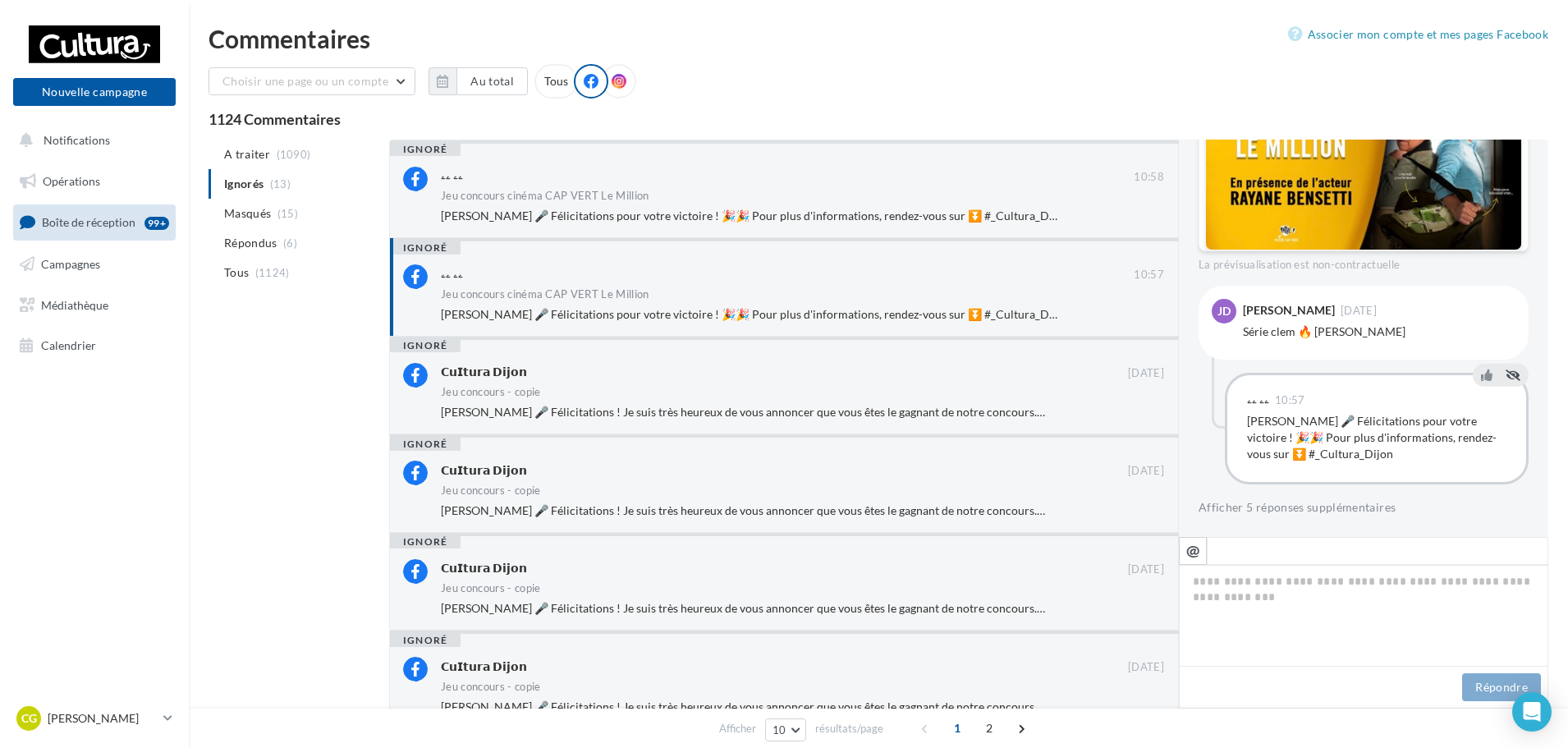
click at [1515, 373] on div at bounding box center [1501, 376] width 49 height 23
click at [1508, 371] on icon at bounding box center [1513, 374] width 15 height 11
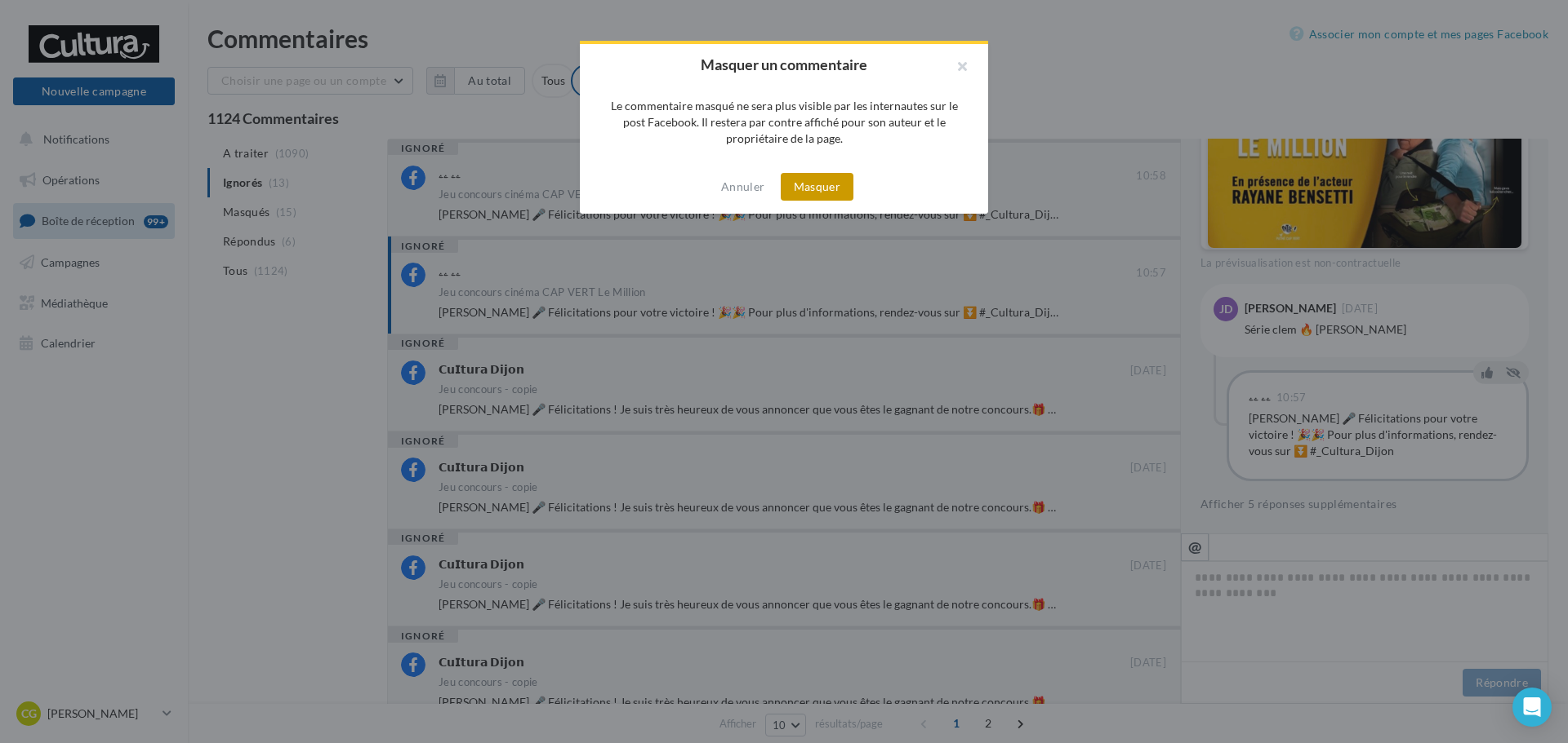
click at [806, 200] on button "Masquer" at bounding box center [817, 187] width 72 height 28
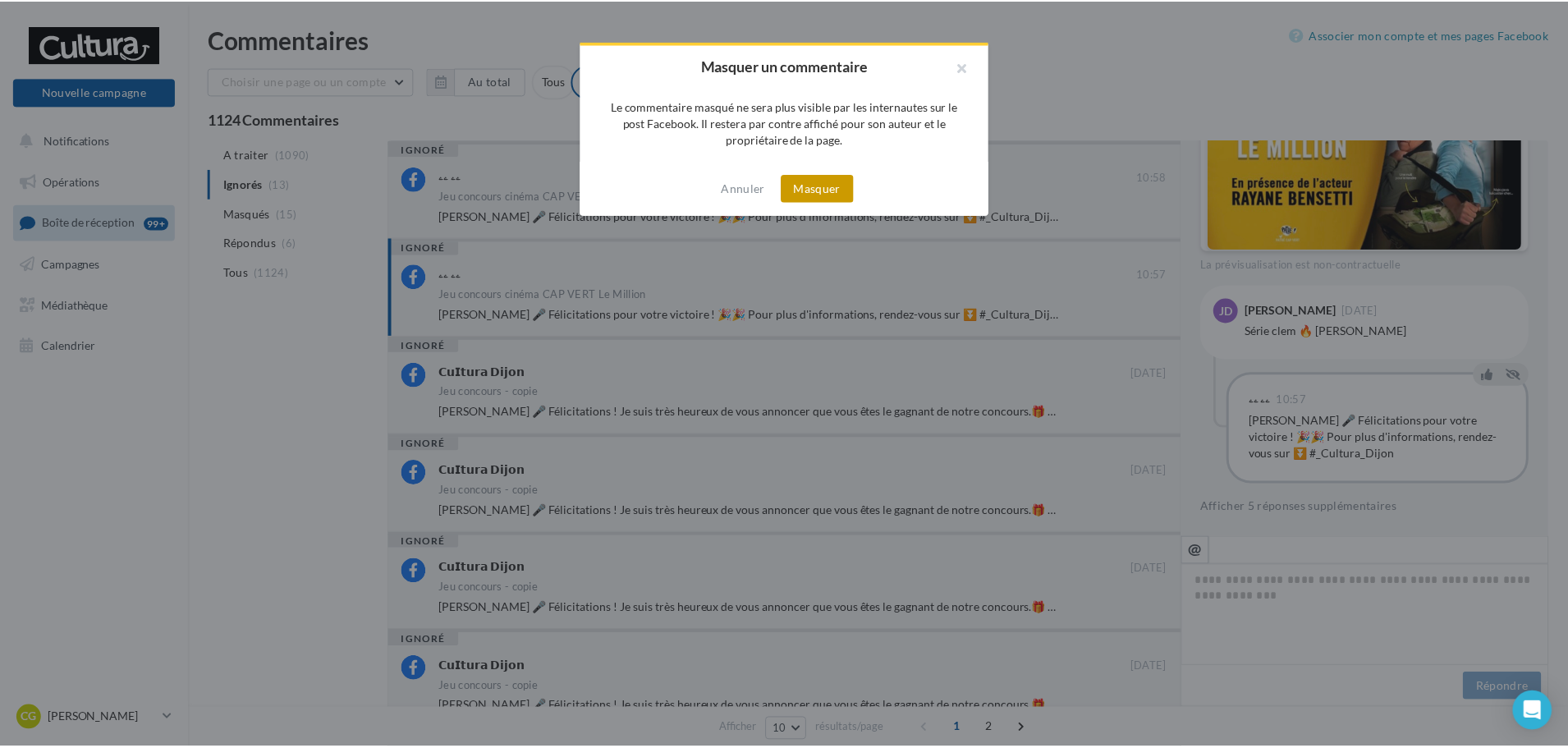
scroll to position [361, 0]
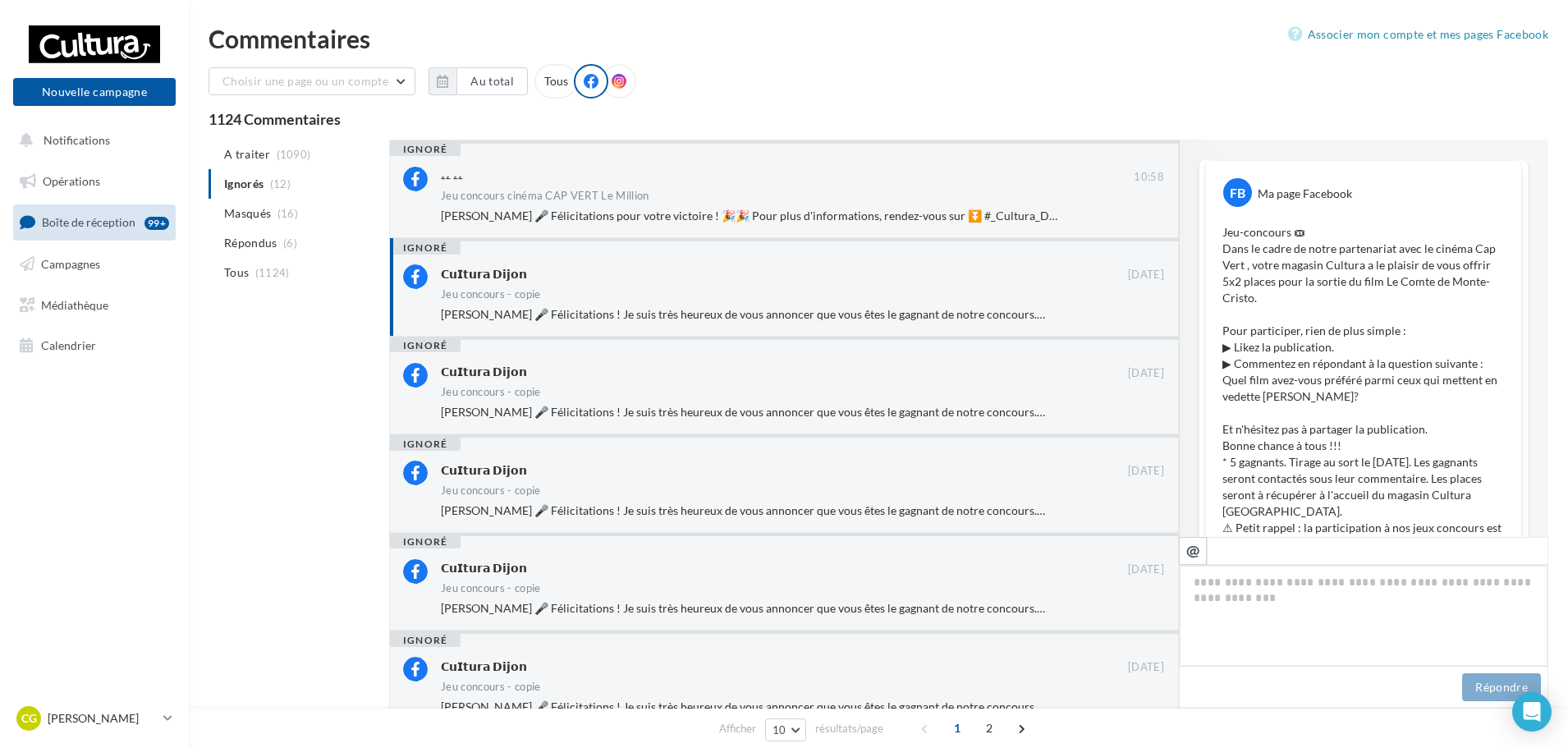
scroll to position [1279, 0]
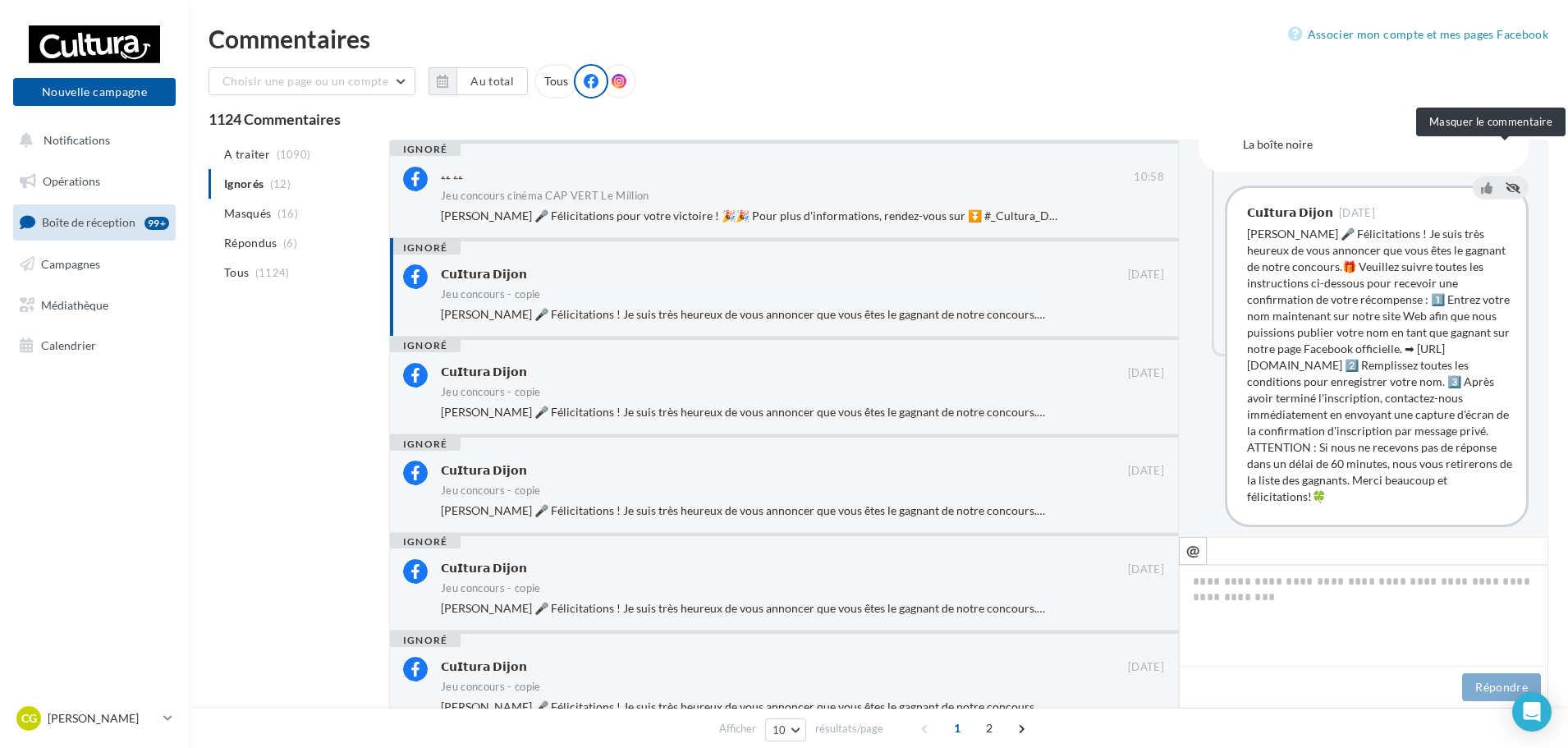
click at [1509, 182] on icon at bounding box center [1513, 187] width 15 height 11
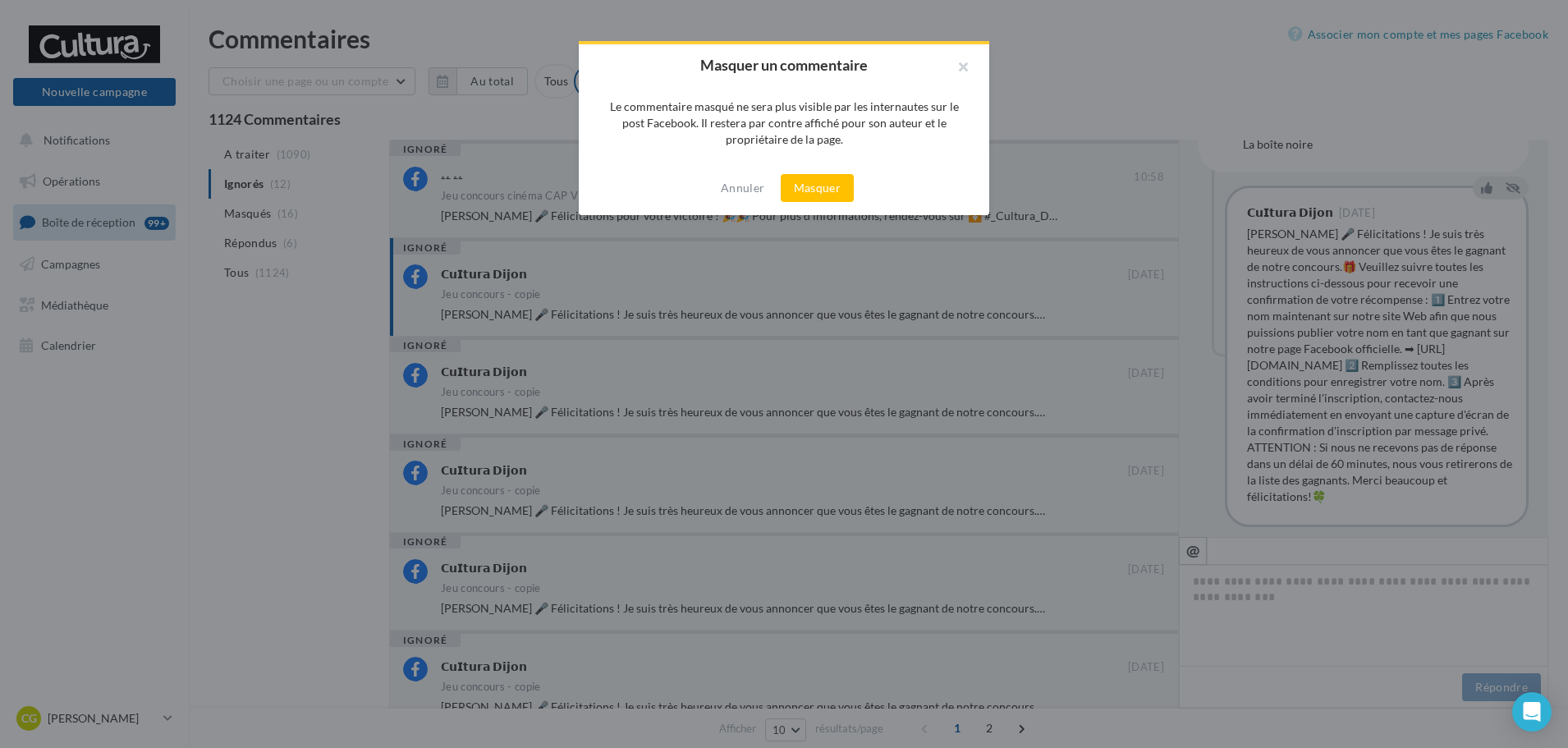
click at [1400, 108] on div at bounding box center [784, 374] width 1568 height 748
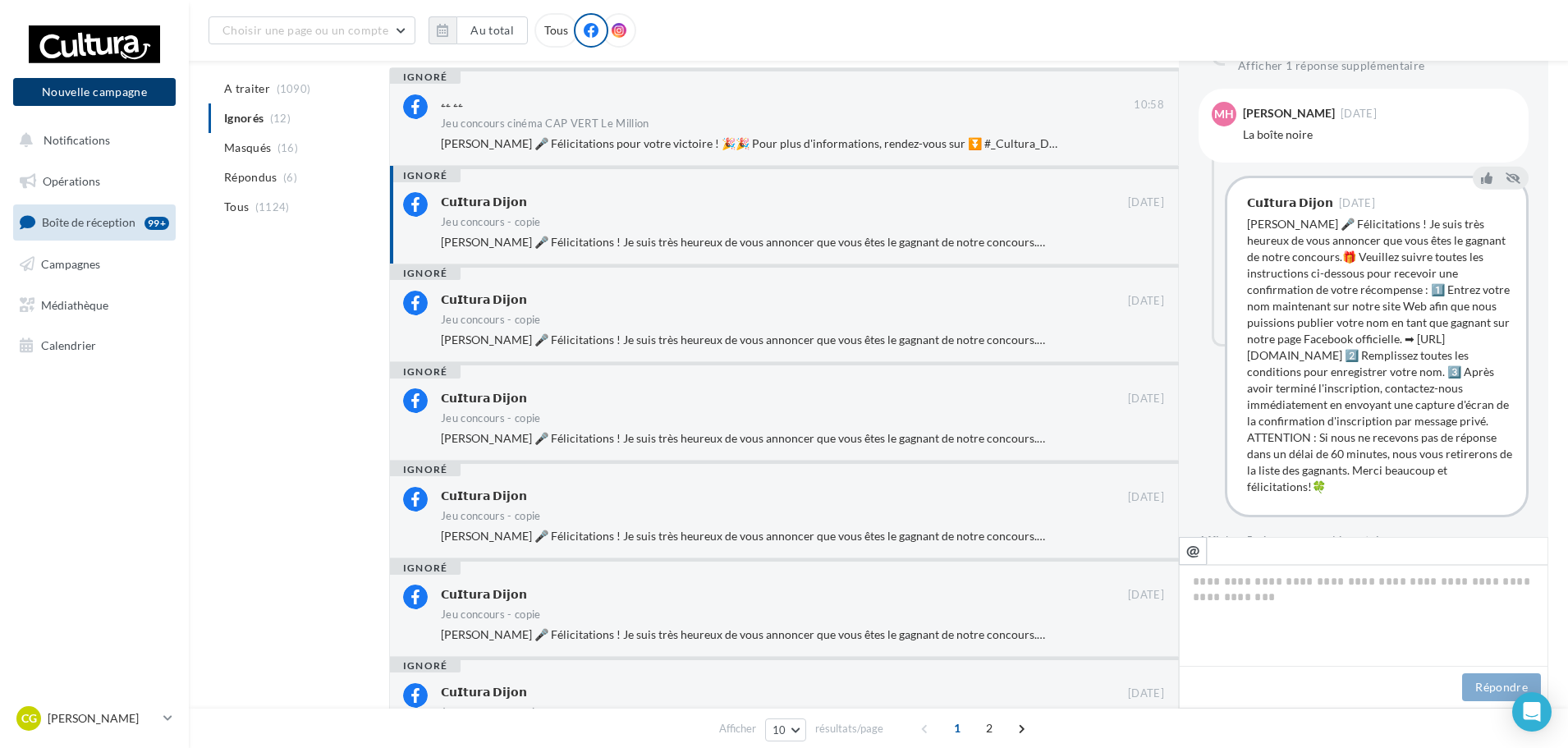
scroll to position [82, 0]
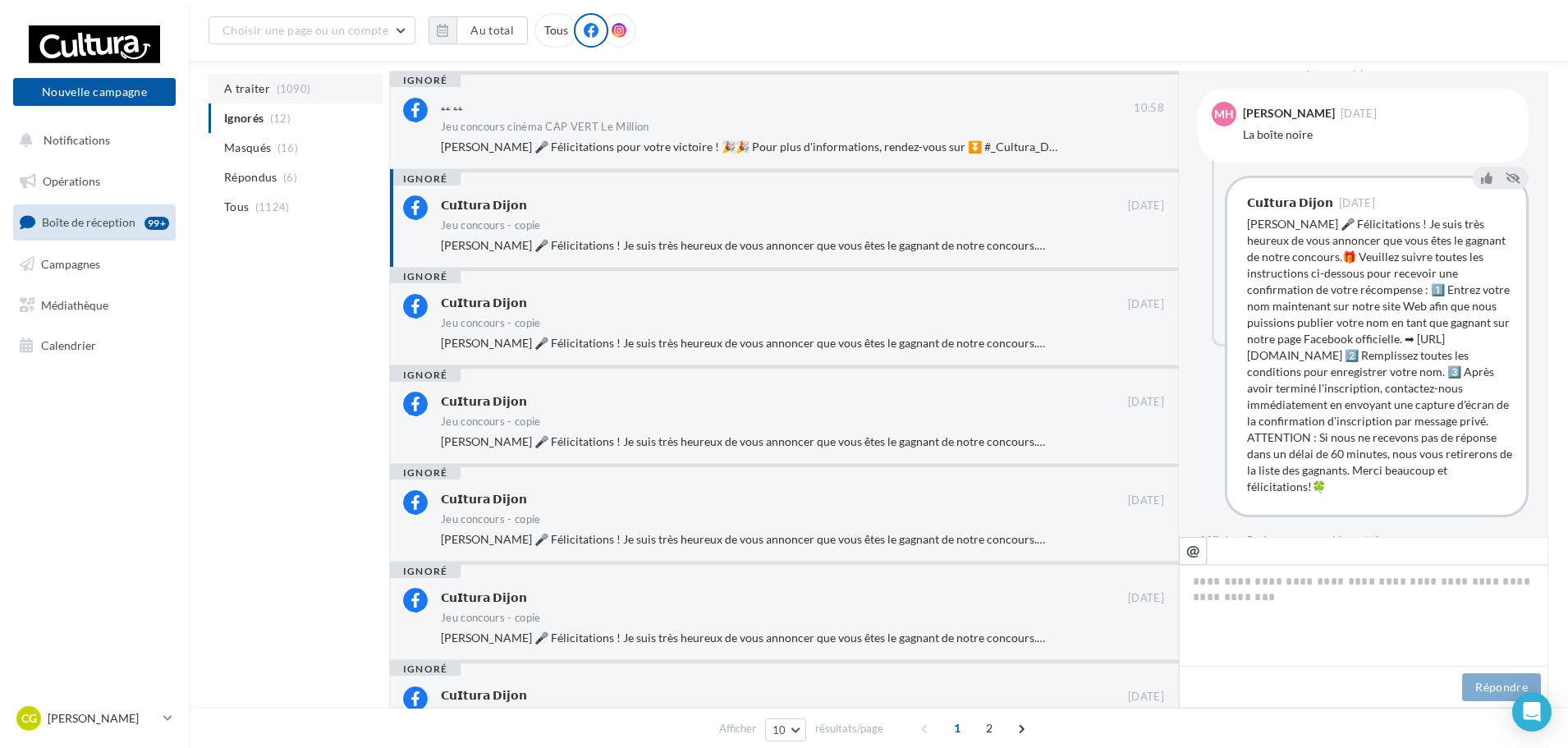
click at [253, 95] on span "A traiter" at bounding box center [247, 89] width 46 height 17
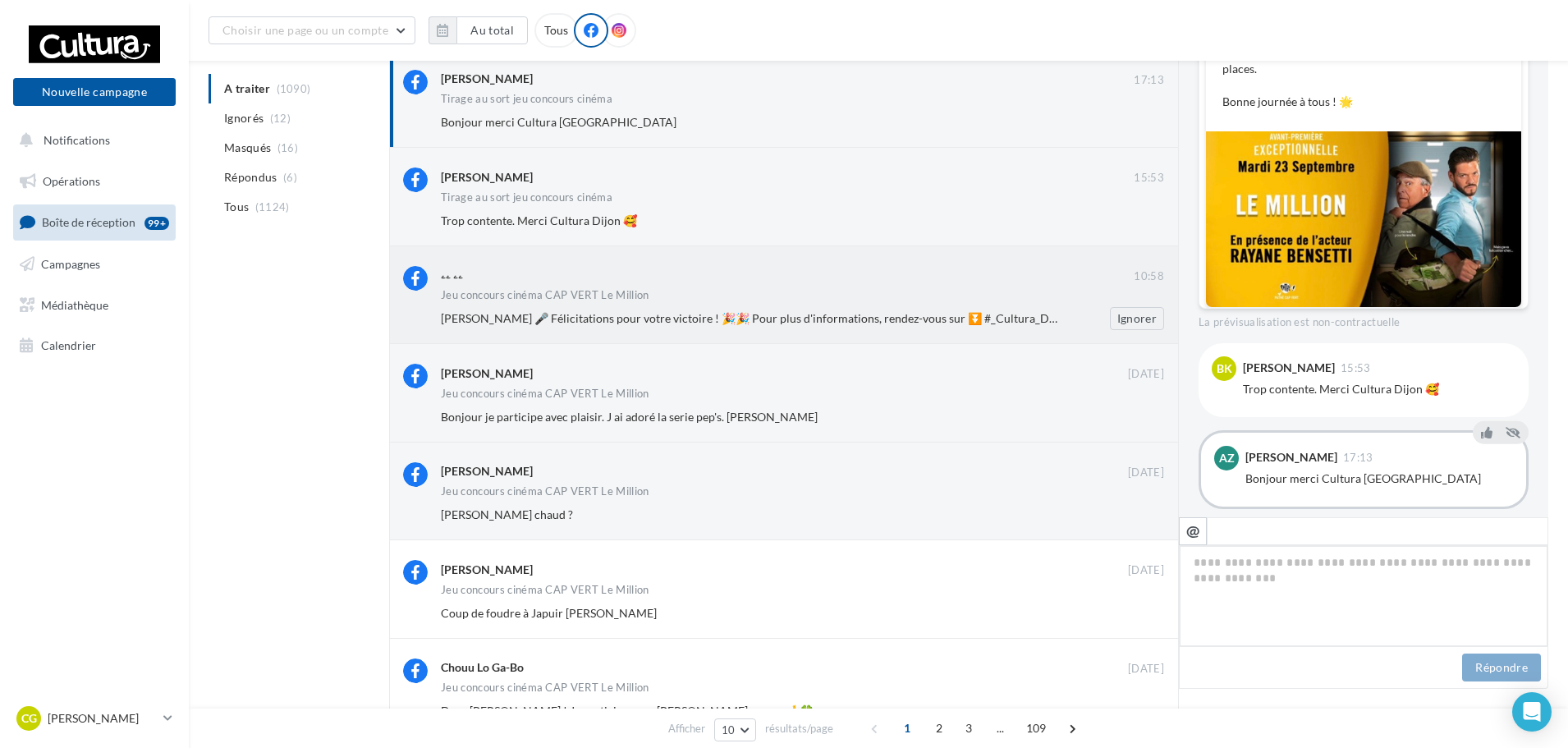
scroll to position [165, 0]
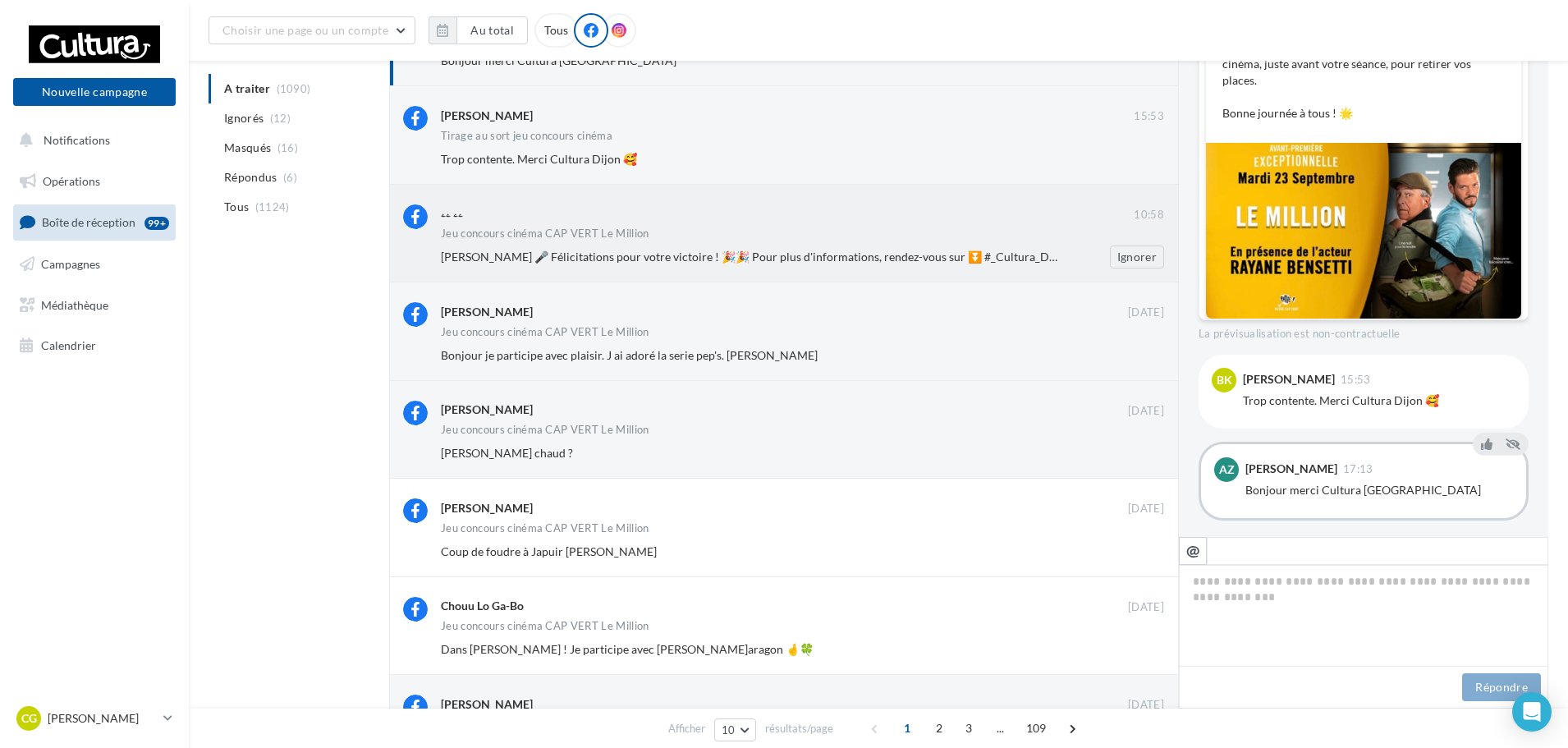
click at [864, 264] on span "Asma Zeboudj 🎤 Félicitations pour votre victoire ! 🎉🎉 Pour plus d'informations,…" at bounding box center [755, 257] width 628 height 14
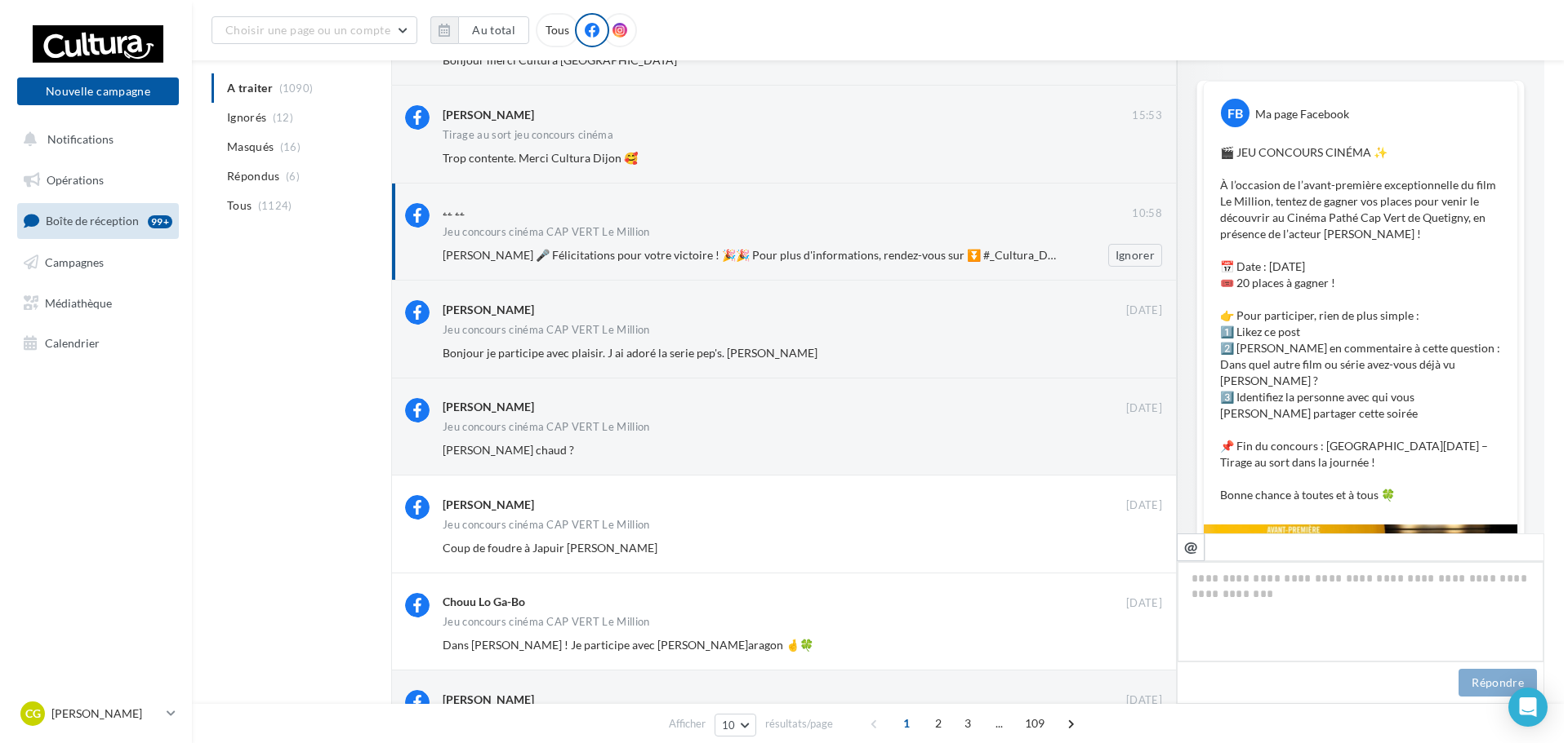
scroll to position [722, 0]
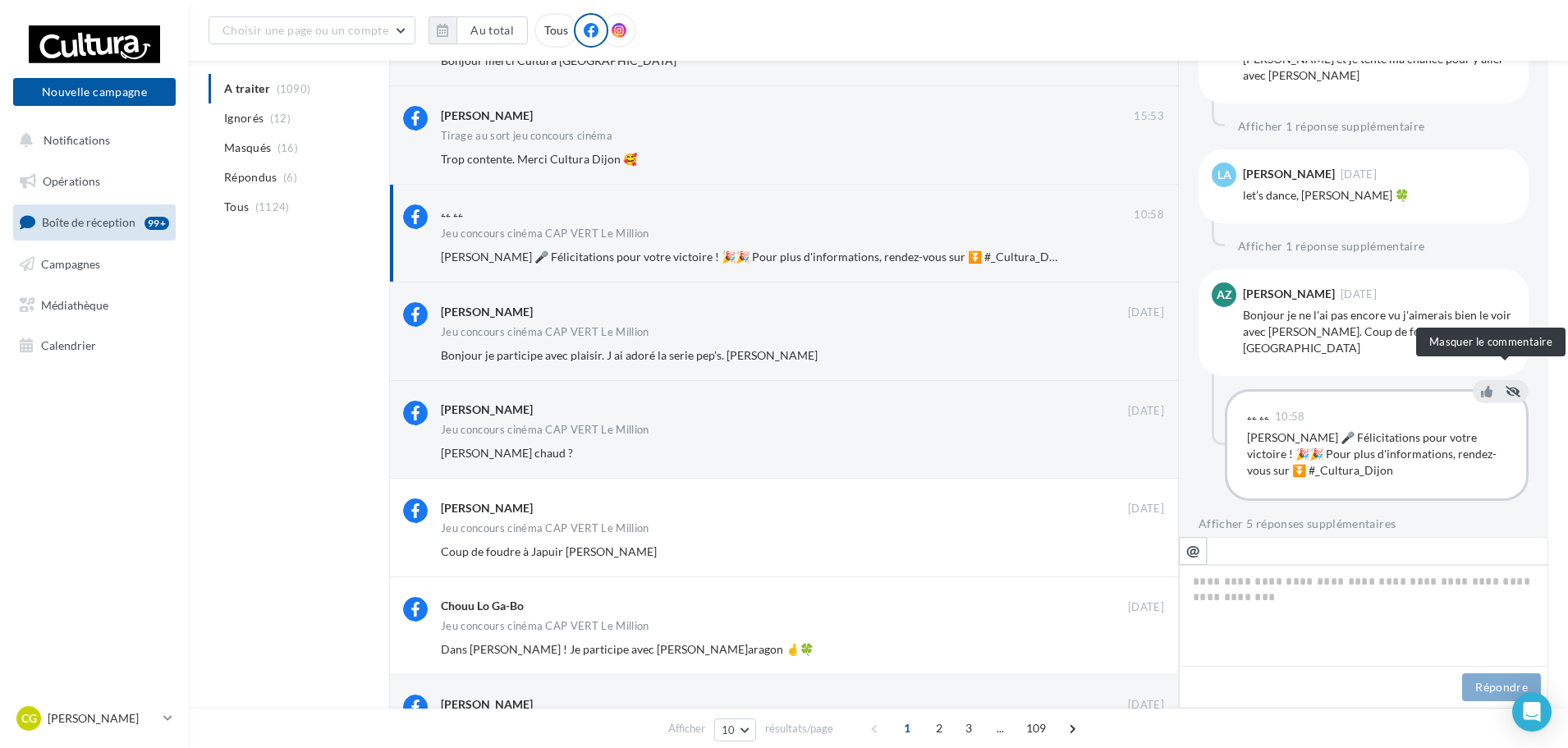
click at [1506, 385] on icon at bounding box center [1513, 390] width 15 height 11
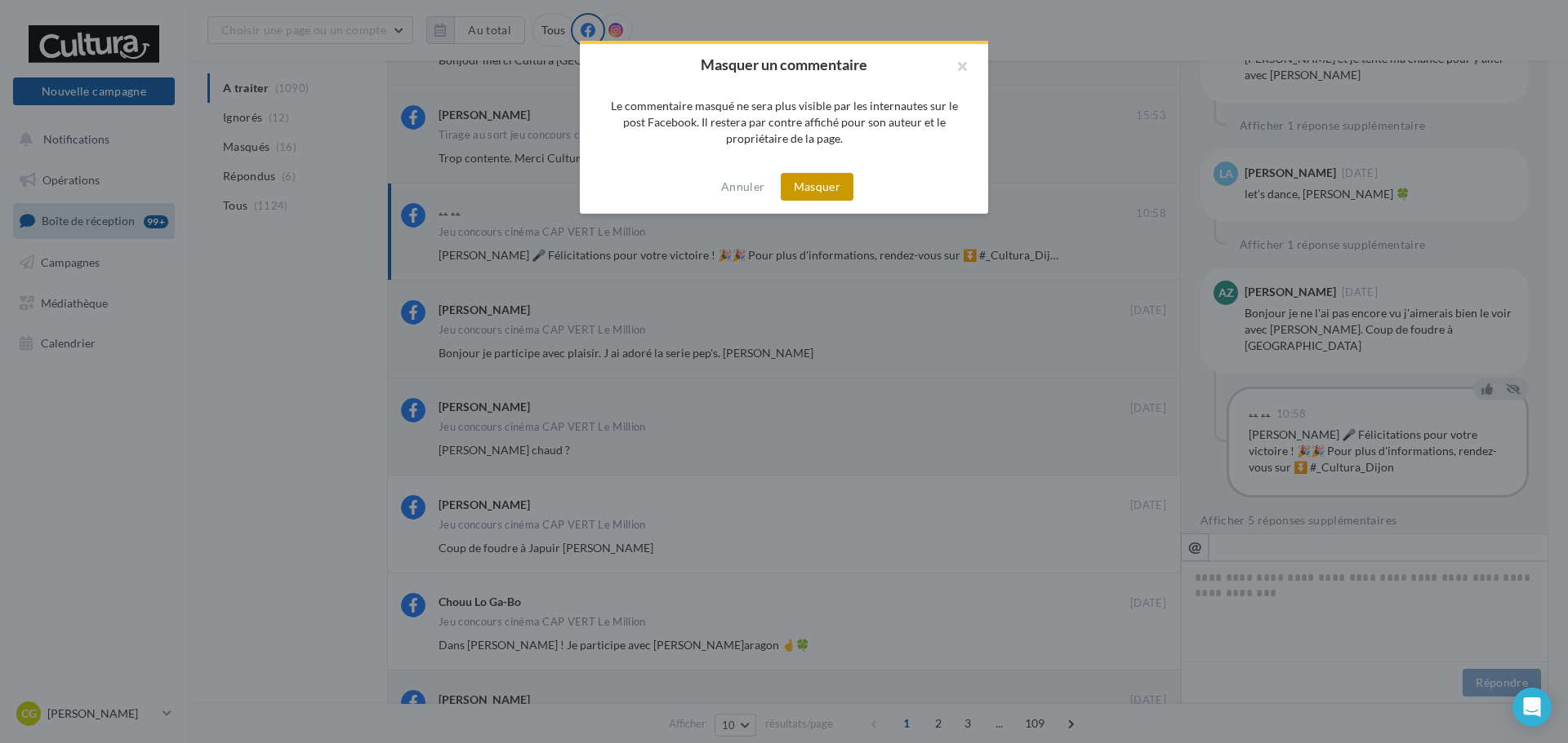
click at [807, 187] on button "Masquer" at bounding box center [817, 187] width 72 height 28
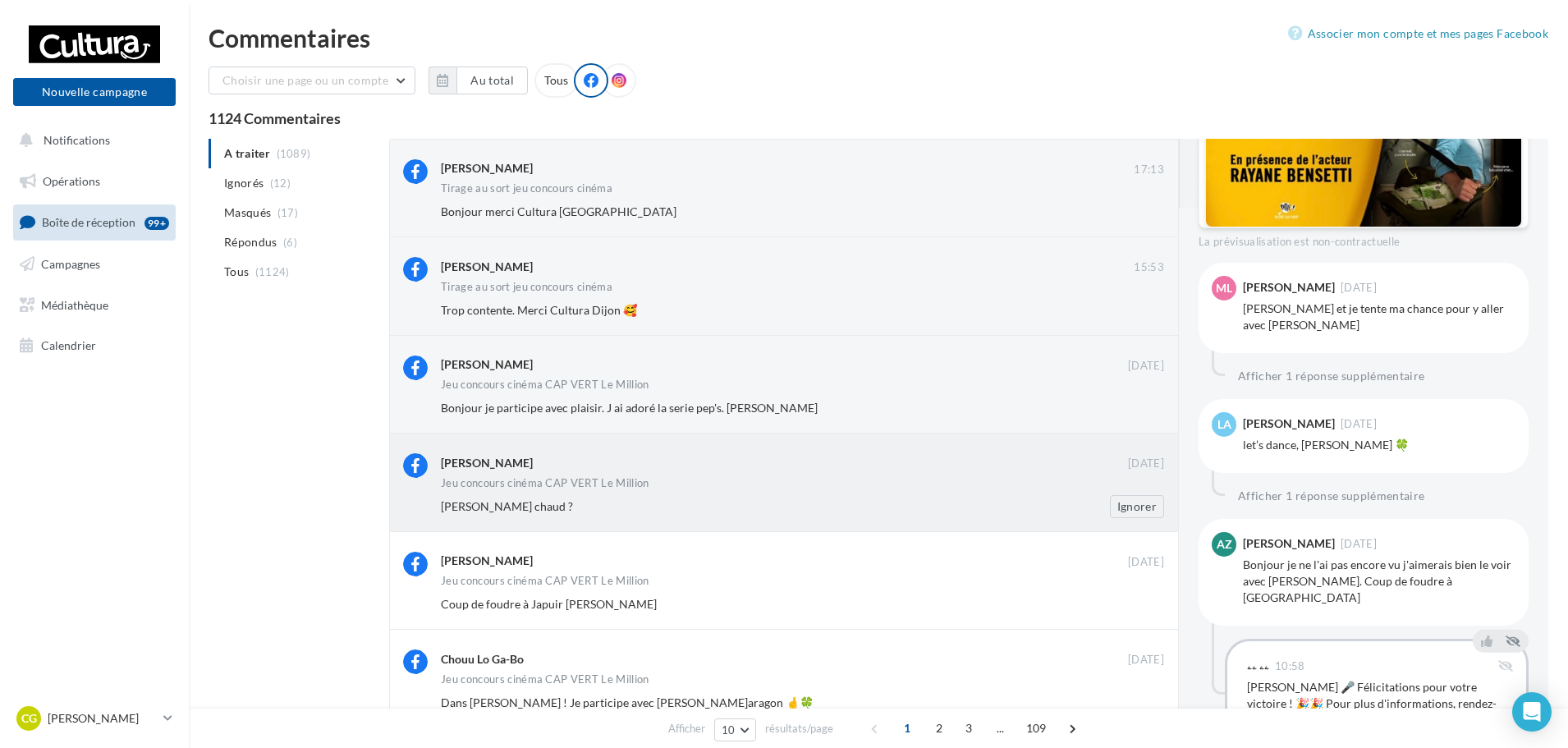
scroll to position [165, 0]
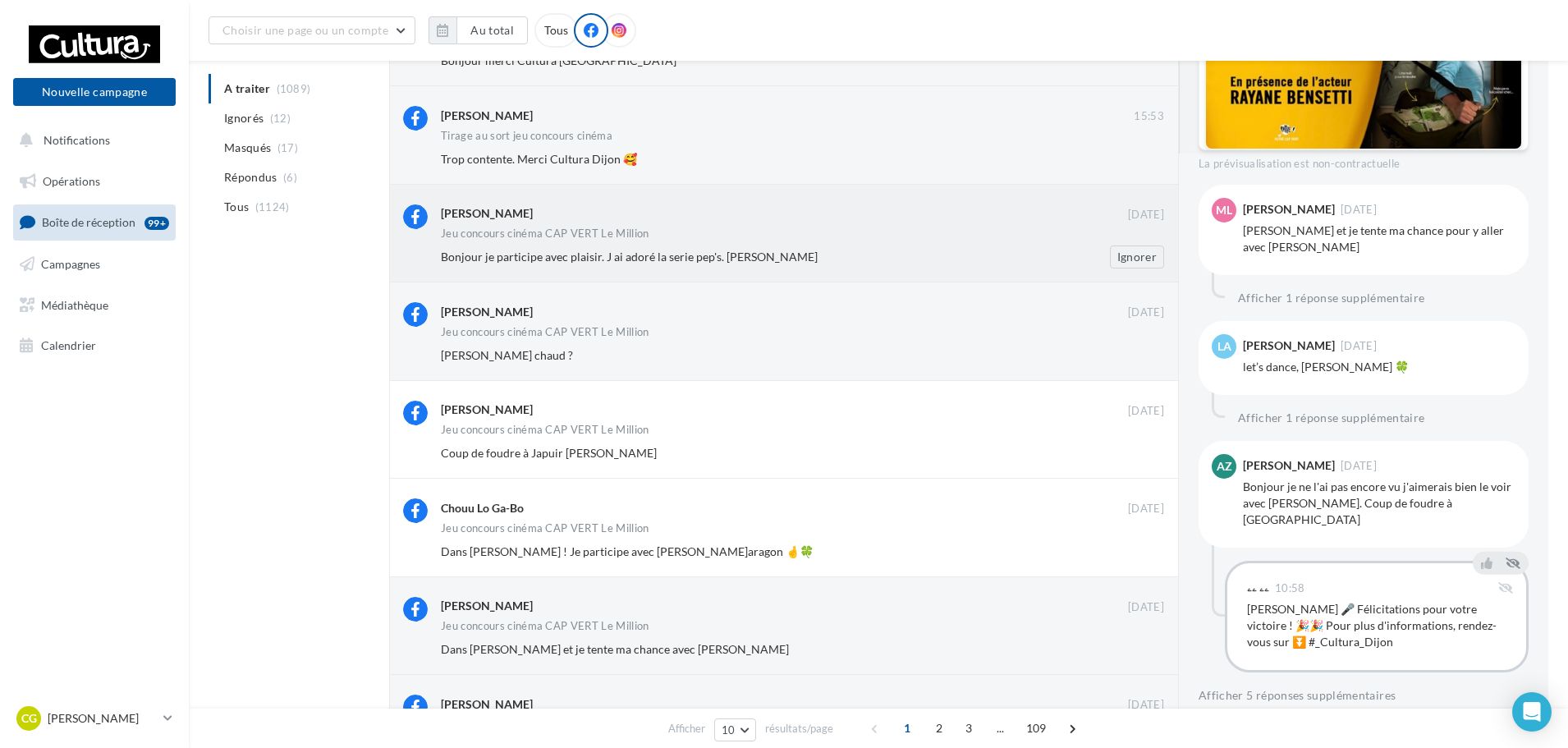
click at [990, 244] on div "Coralie Ribaut 21 sept. Jeu concours cinéma CAP VERT Le Million Bonjour je part…" at bounding box center [802, 236] width 723 height 64
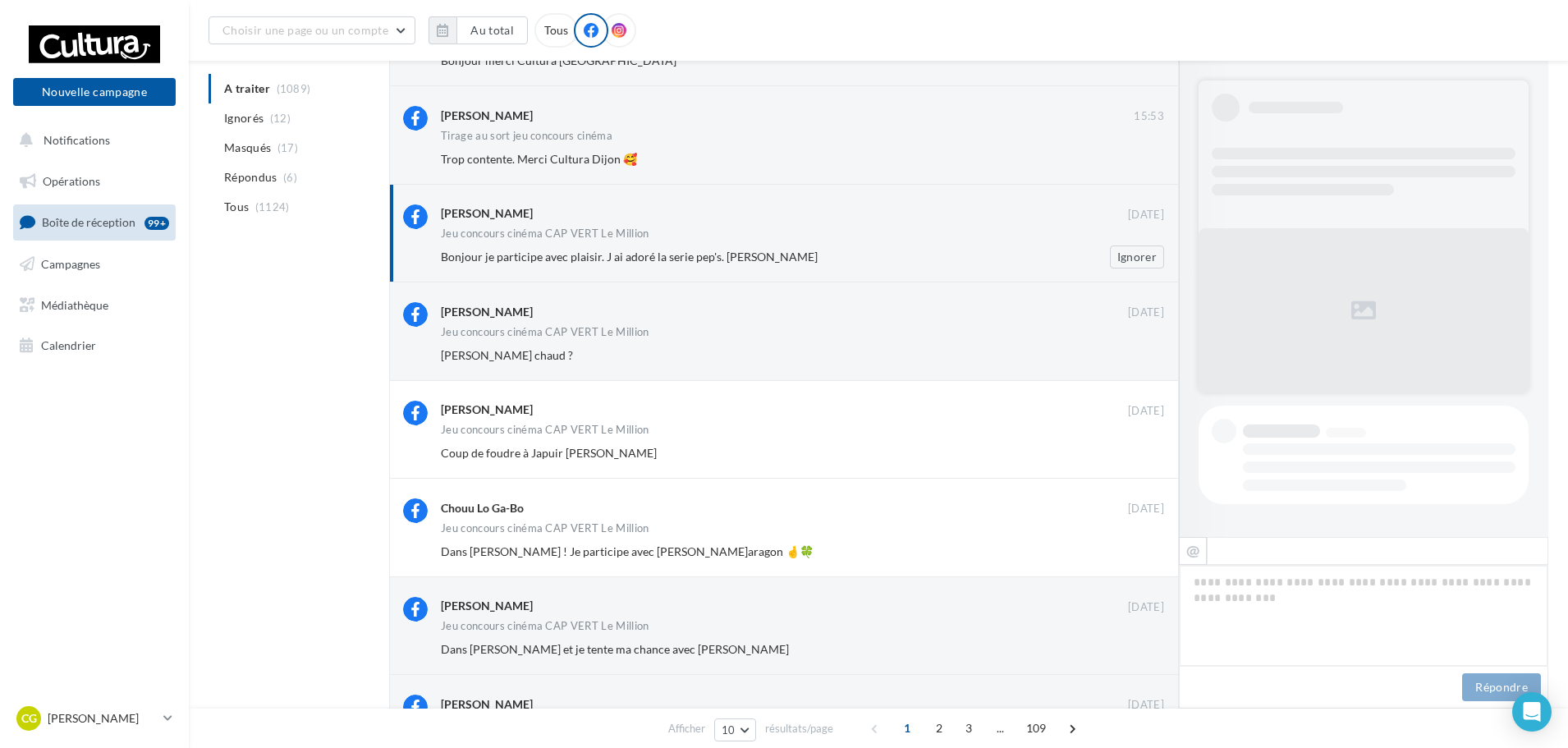
scroll to position [710, 0]
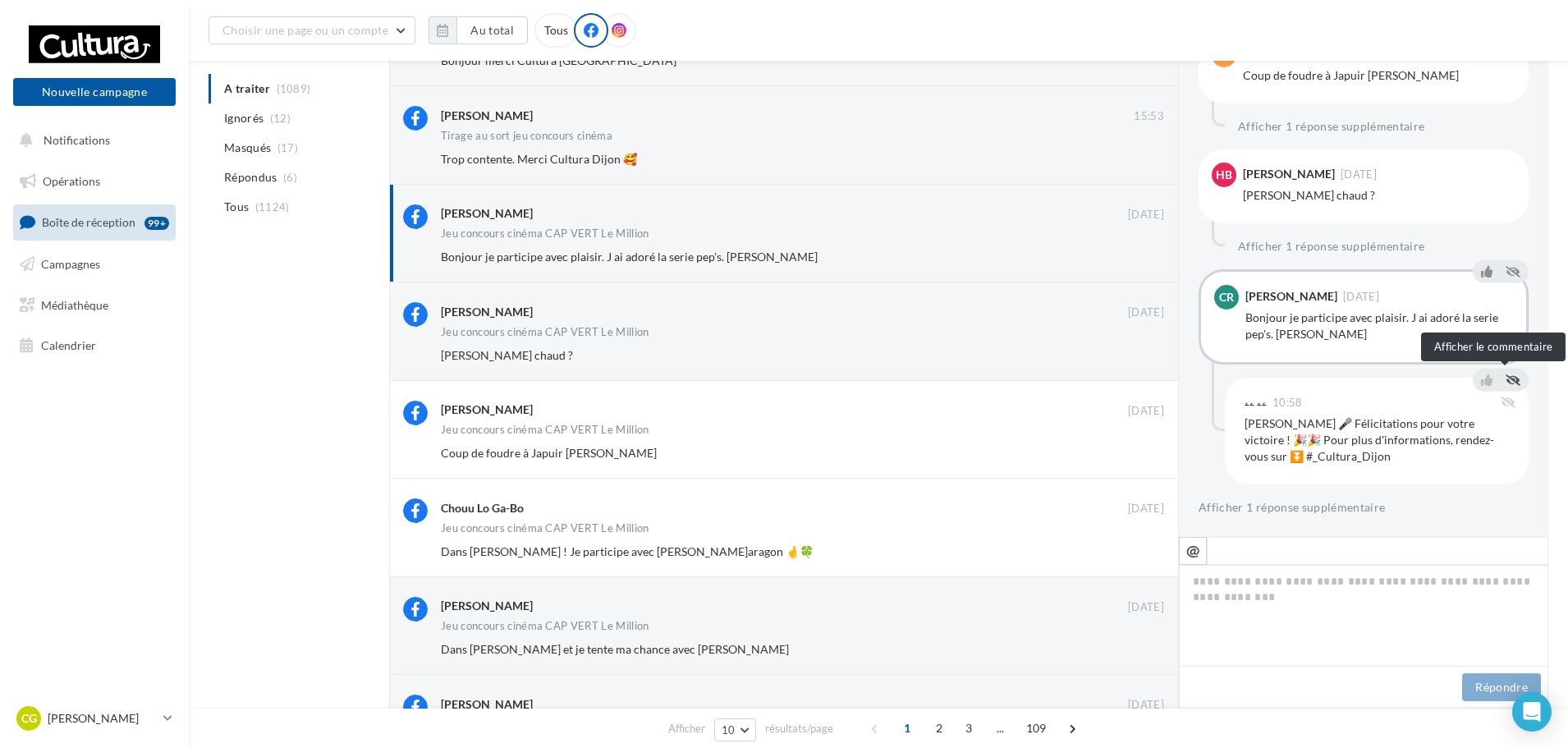
click at [1508, 379] on icon at bounding box center [1513, 379] width 15 height 11
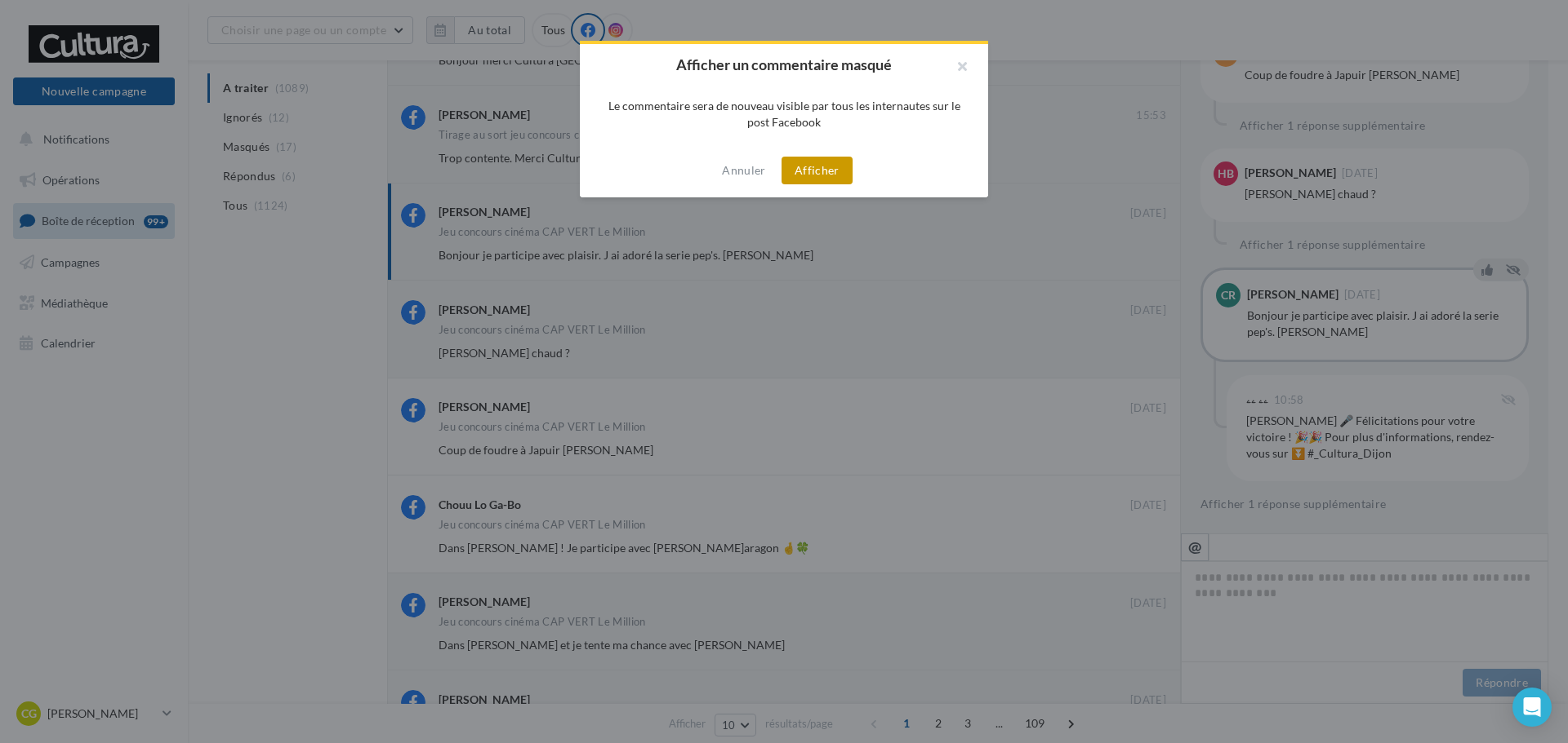
click at [807, 174] on button "Afficher" at bounding box center [818, 171] width 71 height 28
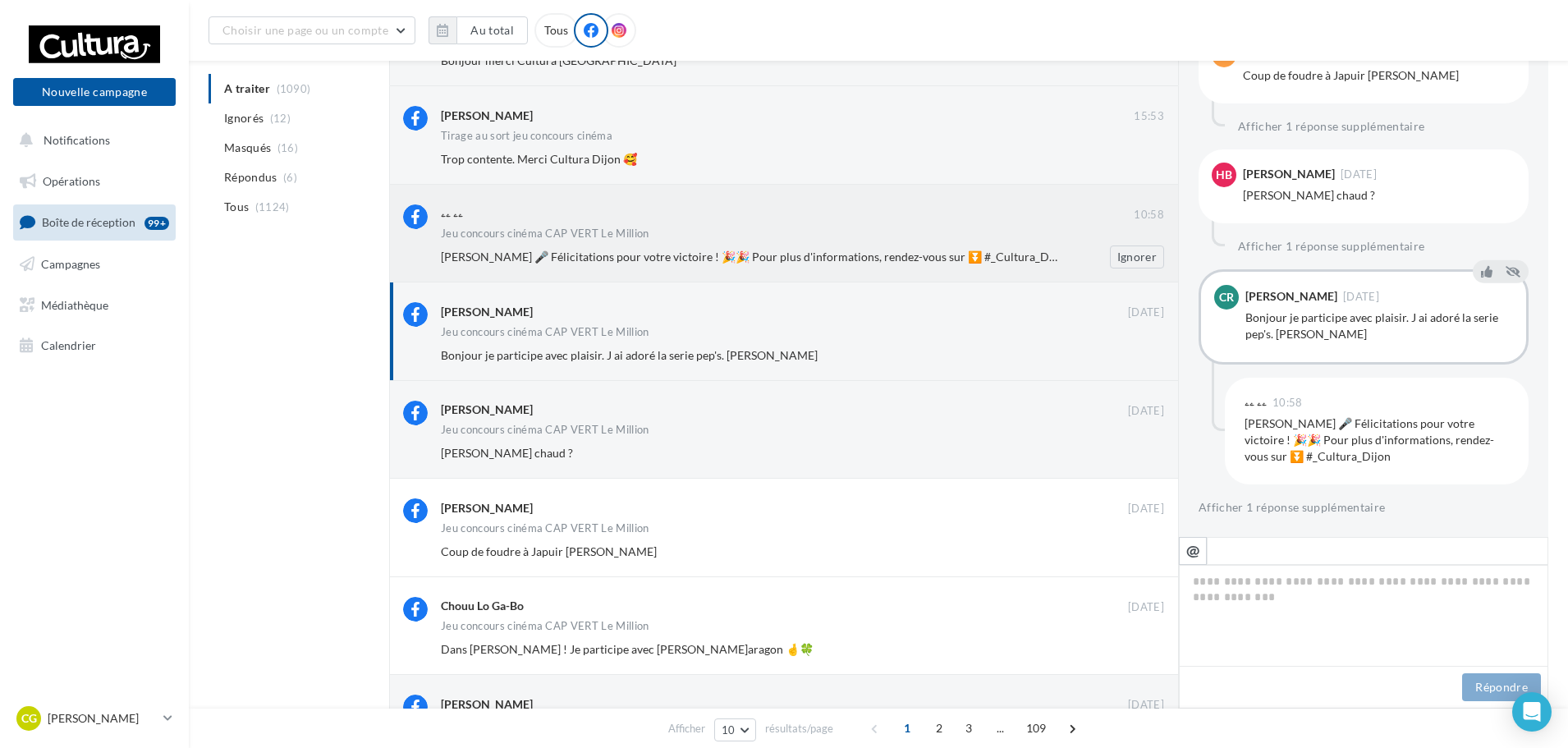
click at [845, 228] on div "Jeu concours cinéma CAP VERT Le Million" at bounding box center [802, 235] width 723 height 14
click at [882, 357] on div "Bonjour je participe avec plaisir. J ai adoré la serie pep's. Valevan Knps" at bounding box center [749, 355] width 617 height 17
click at [1506, 382] on icon at bounding box center [1513, 379] width 15 height 11
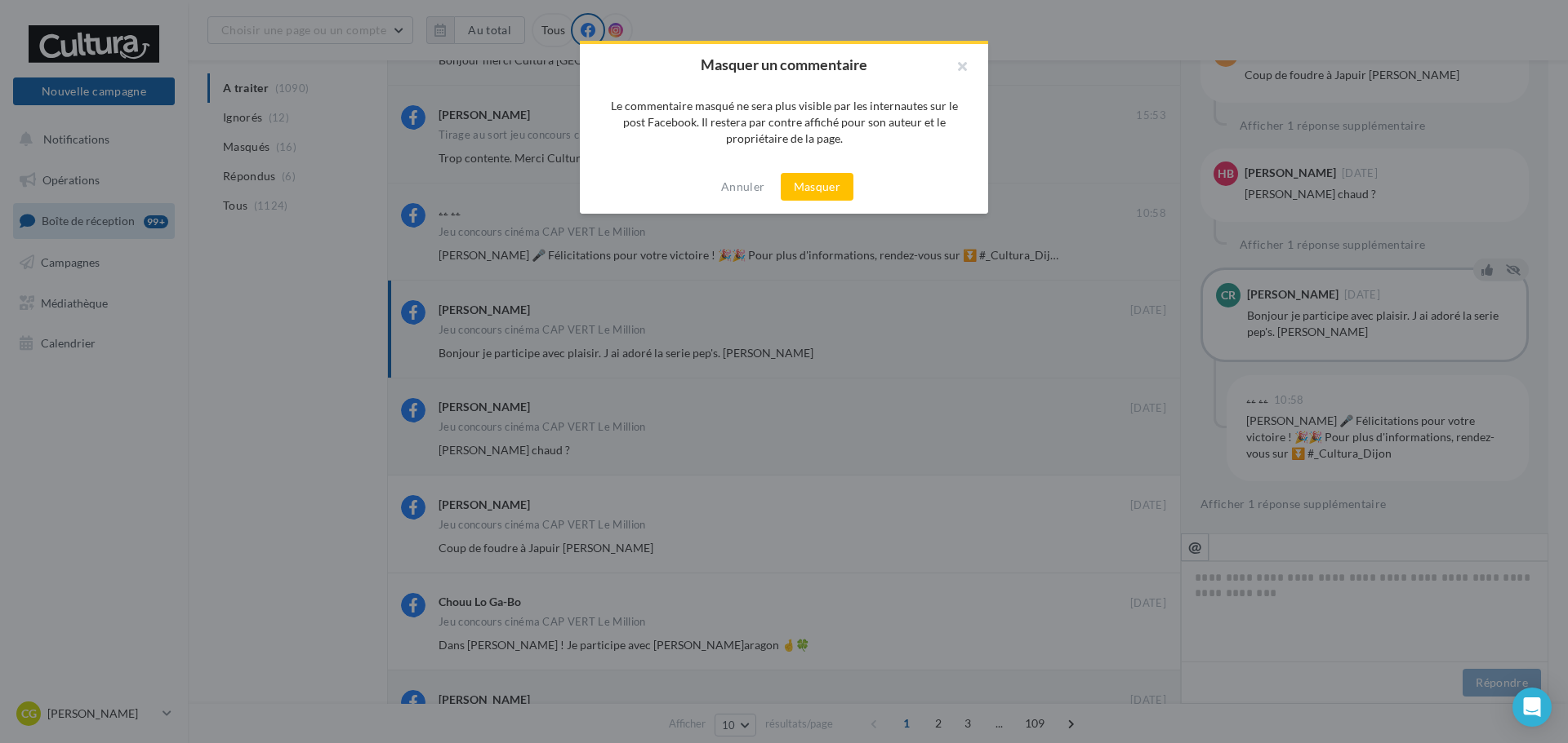
click at [855, 196] on div "Annuler Masquer" at bounding box center [784, 187] width 408 height 54
click at [834, 194] on button "Masquer" at bounding box center [817, 187] width 72 height 28
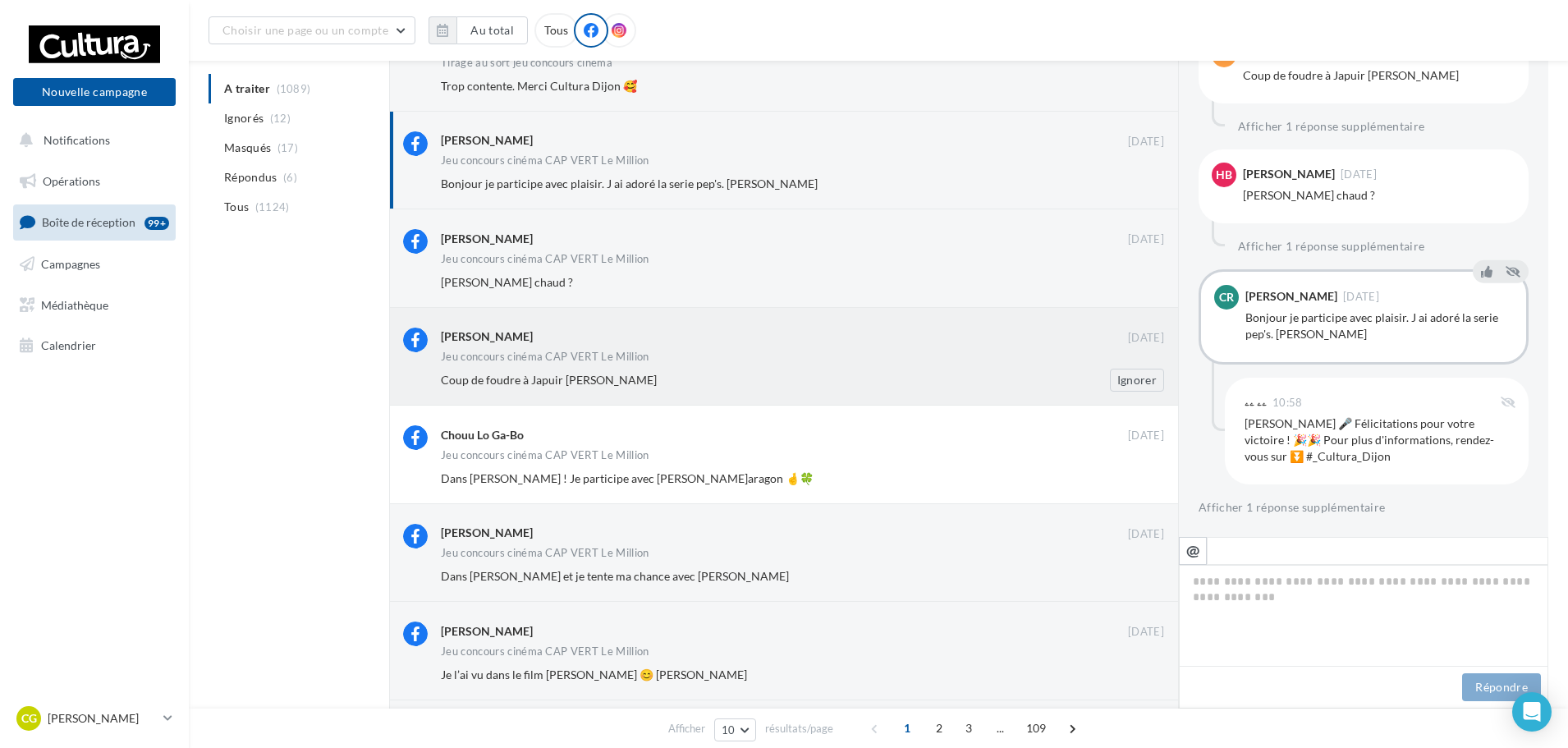
scroll to position [330, 0]
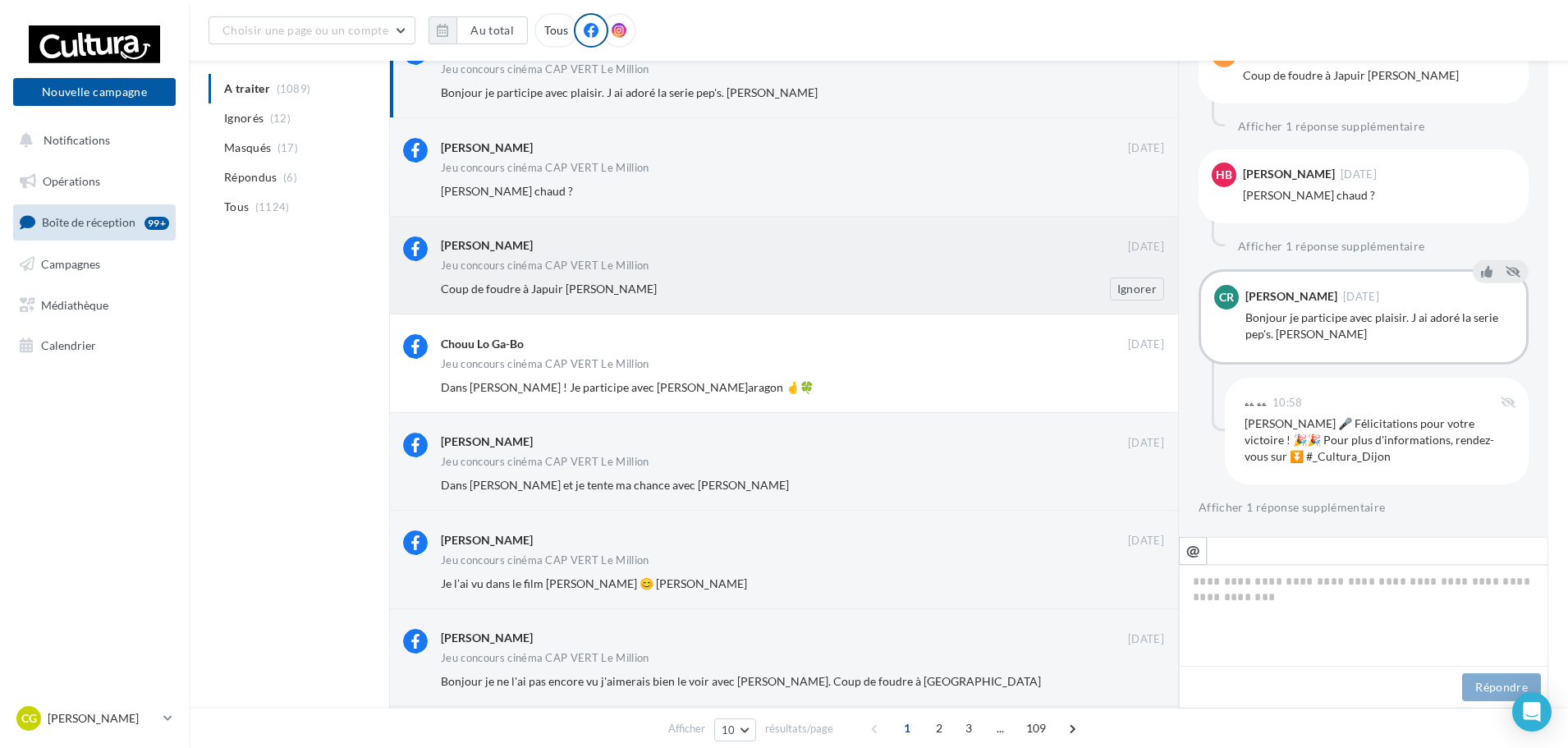
click at [740, 276] on div "Séverine Guy Buzenet 21 sept. Jeu concours cinéma CAP VERT Le Million Coup de f…" at bounding box center [802, 268] width 723 height 64
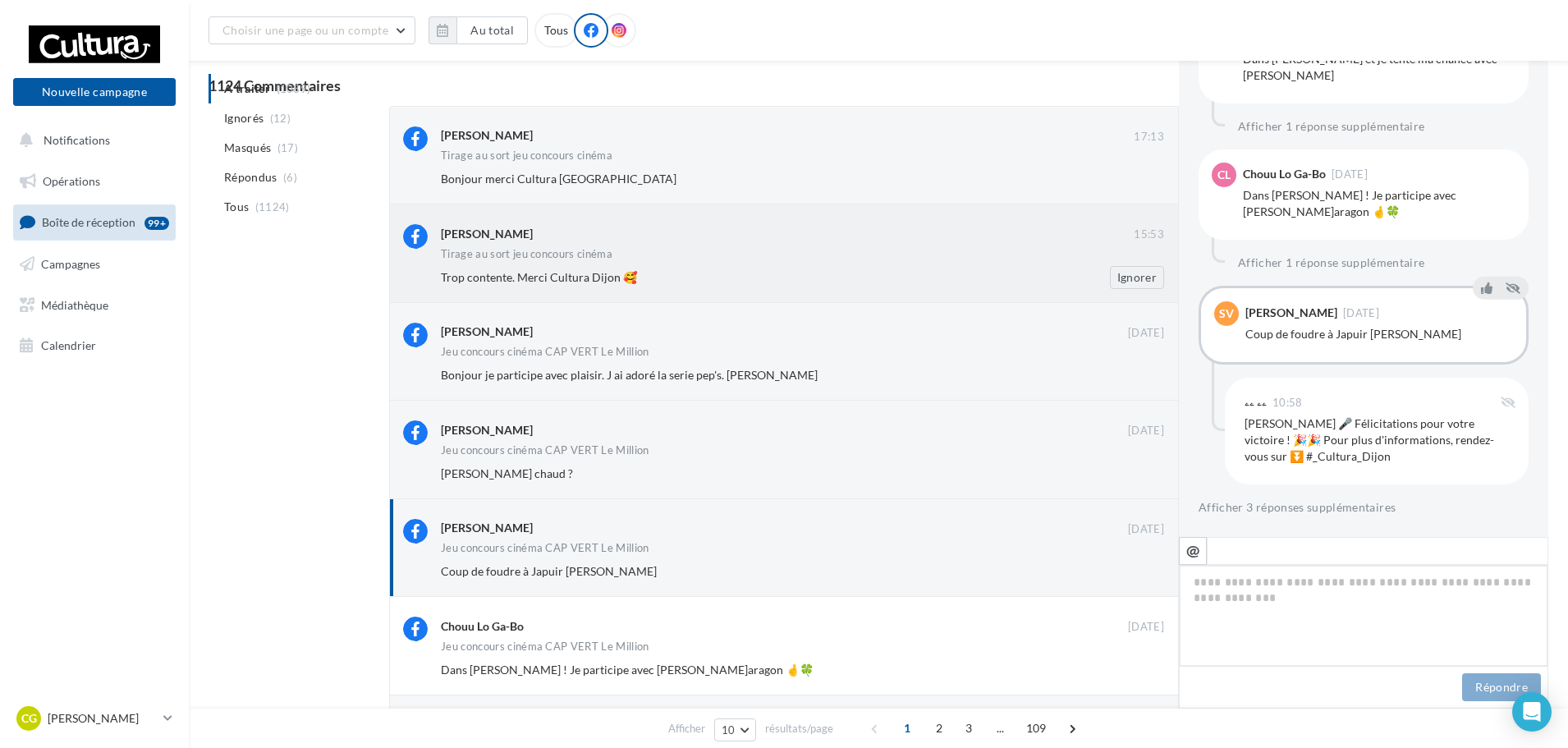
scroll to position [1, 0]
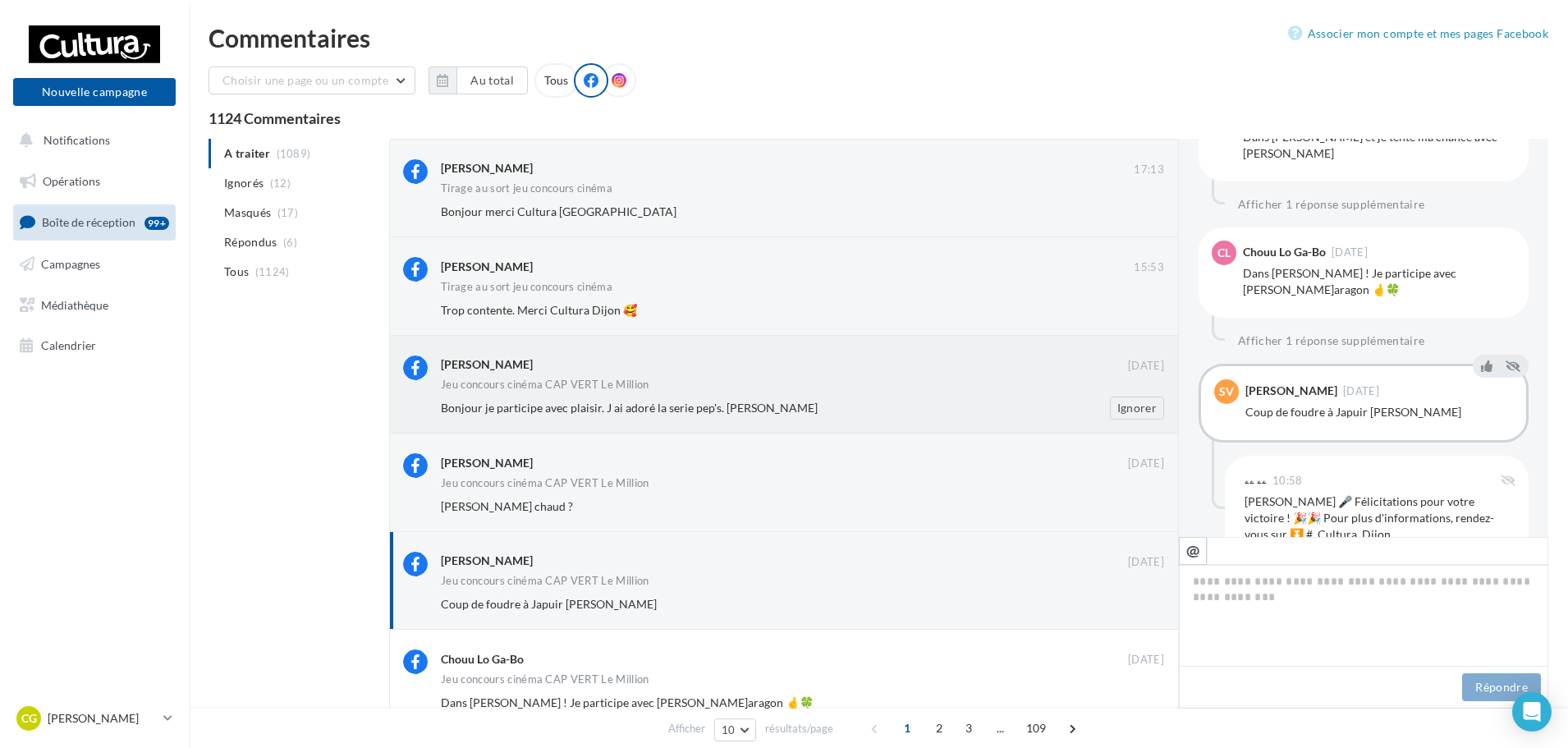
click at [671, 423] on div "Coralie Ribaut 21 sept. Jeu concours cinéma CAP VERT Le Million Bonjour je part…" at bounding box center [784, 384] width 790 height 97
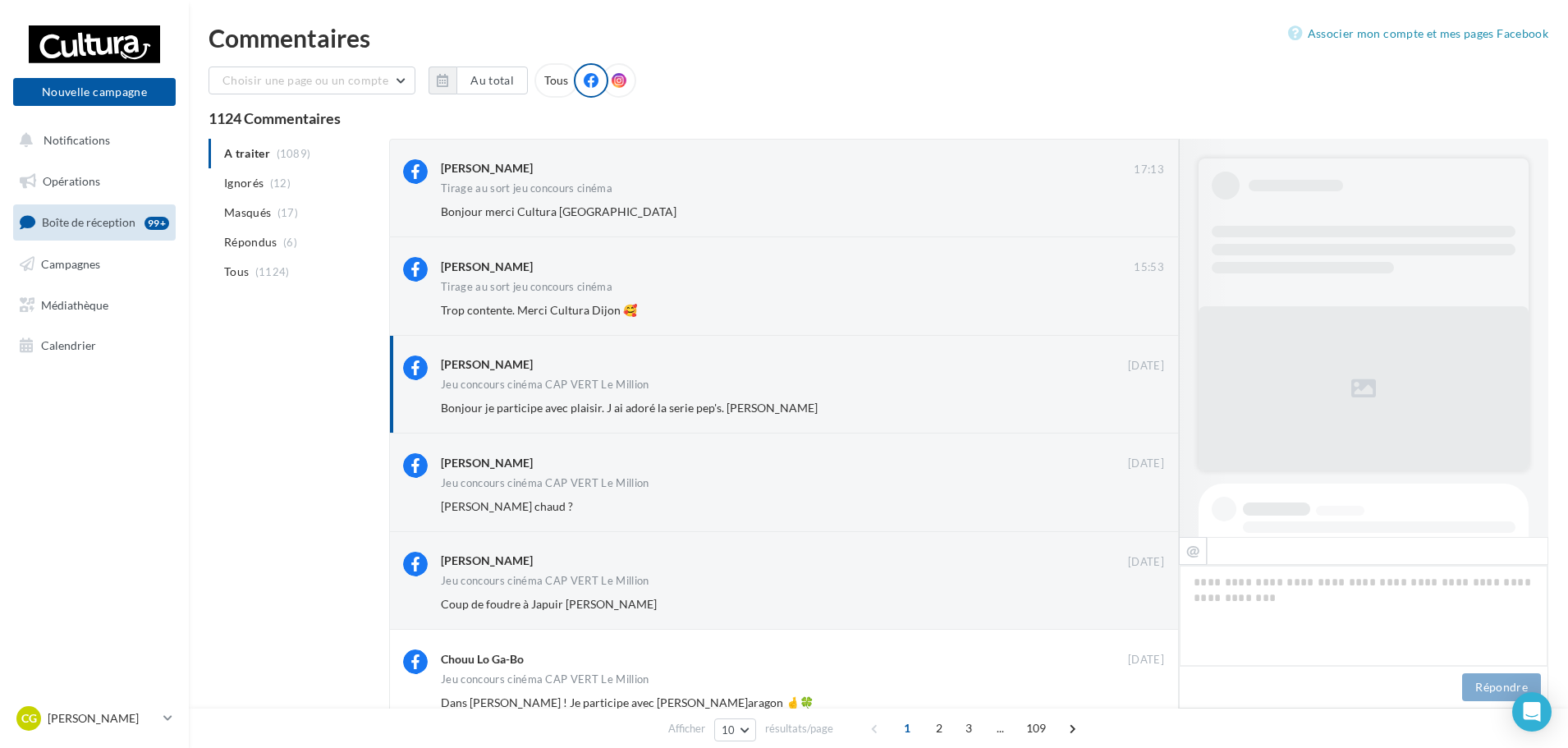
scroll to position [788, 0]
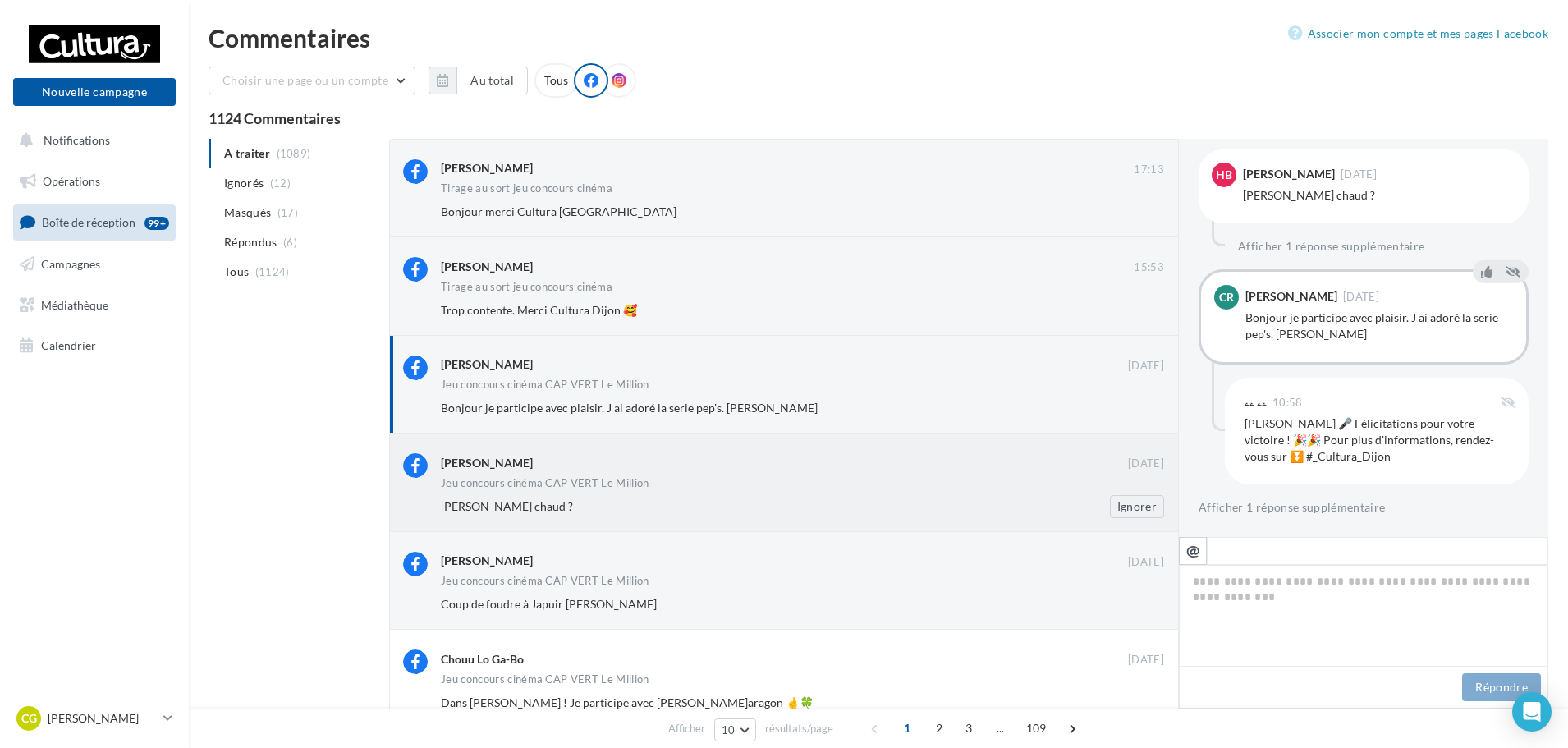
click at [759, 495] on div "Hugo Buzenet 21 sept. Jeu concours cinéma CAP VERT Le Million Mathéo Buzenet ch…" at bounding box center [802, 485] width 723 height 64
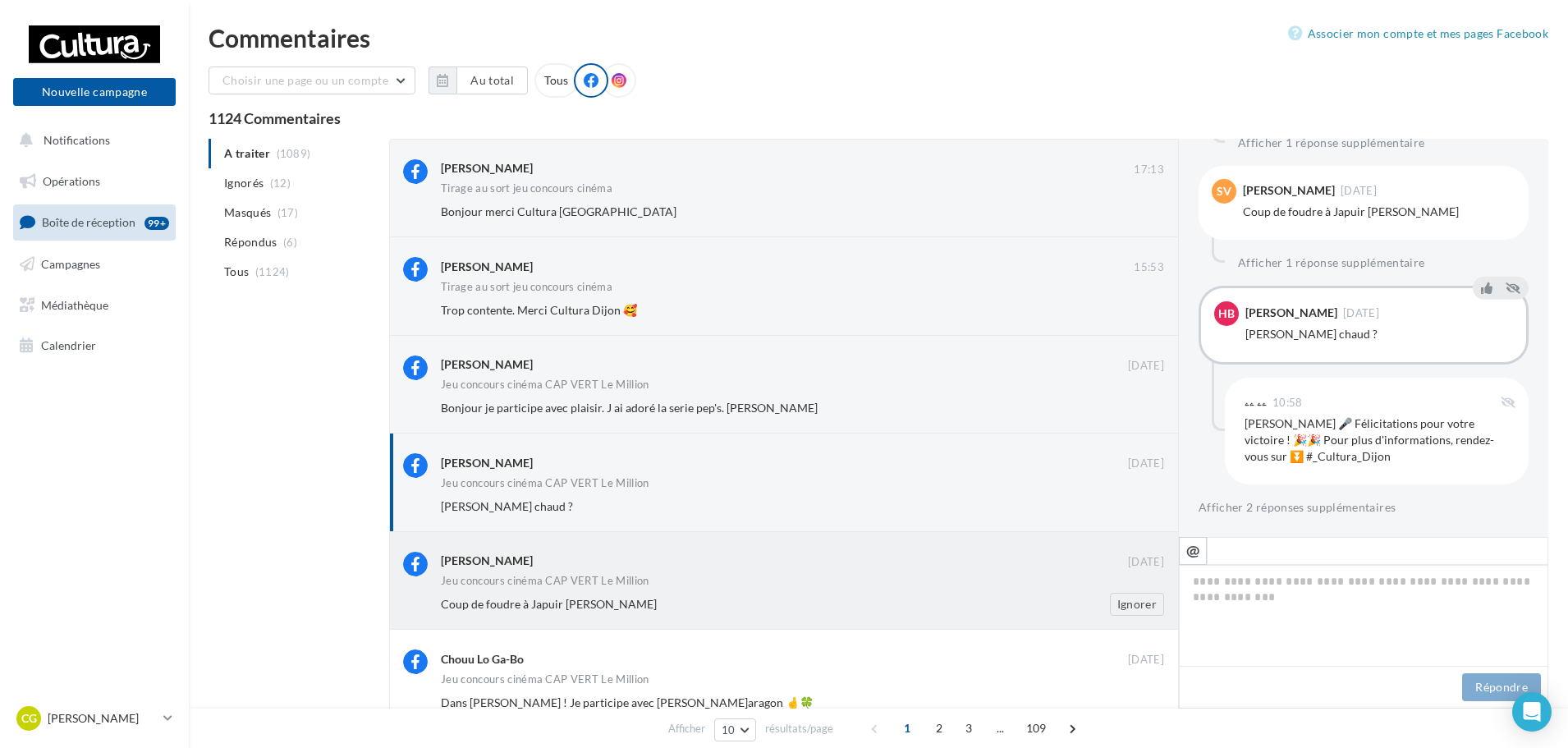
click at [903, 599] on div "Coup de foudre à Japuir Hugo Buzenet" at bounding box center [749, 604] width 617 height 17
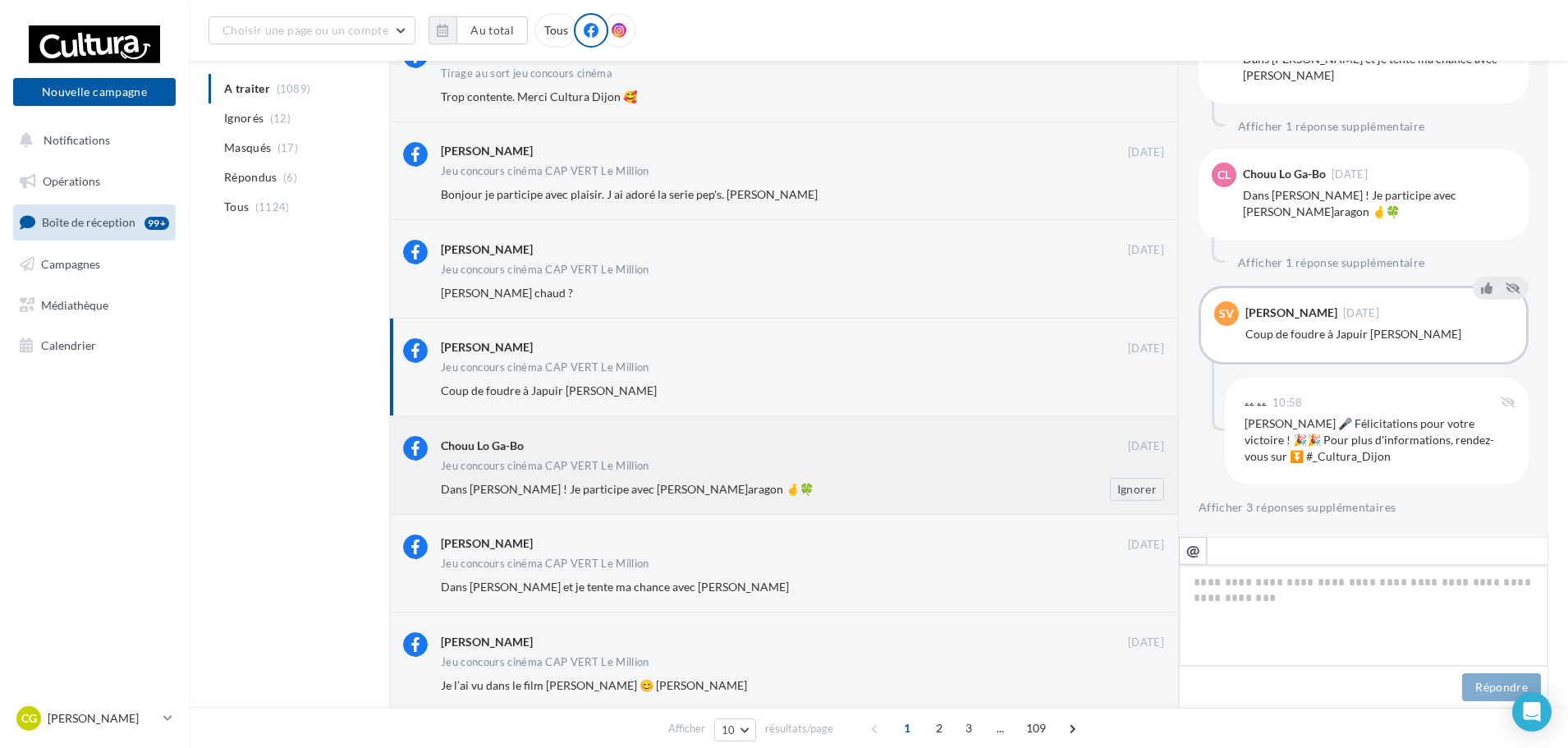
scroll to position [330, 0]
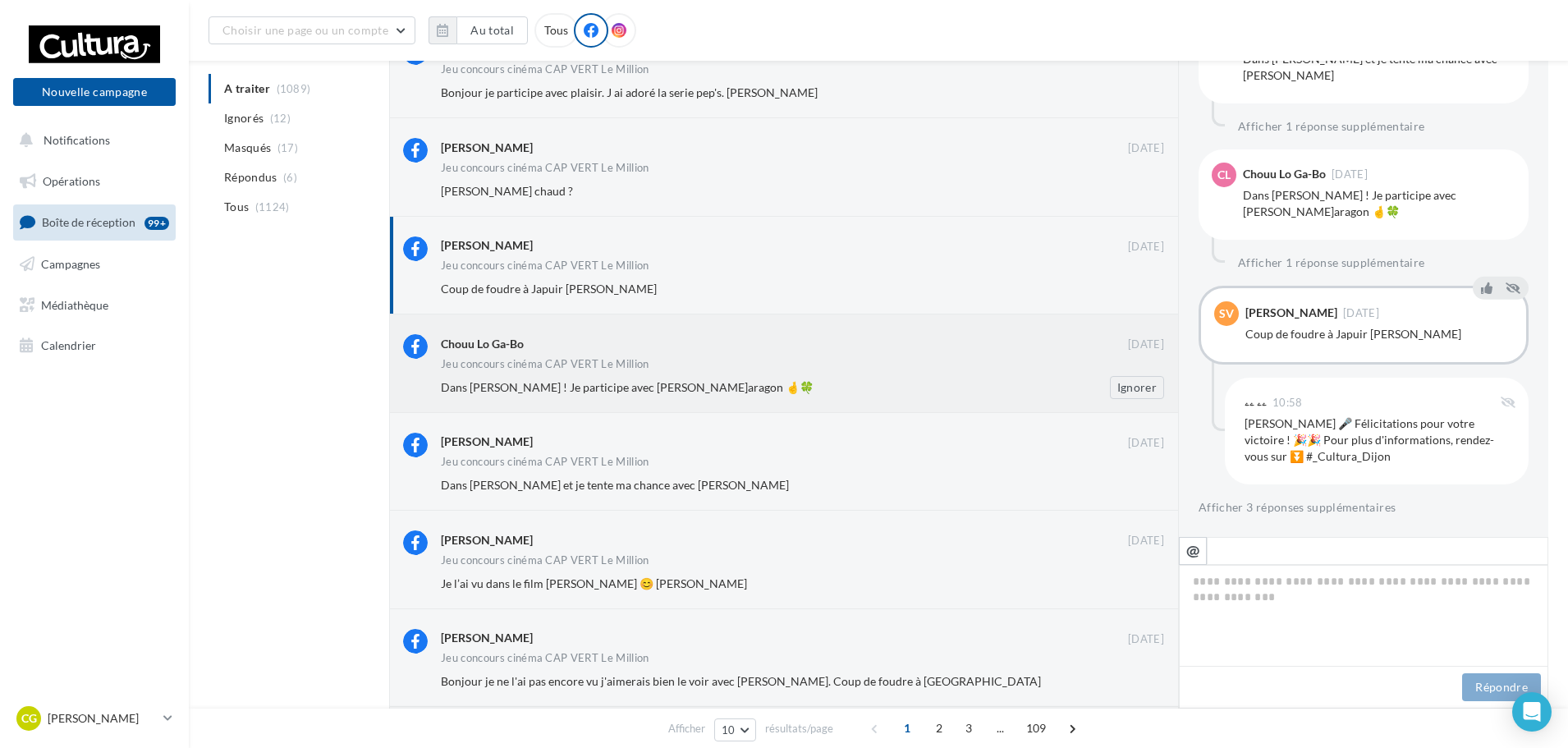
click at [738, 351] on div "Chouu Lo Ga-Bo" at bounding box center [784, 343] width 687 height 18
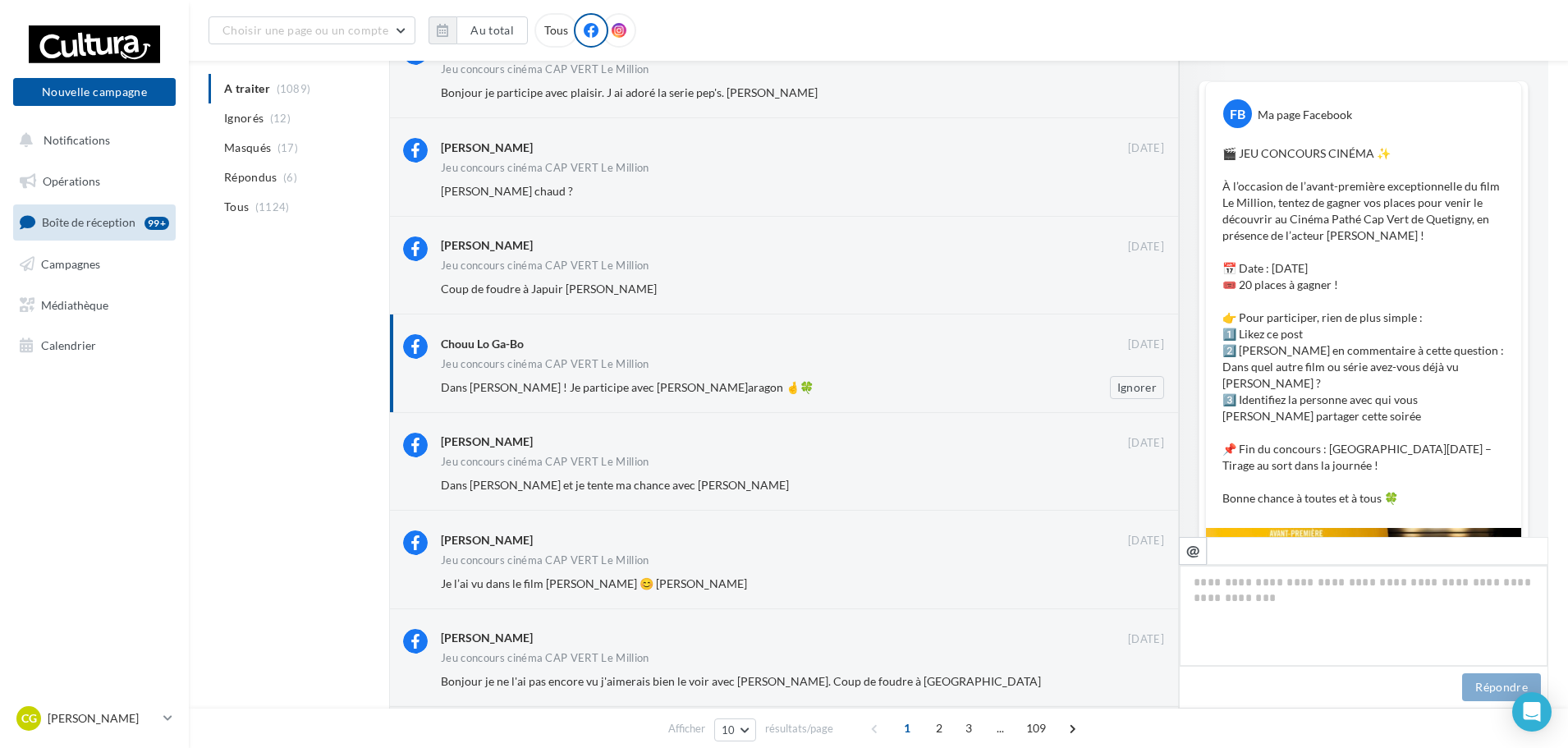
scroll to position [727, 0]
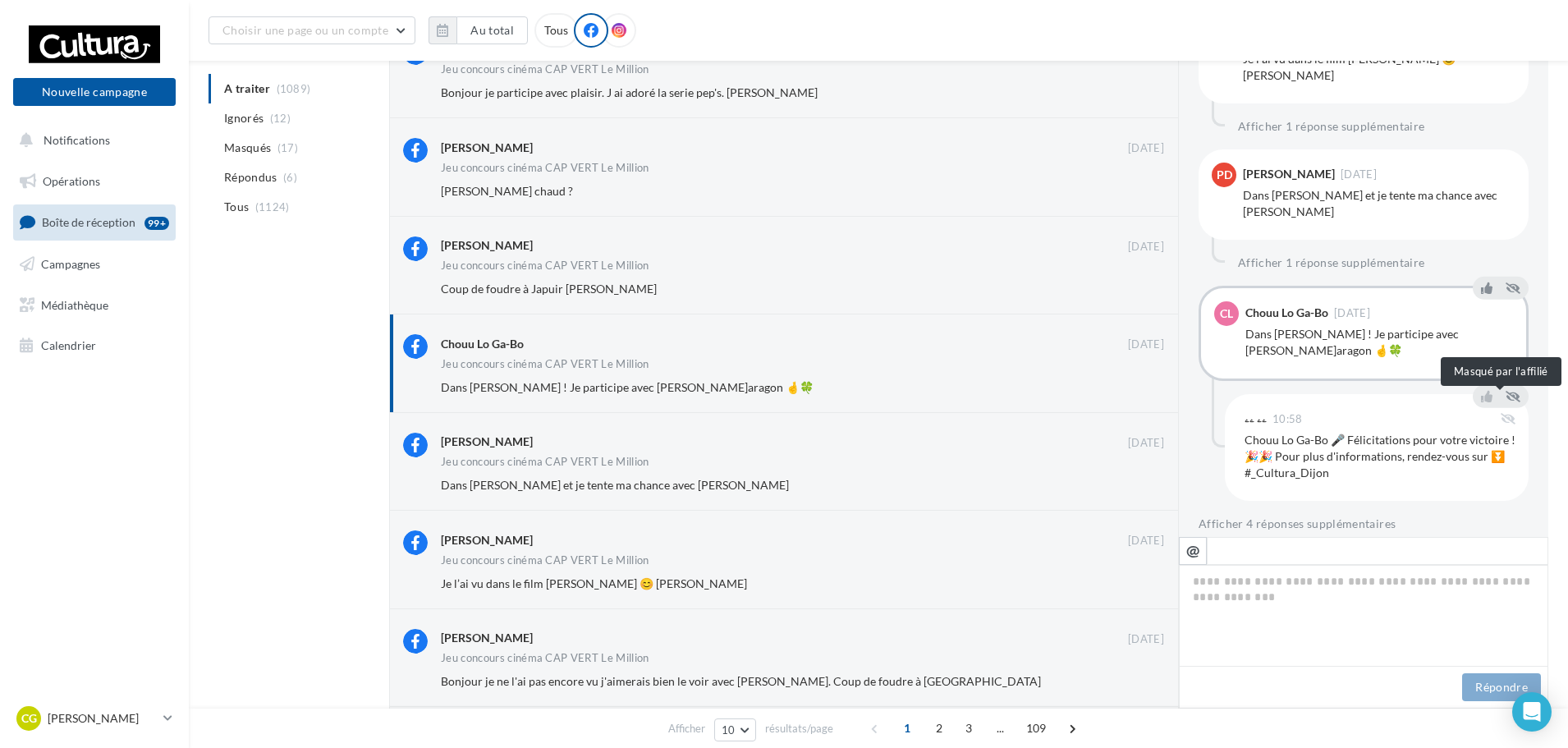
click at [1501, 413] on icon at bounding box center [1508, 418] width 15 height 11
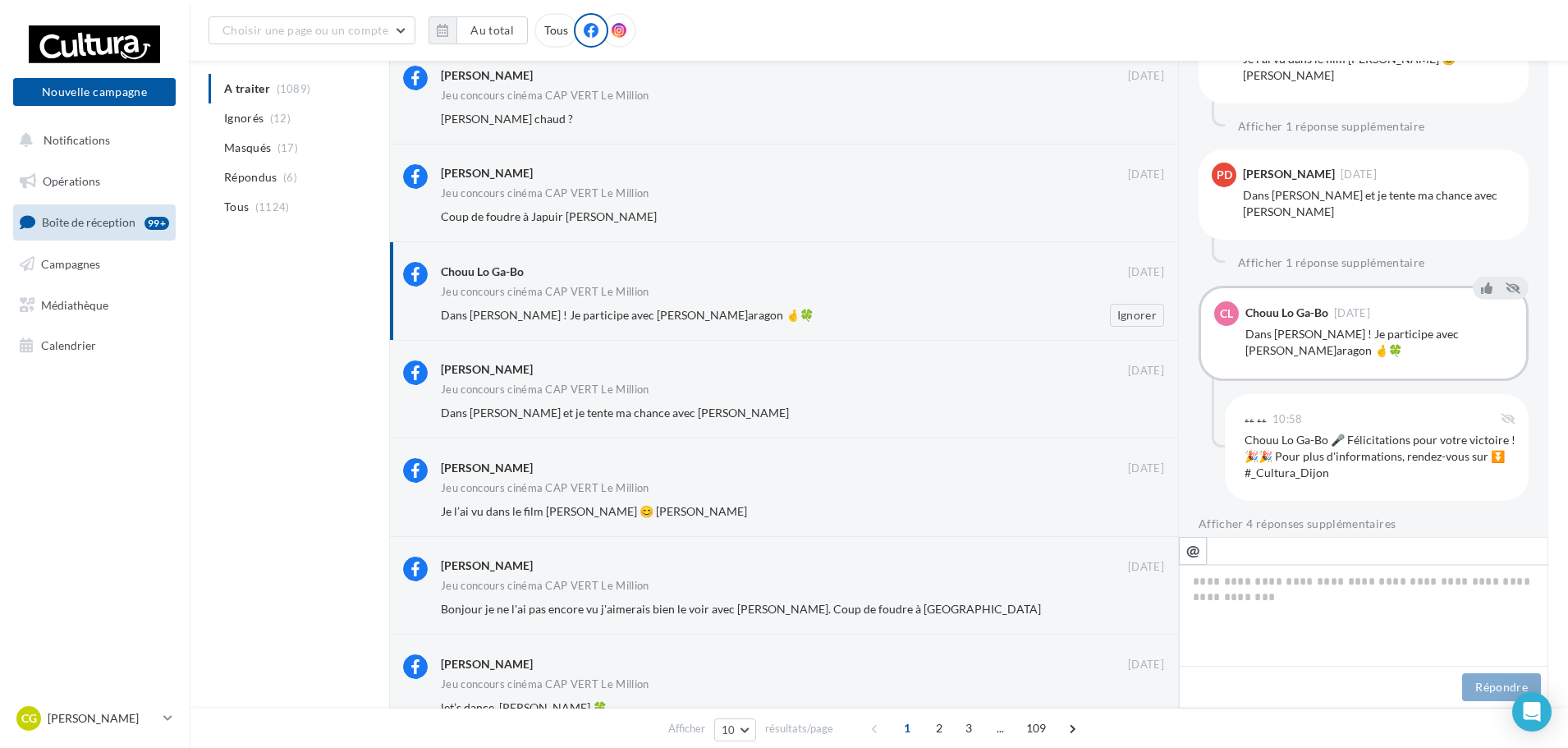
scroll to position [411, 0]
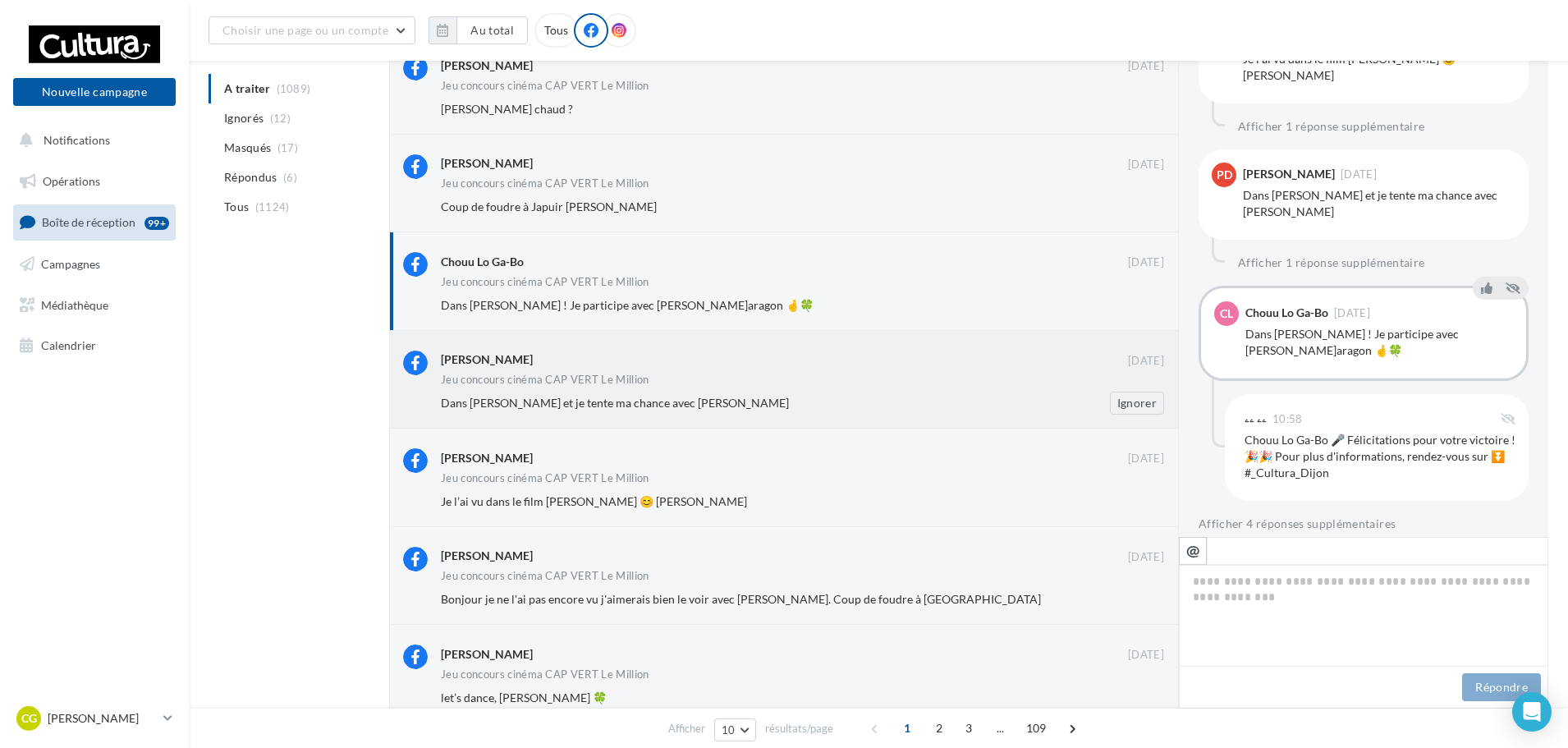
click at [795, 402] on div "Dans Tamara et je tente ma chance avec Brigitte Reygner" at bounding box center [749, 403] width 617 height 17
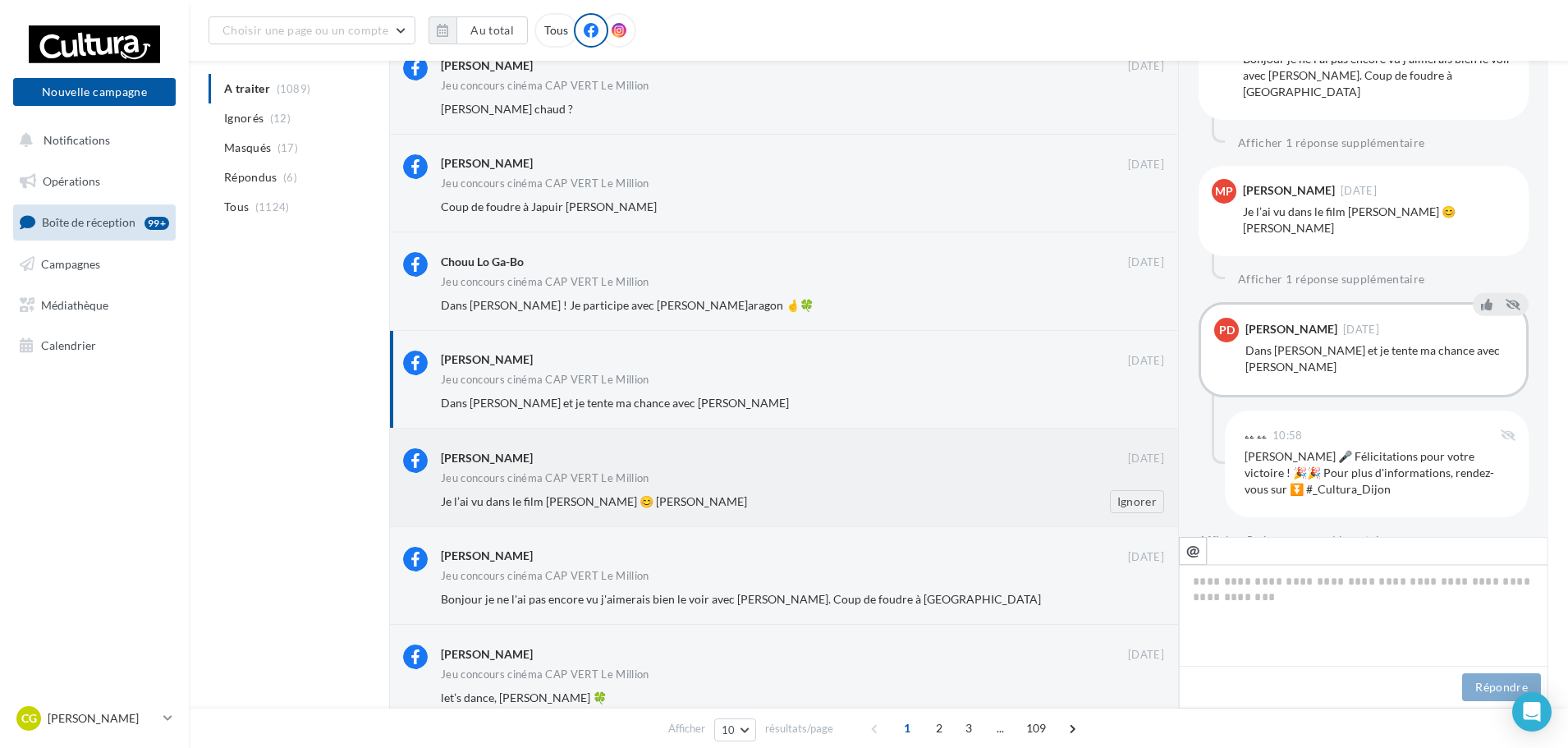
click at [779, 480] on div "Jeu concours cinéma CAP VERT Le Million" at bounding box center [802, 481] width 723 height 14
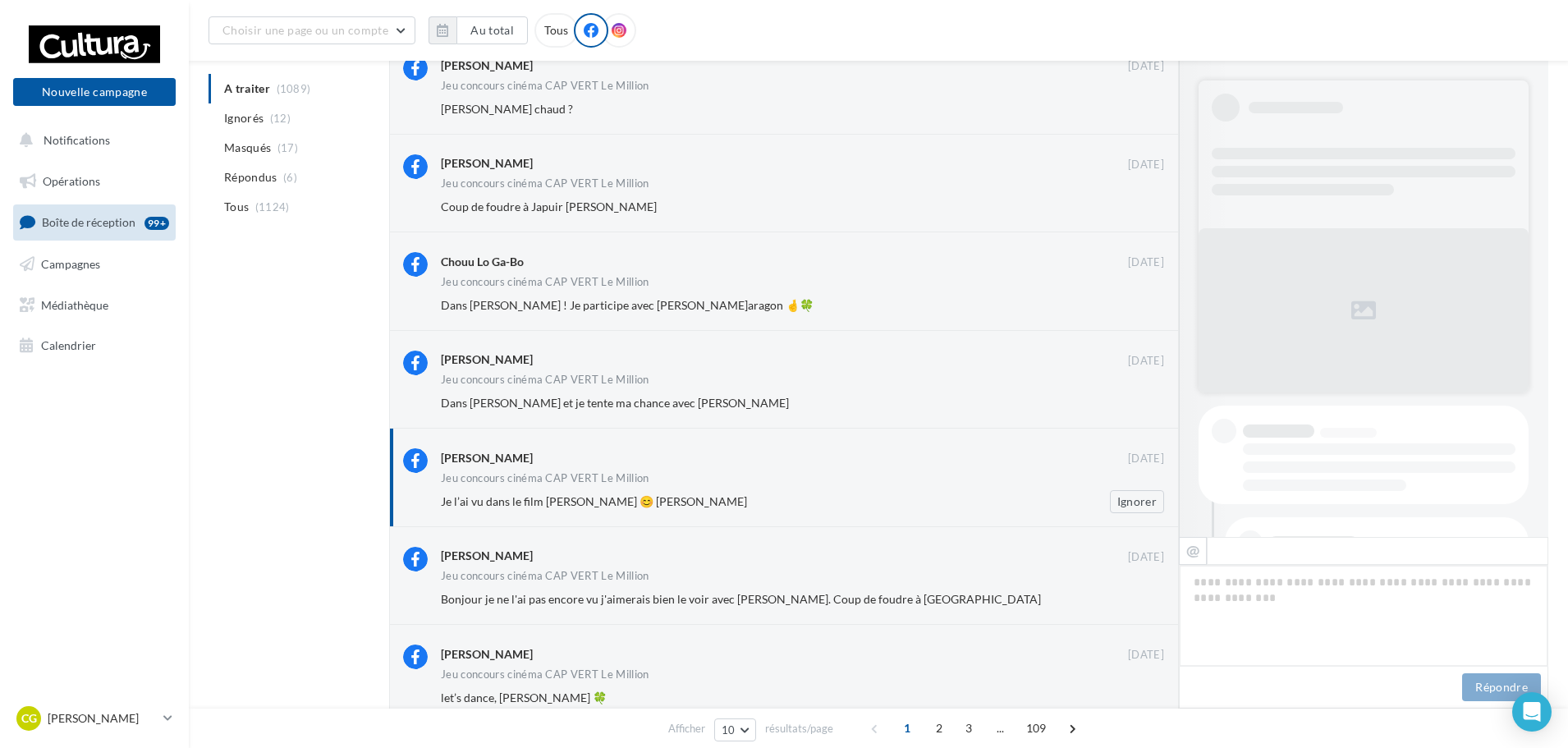
scroll to position [710, 0]
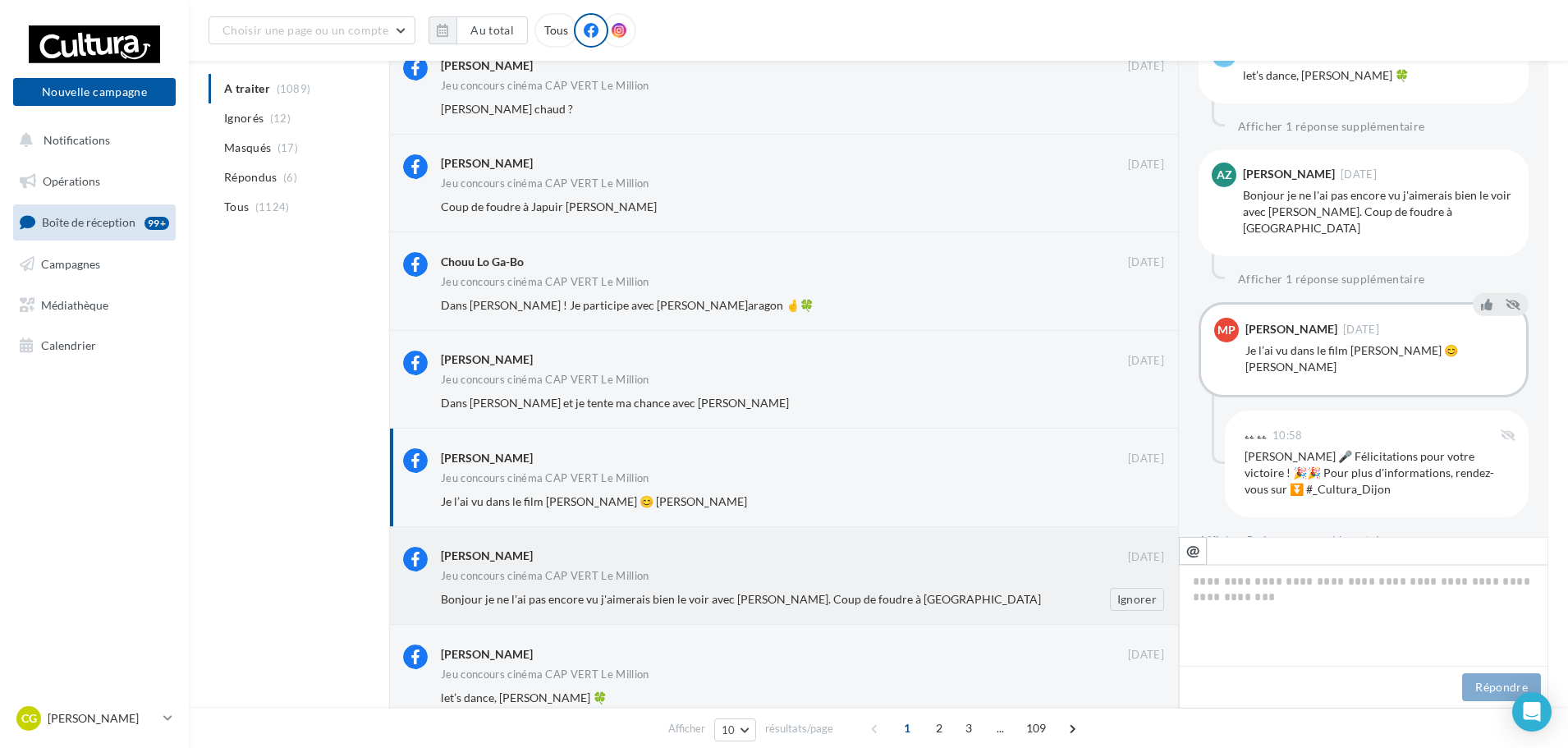
click at [683, 605] on span "Bonjour je ne l'ai pas encore vu j'aimerais bien le voir avec Massi Missi. Coup…" at bounding box center [741, 599] width 600 height 14
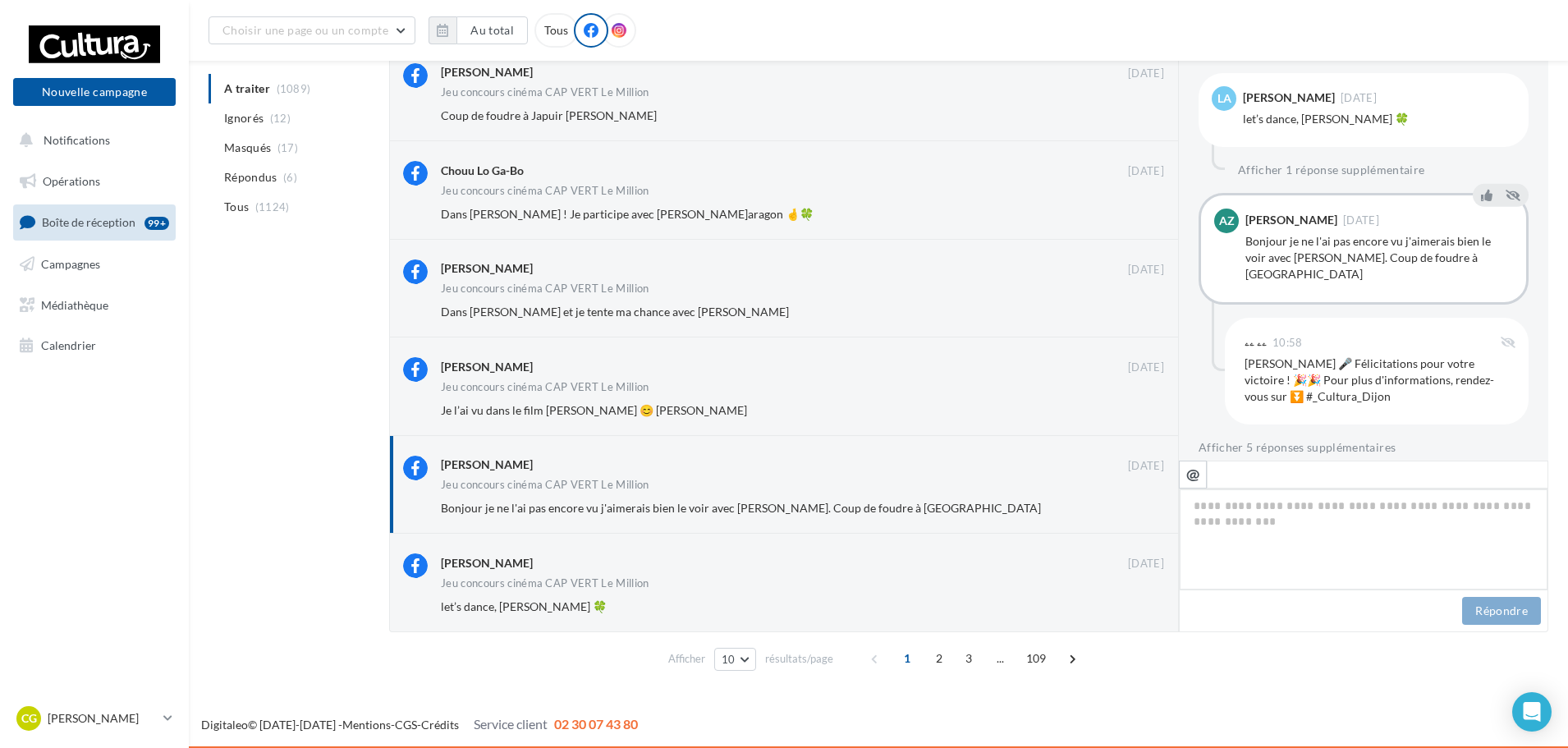
scroll to position [503, 0]
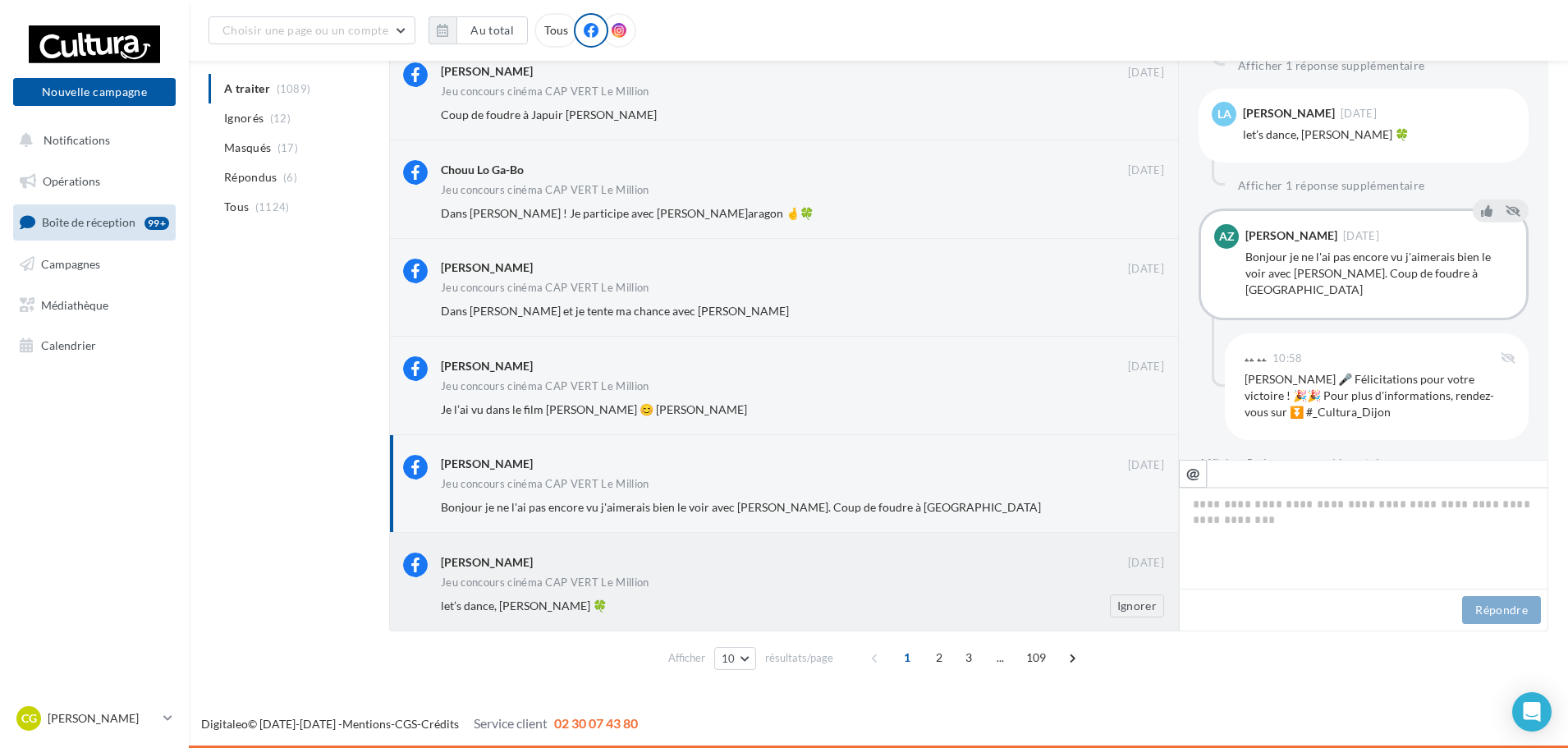
click at [610, 616] on div "let’s dance, Mélanie Rossignol 🍀 Ignorer" at bounding box center [809, 606] width 736 height 23
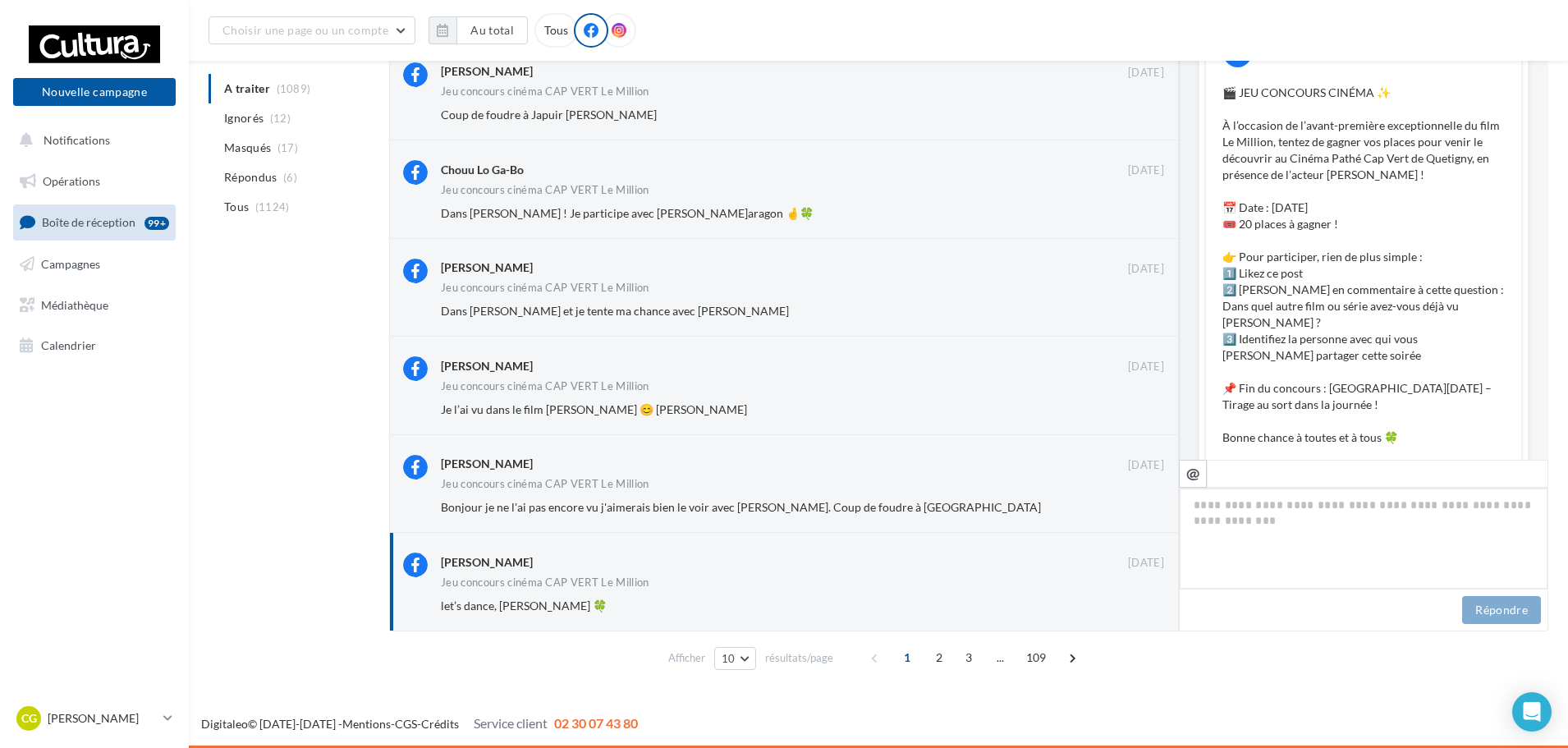
scroll to position [727, 0]
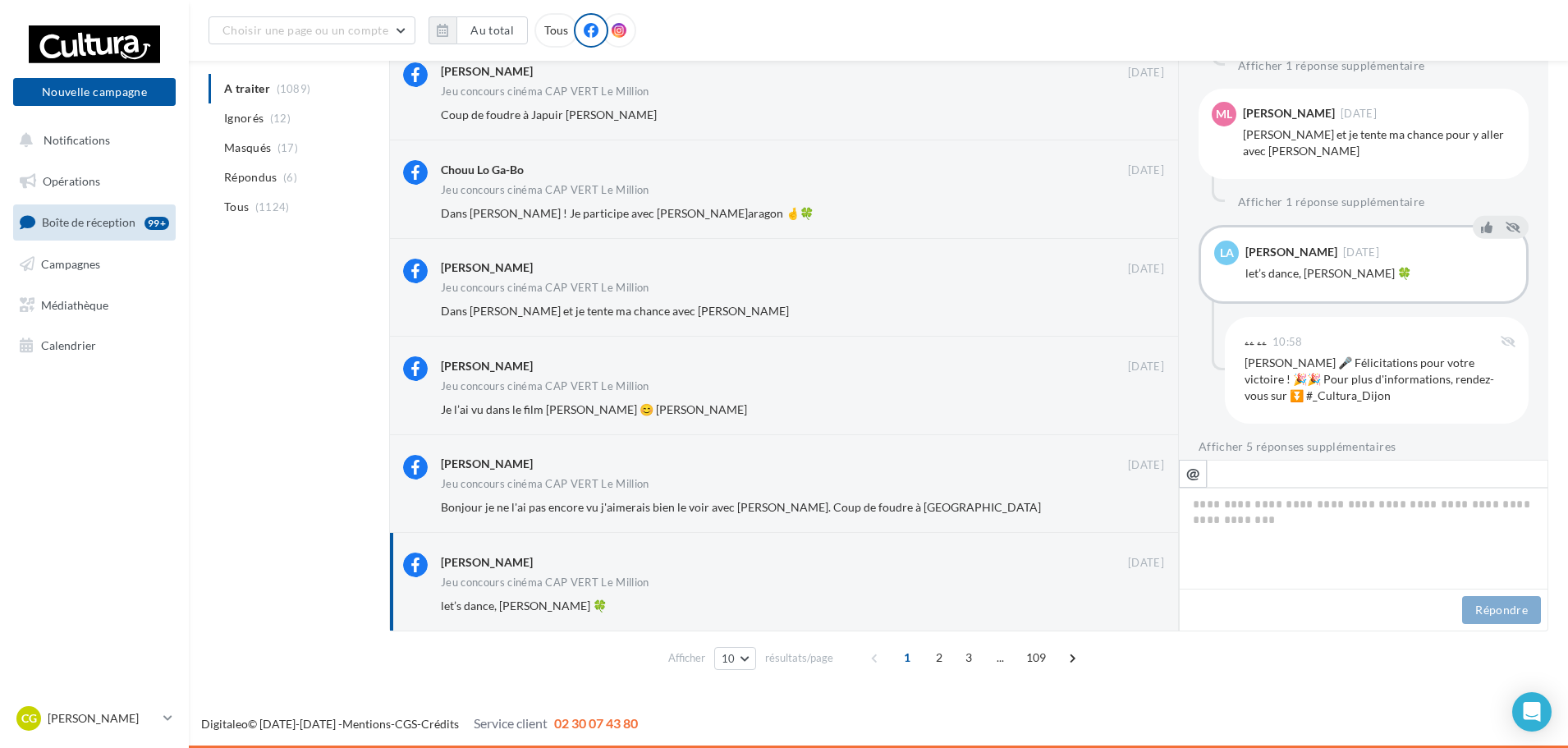
click at [60, 199] on ul "Opérations Boîte de réception 99+ Campagnes Médiathèque Calendrier" at bounding box center [94, 264] width 175 height 212
click at [64, 220] on span "Boîte de réception" at bounding box center [89, 222] width 94 height 14
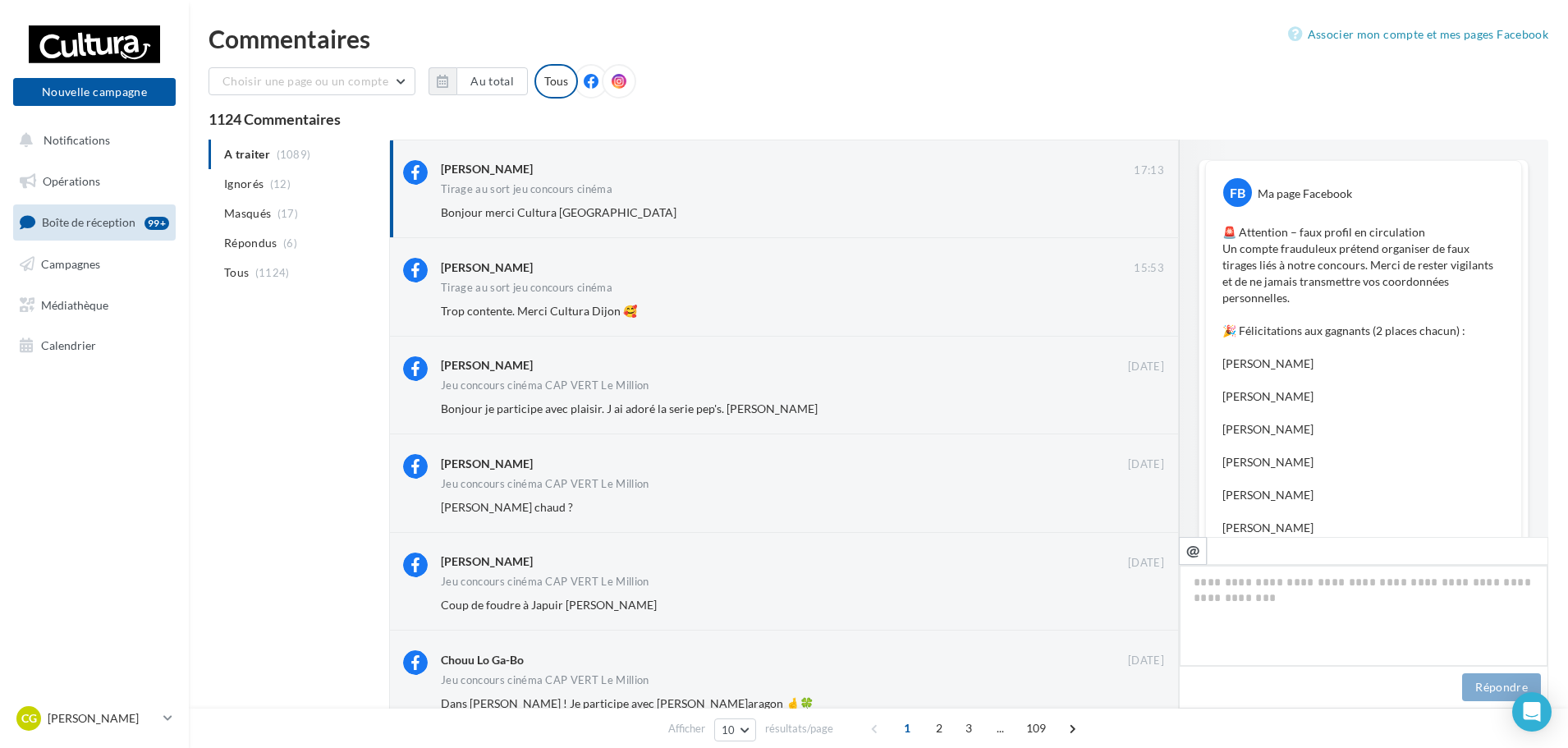
scroll to position [645, 0]
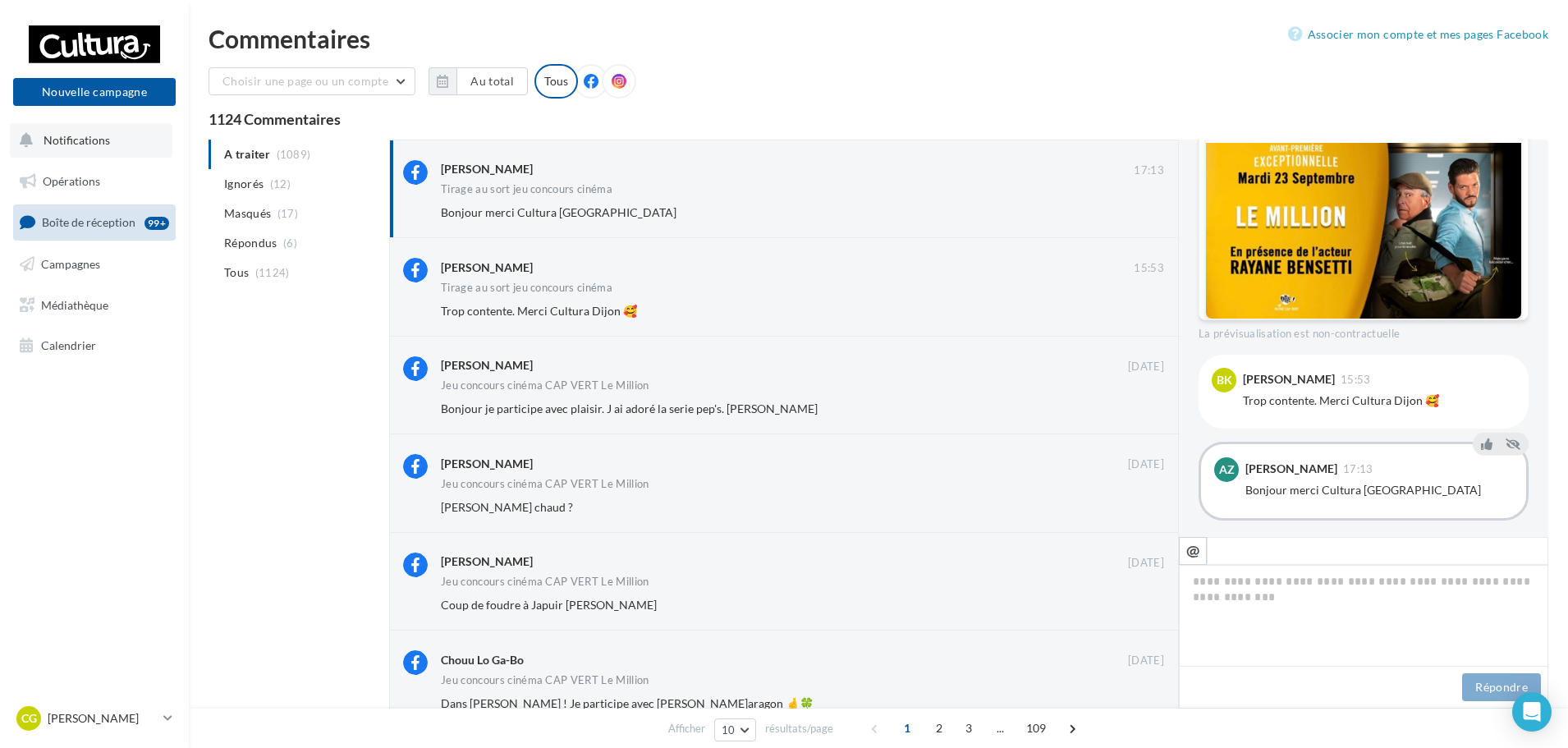
click at [98, 141] on span "Notifications" at bounding box center [77, 140] width 67 height 14
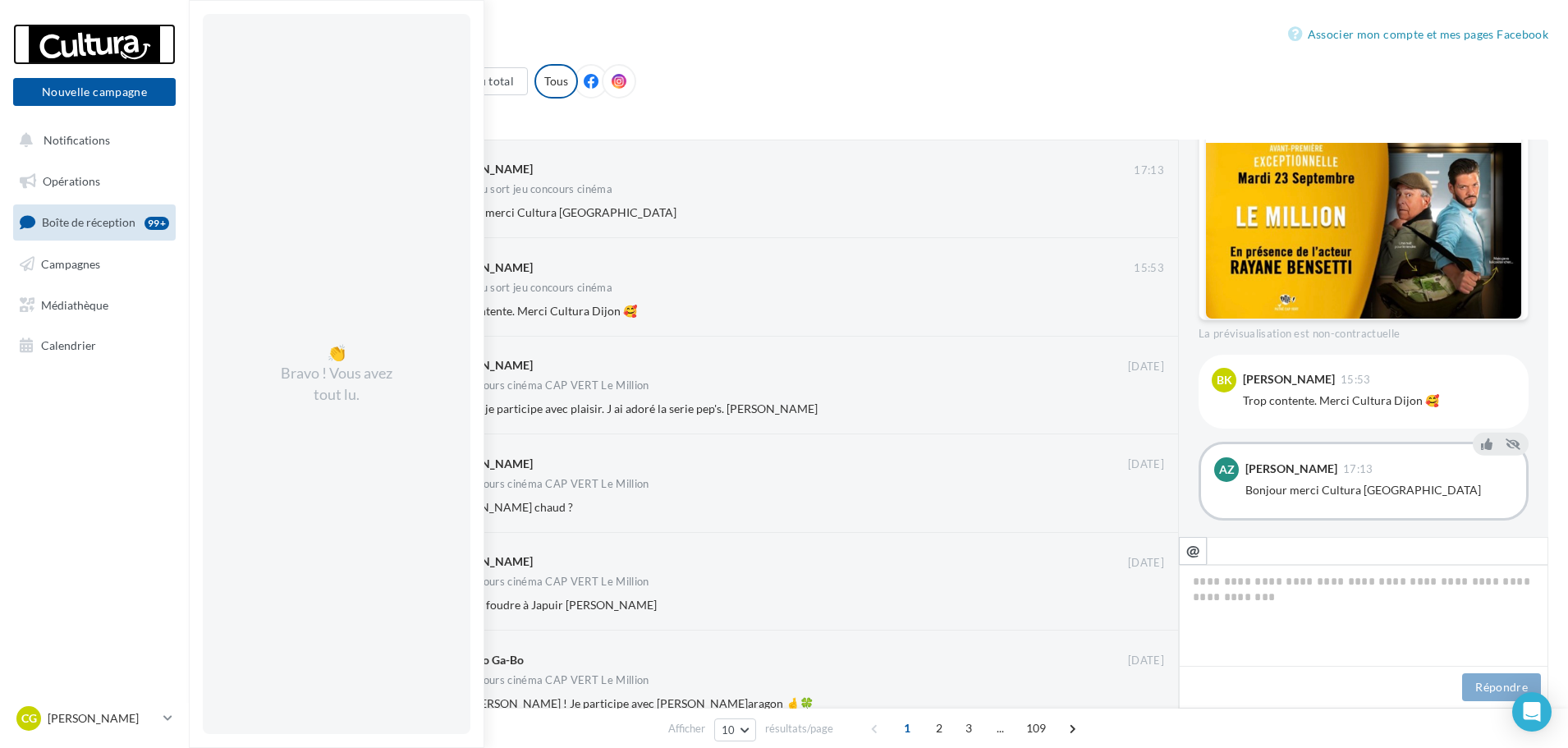
click at [110, 47] on div at bounding box center [95, 44] width 131 height 41
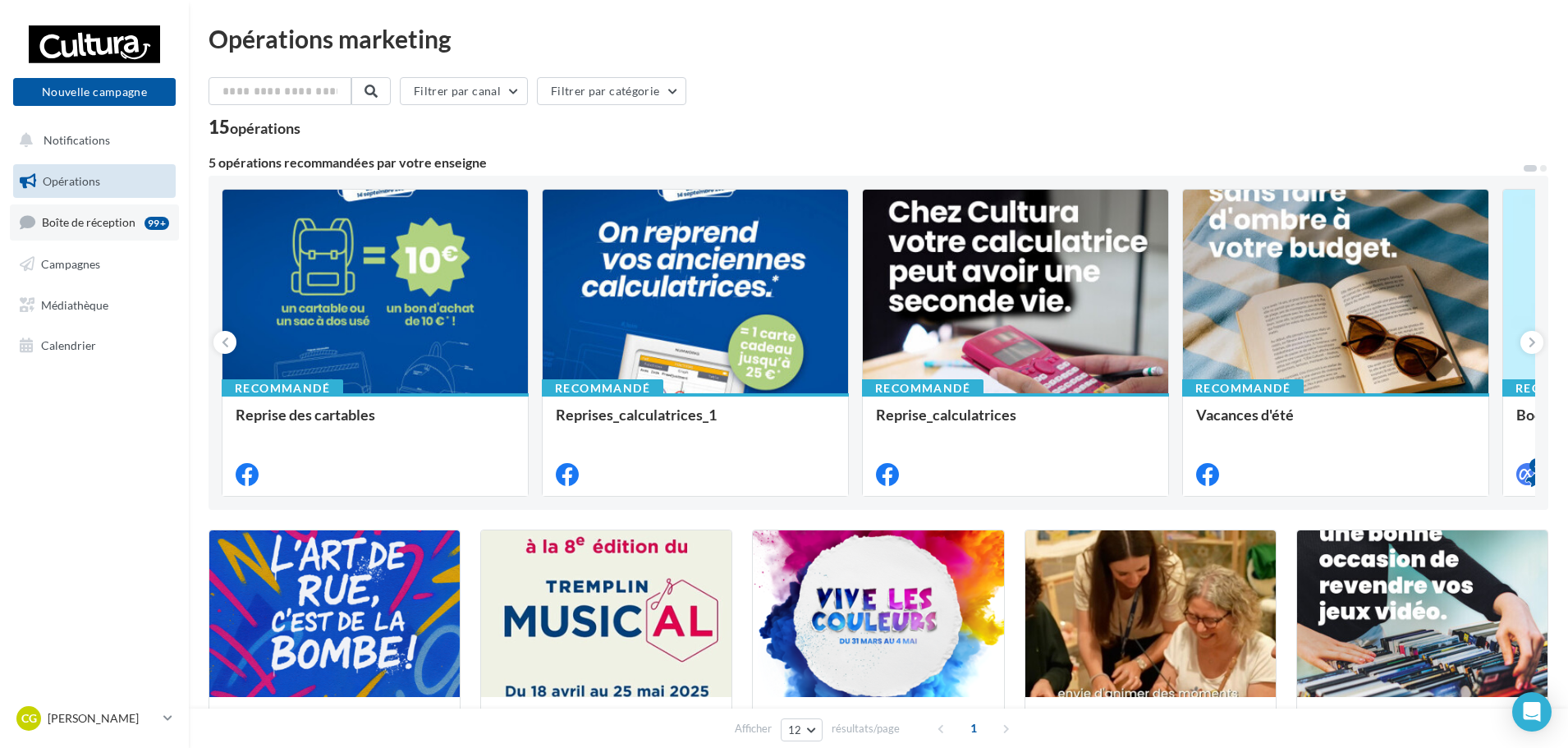
click at [80, 211] on link "Boîte de réception 99+" at bounding box center [94, 222] width 169 height 35
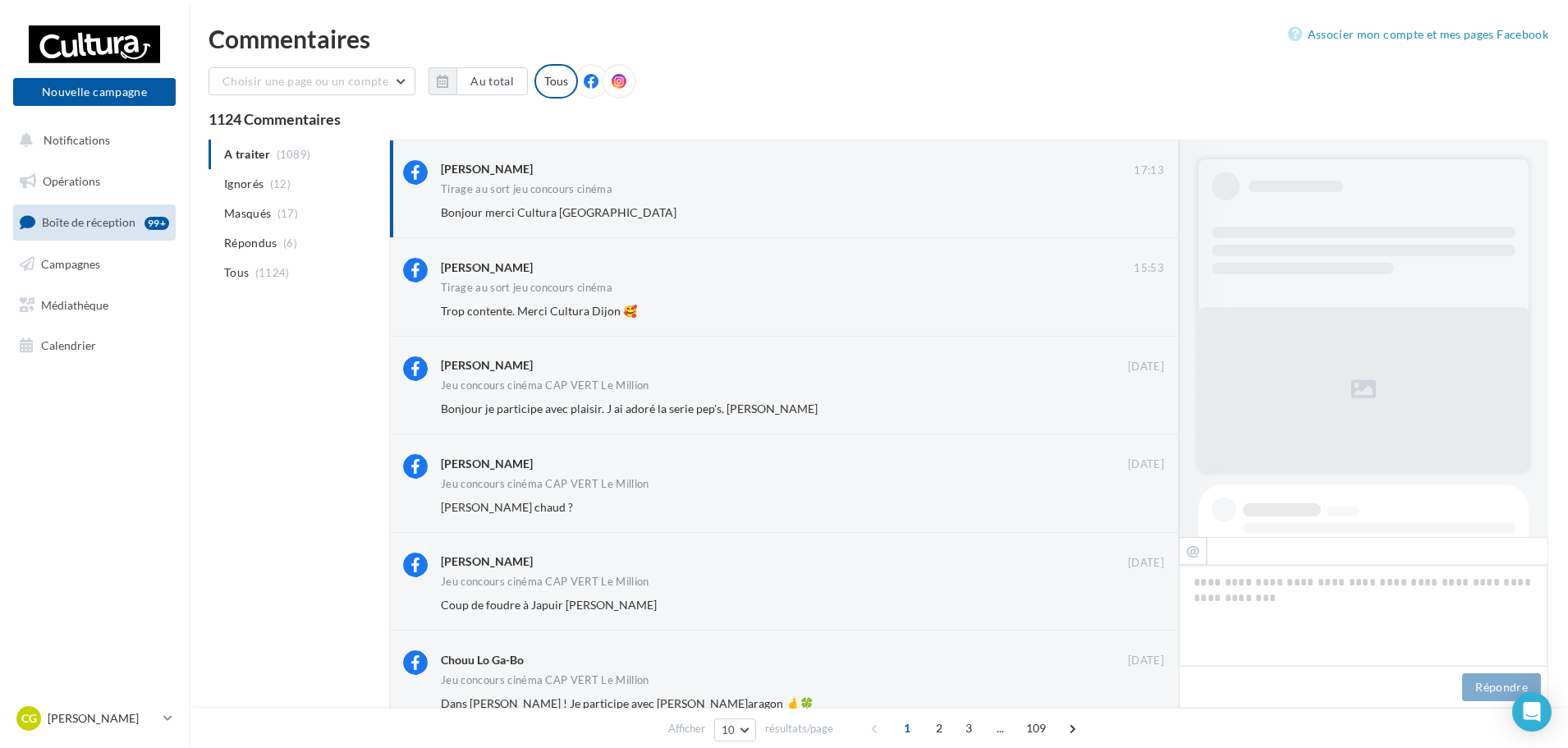
scroll to position [645, 0]
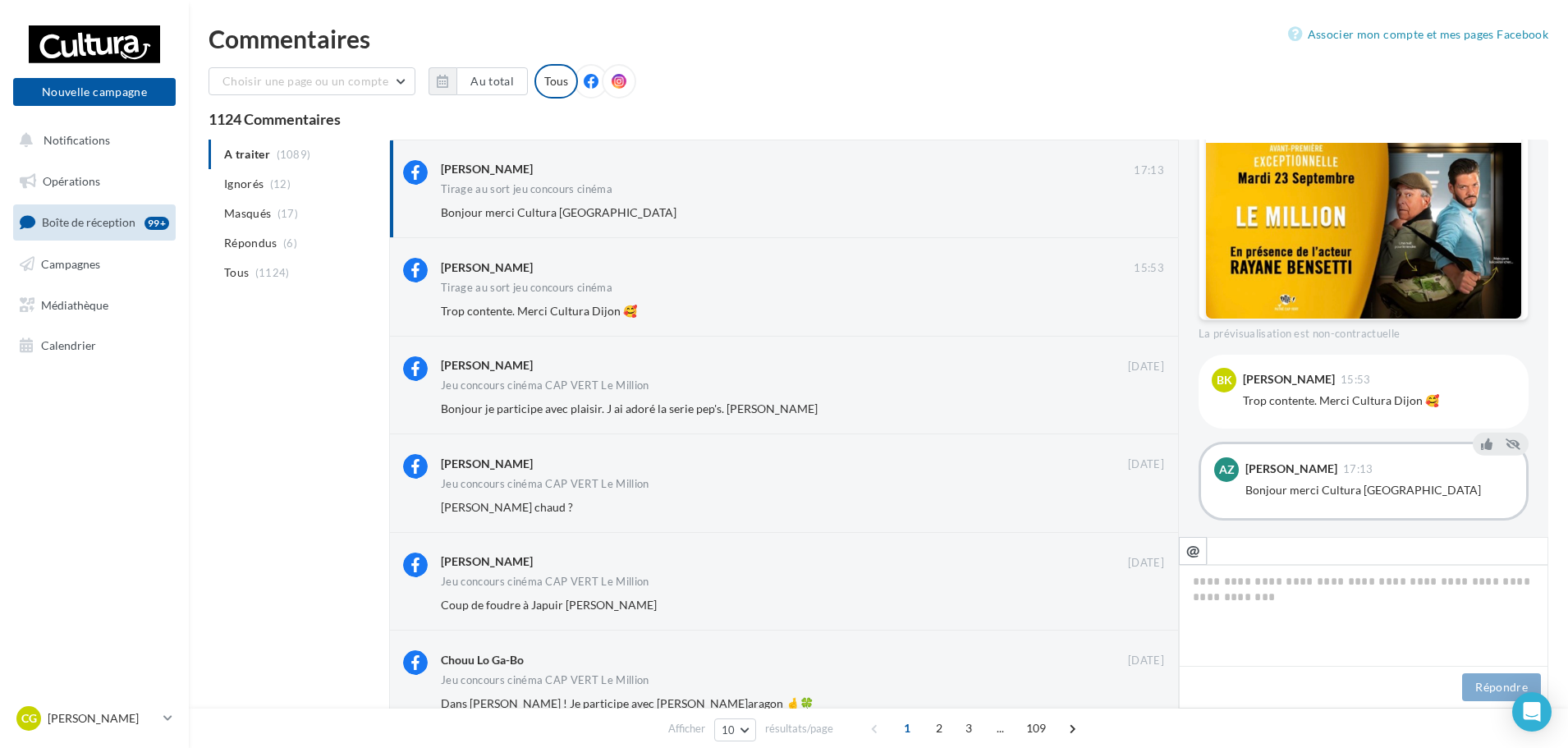
click at [89, 736] on div "CG [PERSON_NAME] 00u6vi4oobex2gxoW417" at bounding box center [94, 726] width 188 height 46
click at [96, 722] on p "[PERSON_NAME]" at bounding box center [102, 718] width 110 height 17
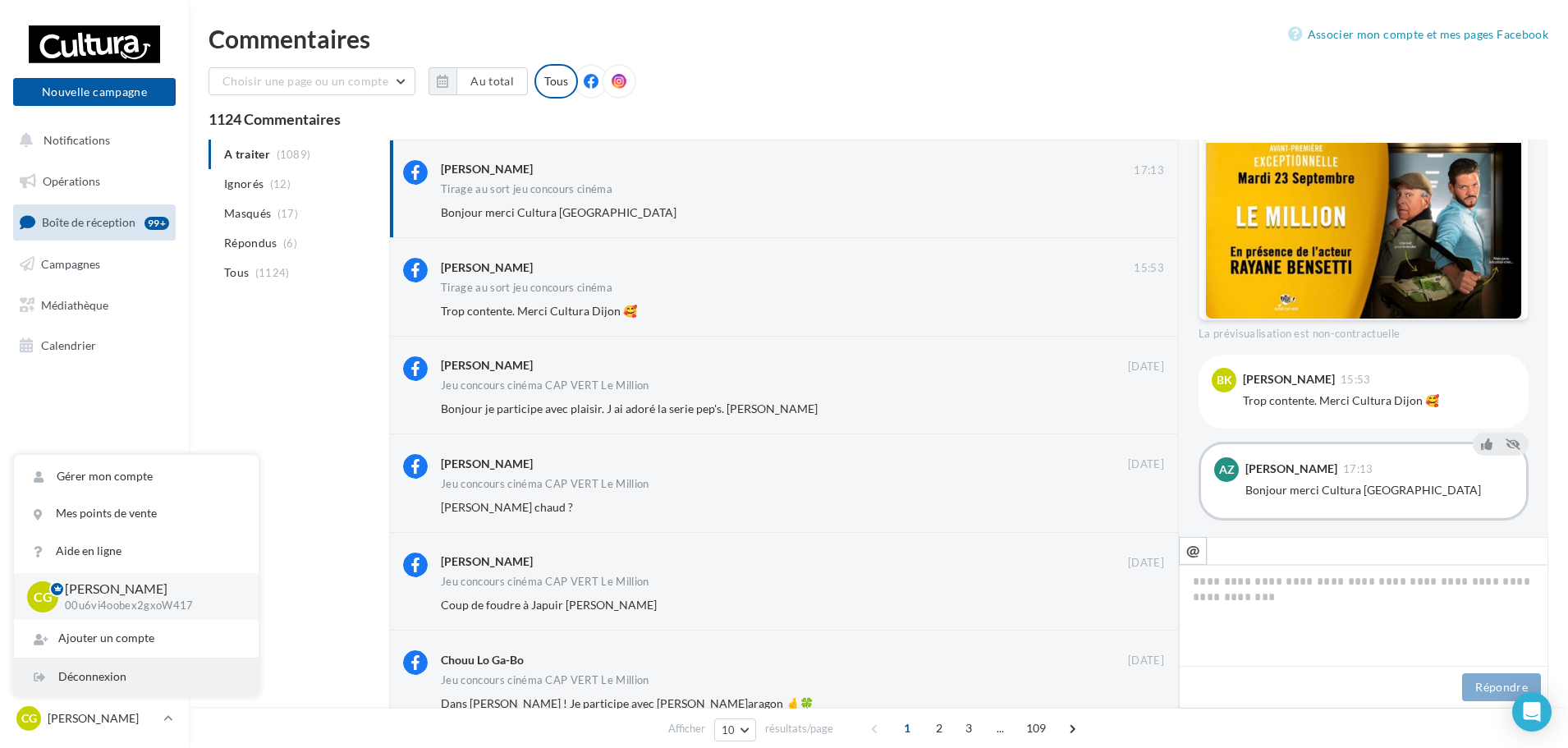
click at [105, 682] on div "Déconnexion" at bounding box center [136, 677] width 245 height 37
